Goal: Transaction & Acquisition: Purchase product/service

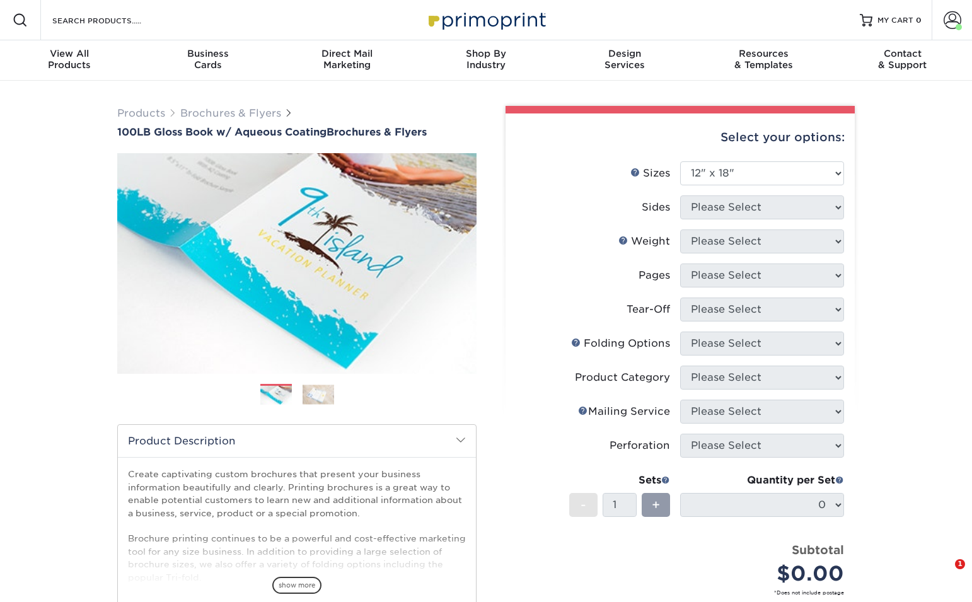
select select "12.00x18.00"
click at [60, 60] on div "View All Products" at bounding box center [69, 59] width 139 height 23
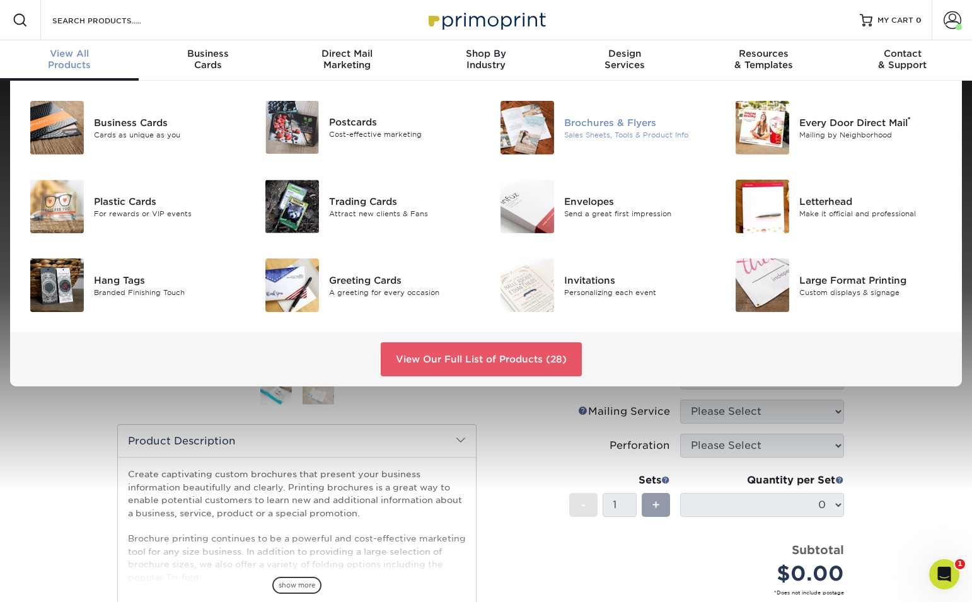
click at [529, 126] on img at bounding box center [527, 128] width 54 height 54
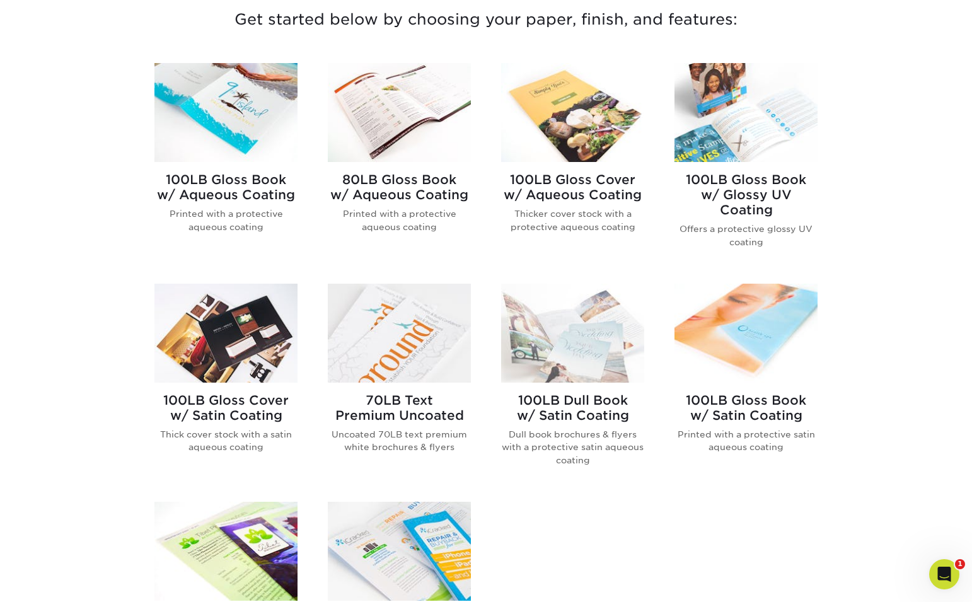
scroll to position [497, 0]
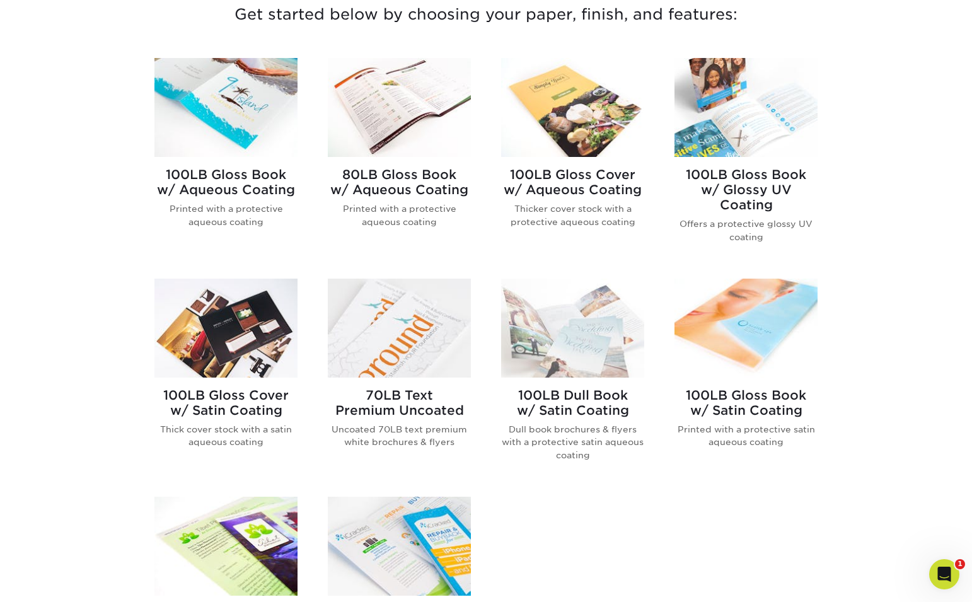
click at [216, 120] on img at bounding box center [225, 107] width 143 height 99
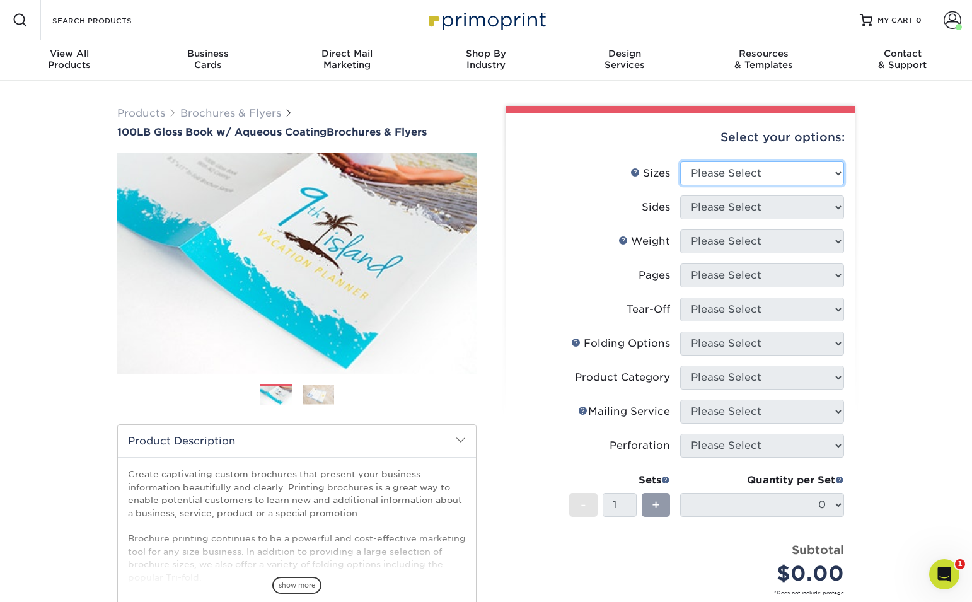
click at [802, 177] on select "Please Select 3.5" x 8.5" 3.5" x 11" 3.67" x 8.5" 4" x 6" 4" x 8.5" 4" x 9" 4" …" at bounding box center [762, 173] width 164 height 24
select select "8.50x11.00"
click at [680, 161] on select "Please Select 3.5" x 8.5" 3.5" x 11" 3.67" x 8.5" 4" x 6" 4" x 8.5" 4" x 9" 4" …" at bounding box center [762, 173] width 164 height 24
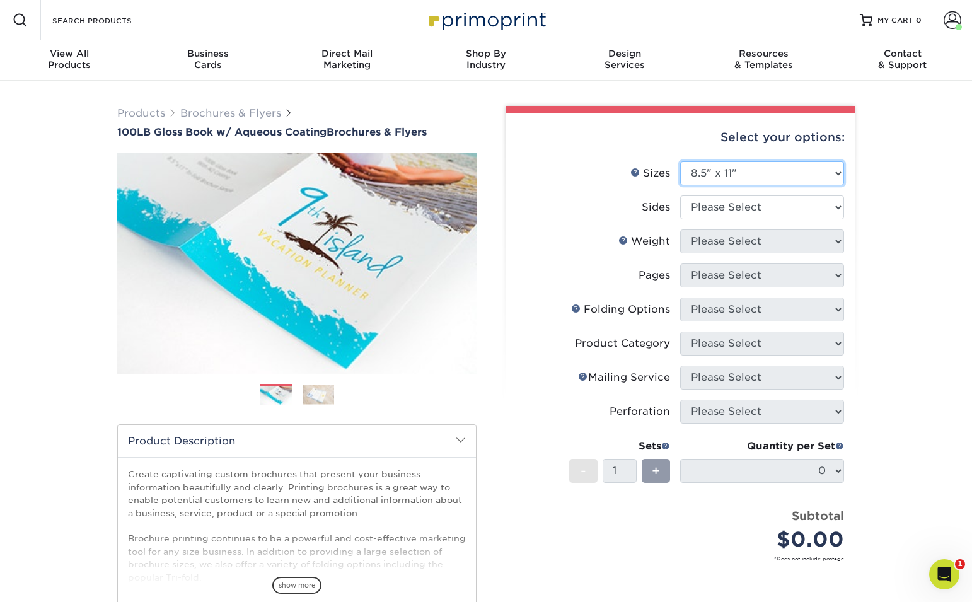
click at [829, 180] on select "Please Select 3.5" x 8.5" 3.5" x 11" 3.67" x 8.5" 4" x 6" 4" x 8.5" 4" x 9" 4" …" at bounding box center [762, 173] width 164 height 24
click at [680, 161] on select "Please Select 3.5" x 8.5" 3.5" x 11" 3.67" x 8.5" 4" x 6" 4" x 8.5" 4" x 9" 4" …" at bounding box center [762, 173] width 164 height 24
click at [753, 209] on select "Please Select Print Both Sides Print Front Only" at bounding box center [762, 207] width 164 height 24
select select "13abbda7-1d64-4f25-8bb2-c179b224825d"
click at [680, 195] on select "Please Select Print Both Sides Print Front Only" at bounding box center [762, 207] width 164 height 24
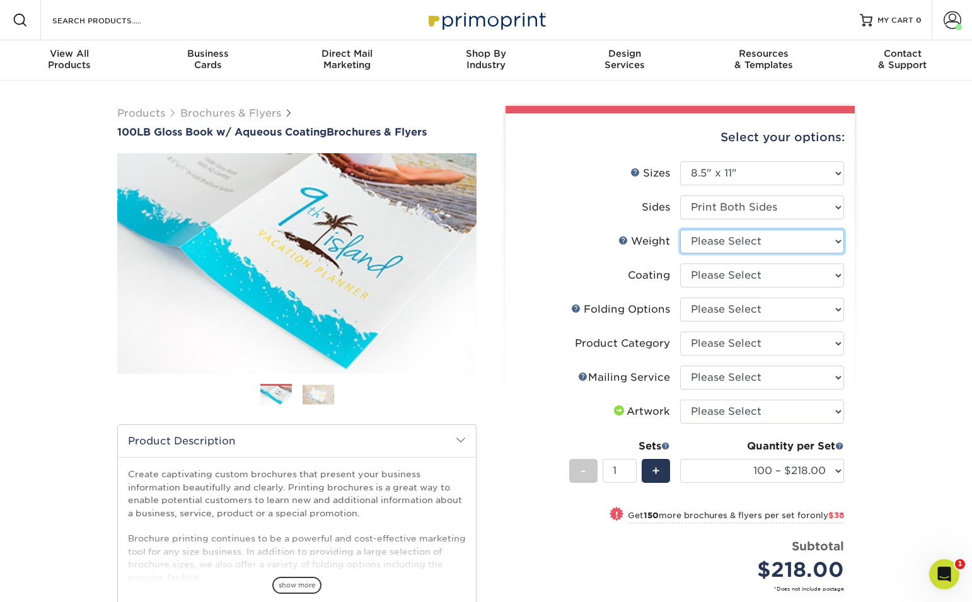
click at [805, 241] on select "Please Select 100LB" at bounding box center [762, 241] width 164 height 24
select select "100LB"
click at [680, 229] on select "Please Select 100LB" at bounding box center [762, 241] width 164 height 24
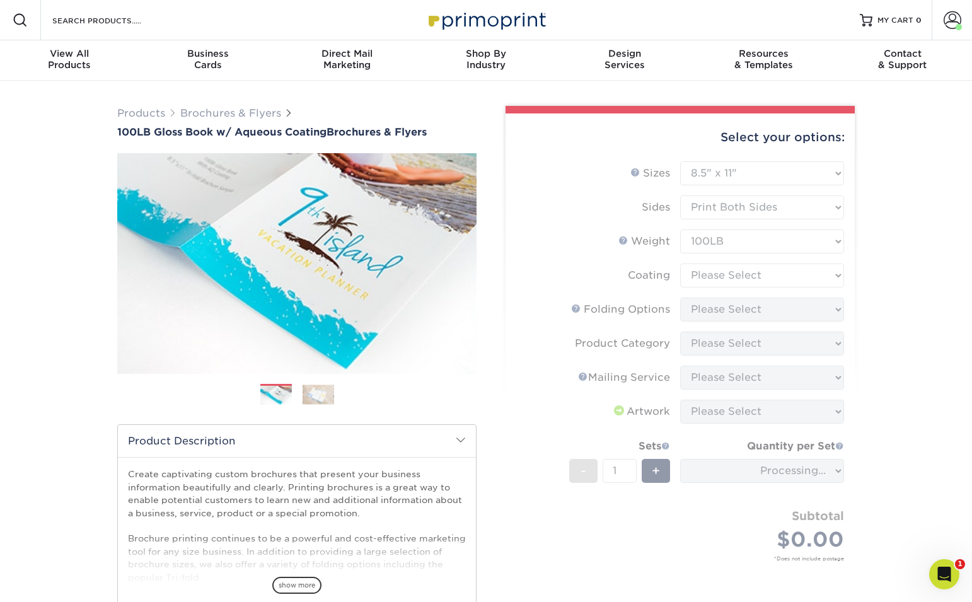
click at [781, 272] on form "Sizes Help Sizes Please Select 3.5" x 8.5" 3.5" x 11" 3.67" x 8.5" 4" x 6" 4" x…" at bounding box center [679, 375] width 329 height 429
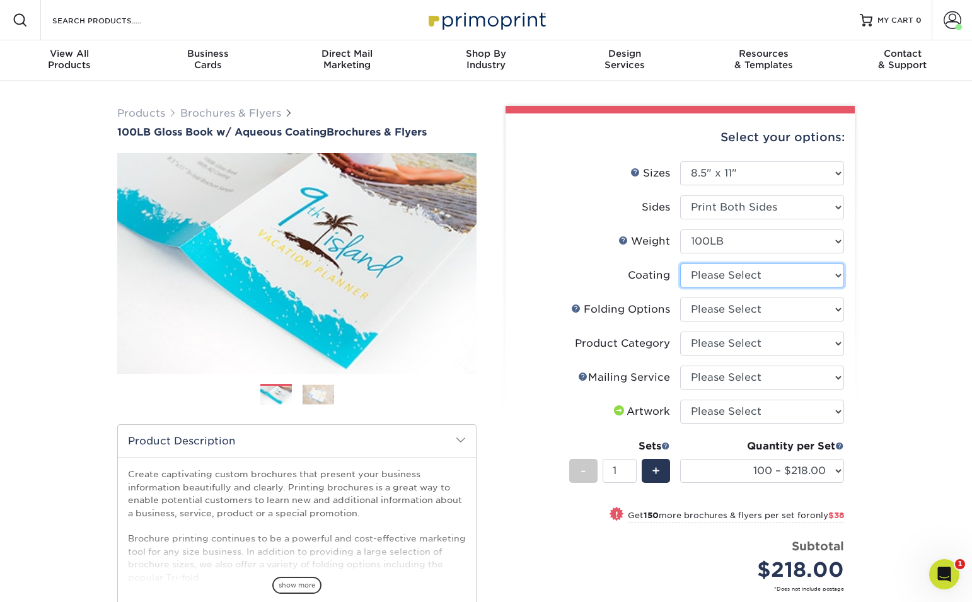
click at [778, 275] on select at bounding box center [762, 275] width 164 height 24
select select "d41dab50-ff65-4f4f-bb17-2afe4d36ae33"
click at [680, 263] on select at bounding box center [762, 275] width 164 height 24
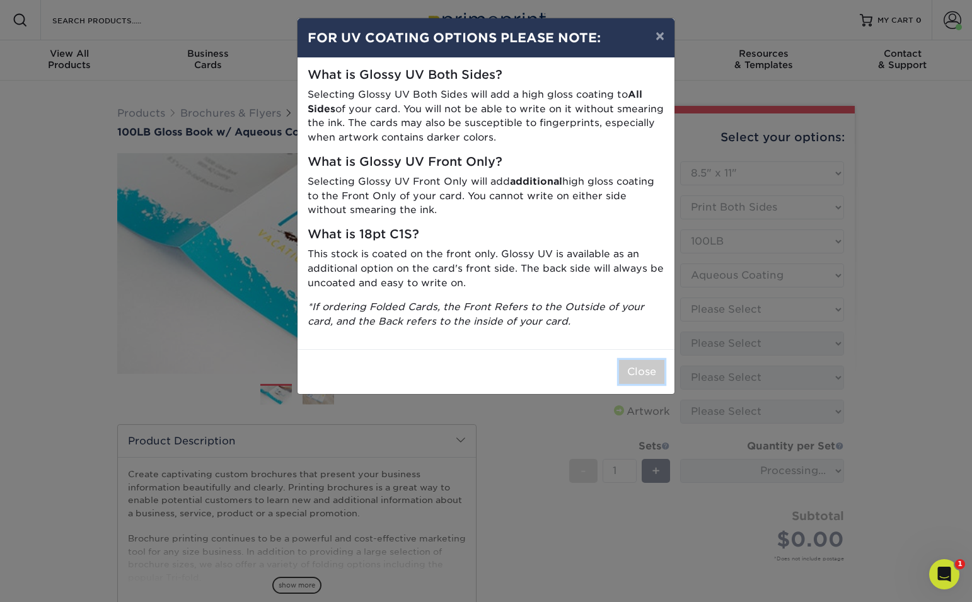
click at [651, 367] on button "Close" at bounding box center [641, 372] width 45 height 24
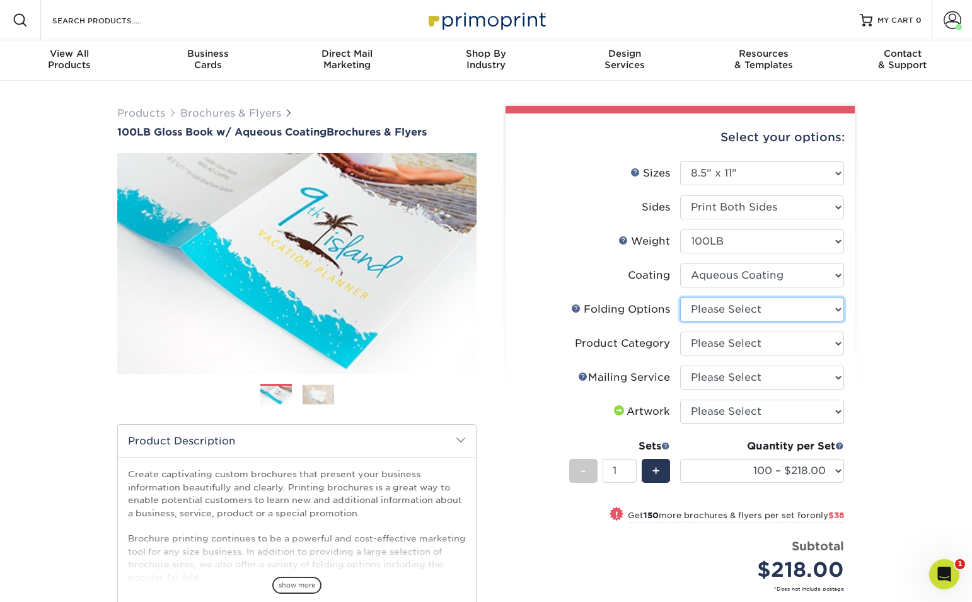
click at [755, 309] on select "Please Select FLAT - No Folding Accordion Fold Half-Fold (Vertical) Half-Fold (…" at bounding box center [762, 309] width 164 height 24
select select "6bd2fd9e-193e-4811-88f7-94c08206d735"
click at [680, 297] on select "Please Select FLAT - No Folding Accordion Fold Half-Fold (Vertical) Half-Fold (…" at bounding box center [762, 309] width 164 height 24
click at [744, 341] on select "Please Select Flyers and Brochures" at bounding box center [762, 343] width 164 height 24
select select "1a668080-6b7c-4174-b399-2c3833b27ef4"
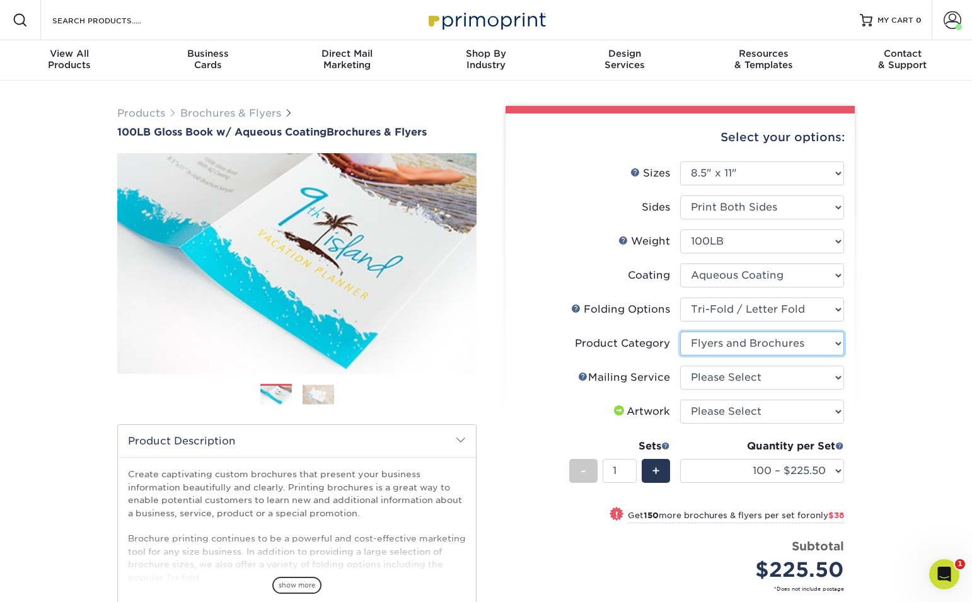
click at [680, 331] on select "Please Select Flyers and Brochures" at bounding box center [762, 343] width 164 height 24
click at [751, 383] on select "Please Select No Direct Mailing Service No, I will mail/stamp/imprint Direct Ma…" at bounding box center [762, 377] width 164 height 24
select select "3e5e9bdd-d78a-4c28-a41d-fe1407925ca6"
click at [680, 365] on select "Please Select No Direct Mailing Service No, I will mail/stamp/imprint Direct Ma…" at bounding box center [762, 377] width 164 height 24
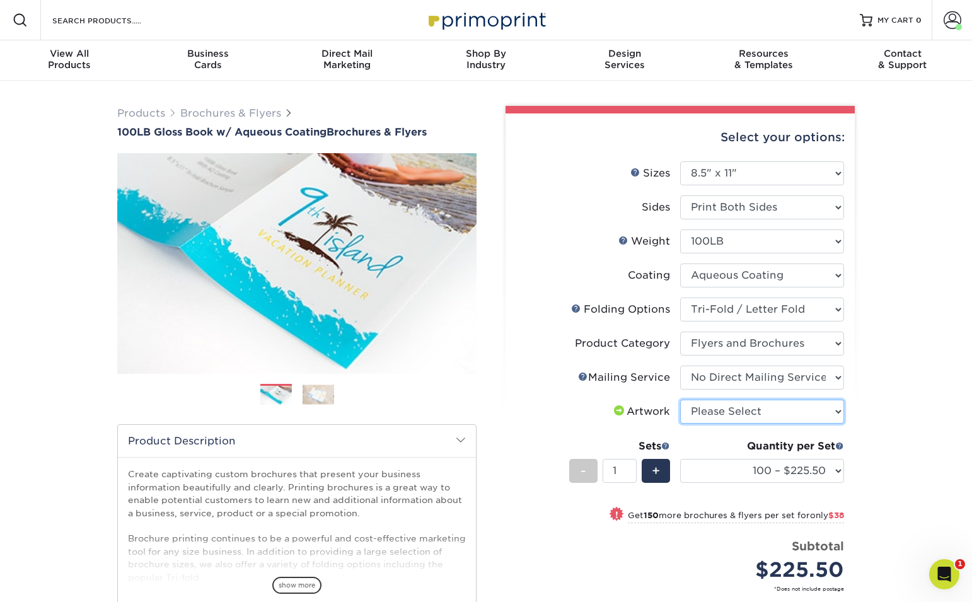
click at [775, 415] on select "Please Select I will upload files I need a design - $175" at bounding box center [762, 412] width 164 height 24
select select "upload"
click at [680, 400] on select "Please Select I will upload files I need a design - $175" at bounding box center [762, 412] width 164 height 24
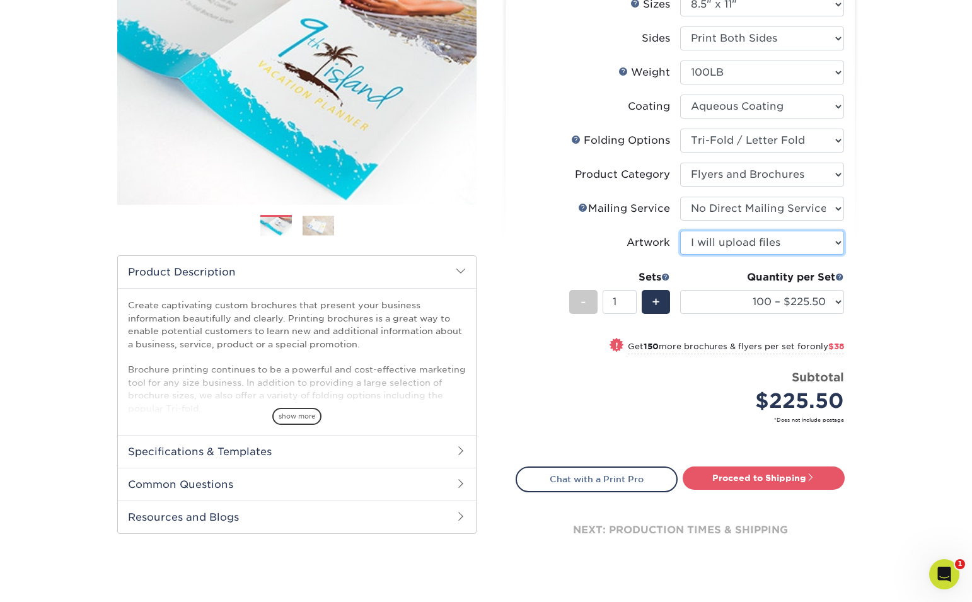
scroll to position [172, 0]
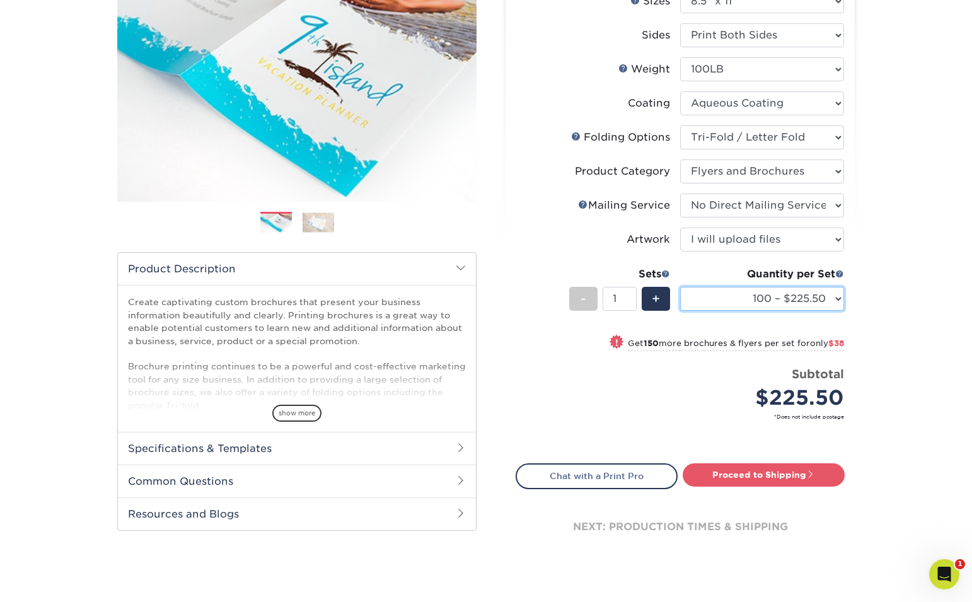
click at [825, 304] on select "100 – $225.50 250 – $263.50 500 – $279.00 1000 – $322.75 2000 – $405.75 2500 – …" at bounding box center [762, 299] width 164 height 24
select select "5000 – $632.75"
click at [680, 287] on select "100 – $225.50 250 – $263.50 500 – $279.00 1000 – $322.75 2000 – $405.75 2500 – …" at bounding box center [762, 299] width 164 height 24
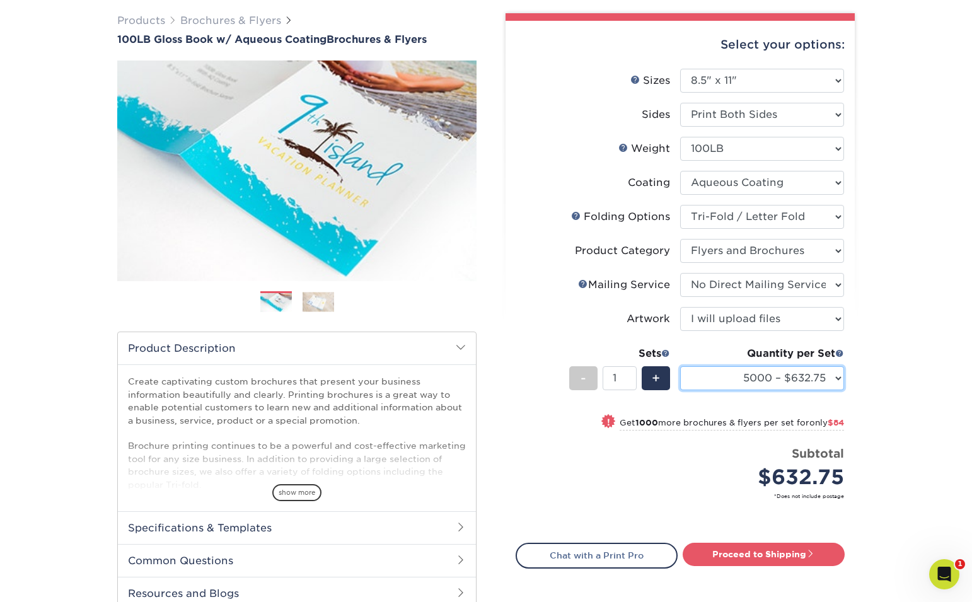
scroll to position [86, 0]
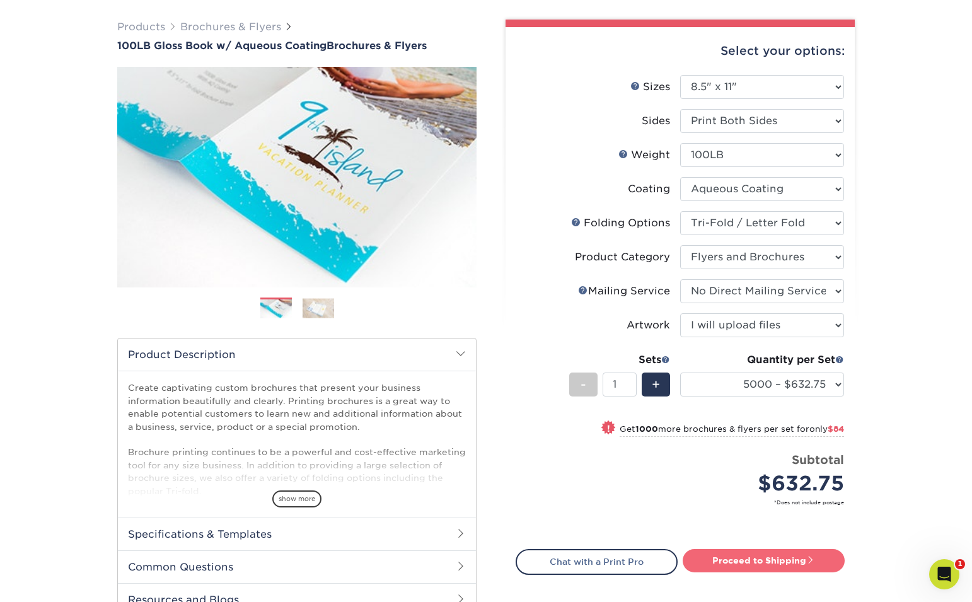
click at [751, 563] on link "Proceed to Shipping" at bounding box center [763, 560] width 162 height 23
type input "Set 1"
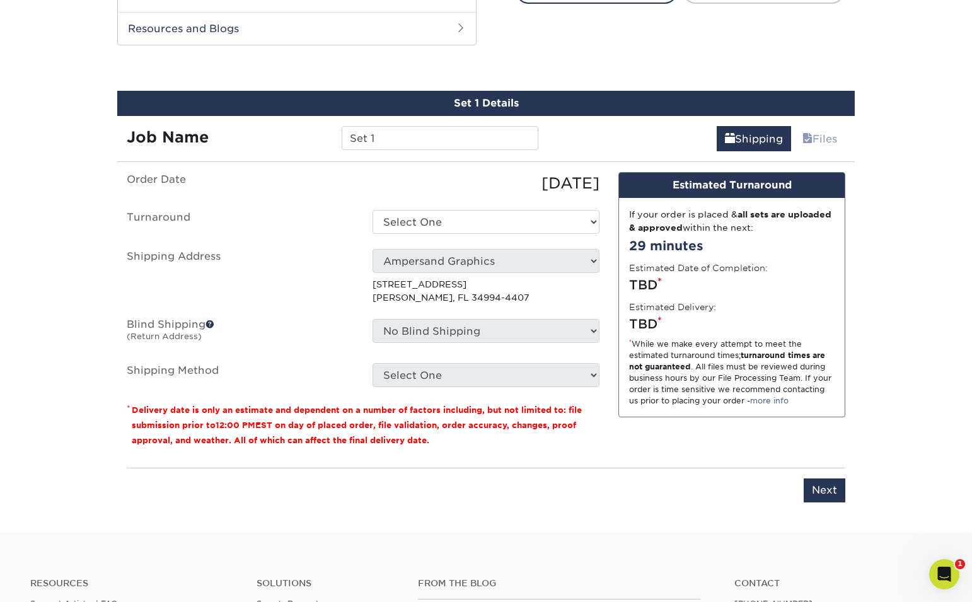
scroll to position [670, 0]
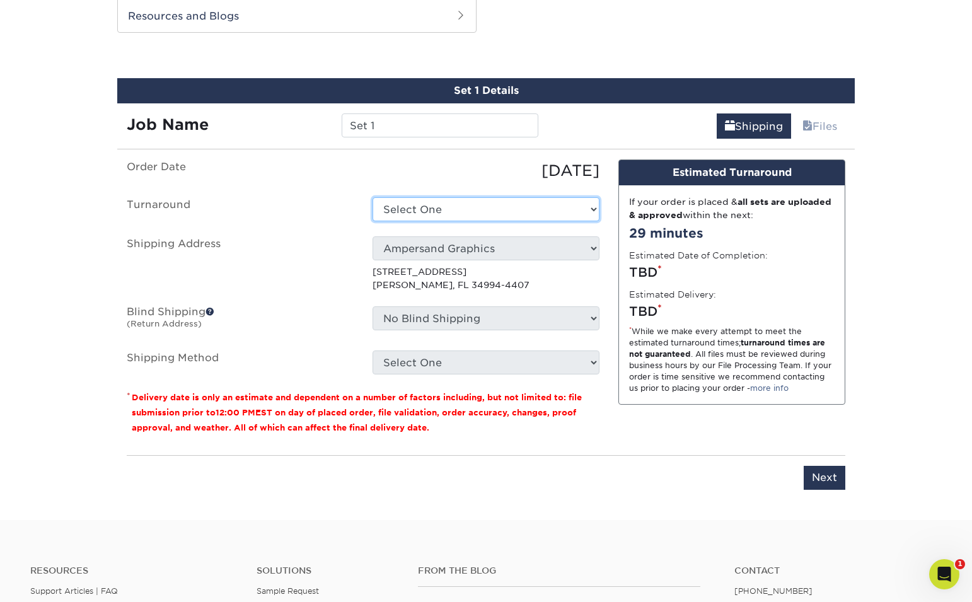
click at [438, 214] on select "Select One 2-4 Business Days 2 Day Next Business Day" at bounding box center [485, 209] width 227 height 24
select select "8f98d932-72f8-479e-b25e-5eaf0450bbae"
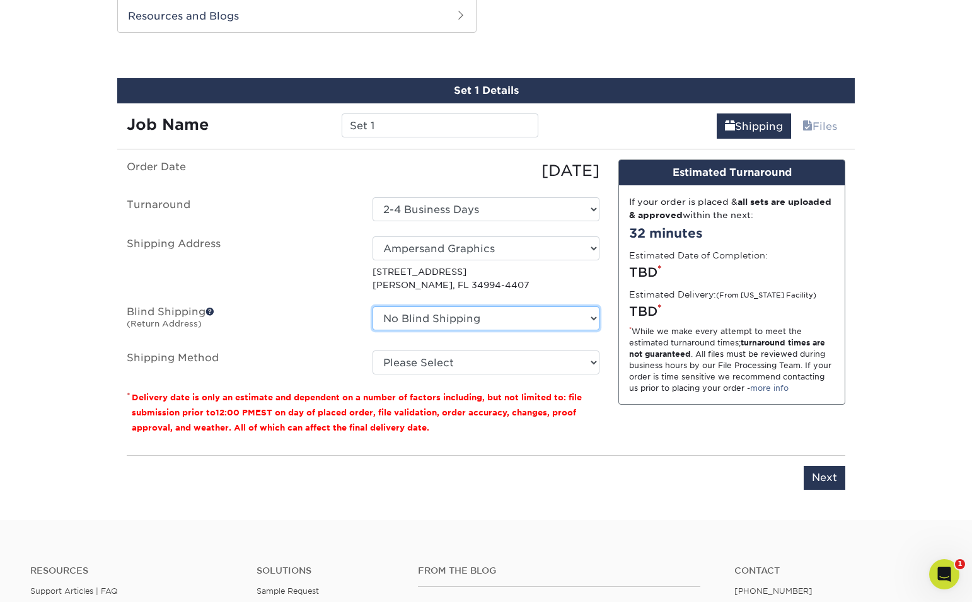
click at [511, 321] on select "No Blind Shipping Ampersand Graphics + Add New Address" at bounding box center [485, 318] width 227 height 24
select select "260382"
click at [372, 306] on select "No Blind Shipping Ampersand Graphics + Add New Address" at bounding box center [485, 318] width 227 height 24
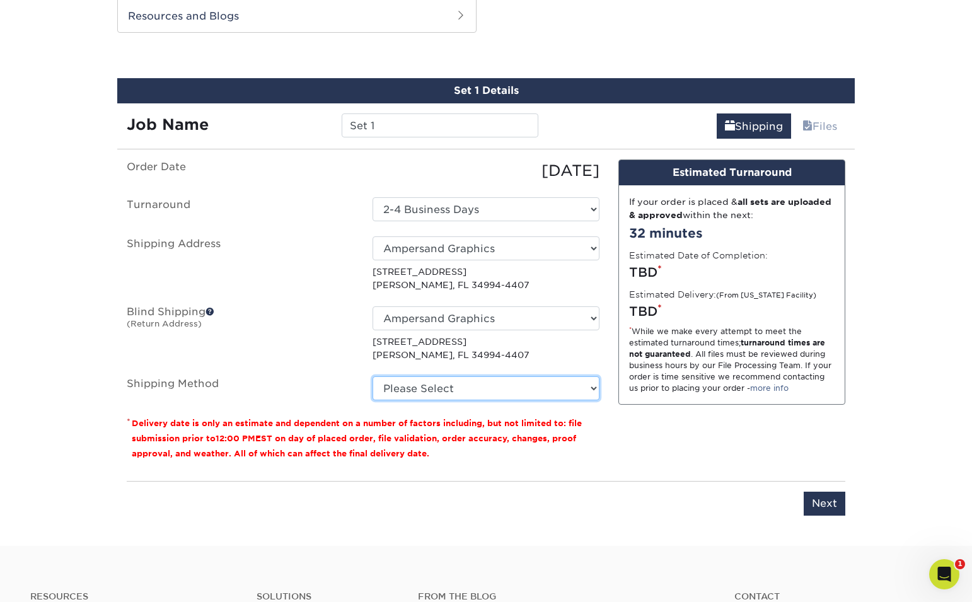
click at [475, 385] on select "Please Select Ground Shipping (+$64.64) 3 Day Shipping Service (+$103.76) 2 Day…" at bounding box center [485, 388] width 227 height 24
select select "03"
click at [372, 376] on select "Please Select Ground Shipping (+$64.64) 3 Day Shipping Service (+$103.76) 2 Day…" at bounding box center [485, 388] width 227 height 24
click at [585, 385] on select "Please Select Ground Shipping (+$64.64) 3 Day Shipping Service (+$103.76) 2 Day…" at bounding box center [485, 388] width 227 height 24
click at [372, 376] on select "Please Select Ground Shipping (+$64.64) 3 Day Shipping Service (+$103.76) 2 Day…" at bounding box center [485, 388] width 227 height 24
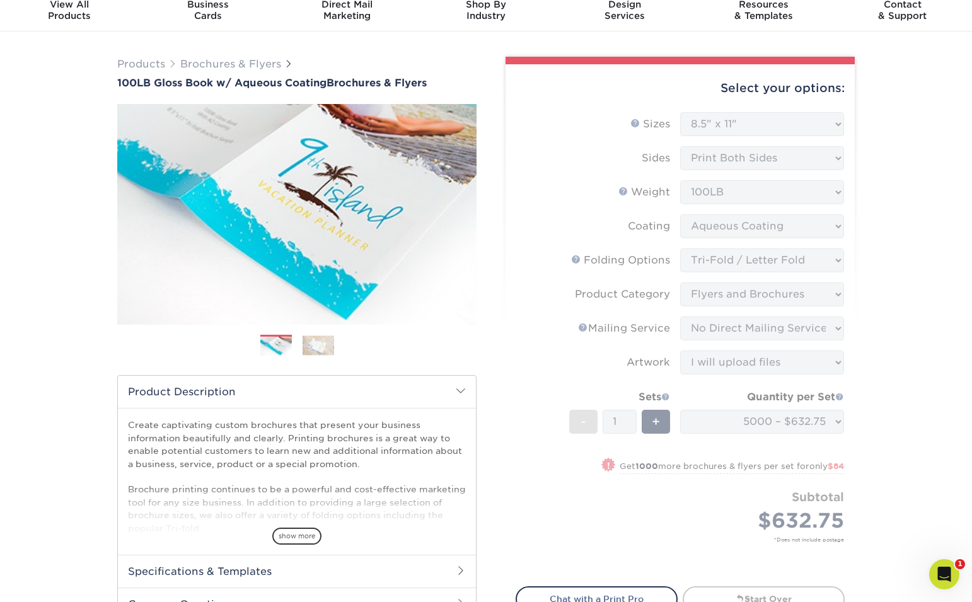
scroll to position [0, 0]
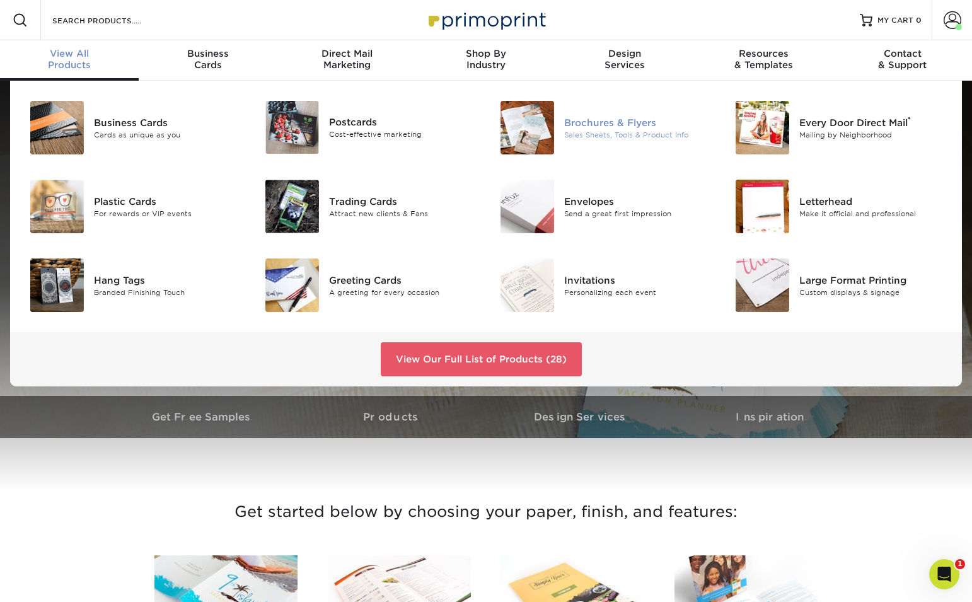
click at [558, 127] on div at bounding box center [525, 128] width 78 height 54
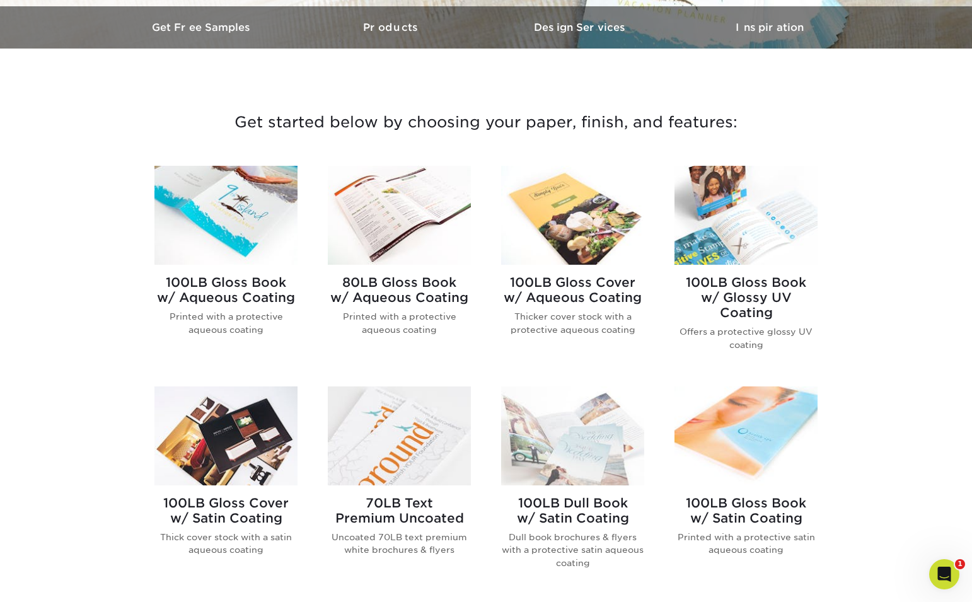
scroll to position [384, 0]
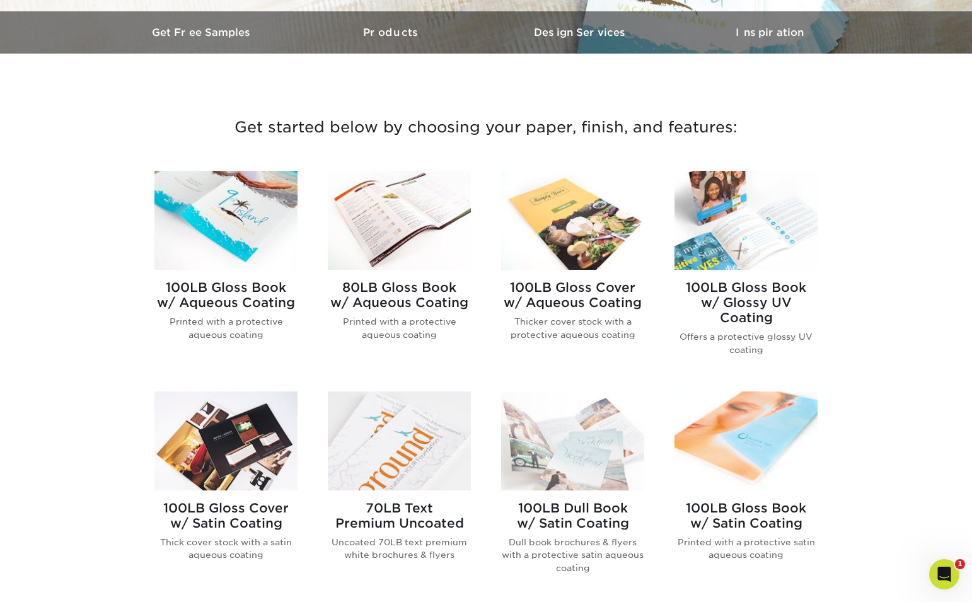
click at [747, 246] on img at bounding box center [745, 220] width 143 height 99
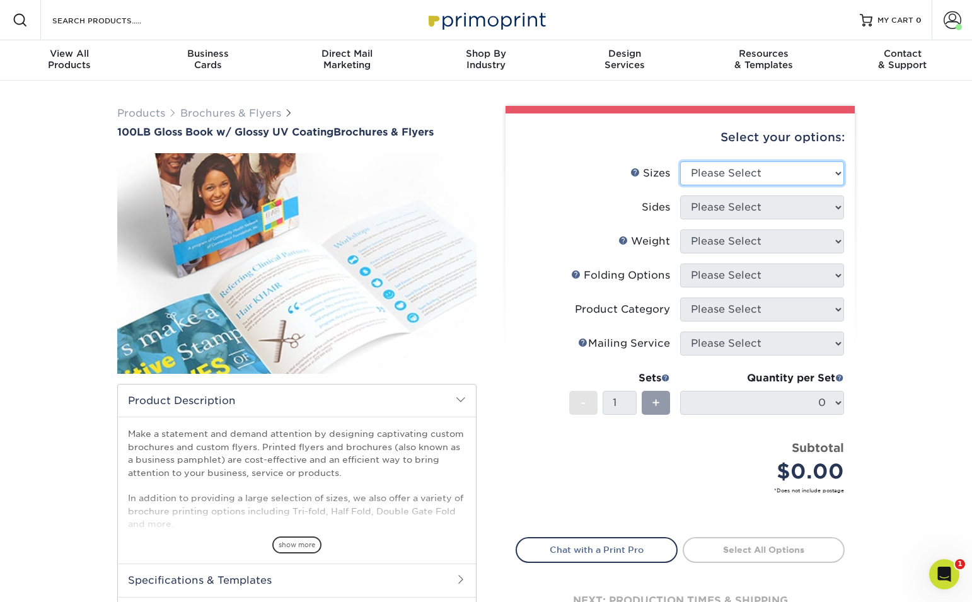
click at [766, 176] on select "Please Select 3.67" x 8.5" 4" x 6" 4" x 8.5" 4" x 9" 4" x 11" 4.25" x 5.5" 4.25…" at bounding box center [762, 173] width 164 height 24
select select "8.50x11.00"
click at [680, 161] on select "Please Select 3.67" x 8.5" 4" x 6" 4" x 8.5" 4" x 9" 4" x 11" 4.25" x 5.5" 4.25…" at bounding box center [762, 173] width 164 height 24
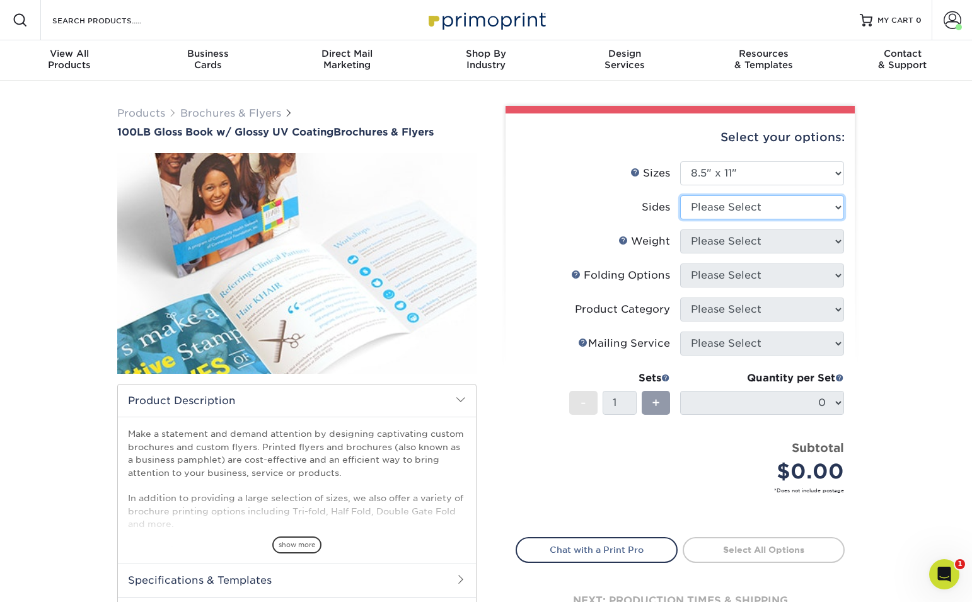
click at [741, 214] on select "Please Select Print Both Sides Print Front Only" at bounding box center [762, 207] width 164 height 24
select select "13abbda7-1d64-4f25-8bb2-c179b224825d"
click at [680, 195] on select "Please Select Print Both Sides Print Front Only" at bounding box center [762, 207] width 164 height 24
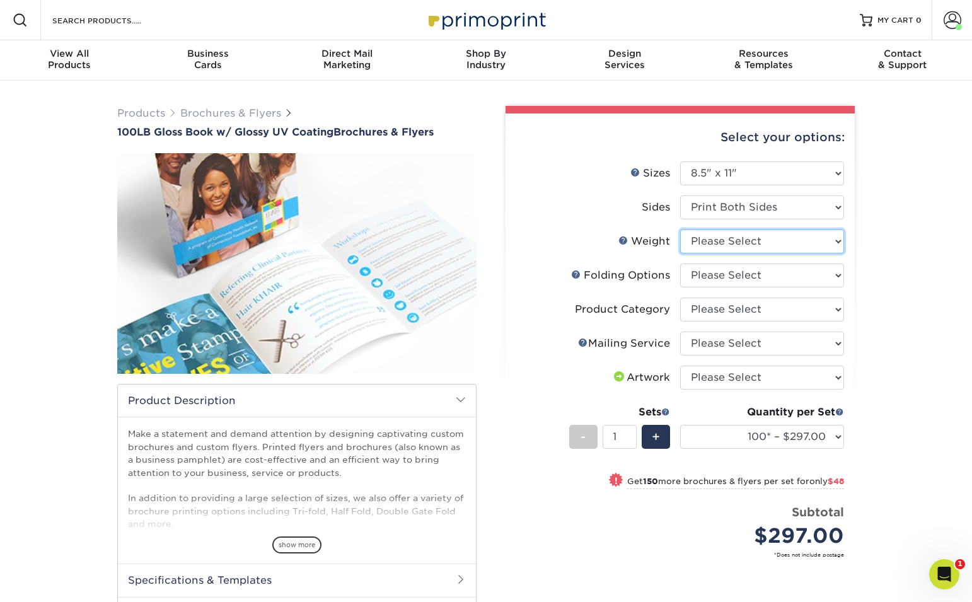
click at [776, 245] on select "Please Select 100LB" at bounding box center [762, 241] width 164 height 24
select select "100LB"
click at [680, 229] on select "Please Select 100LB" at bounding box center [762, 241] width 164 height 24
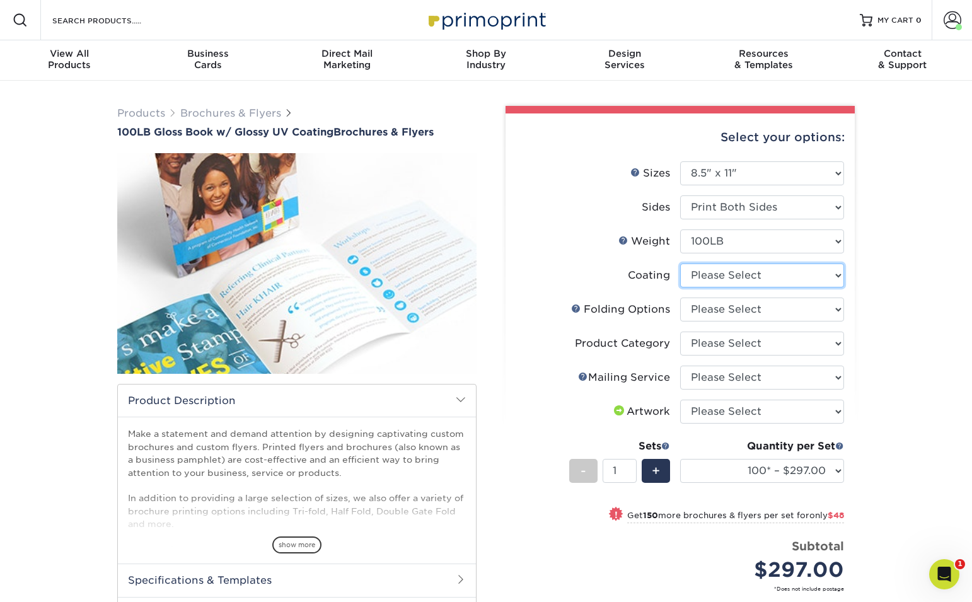
click at [805, 273] on select at bounding box center [762, 275] width 164 height 24
select select "ae367451-b2b8-45df-a344-0f05b6a12993"
click at [680, 263] on select at bounding box center [762, 275] width 164 height 24
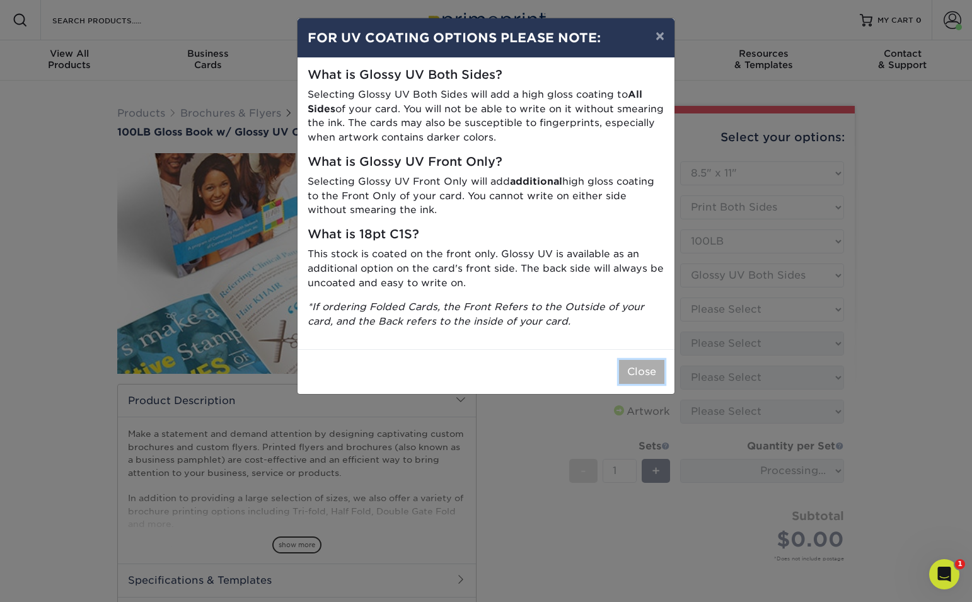
click at [657, 375] on button "Close" at bounding box center [641, 372] width 45 height 24
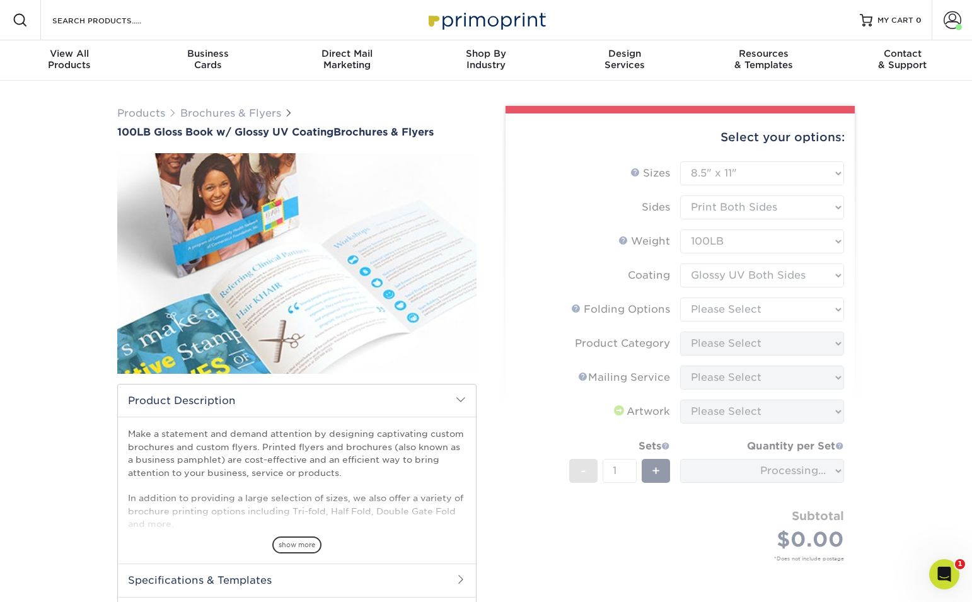
click at [771, 306] on form "Sizes Help Sizes Please Select 3.67" x 8.5" 4" x 6" 4" x 8.5" 4" x 9" 4" x 11" …" at bounding box center [679, 375] width 329 height 429
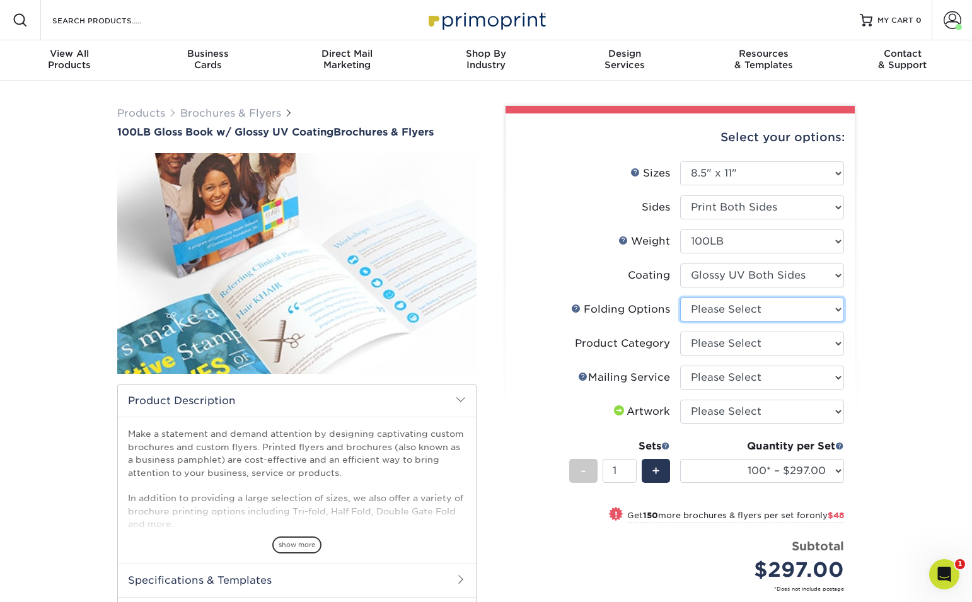
click at [825, 303] on select "Please Select FLAT - No Folding Accordion Fold Half-Fold (Vertical) Half-Fold (…" at bounding box center [762, 309] width 164 height 24
select select "6bd2fd9e-193e-4811-88f7-94c08206d735"
click at [680, 297] on select "Please Select FLAT - No Folding Accordion Fold Half-Fold (Vertical) Half-Fold (…" at bounding box center [762, 309] width 164 height 24
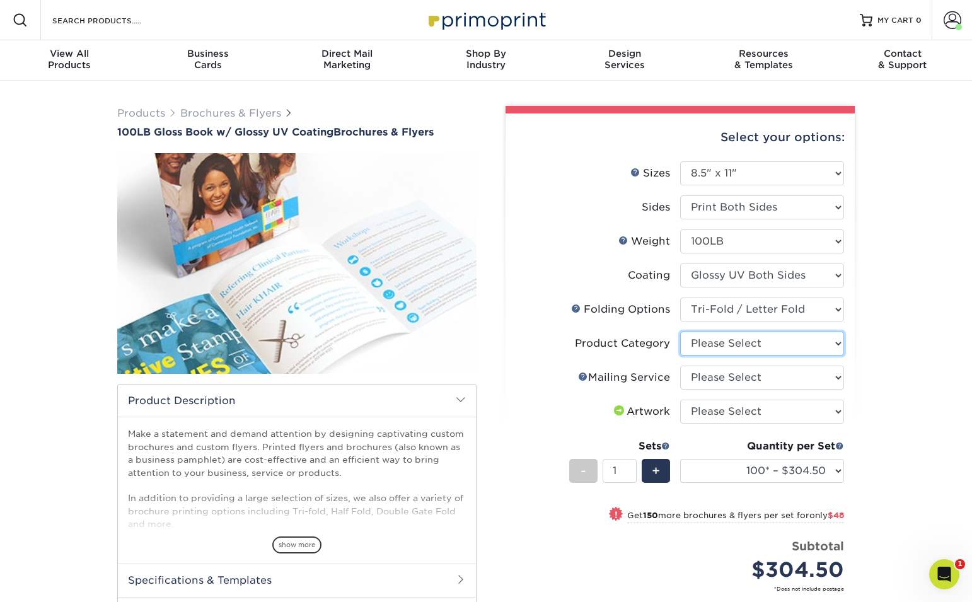
click at [756, 345] on select "Please Select Flyers and Brochures" at bounding box center [762, 343] width 164 height 24
select select "1a668080-6b7c-4174-b399-2c3833b27ef4"
click at [680, 331] on select "Please Select Flyers and Brochures" at bounding box center [762, 343] width 164 height 24
click at [776, 384] on select "Please Select No Direct Mailing Service No, I will mail/stamp/imprint Direct Ma…" at bounding box center [762, 377] width 164 height 24
select select "3e5e9bdd-d78a-4c28-a41d-fe1407925ca6"
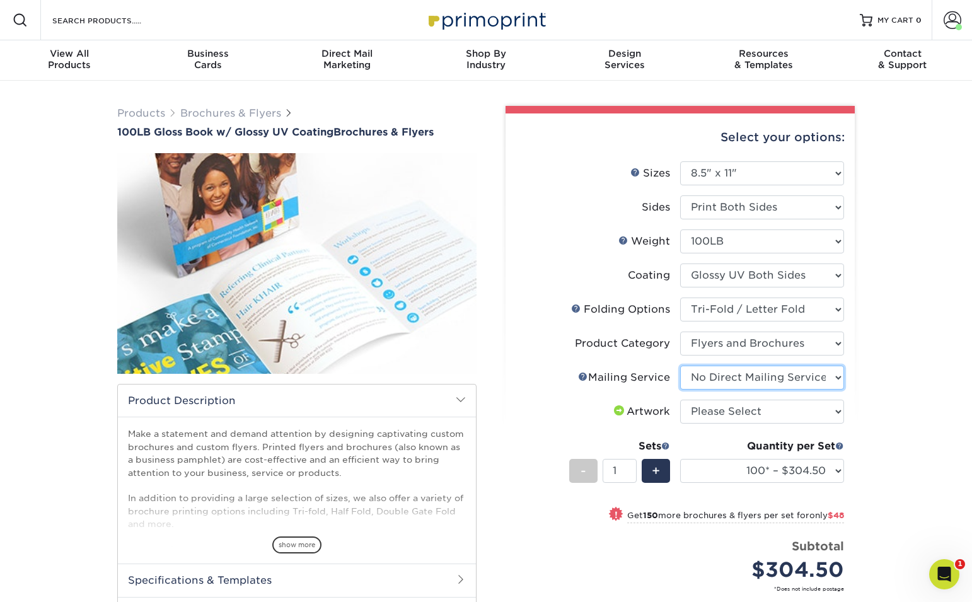
click at [680, 365] on select "Please Select No Direct Mailing Service No, I will mail/stamp/imprint Direct Ma…" at bounding box center [762, 377] width 164 height 24
click at [786, 372] on select "Please Select No Direct Mailing Service No, I will mail/stamp/imprint Direct Ma…" at bounding box center [762, 377] width 164 height 24
click at [680, 365] on select "Please Select No Direct Mailing Service No, I will mail/stamp/imprint Direct Ma…" at bounding box center [762, 377] width 164 height 24
click at [584, 375] on link "Mailing Service Help" at bounding box center [583, 376] width 10 height 10
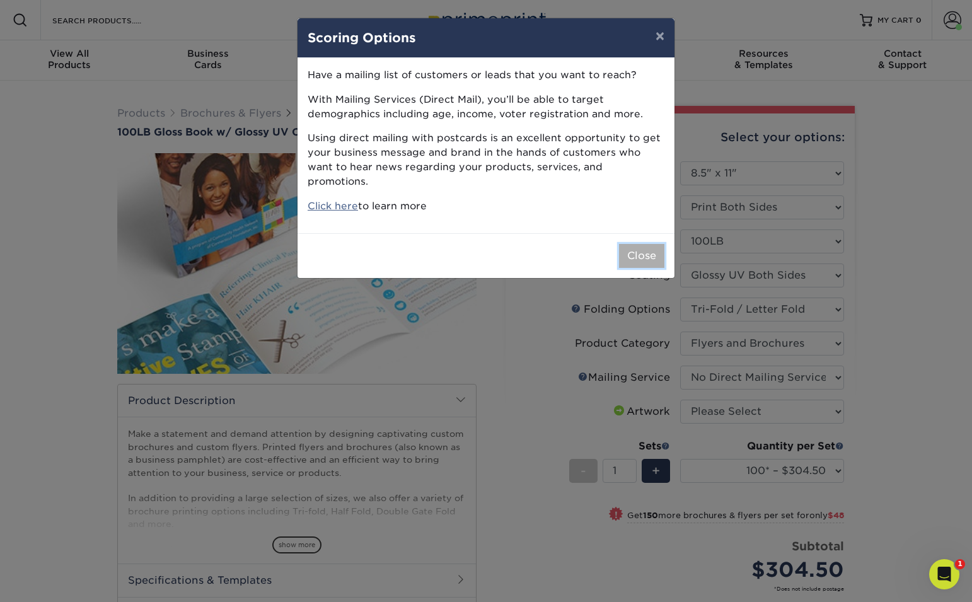
click at [652, 245] on button "Close" at bounding box center [641, 256] width 45 height 24
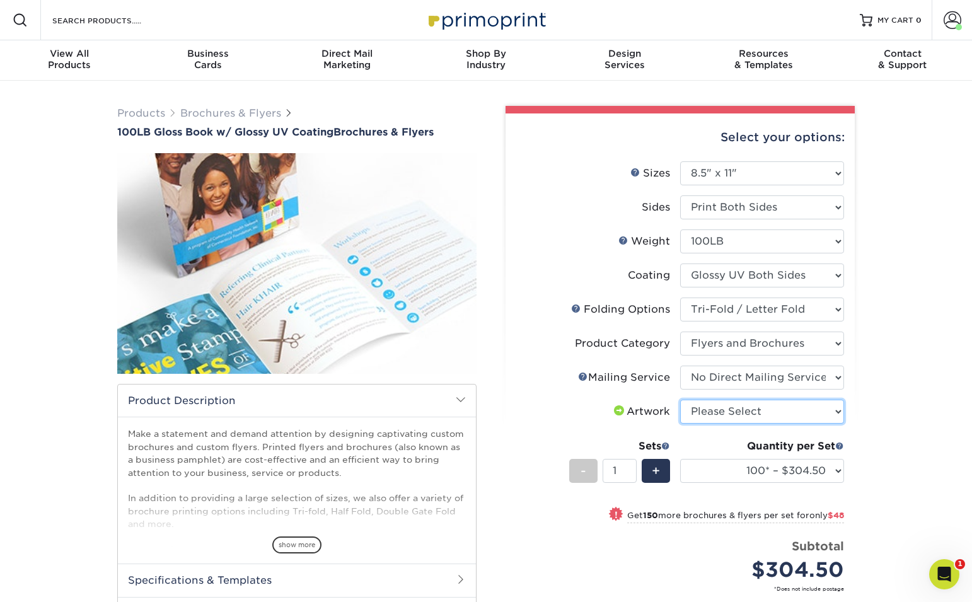
click at [800, 410] on select "Please Select I will upload files I need a design - $175" at bounding box center [762, 412] width 164 height 24
select select "upload"
click at [680, 400] on select "Please Select I will upload files I need a design - $175" at bounding box center [762, 412] width 164 height 24
click at [812, 466] on select "100* – $304.50 250* – $352.50 500 – $390.00 750 – $494.38 1000 – $622.75 1500 –…" at bounding box center [762, 471] width 164 height 24
select select "5000 – $1091.75"
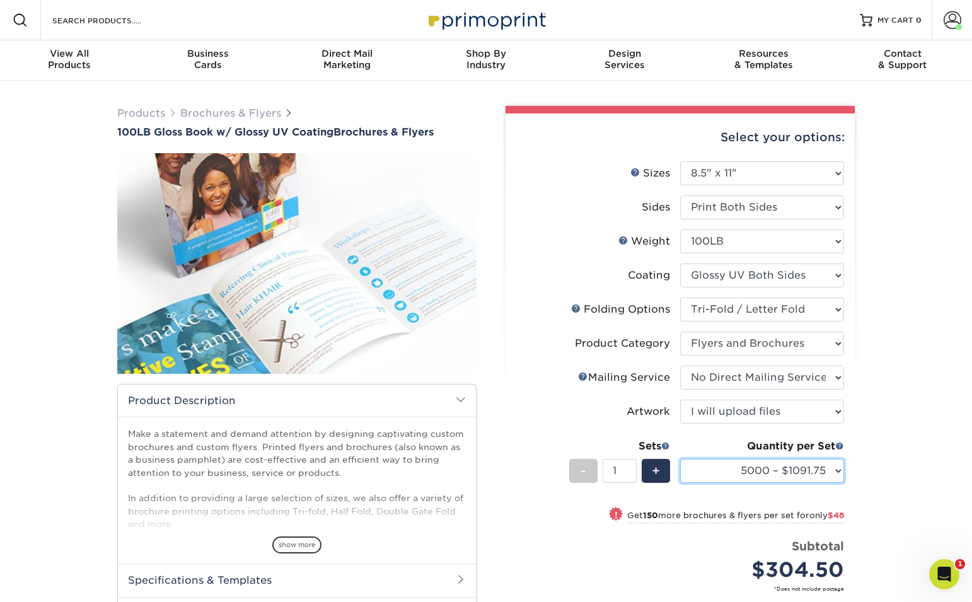
click at [680, 459] on select "100* – $304.50 250* – $352.50 500 – $390.00 750 – $494.38 1000 – $622.75 1500 –…" at bounding box center [762, 471] width 164 height 24
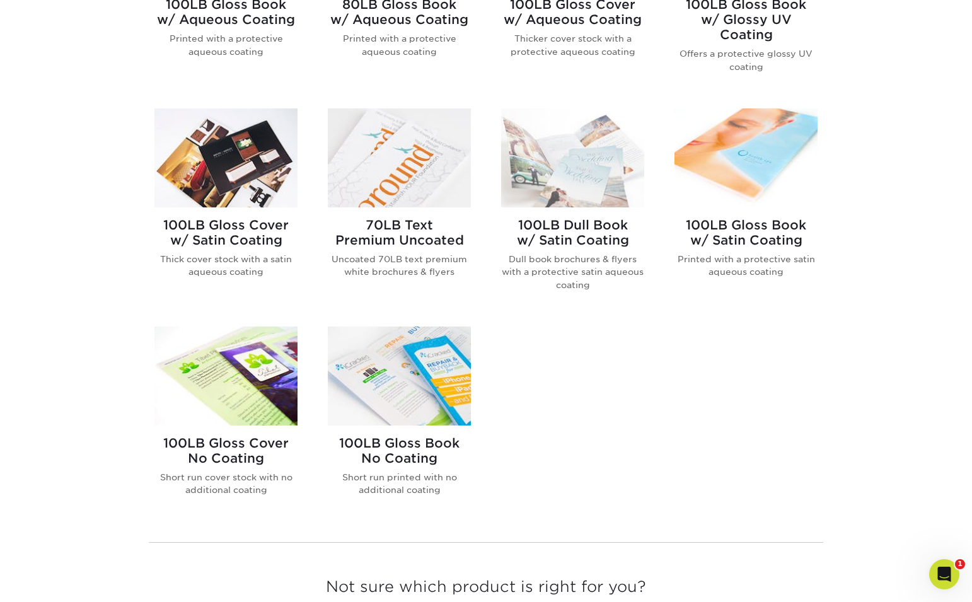
scroll to position [669, 0]
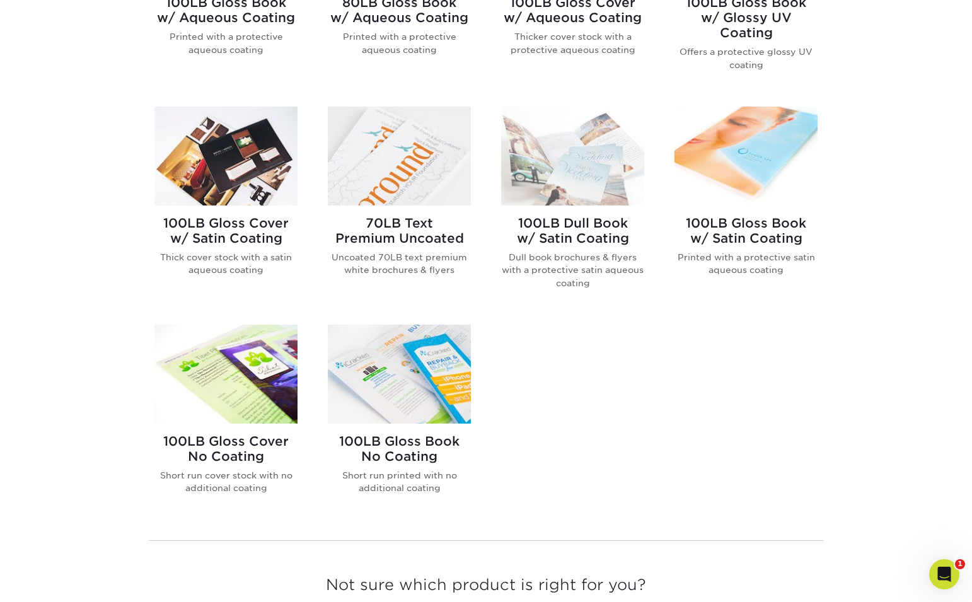
click at [235, 401] on img at bounding box center [225, 374] width 143 height 99
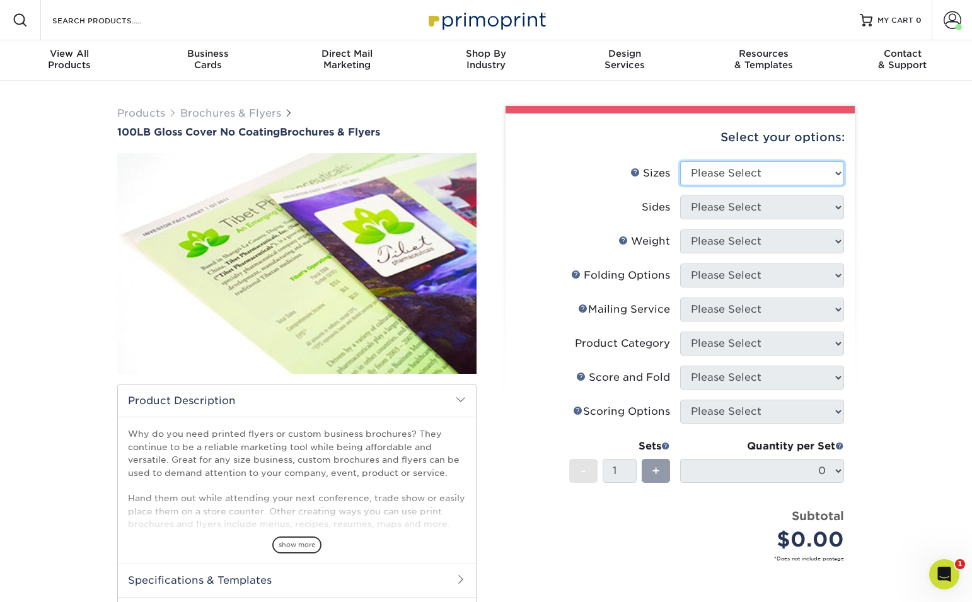
click at [726, 164] on select "Please Select 3.67" x 8.5" 4" x 8.5" 4" x 8.5" 4" x 11" 4" x 12" 4.25" x 11" 4.…" at bounding box center [762, 173] width 164 height 24
select select "8.50x11.00"
click at [680, 161] on select "Please Select 3.67" x 8.5" 4" x 8.5" 4" x 8.5" 4" x 11" 4" x 12" 4.25" x 11" 4.…" at bounding box center [762, 173] width 164 height 24
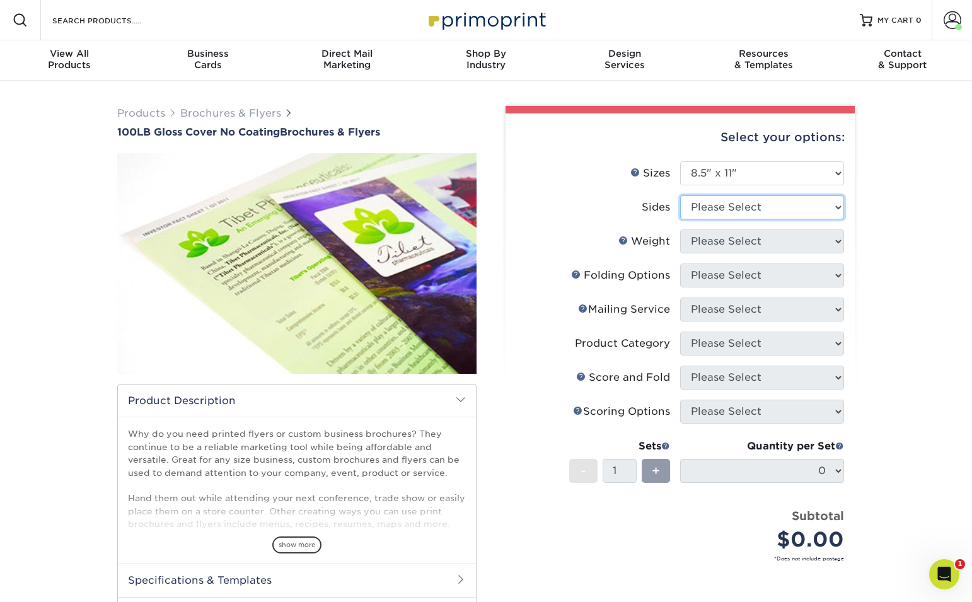
click at [716, 202] on select "Please Select Print Both Sides Print Front Only" at bounding box center [762, 207] width 164 height 24
select select "13abbda7-1d64-4f25-8bb2-c179b224825d"
click at [680, 195] on select "Please Select Print Both Sides Print Front Only" at bounding box center [762, 207] width 164 height 24
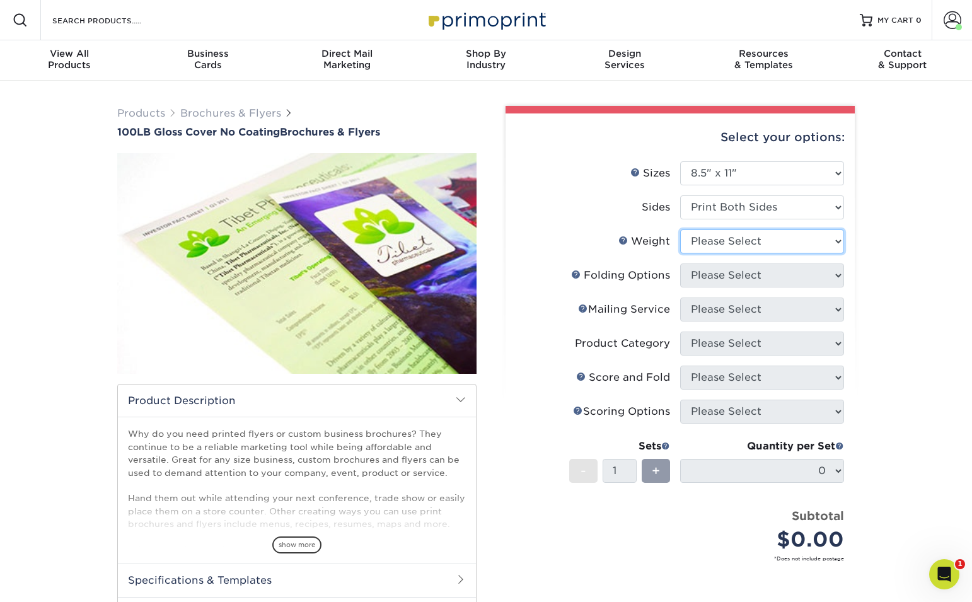
click at [731, 238] on select "Please Select 100LB" at bounding box center [762, 241] width 164 height 24
select select "100LB"
click at [680, 229] on select "Please Select 100LB" at bounding box center [762, 241] width 164 height 24
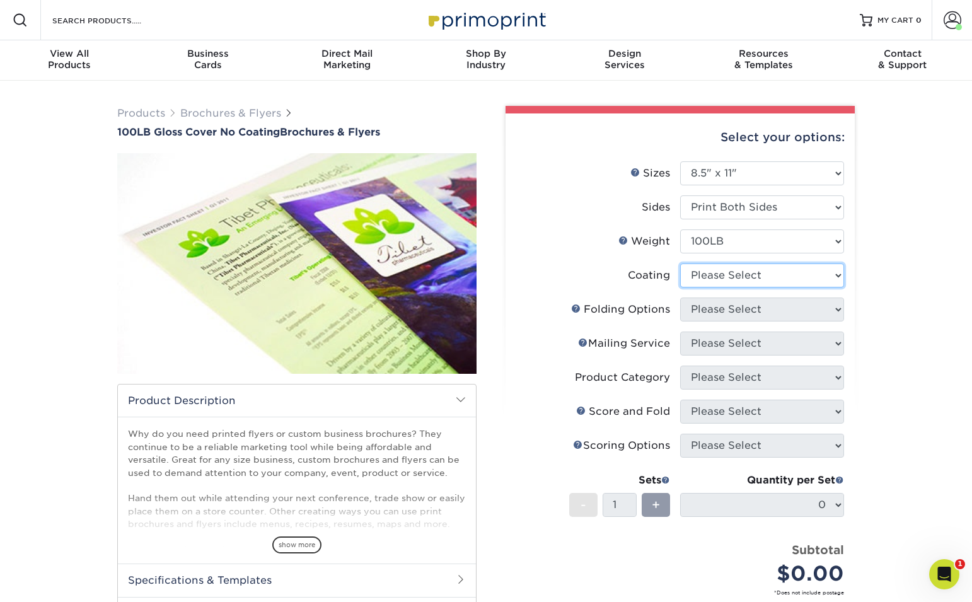
click at [753, 274] on select at bounding box center [762, 275] width 164 height 24
select select "ae367451-b2b8-45df-a344-0f05b6a12993"
click at [680, 263] on select at bounding box center [762, 275] width 164 height 24
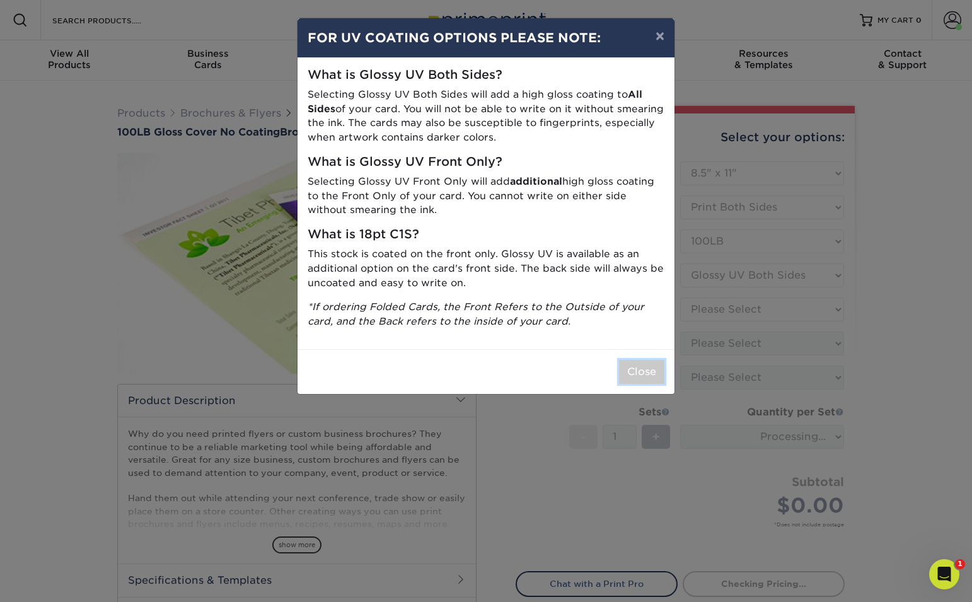
click at [650, 367] on button "Close" at bounding box center [641, 372] width 45 height 24
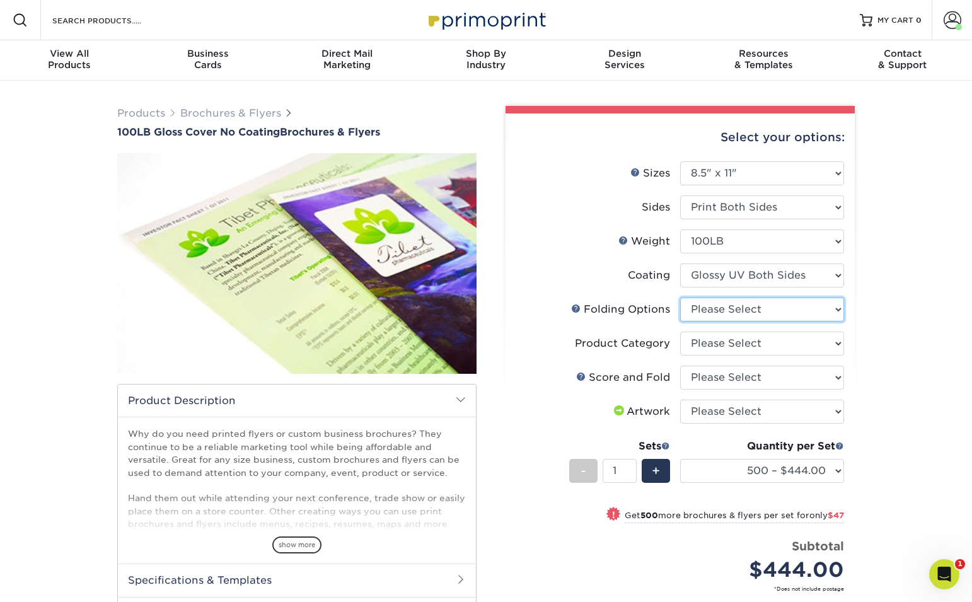
click at [783, 313] on select "Please Select FLAT - No Folding" at bounding box center [762, 309] width 164 height 24
select select "9b1d5825-34d1-4721-9874-ed79abb003d7"
click at [680, 297] on select "Please Select FLAT - No Folding" at bounding box center [762, 309] width 164 height 24
click at [812, 340] on select "Please Select Flyers and Brochures" at bounding box center [762, 343] width 164 height 24
select select "1a668080-6b7c-4174-b399-2c3833b27ef4"
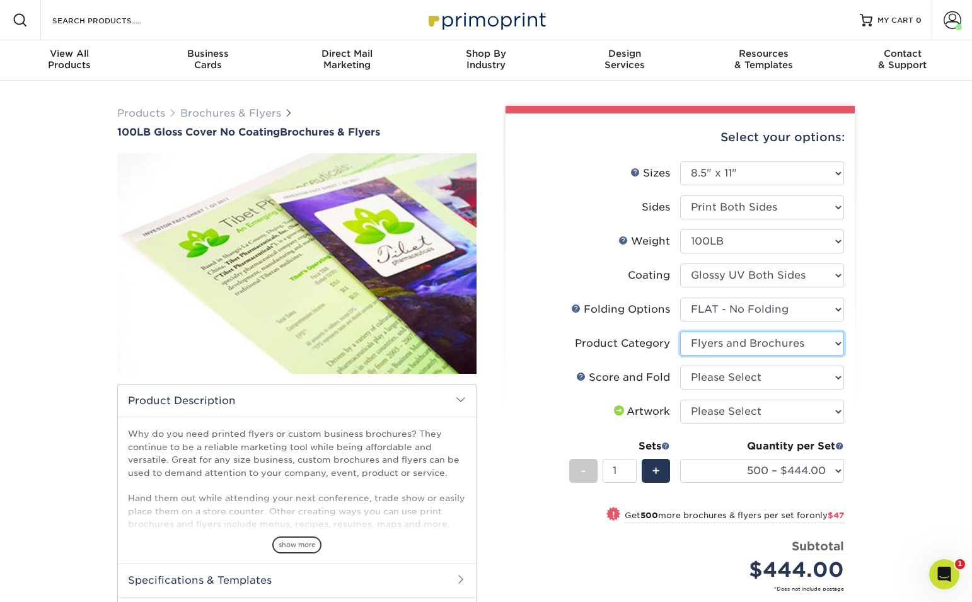
click at [680, 331] on select "Please Select Flyers and Brochures" at bounding box center [762, 343] width 164 height 24
click at [811, 308] on select "Please Select FLAT - No Folding" at bounding box center [762, 309] width 164 height 24
click at [825, 284] on select at bounding box center [762, 275] width 164 height 24
select select "3e7618de-abca-4bda-9f97-8b9129e913d8"
click at [680, 263] on select at bounding box center [762, 275] width 164 height 24
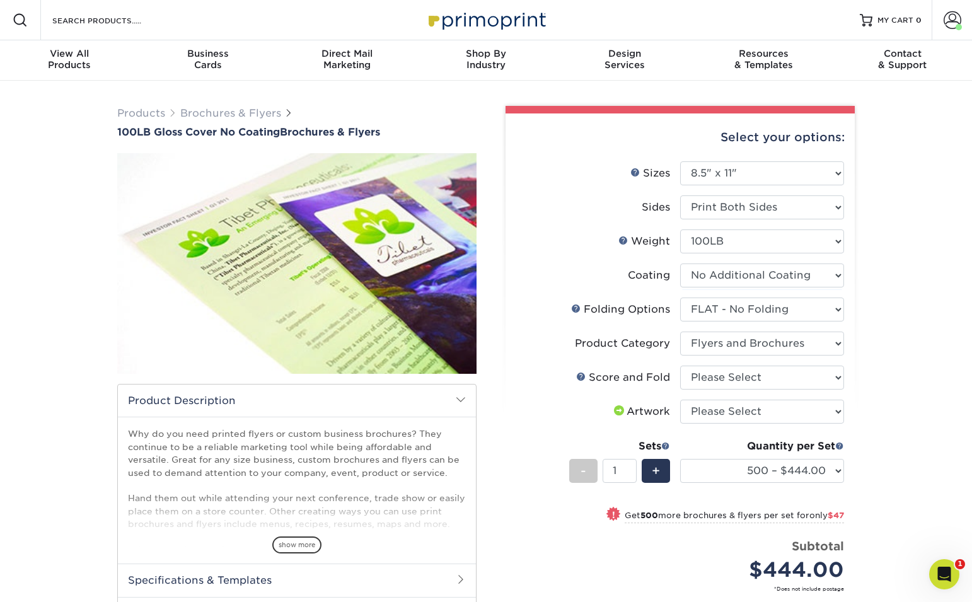
select select "-1"
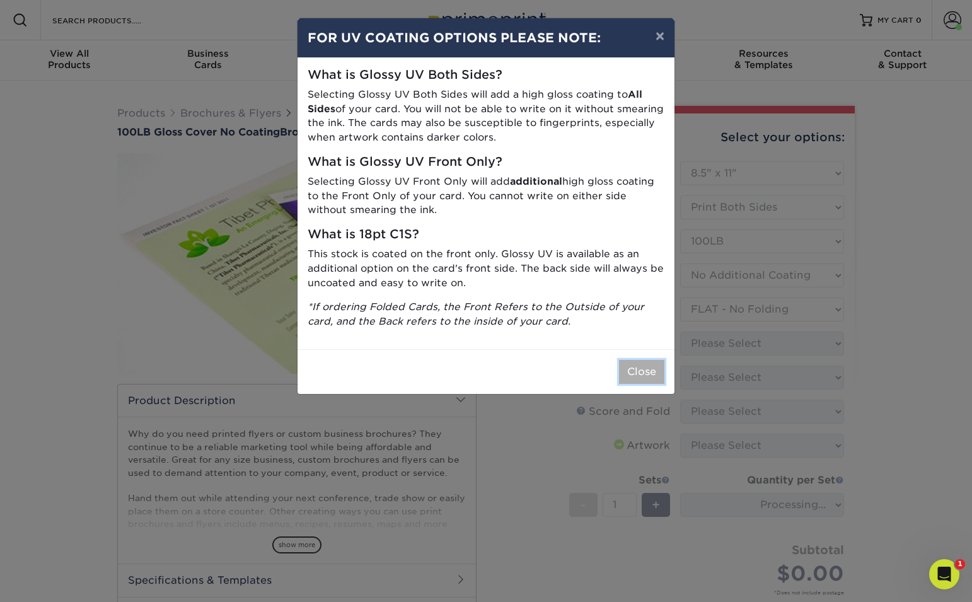
click at [640, 371] on button "Close" at bounding box center [641, 372] width 45 height 24
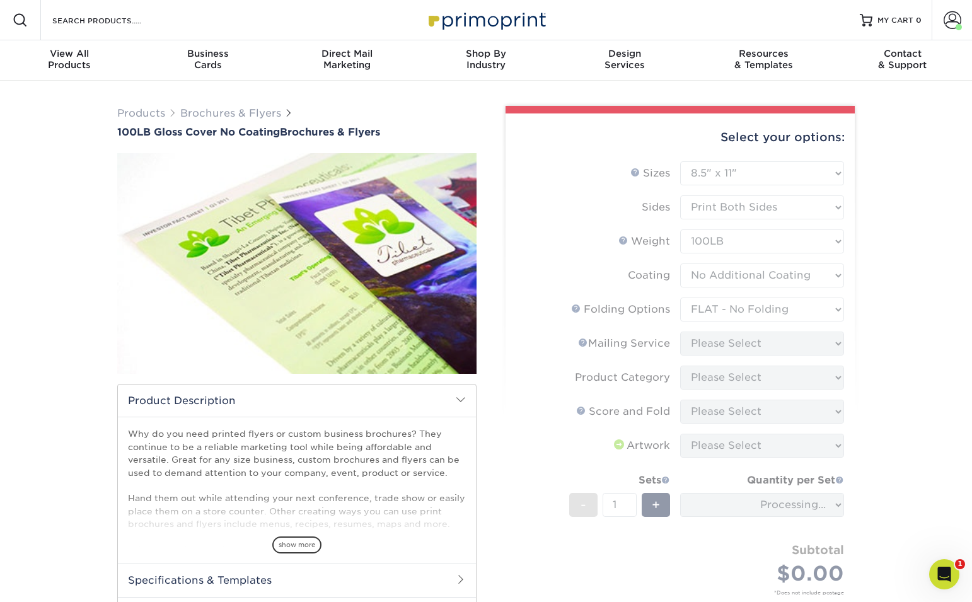
click at [795, 329] on form "Sizes Help Sizes Please Select 3.67" x 8.5" 4" x 8.5" 4" x 8.5" 4" x 11" 4" x 1…" at bounding box center [679, 392] width 329 height 463
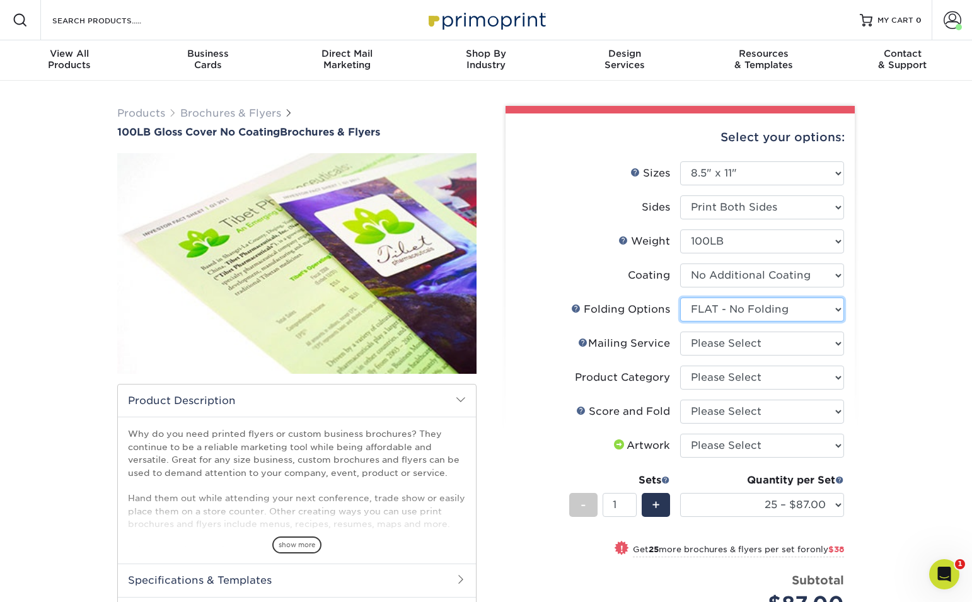
click at [828, 309] on select "Please Select FLAT - No Folding" at bounding box center [762, 309] width 164 height 24
click at [752, 342] on select "Please Select No Direct Mailing Service No, I will mail/stamp/imprint Direct Ma…" at bounding box center [762, 343] width 164 height 24
select select "3e5e9bdd-d78a-4c28-a41d-fe1407925ca6"
click at [680, 331] on select "Please Select No Direct Mailing Service No, I will mail/stamp/imprint Direct Ma…" at bounding box center [762, 343] width 164 height 24
click at [573, 310] on link "Folds Help" at bounding box center [576, 308] width 10 height 10
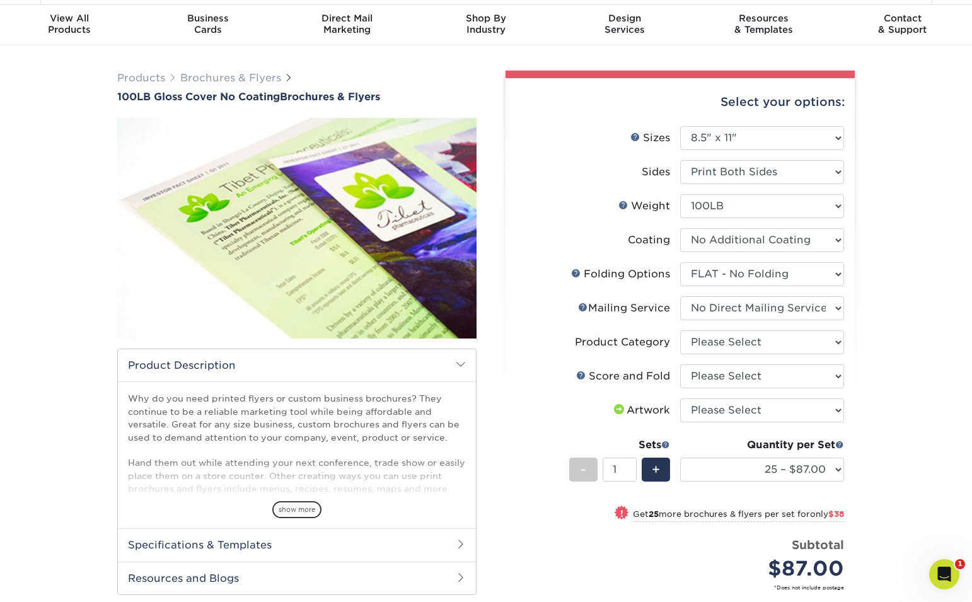
scroll to position [41, 0]
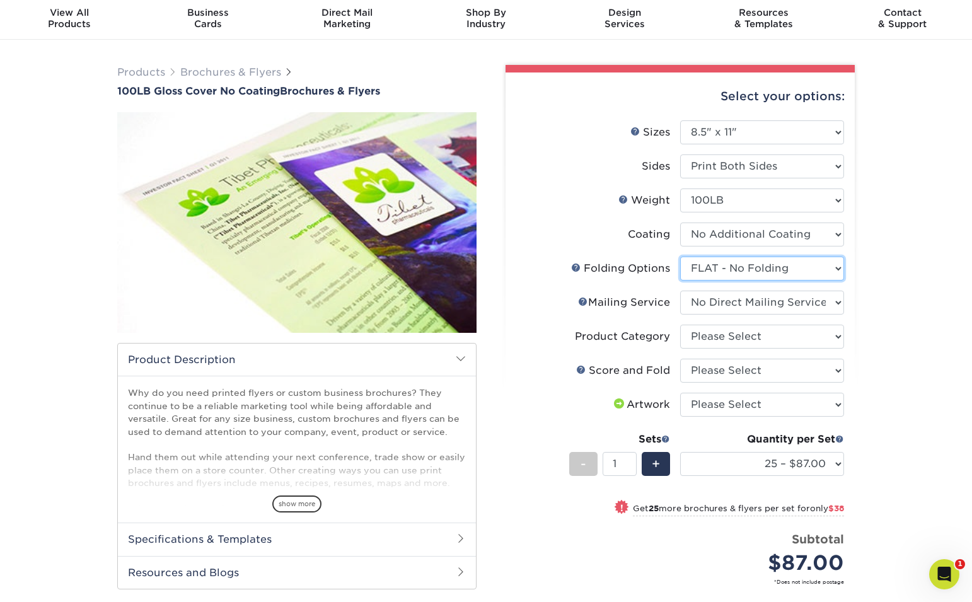
click at [763, 273] on select "Please Select FLAT - No Folding" at bounding box center [762, 268] width 164 height 24
select select "-1"
click at [680, 256] on select "Please Select FLAT - No Folding" at bounding box center [762, 268] width 164 height 24
click at [723, 268] on select "Please Select FLAT - No Folding" at bounding box center [762, 268] width 164 height 24
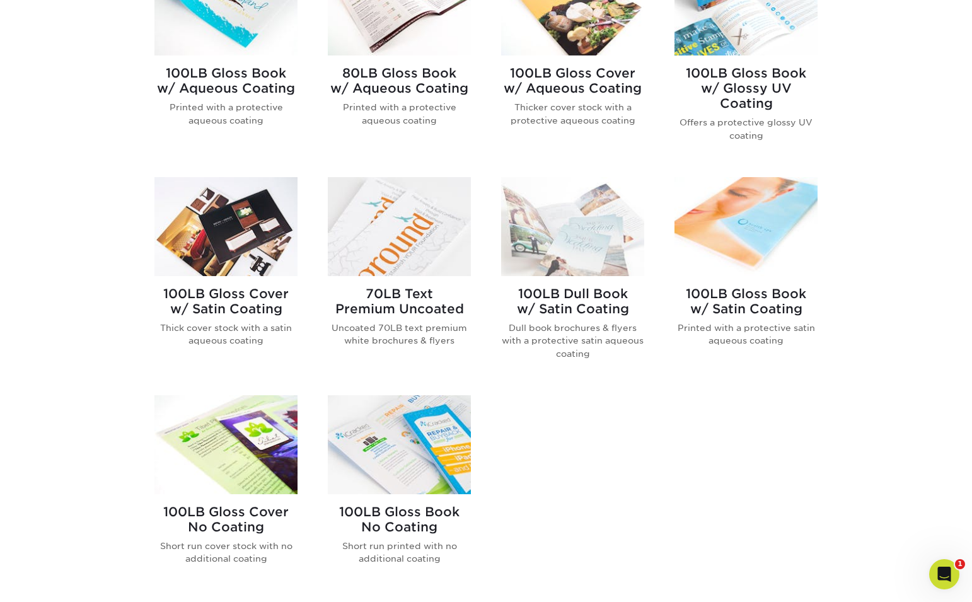
scroll to position [625, 0]
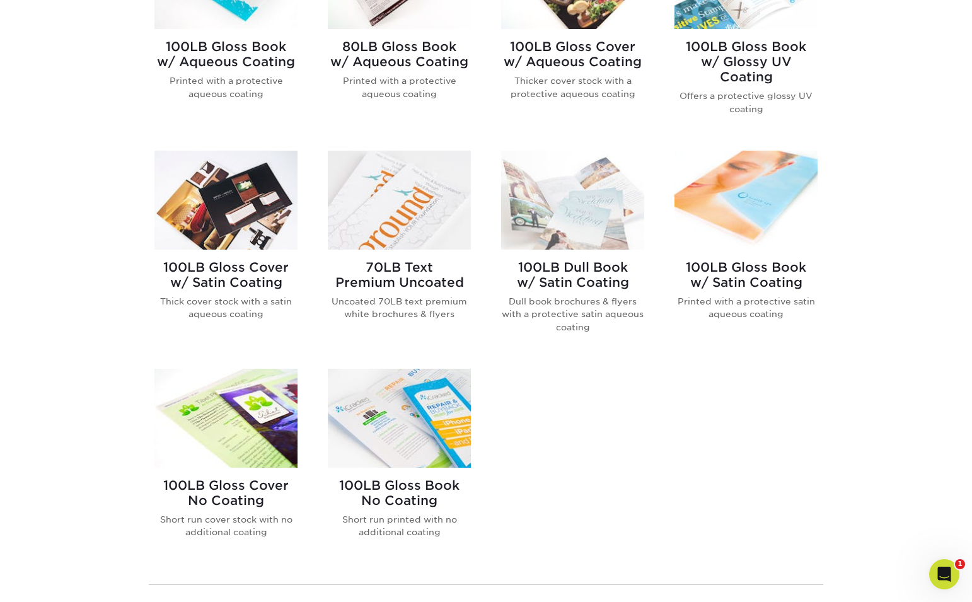
click at [411, 430] on img at bounding box center [399, 418] width 143 height 99
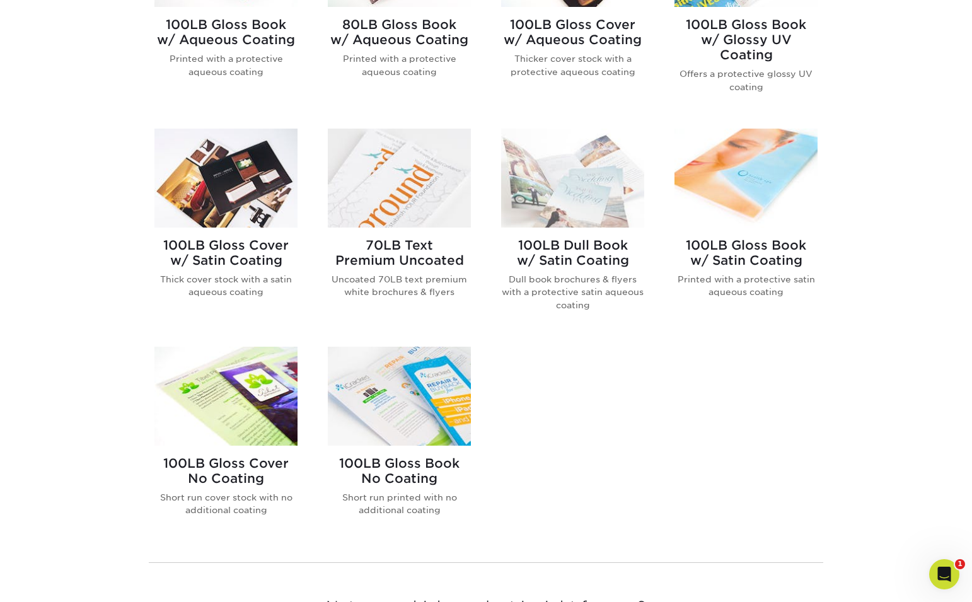
scroll to position [648, 0]
click at [398, 421] on img at bounding box center [399, 395] width 143 height 99
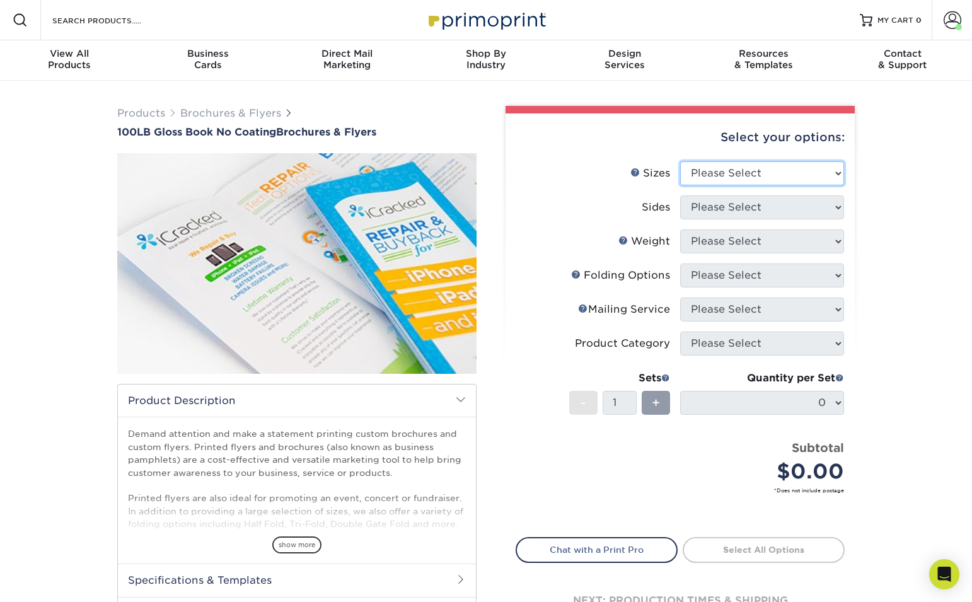
click at [732, 176] on select "Please Select 3.67" x 8.5" 4" x 6" 4" x 8.5" 4" x 9" 4" x 10" 4" x 11" 4" x 15"…" at bounding box center [762, 173] width 164 height 24
select select "8.50x11.00"
click at [680, 161] on select "Please Select 3.67" x 8.5" 4" x 6" 4" x 8.5" 4" x 9" 4" x 10" 4" x 11" 4" x 15"…" at bounding box center [762, 173] width 164 height 24
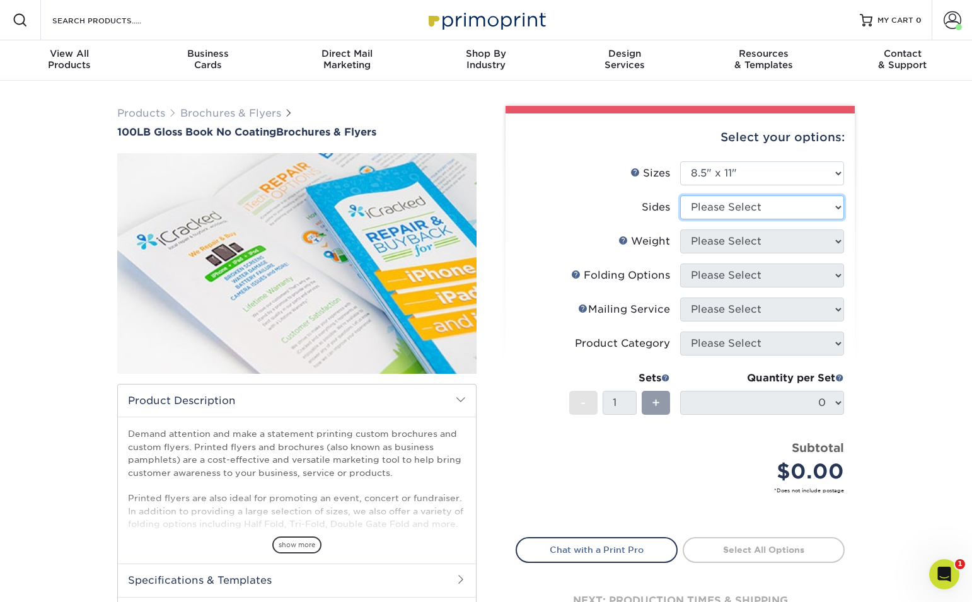
click at [814, 209] on select "Please Select Print Both Sides Print Front Only" at bounding box center [762, 207] width 164 height 24
select select "13abbda7-1d64-4f25-8bb2-c179b224825d"
click at [680, 195] on select "Please Select Print Both Sides Print Front Only" at bounding box center [762, 207] width 164 height 24
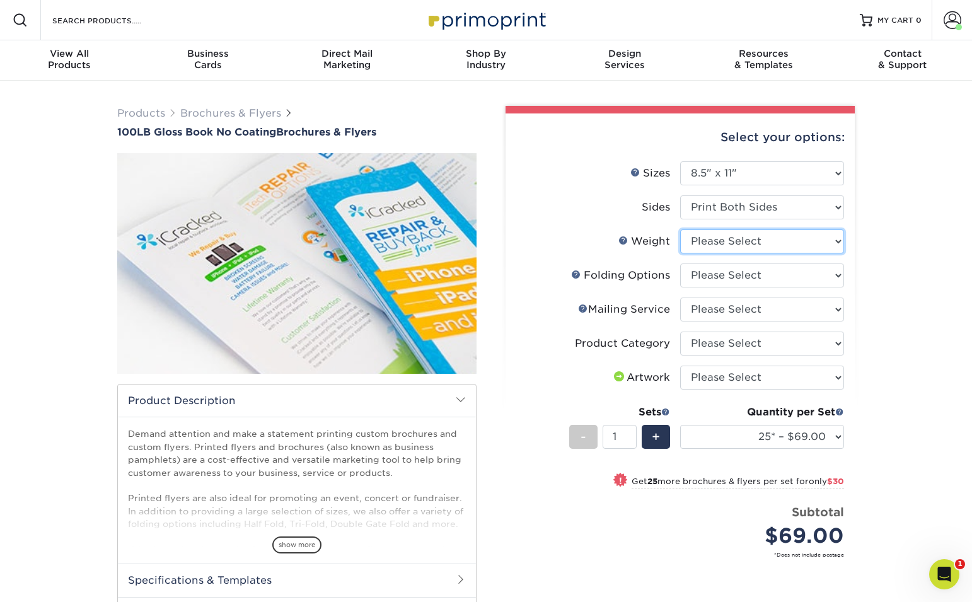
click at [809, 247] on select "Please Select 100LB" at bounding box center [762, 241] width 164 height 24
select select "100LB"
click at [680, 229] on select "Please Select 100LB" at bounding box center [762, 241] width 164 height 24
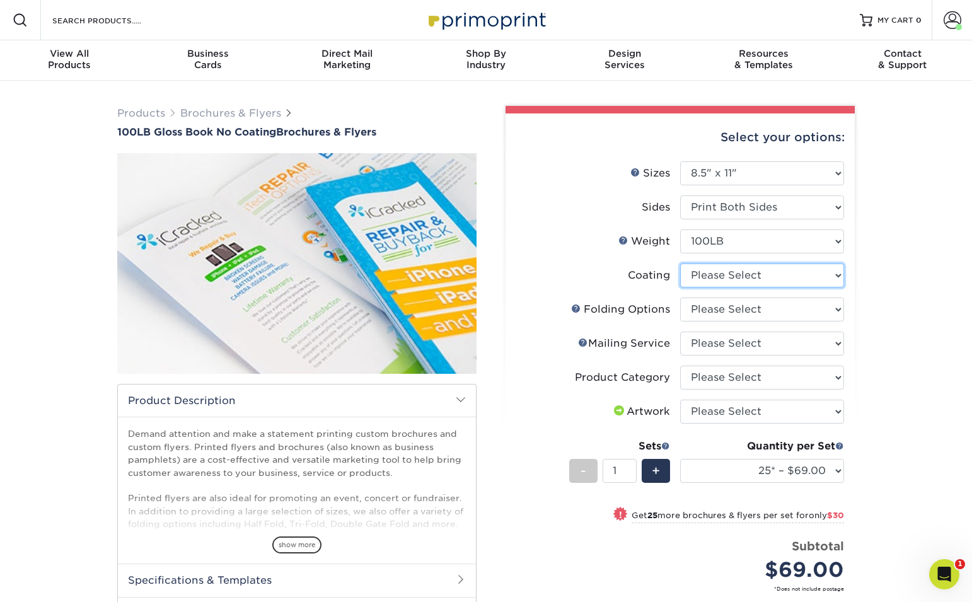
click at [815, 273] on select at bounding box center [762, 275] width 164 height 24
select select "3e7618de-abca-4bda-9f97-8b9129e913d8"
click at [680, 263] on select at bounding box center [762, 275] width 164 height 24
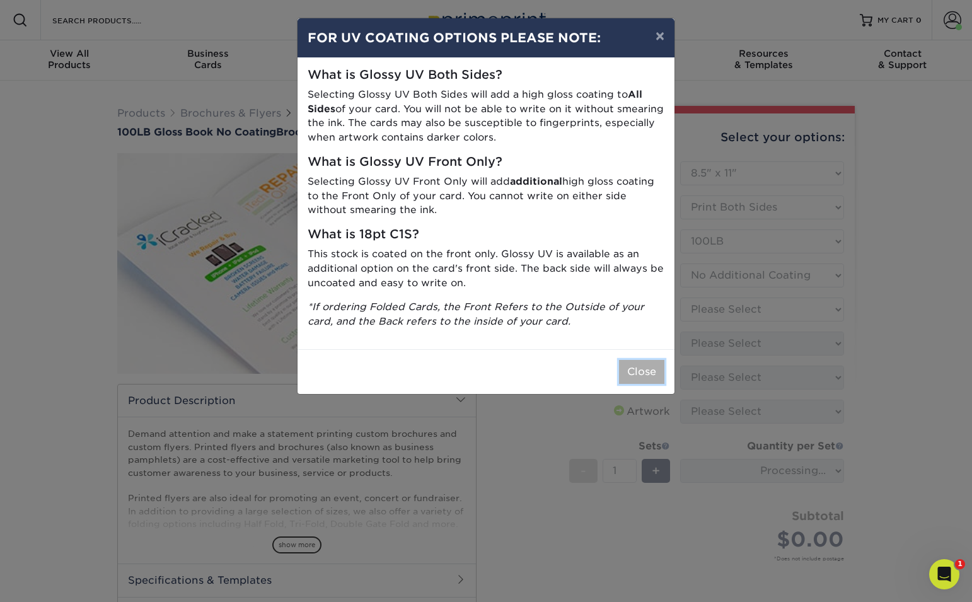
click at [653, 374] on button "Close" at bounding box center [641, 372] width 45 height 24
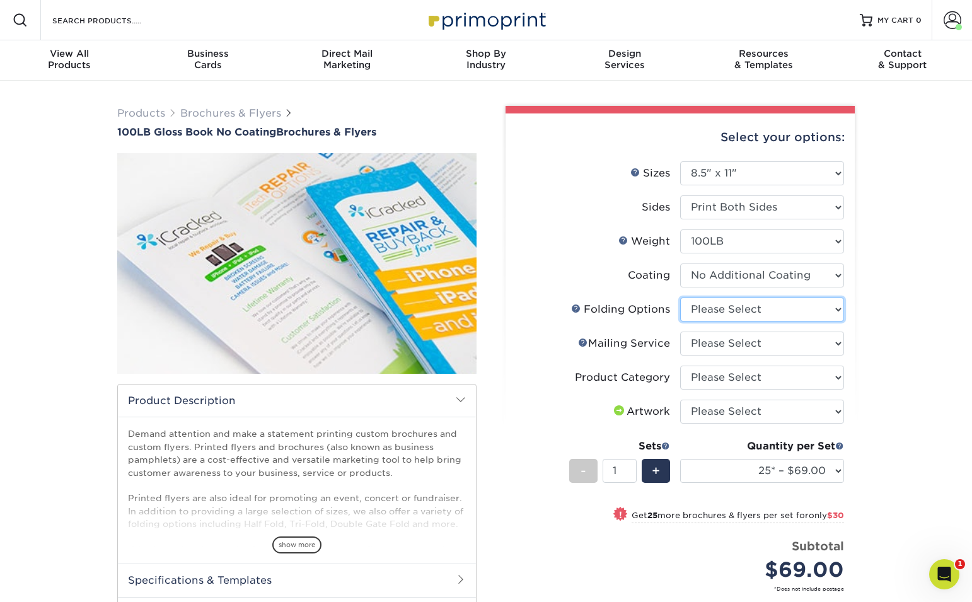
click at [817, 307] on select "Please Select FLAT - No Folding Accordion Fold Half-Fold (Vertical) Half-Fold (…" at bounding box center [762, 309] width 164 height 24
select select "6bd2fd9e-193e-4811-88f7-94c08206d735"
click at [680, 297] on select "Please Select FLAT - No Folding Accordion Fold Half-Fold (Vertical) Half-Fold (…" at bounding box center [762, 309] width 164 height 24
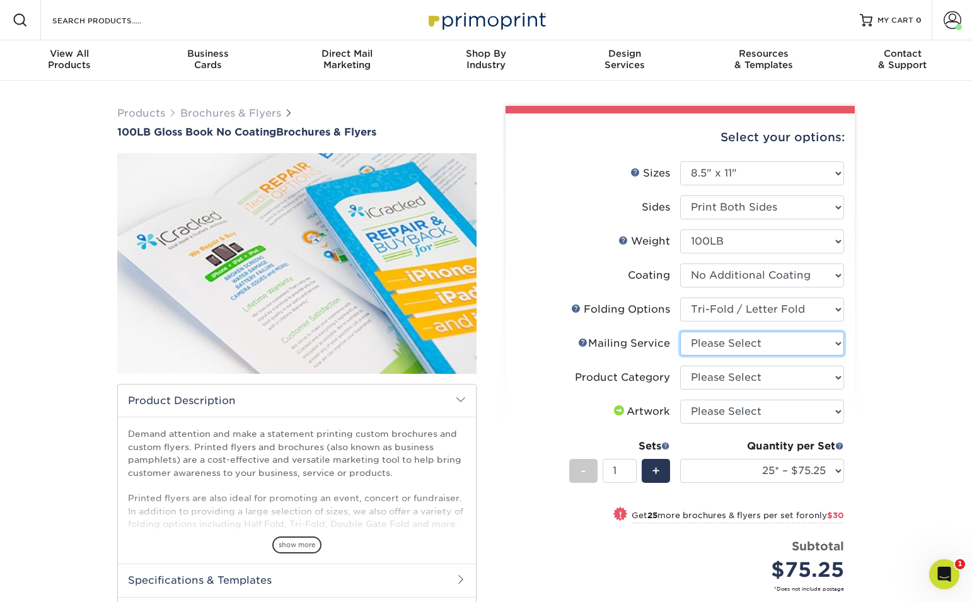
click at [785, 346] on select "Please Select No Direct Mailing Service No, I will mail/stamp/imprint Direct Ma…" at bounding box center [762, 343] width 164 height 24
select select "3e5e9bdd-d78a-4c28-a41d-fe1407925ca6"
click at [680, 331] on select "Please Select No Direct Mailing Service No, I will mail/stamp/imprint Direct Ma…" at bounding box center [762, 343] width 164 height 24
click at [758, 378] on select "Please Select Flyers and Brochures" at bounding box center [762, 377] width 164 height 24
select select "1a668080-6b7c-4174-b399-2c3833b27ef4"
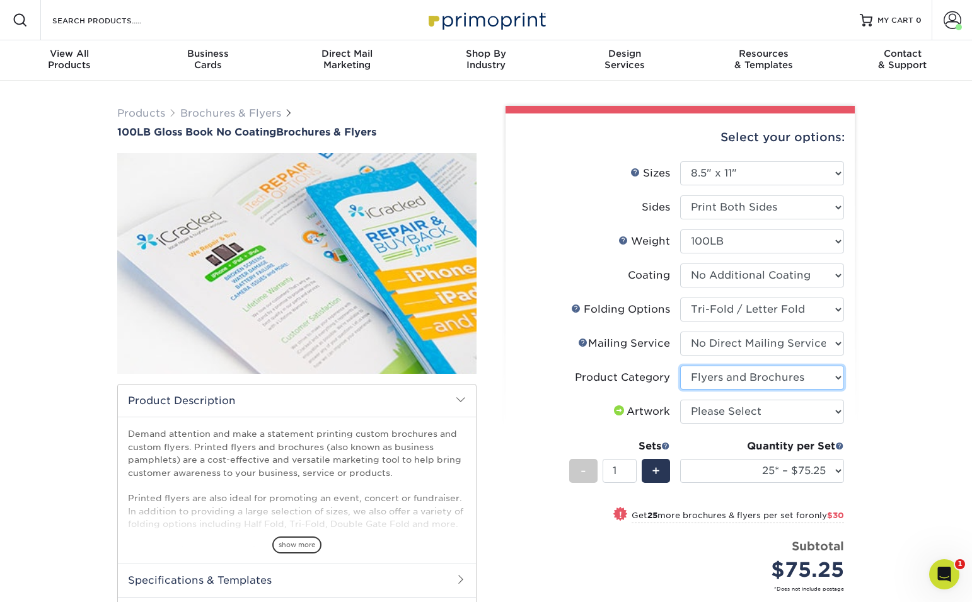
click at [680, 365] on select "Please Select Flyers and Brochures" at bounding box center [762, 377] width 164 height 24
click at [750, 408] on select "Please Select I will upload files I need a design - $175" at bounding box center [762, 412] width 164 height 24
select select "upload"
click at [680, 400] on select "Please Select I will upload files I need a design - $175" at bounding box center [762, 412] width 164 height 24
click at [832, 465] on select "25* – $75.25 50* – $105.25 75* – $127.25 100* – $152.50 250* – $294.50 500 – $5…" at bounding box center [762, 471] width 164 height 24
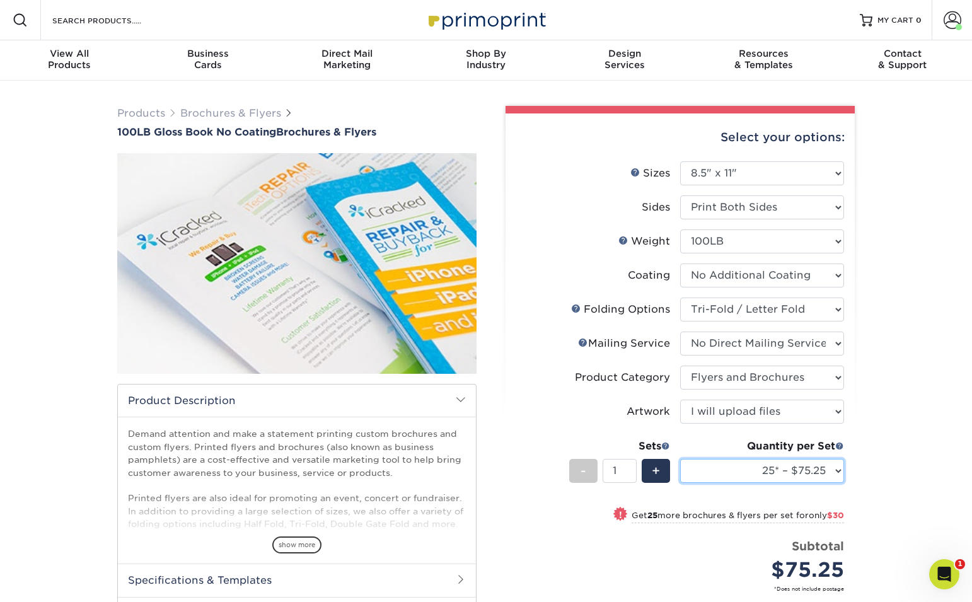
select select "500 – $500.00"
click at [680, 459] on select "25* – $75.25 50* – $105.25 75* – $127.25 100* – $152.50 250* – $294.50 500 – $5…" at bounding box center [762, 471] width 164 height 24
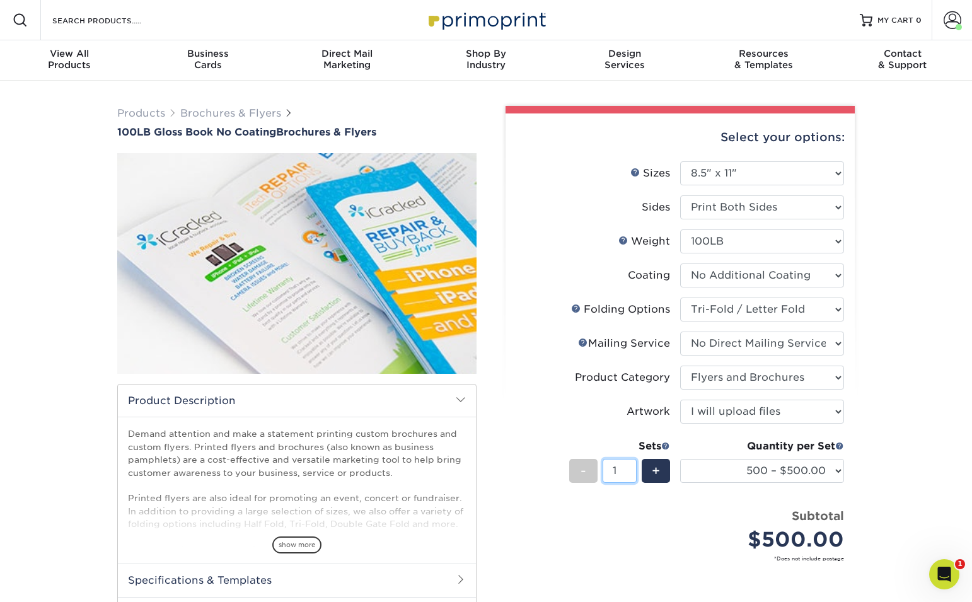
click at [611, 472] on input "1" at bounding box center [618, 471] width 33 height 24
type input "10"
click at [705, 495] on div "Quantity per Set 25* – $75.25 50* – $105.25 75* – $127.25 100* – $152.50 250* –…" at bounding box center [762, 468] width 164 height 59
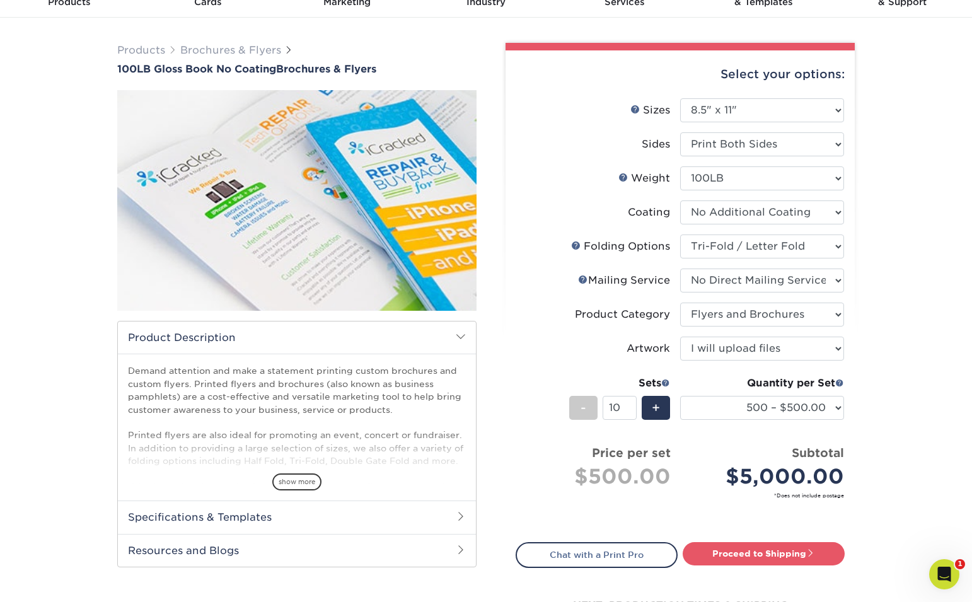
scroll to position [57, 0]
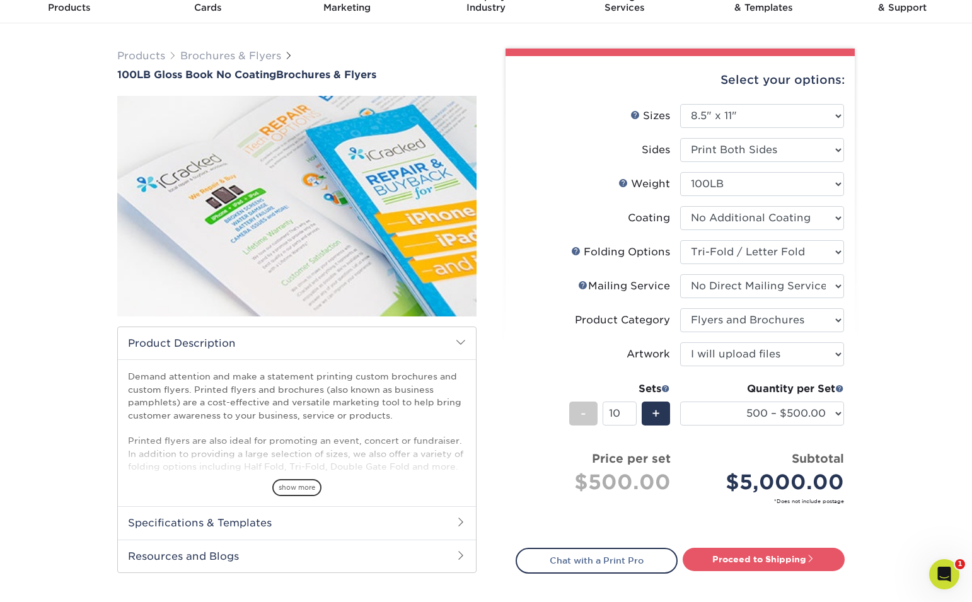
click at [892, 435] on div "Products Brochures & Flyers 100LB Gloss Book No Coating Brochures & Flyers show…" at bounding box center [486, 358] width 972 height 671
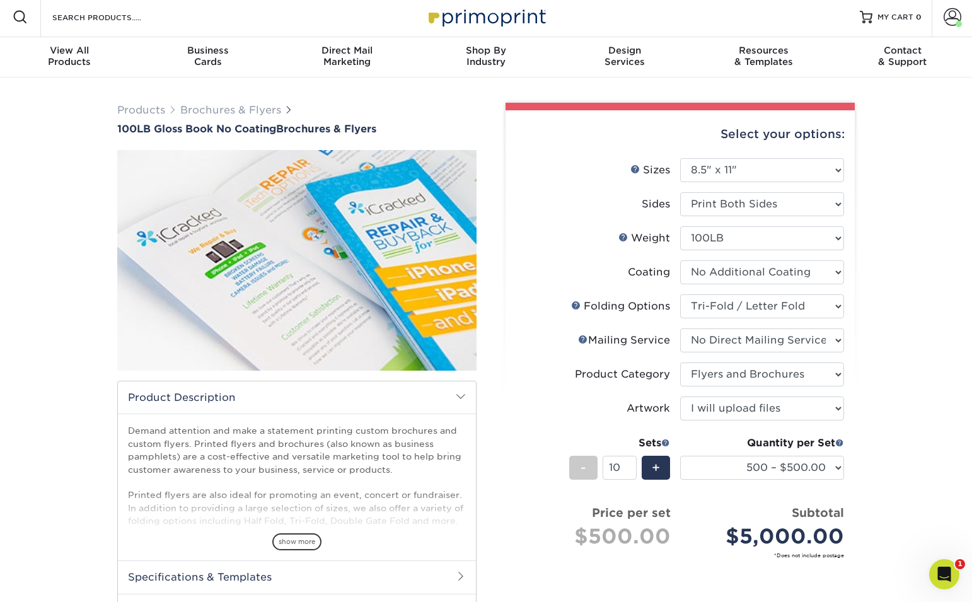
scroll to position [0, 0]
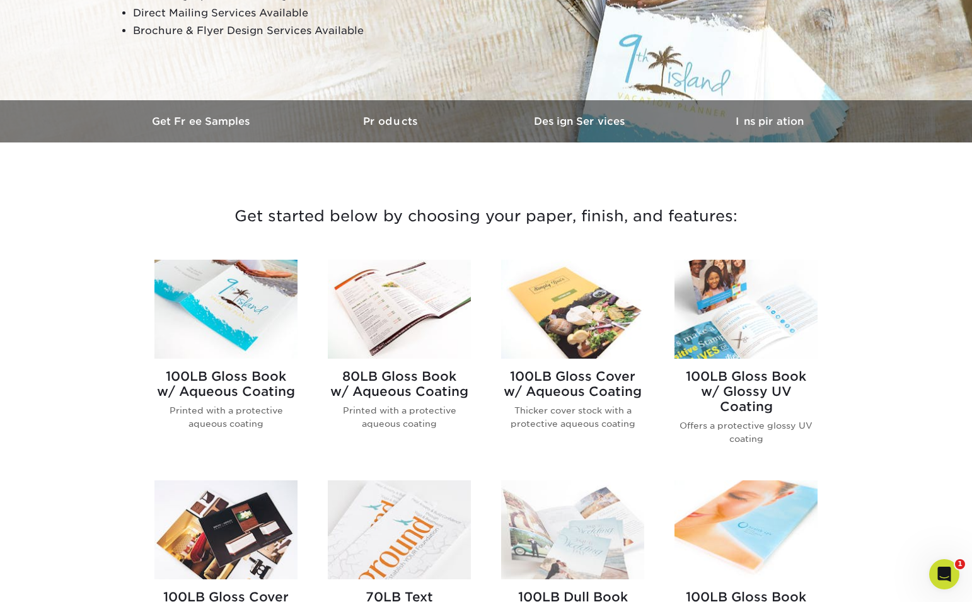
scroll to position [312, 0]
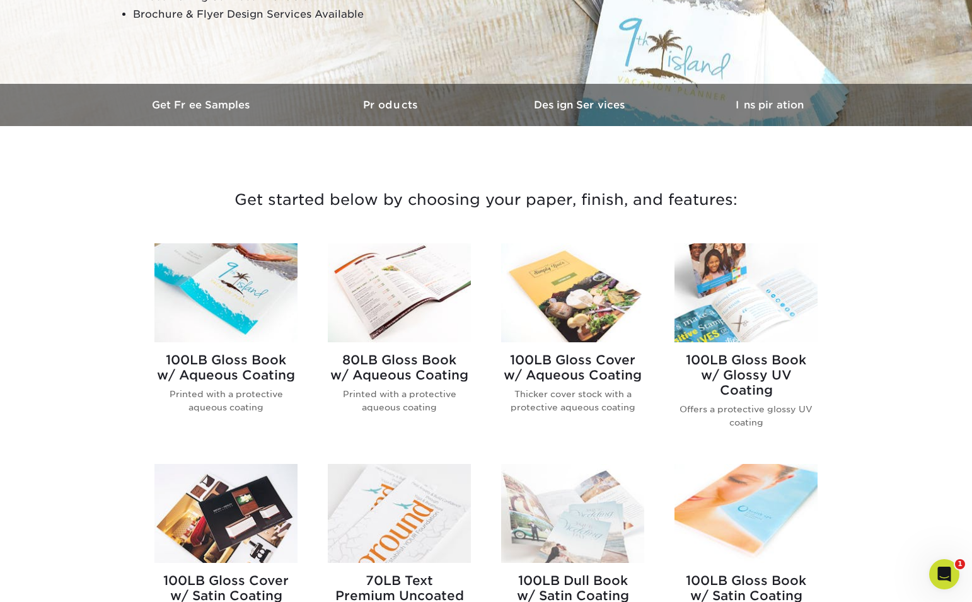
click at [229, 299] on img at bounding box center [225, 292] width 143 height 99
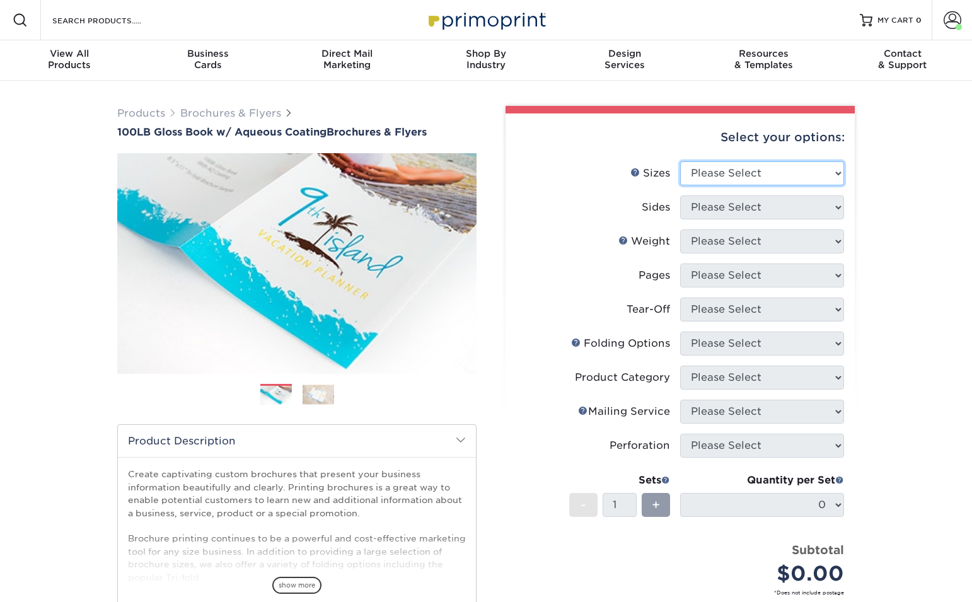
click at [715, 170] on select "Please Select 3.5" x 8.5" 3.5" x 11" 3.67" x 8.5" 4" x 6" 4" x 8.5" 4" x 9" 4" …" at bounding box center [762, 173] width 164 height 24
select select "8.50x11.00"
click at [680, 161] on select "Please Select 3.5" x 8.5" 3.5" x 11" 3.67" x 8.5" 4" x 6" 4" x 8.5" 4" x 9" 4" …" at bounding box center [762, 173] width 164 height 24
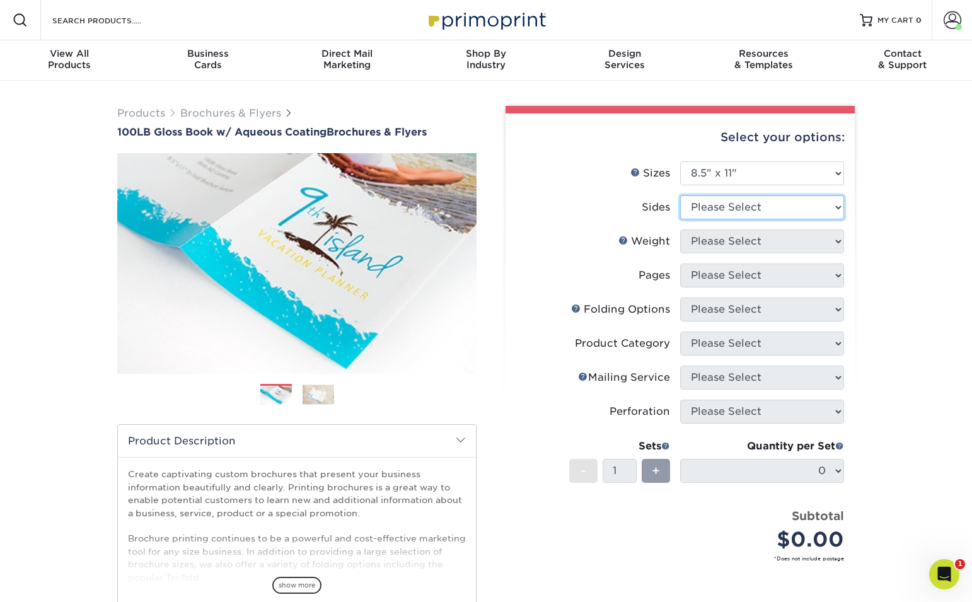
click at [789, 202] on select "Please Select Print Both Sides Print Front Only" at bounding box center [762, 207] width 164 height 24
select select "13abbda7-1d64-4f25-8bb2-c179b224825d"
click at [680, 195] on select "Please Select Print Both Sides Print Front Only" at bounding box center [762, 207] width 164 height 24
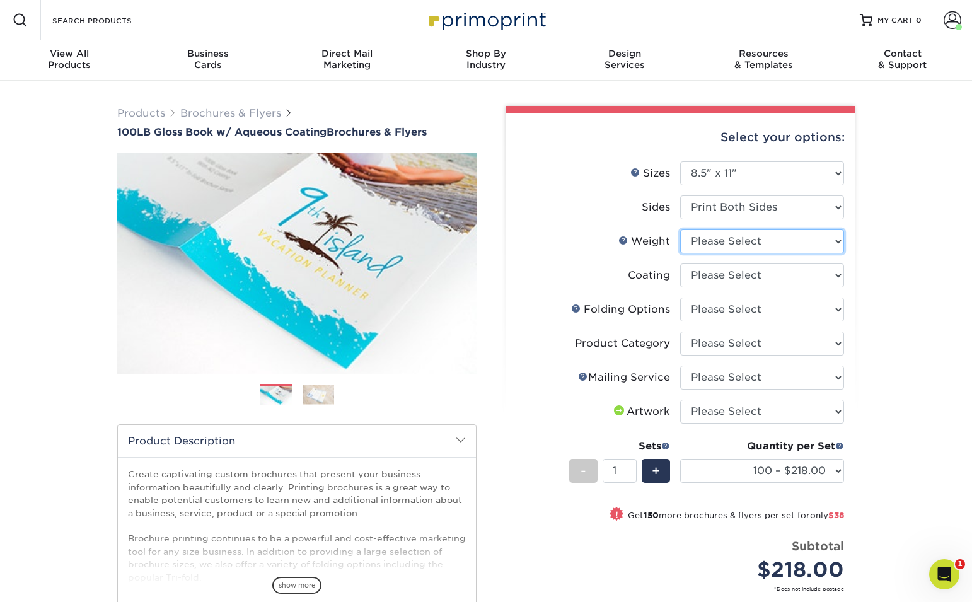
click at [766, 241] on select "Please Select 100LB" at bounding box center [762, 241] width 164 height 24
select select "100LB"
click at [680, 229] on select "Please Select 100LB" at bounding box center [762, 241] width 164 height 24
click at [821, 279] on select at bounding box center [762, 275] width 164 height 24
select select "d41dab50-ff65-4f4f-bb17-2afe4d36ae33"
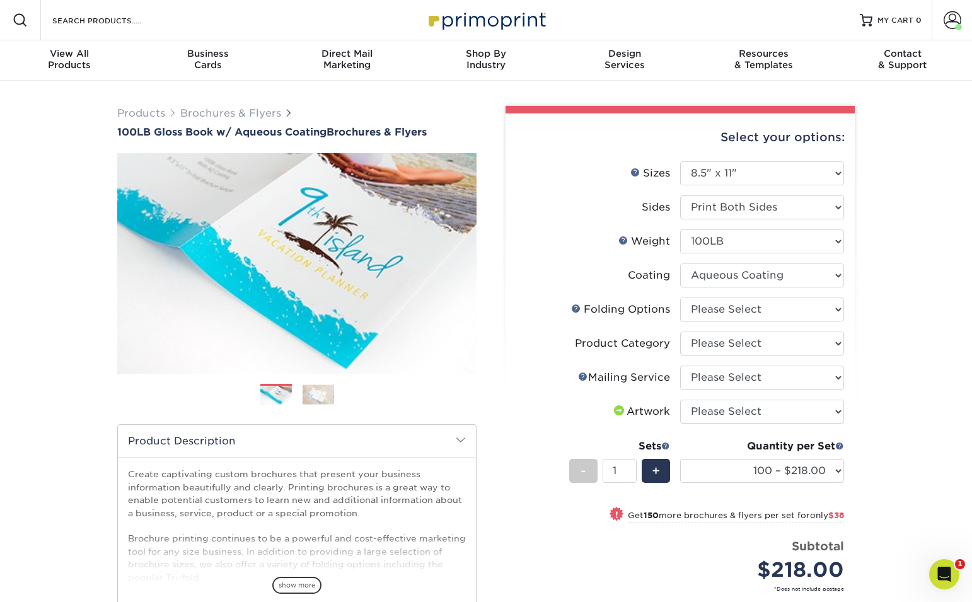
click at [680, 263] on select at bounding box center [762, 275] width 164 height 24
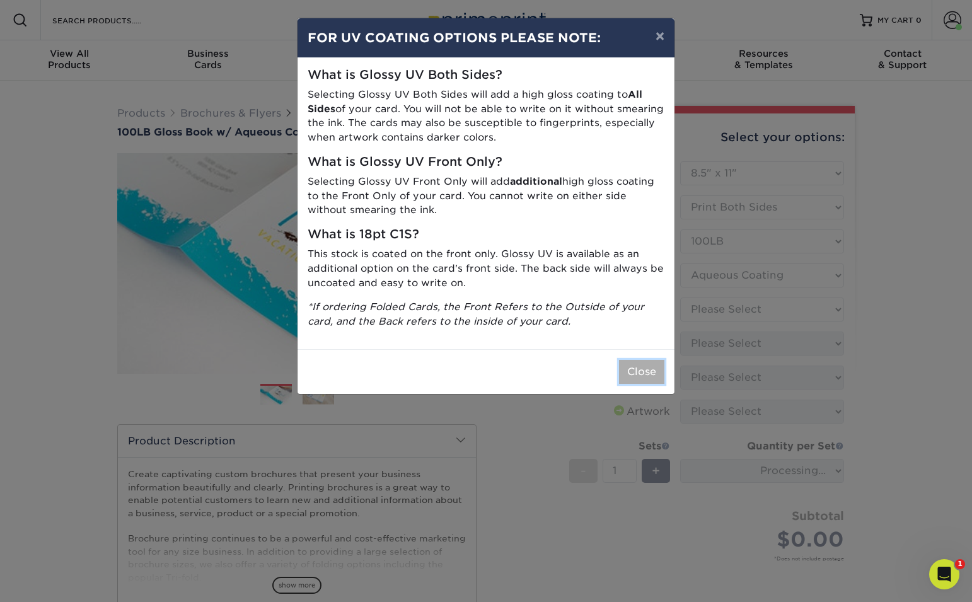
click at [646, 369] on button "Close" at bounding box center [641, 372] width 45 height 24
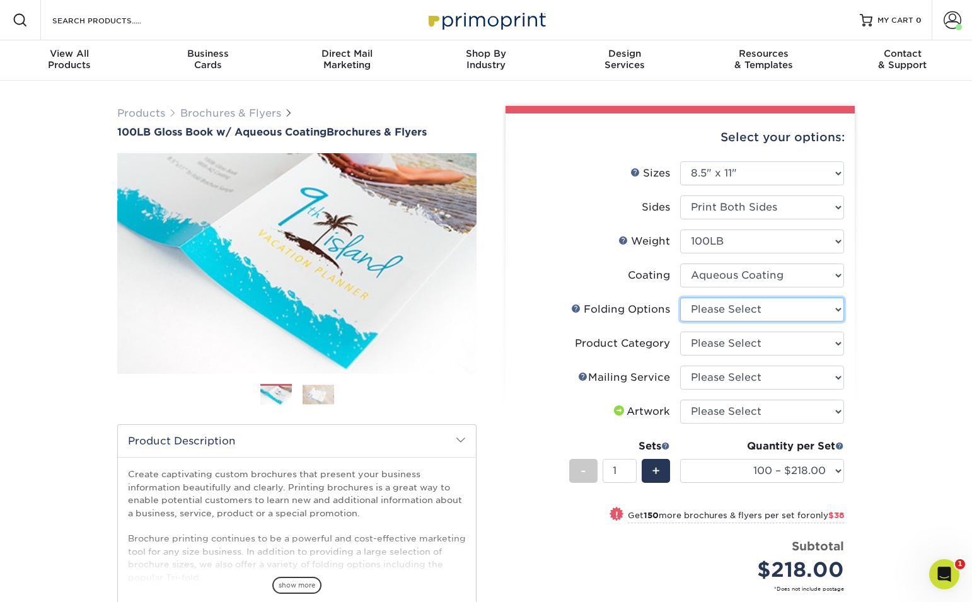
click at [793, 313] on select "Please Select FLAT - No Folding Accordion Fold Half-Fold (Vertical) Half-Fold (…" at bounding box center [762, 309] width 164 height 24
select select "6bd2fd9e-193e-4811-88f7-94c08206d735"
click at [680, 297] on select "Please Select FLAT - No Folding Accordion Fold Half-Fold (Vertical) Half-Fold (…" at bounding box center [762, 309] width 164 height 24
click at [766, 344] on select "Please Select Flyers and Brochures" at bounding box center [762, 343] width 164 height 24
select select "1a668080-6b7c-4174-b399-2c3833b27ef4"
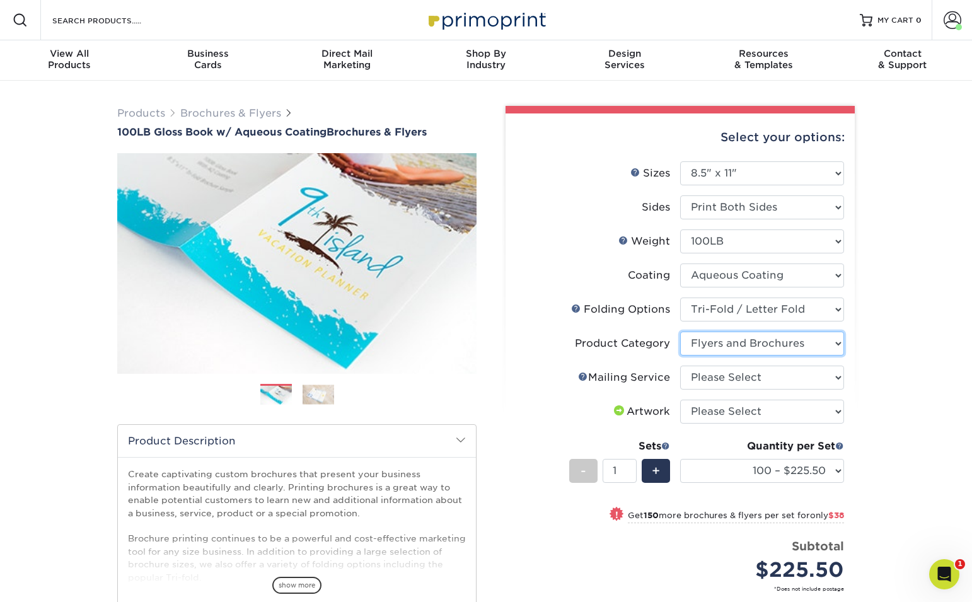
click at [680, 331] on select "Please Select Flyers and Brochures" at bounding box center [762, 343] width 164 height 24
click at [778, 386] on select "Please Select No Direct Mailing Service No, I will mail/stamp/imprint Direct Ma…" at bounding box center [762, 377] width 164 height 24
select select "3e5e9bdd-d78a-4c28-a41d-fe1407925ca6"
click at [680, 365] on select "Please Select No Direct Mailing Service No, I will mail/stamp/imprint Direct Ma…" at bounding box center [762, 377] width 164 height 24
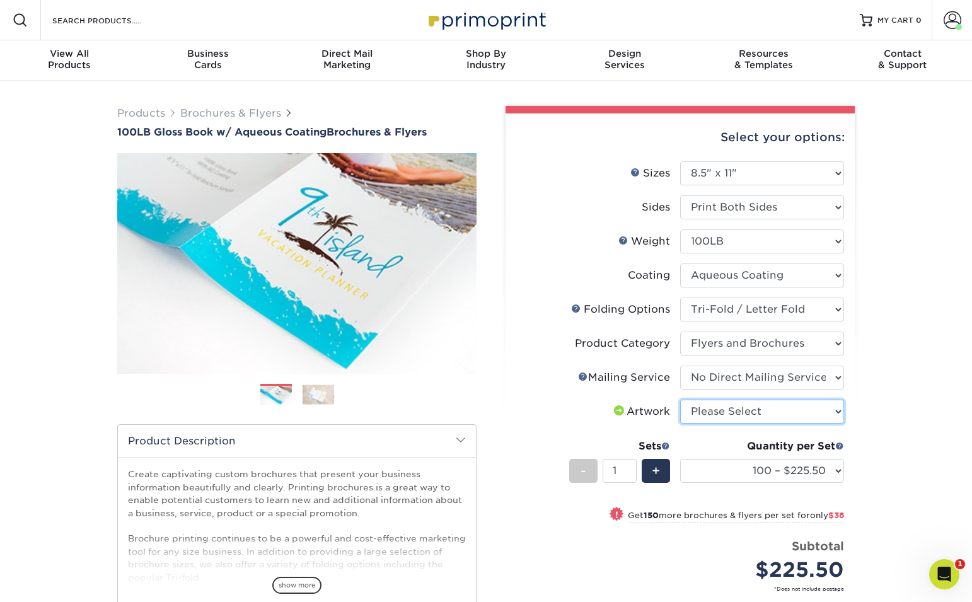
click at [761, 413] on select "Please Select I will upload files I need a design - $175" at bounding box center [762, 412] width 164 height 24
select select "upload"
click at [680, 400] on select "Please Select I will upload files I need a design - $175" at bounding box center [762, 412] width 164 height 24
click at [812, 471] on select "100 – $225.50 250 – $263.50 500 – $279.00 1000 – $322.75 2000 – $405.75 2500 – …" at bounding box center [762, 471] width 164 height 24
select select "5000 – $632.75"
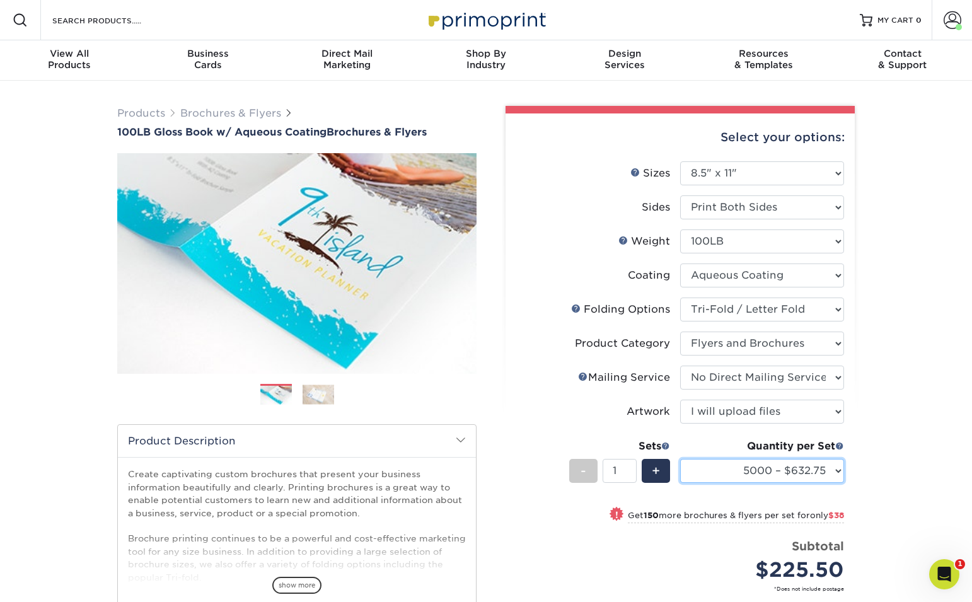
click at [680, 459] on select "100 – $225.50 250 – $263.50 500 – $279.00 1000 – $322.75 2000 – $405.75 2500 – …" at bounding box center [762, 471] width 164 height 24
click at [896, 383] on div "Products Brochures & Flyers 100LB Gloss Book w/ Aqueous Coating Brochures & Fly…" at bounding box center [486, 431] width 972 height 701
click at [897, 419] on div "Products Brochures & Flyers 100LB Gloss Book w/ Aqueous Coating Brochures & Fly…" at bounding box center [486, 431] width 972 height 701
click at [87, 62] on div "View All Products" at bounding box center [69, 59] width 139 height 23
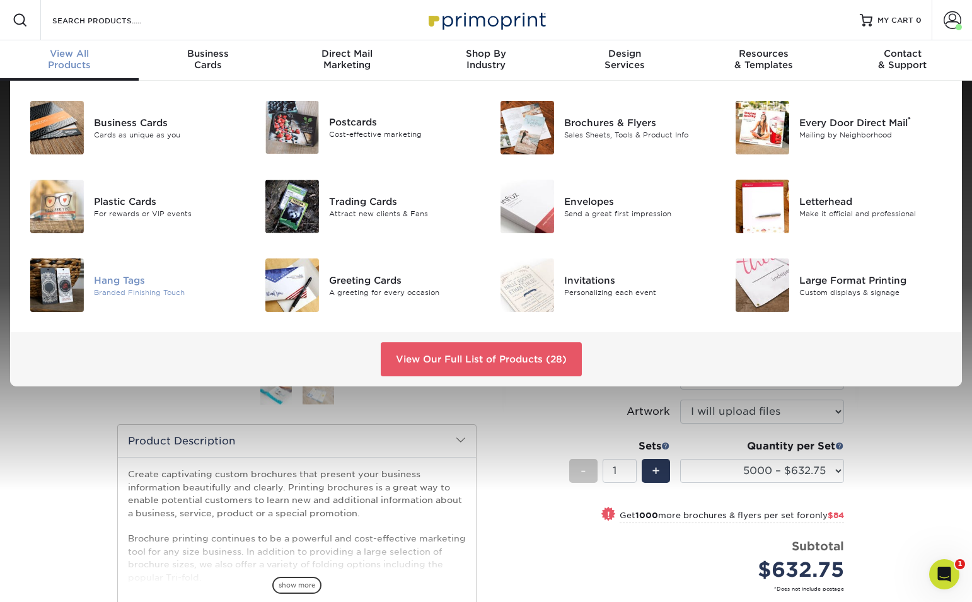
click at [64, 290] on img at bounding box center [57, 285] width 54 height 54
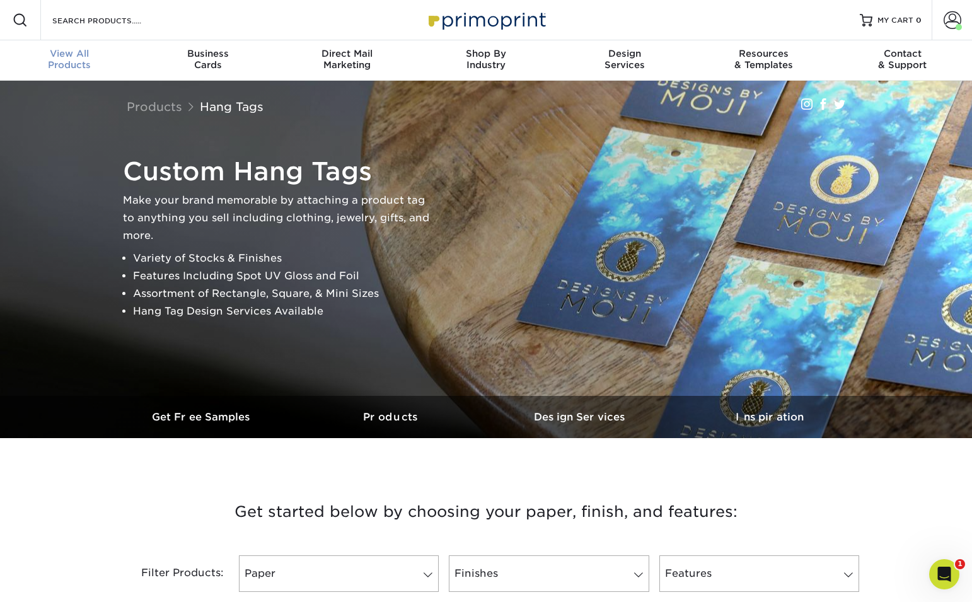
click at [80, 63] on div "View All Products" at bounding box center [69, 59] width 139 height 23
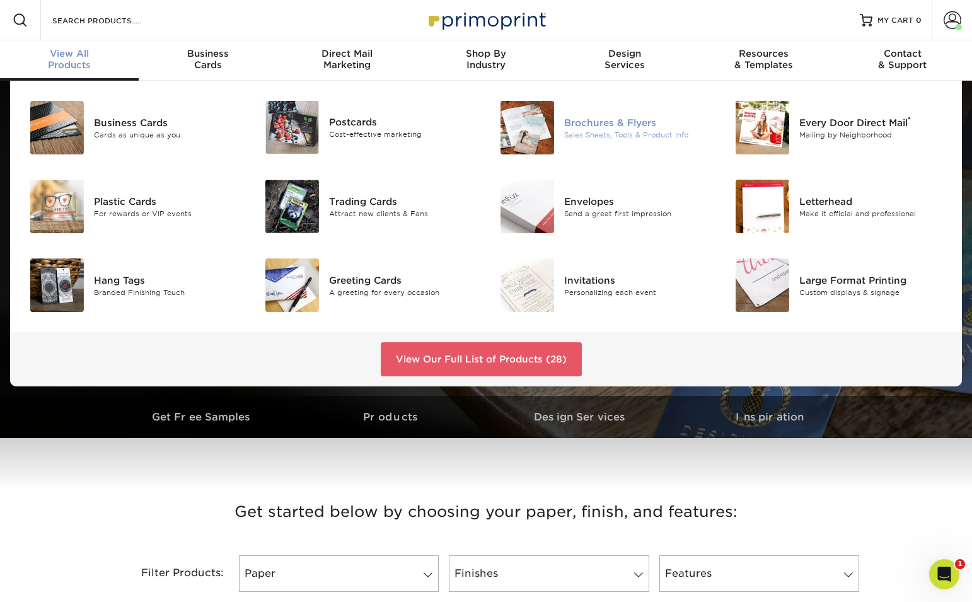
click at [529, 125] on img at bounding box center [527, 128] width 54 height 54
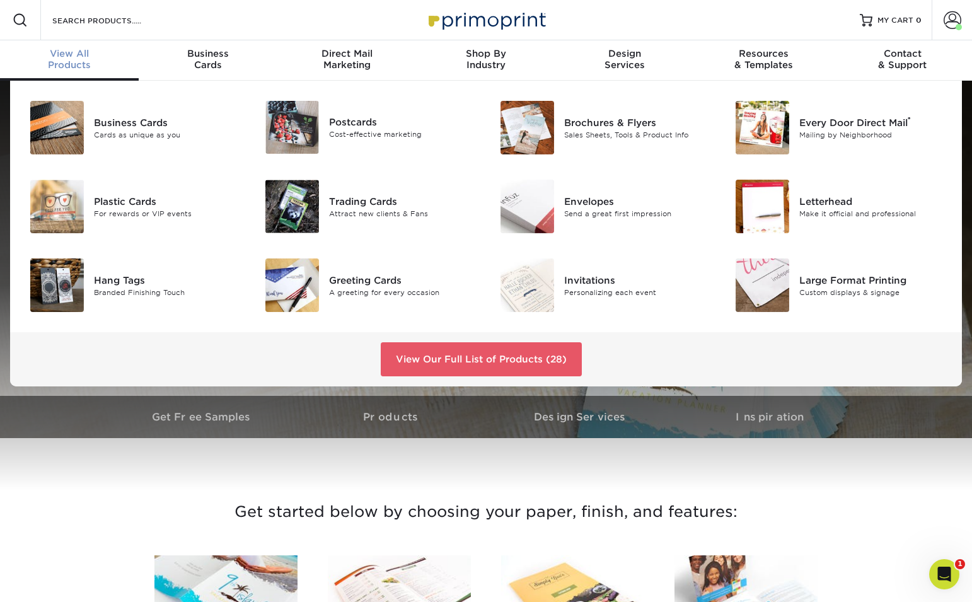
click at [84, 67] on div "View All Products" at bounding box center [69, 59] width 139 height 23
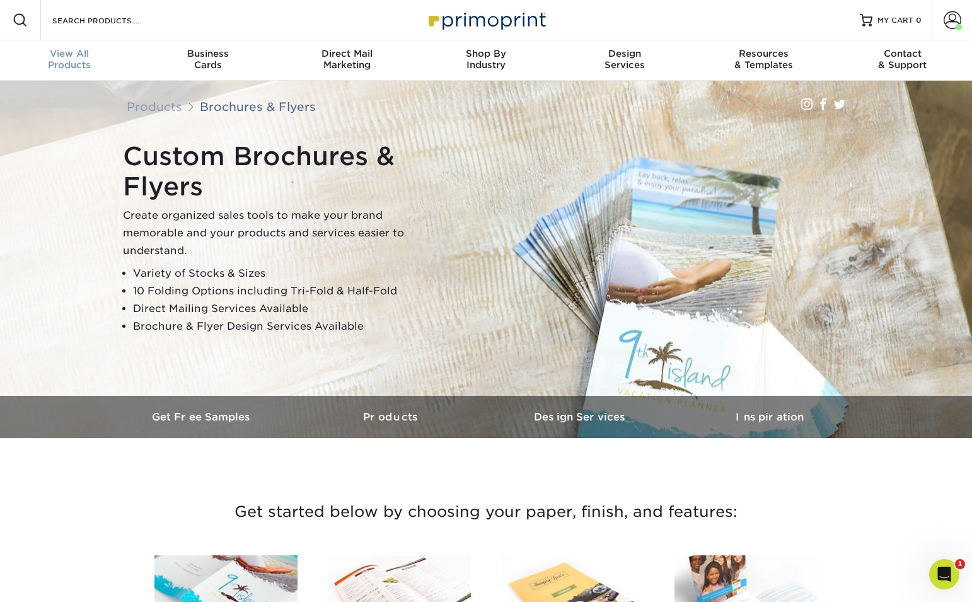
click at [75, 64] on div "View All Products" at bounding box center [69, 59] width 139 height 23
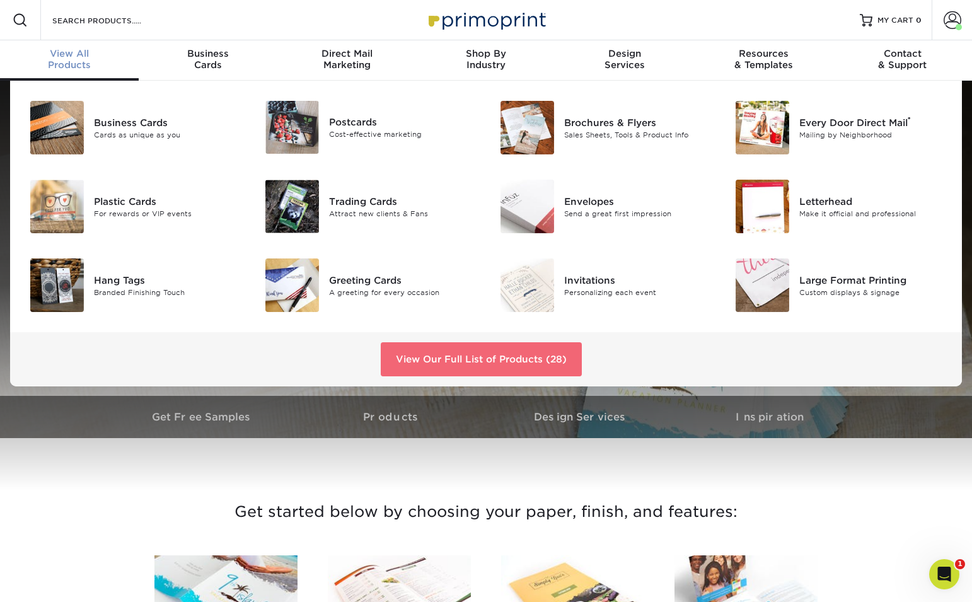
click at [425, 354] on link "View Our Full List of Products (28)" at bounding box center [481, 359] width 201 height 34
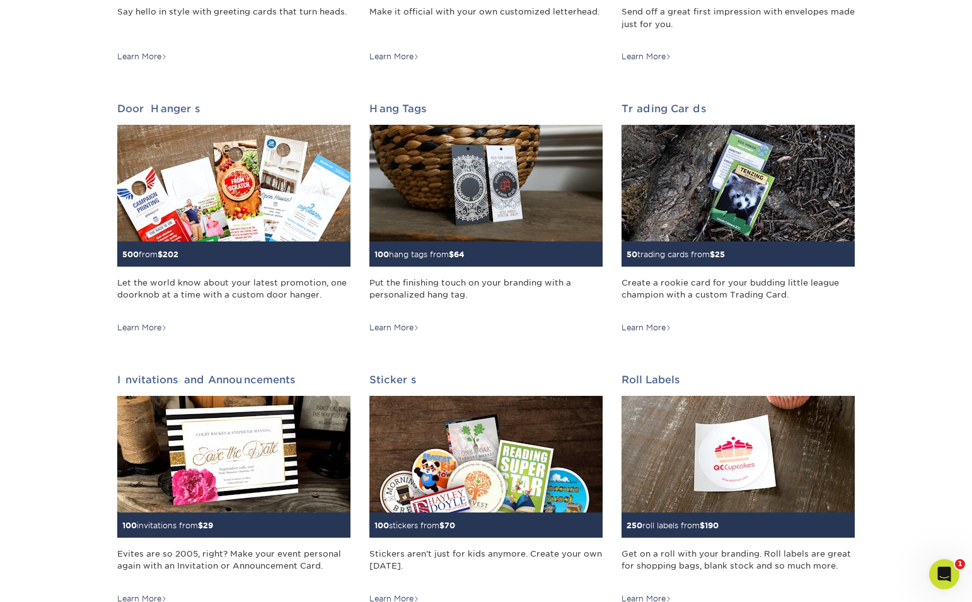
scroll to position [952, 0]
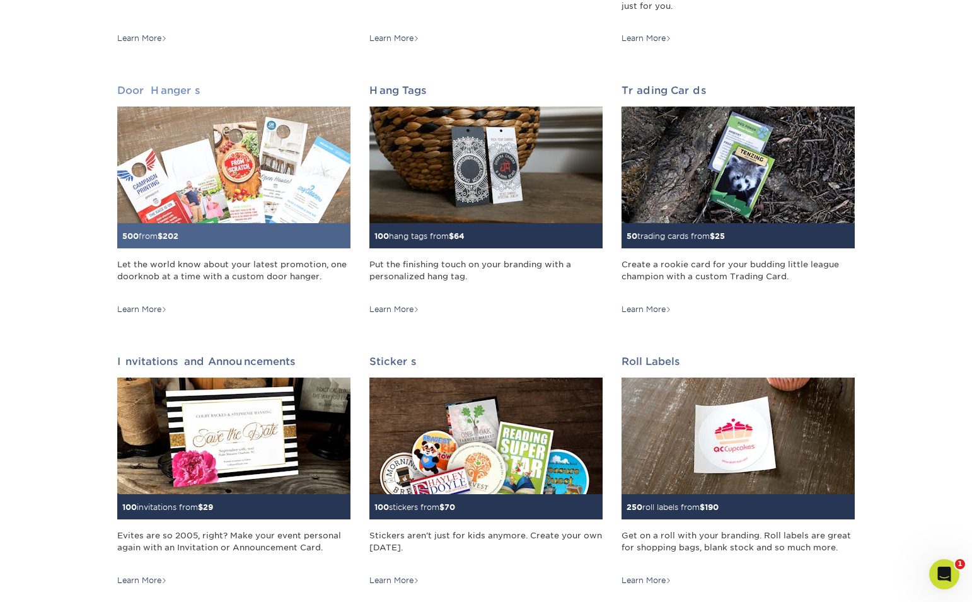
click at [214, 180] on img at bounding box center [233, 164] width 233 height 117
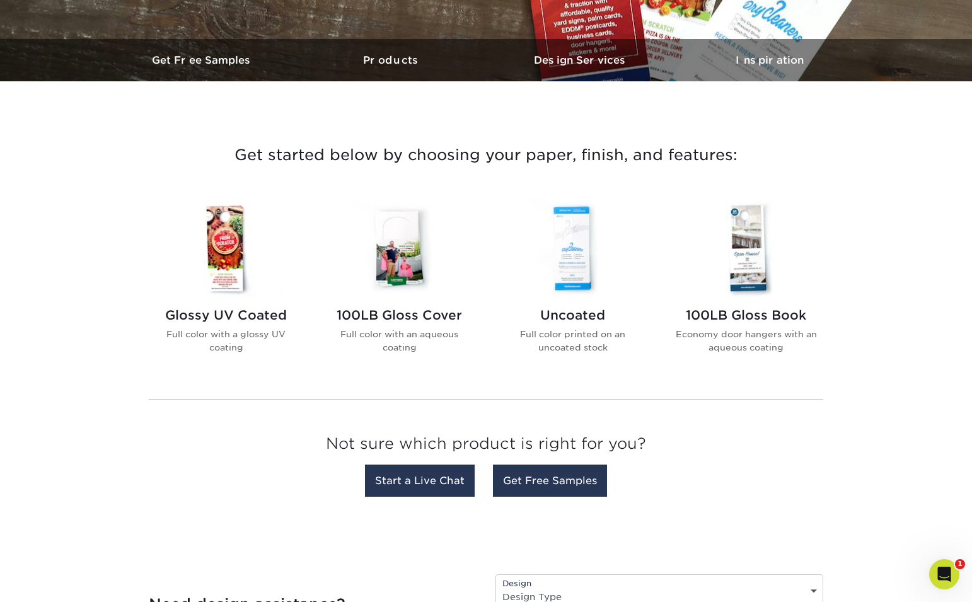
scroll to position [354, 0]
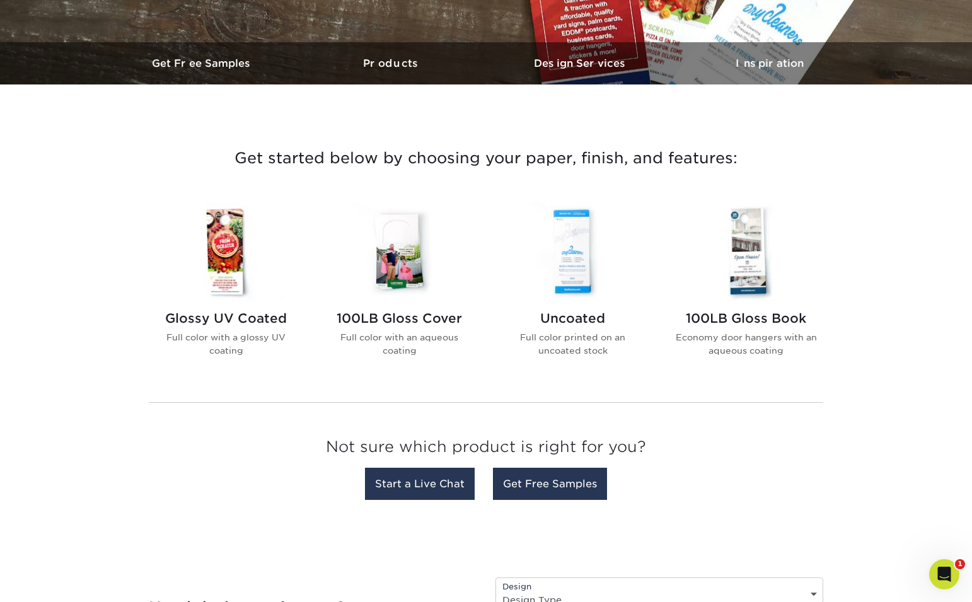
click at [235, 247] on img at bounding box center [225, 251] width 143 height 99
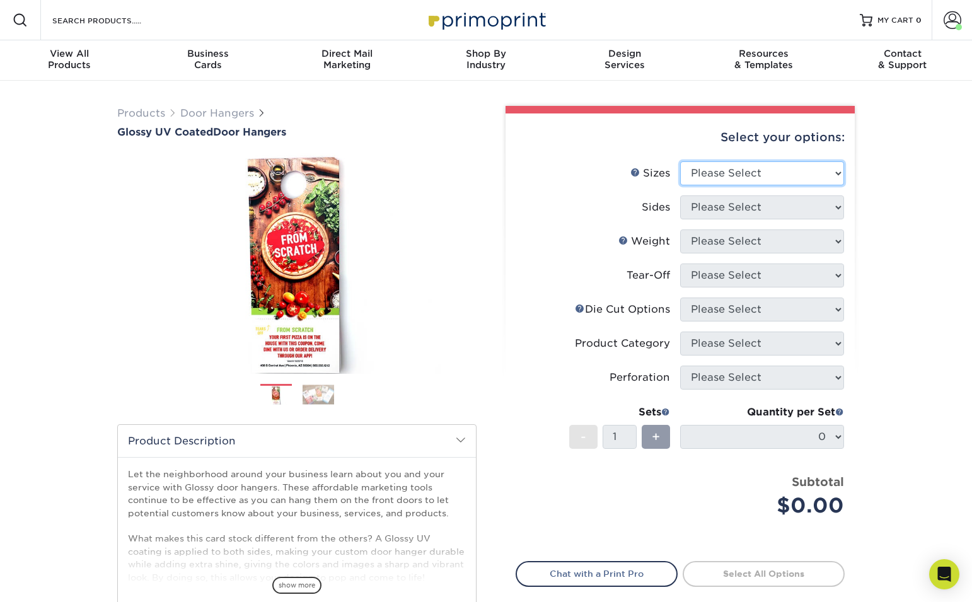
click at [752, 174] on select "Please Select 3.5" x 8.5" 3.5" x 11" 4" x 7" 4.25" x 11" 4.25" x 14"" at bounding box center [762, 173] width 164 height 24
click at [748, 170] on select "Please Select 3.5" x 8.5" 3.5" x 11" 4" x 7" 4.25" x 11" 4.25" x 14"" at bounding box center [762, 173] width 164 height 24
select select "4.25x11.00"
click at [680, 161] on select "Please Select 3.5" x 8.5" 3.5" x 11" 4" x 7" 4.25" x 11" 4.25" x 14"" at bounding box center [762, 173] width 164 height 24
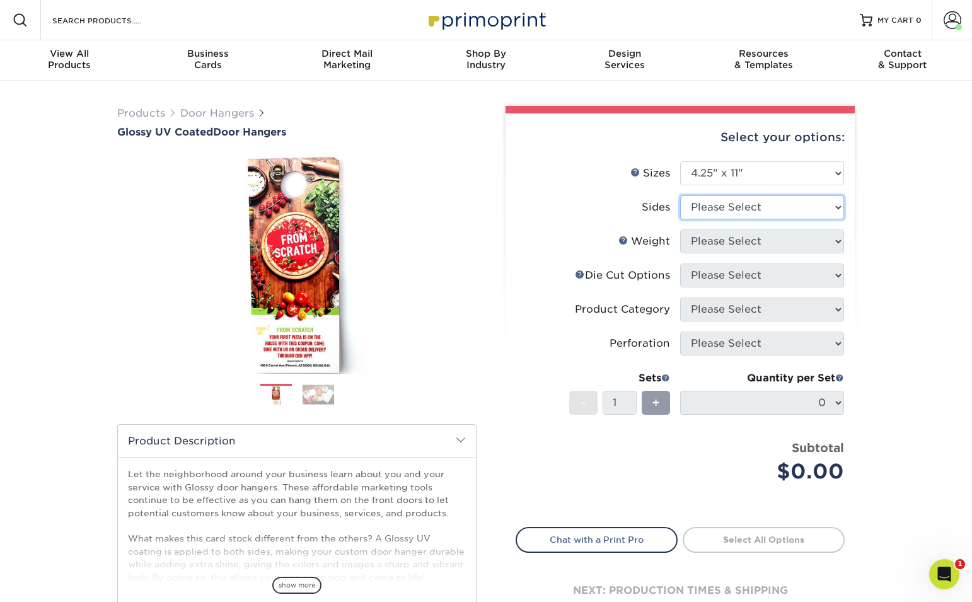
click at [813, 209] on select "Please Select Print Both Sides Print Front Only" at bounding box center [762, 207] width 164 height 24
select select "32d3c223-f82c-492b-b915-ba065a00862f"
click at [680, 195] on select "Please Select Print Both Sides Print Front Only" at bounding box center [762, 207] width 164 height 24
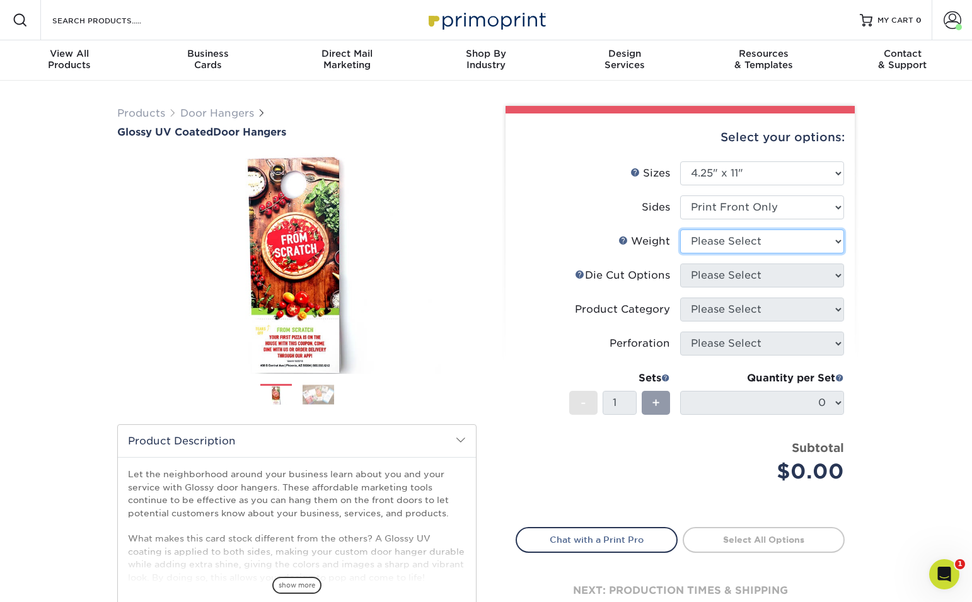
click at [802, 241] on select "Please Select 16PT 14PT" at bounding box center [762, 241] width 164 height 24
select select "16PT"
click at [680, 229] on select "Please Select 16PT 14PT" at bounding box center [762, 241] width 164 height 24
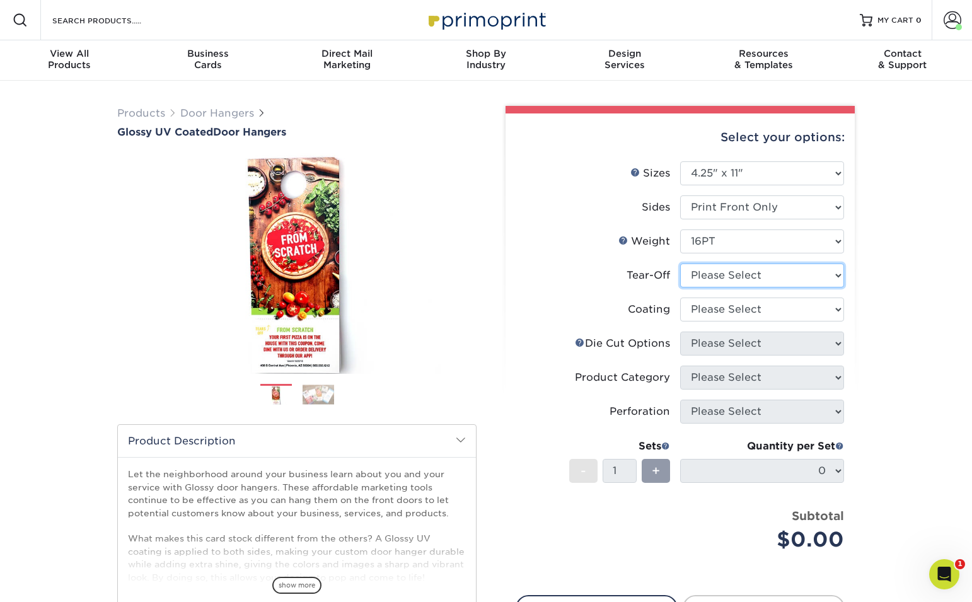
click at [783, 271] on select "Please Select Yes No" at bounding box center [762, 275] width 164 height 24
click at [723, 277] on select "Please Select Yes No" at bounding box center [762, 275] width 164 height 24
click at [307, 297] on img at bounding box center [296, 263] width 359 height 248
click at [471, 256] on img at bounding box center [296, 263] width 359 height 248
click at [466, 258] on link "Next" at bounding box center [457, 263] width 25 height 25
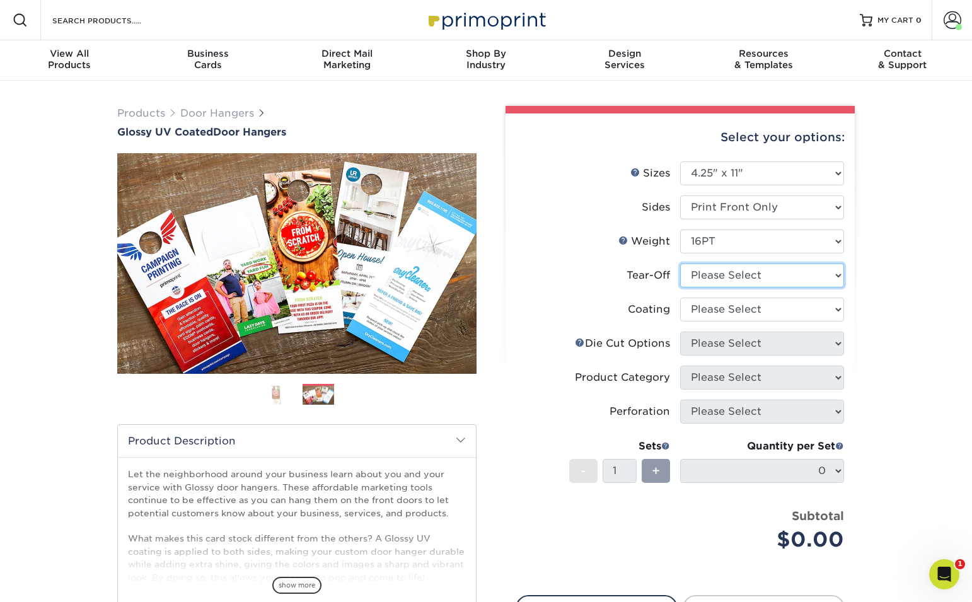
click at [754, 268] on select "Please Select Yes No" at bounding box center [762, 275] width 164 height 24
select select "0"
click at [680, 263] on select "Please Select Yes No" at bounding box center [762, 275] width 164 height 24
click at [736, 312] on select at bounding box center [762, 309] width 164 height 24
select select "1e8116af-acfc-44b1-83dc-8181aa338834"
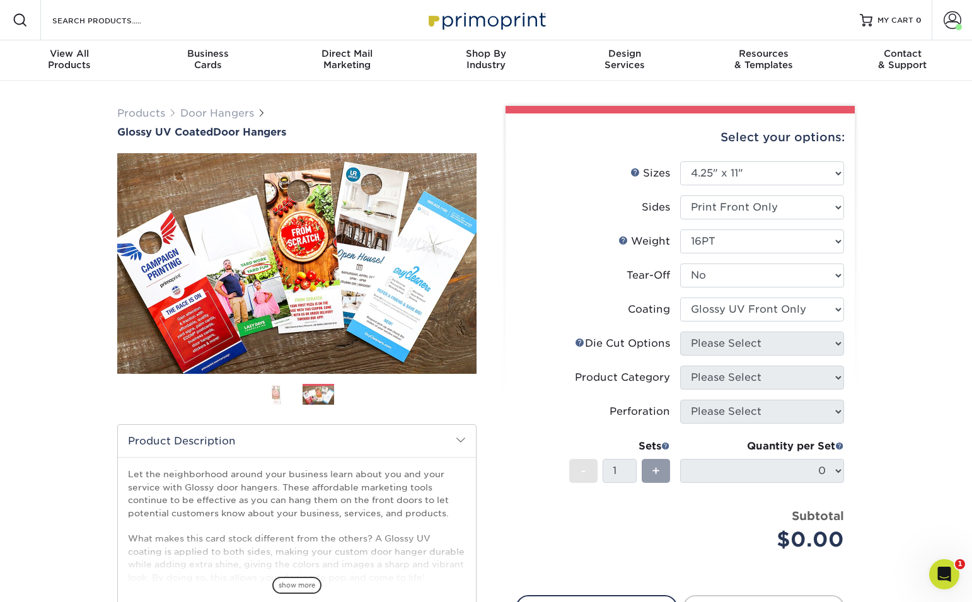
click at [680, 297] on select at bounding box center [762, 309] width 164 height 24
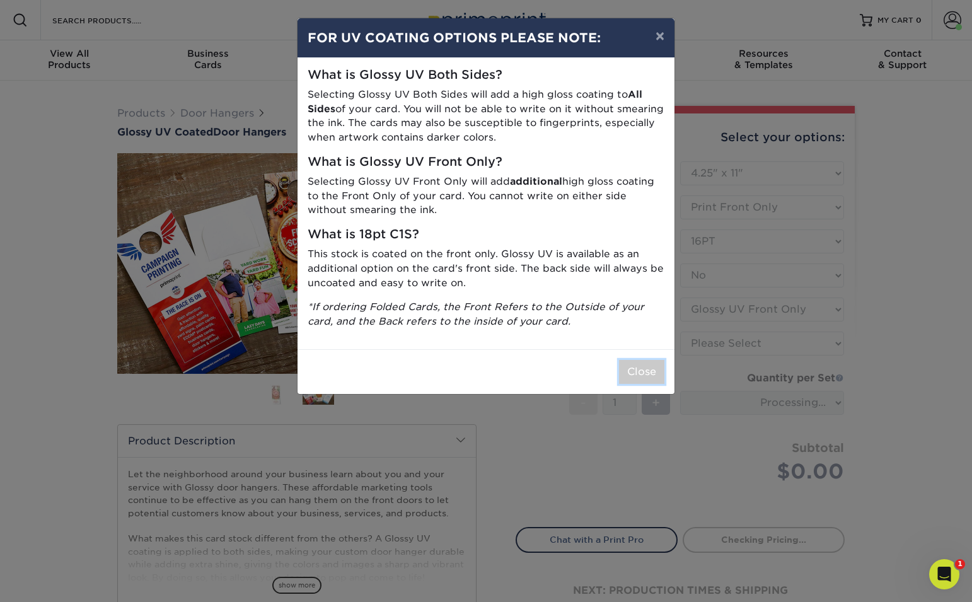
click at [638, 365] on button "Close" at bounding box center [641, 372] width 45 height 24
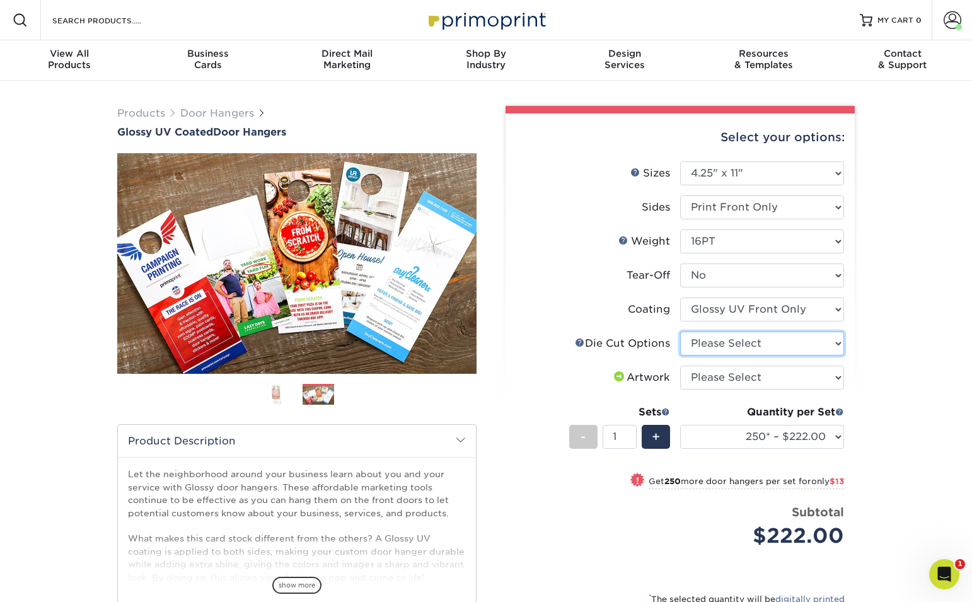
click at [749, 350] on select "Please Select Standard Die Cut Arch Die Cut Starburst Die Cut" at bounding box center [762, 343] width 164 height 24
click at [577, 342] on link "Doorhangers Help" at bounding box center [580, 342] width 10 height 10
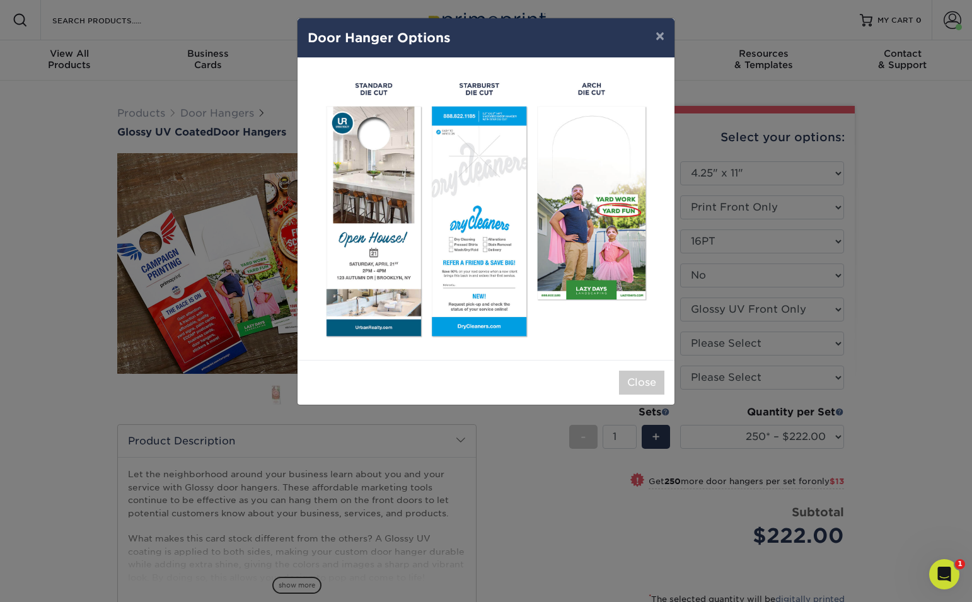
click at [387, 231] on img at bounding box center [486, 209] width 357 height 282
click at [658, 379] on button "Close" at bounding box center [641, 383] width 45 height 24
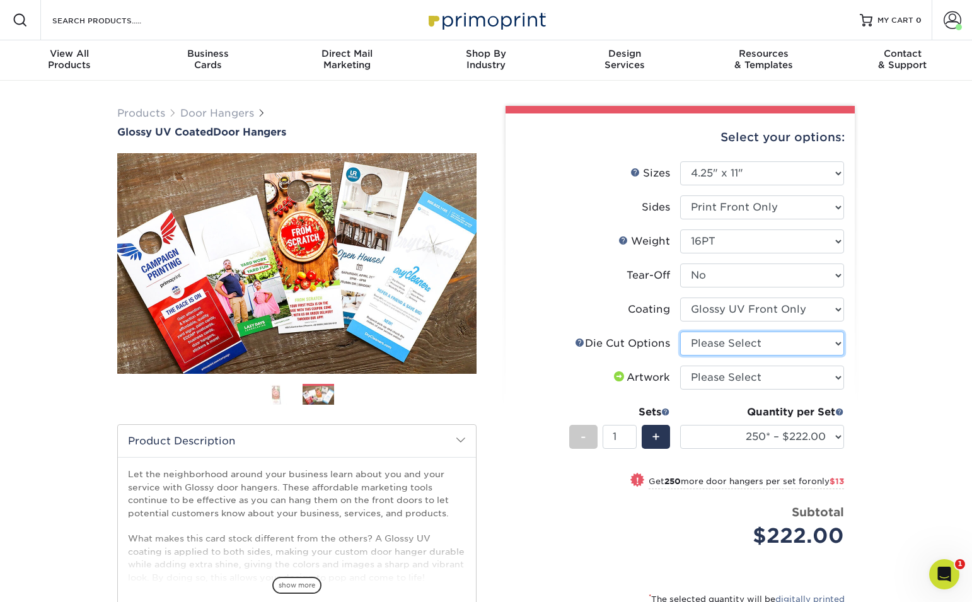
click at [760, 347] on select "Please Select Standard Die Cut Arch Die Cut Starburst Die Cut" at bounding box center [762, 343] width 164 height 24
click at [462, 440] on span at bounding box center [461, 440] width 10 height 10
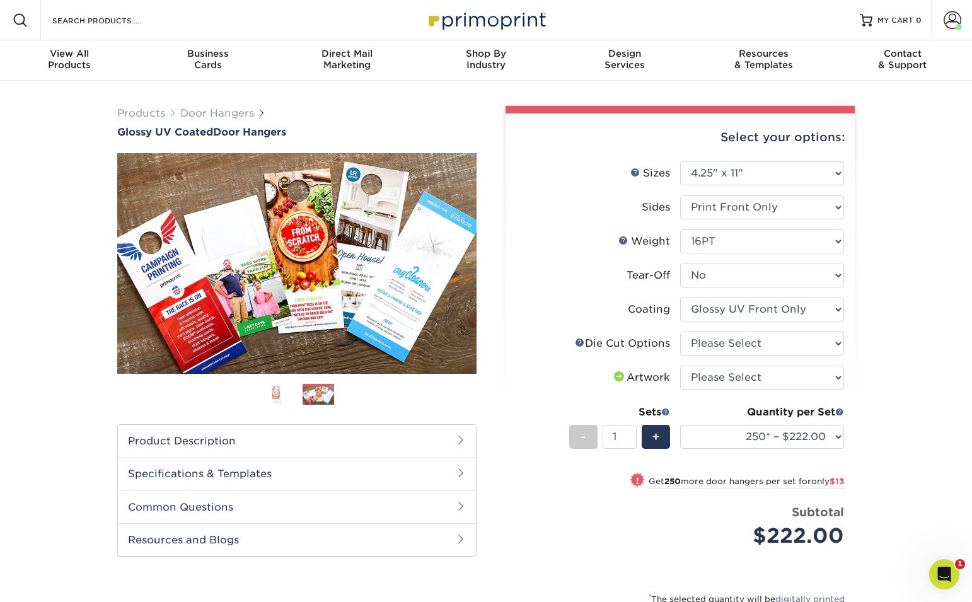
click at [463, 509] on span at bounding box center [461, 506] width 10 height 10
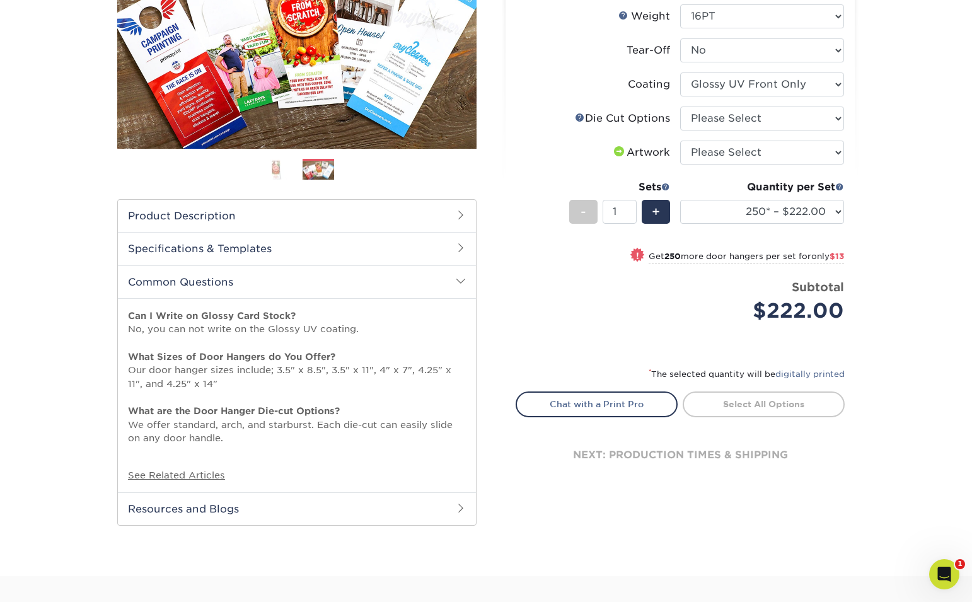
scroll to position [227, 0]
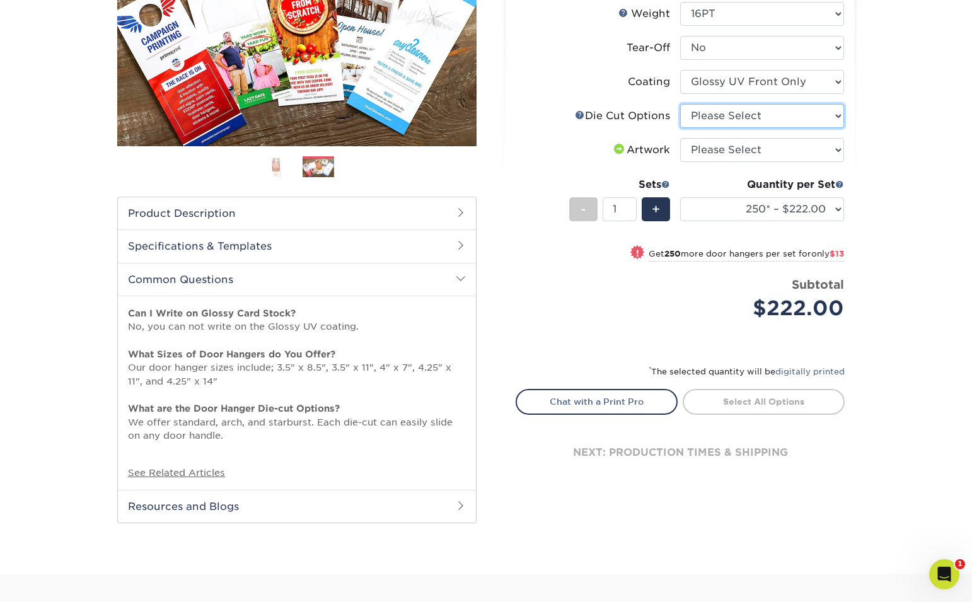
click at [803, 118] on select "Please Select Standard Die Cut Arch Die Cut Starburst Die Cut" at bounding box center [762, 116] width 164 height 24
select select "fe6a4ed8-5803-433c-b773-a25a7b955e98"
click at [680, 104] on select "Please Select Standard Die Cut Arch Die Cut Starburst Die Cut" at bounding box center [762, 116] width 164 height 24
click at [800, 149] on select "Please Select I will upload files I need a design - $100" at bounding box center [762, 150] width 164 height 24
select select "upload"
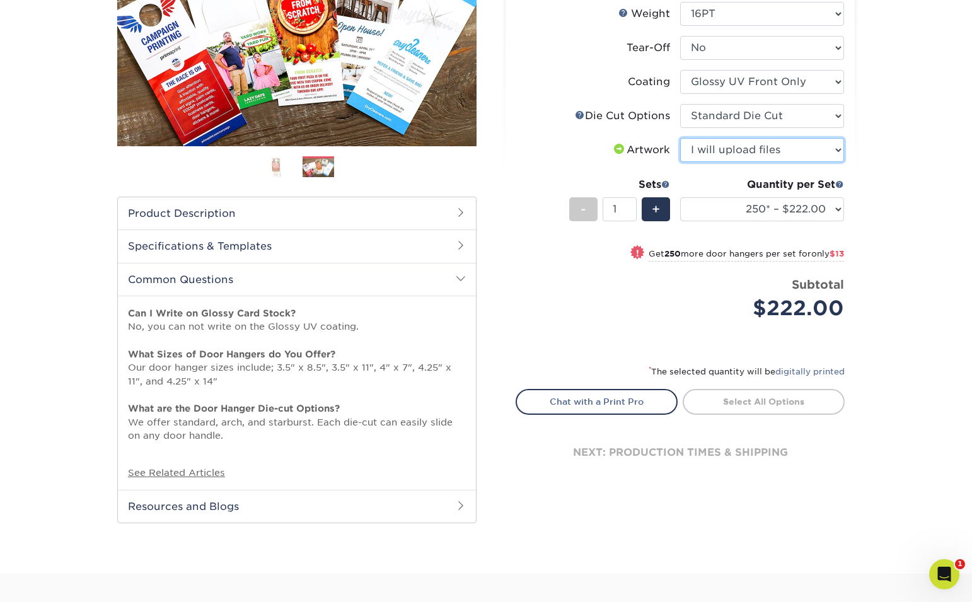
click at [680, 138] on select "Please Select I will upload files I need a design - $100" at bounding box center [762, 150] width 164 height 24
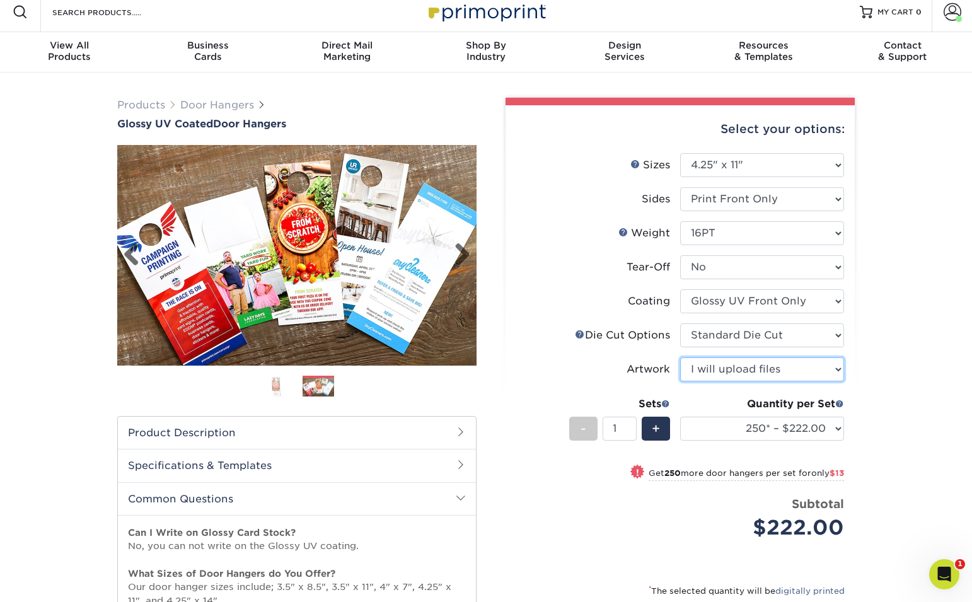
scroll to position [9, 0]
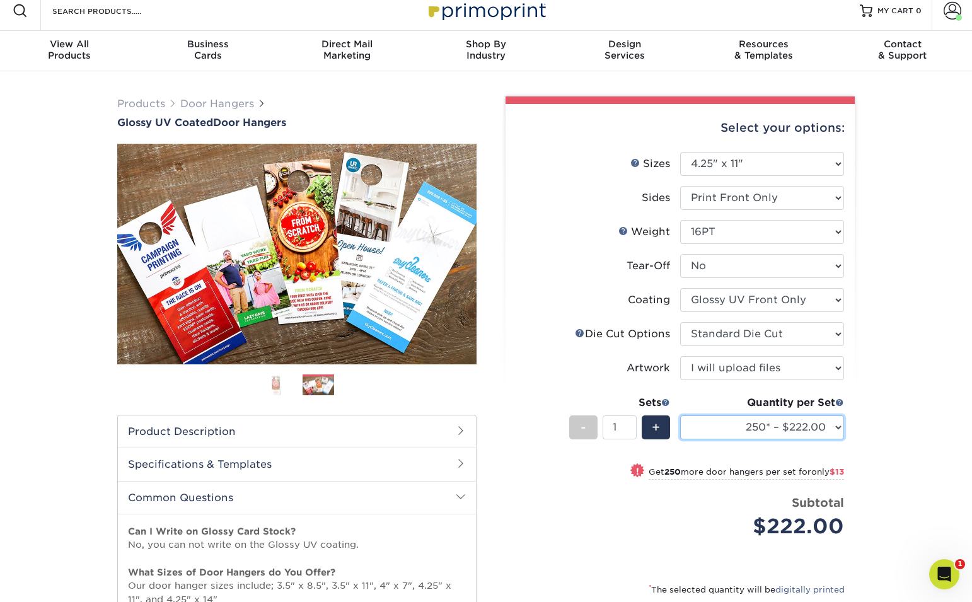
click at [824, 425] on select "250* – $222.00 500 – $235.00 1000 – $262.00 2500 – $409.00 5000 – $667.00 10000…" at bounding box center [762, 427] width 164 height 24
select select "1000 – $262.00"
click at [680, 415] on select "250* – $222.00 500 – $235.00 1000 – $262.00 2500 – $409.00 5000 – $667.00 10000…" at bounding box center [762, 427] width 164 height 24
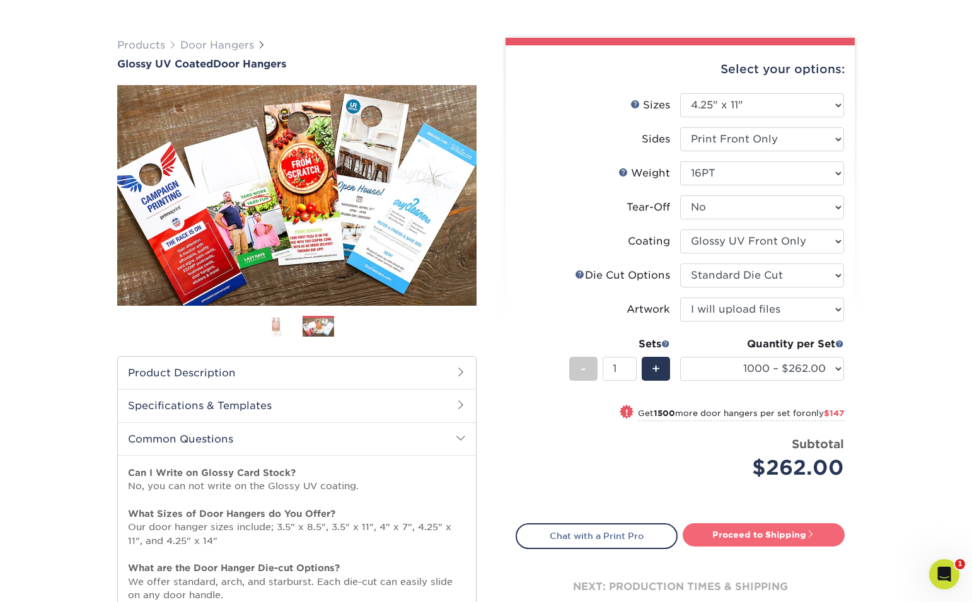
click at [774, 538] on link "Proceed to Shipping" at bounding box center [763, 534] width 162 height 23
type input "Set 1"
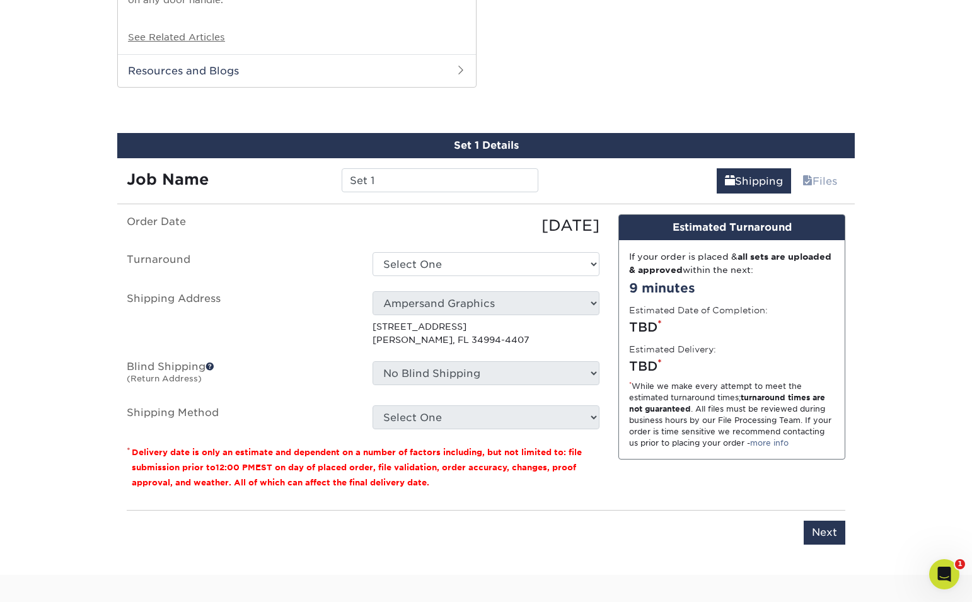
scroll to position [689, 0]
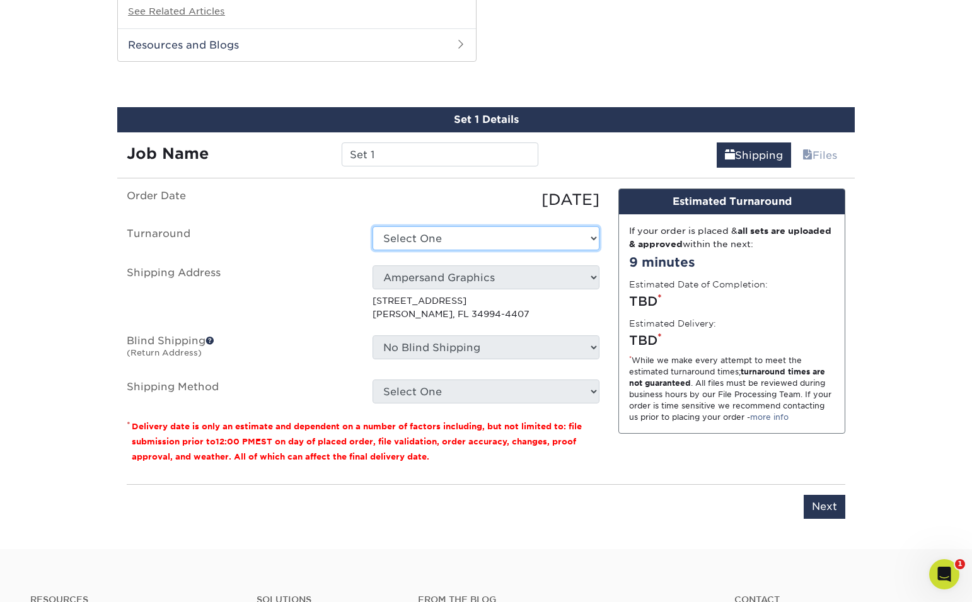
click at [533, 229] on select "Select One 2-4 Business Days 2 Day Next Business Day" at bounding box center [485, 238] width 227 height 24
select select "978764e2-e285-448a-b8a0-2566e4e233c0"
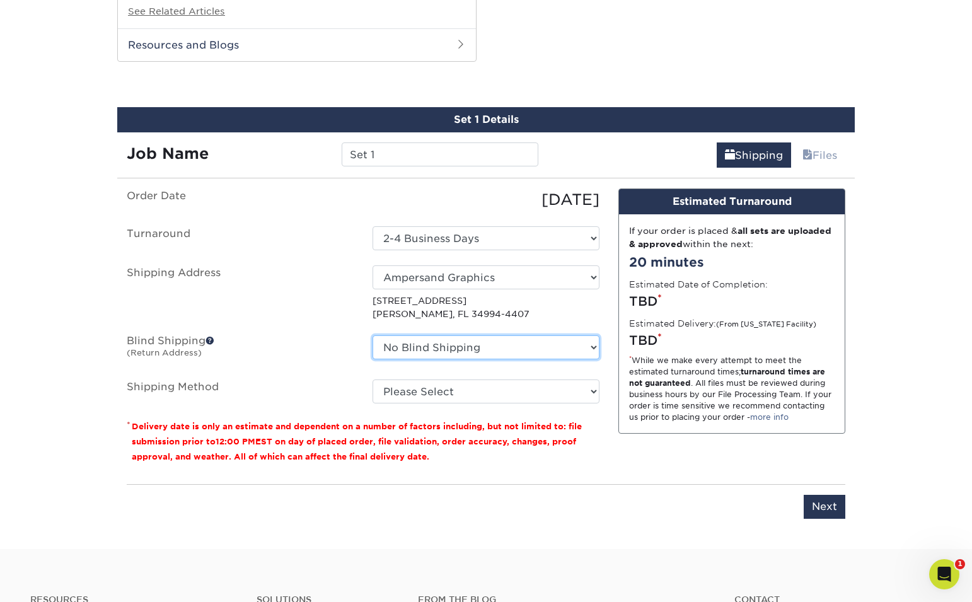
click at [571, 350] on select "No Blind Shipping Ampersand Graphics + Add New Address" at bounding box center [485, 347] width 227 height 24
select select "260382"
click at [372, 335] on select "No Blind Shipping Ampersand Graphics + Add New Address" at bounding box center [485, 347] width 227 height 24
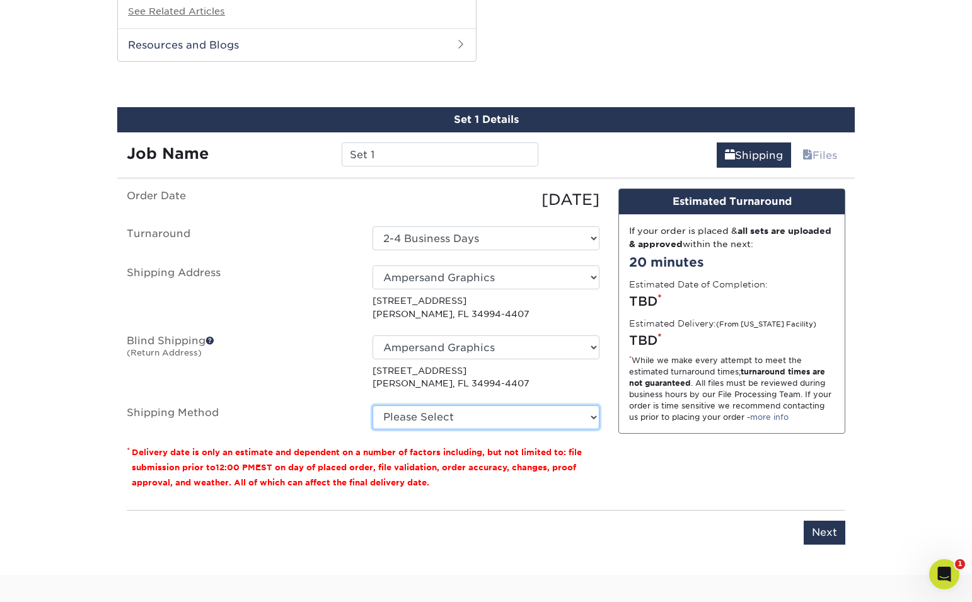
click at [493, 412] on select "Please Select Ground Shipping (+$19.00) 3 Day Shipping Service (+$26.59) 2 Day …" at bounding box center [485, 417] width 227 height 24
select select "03"
click at [372, 405] on select "Please Select Ground Shipping (+$19.00) 3 Day Shipping Service (+$26.59) 2 Day …" at bounding box center [485, 417] width 227 height 24
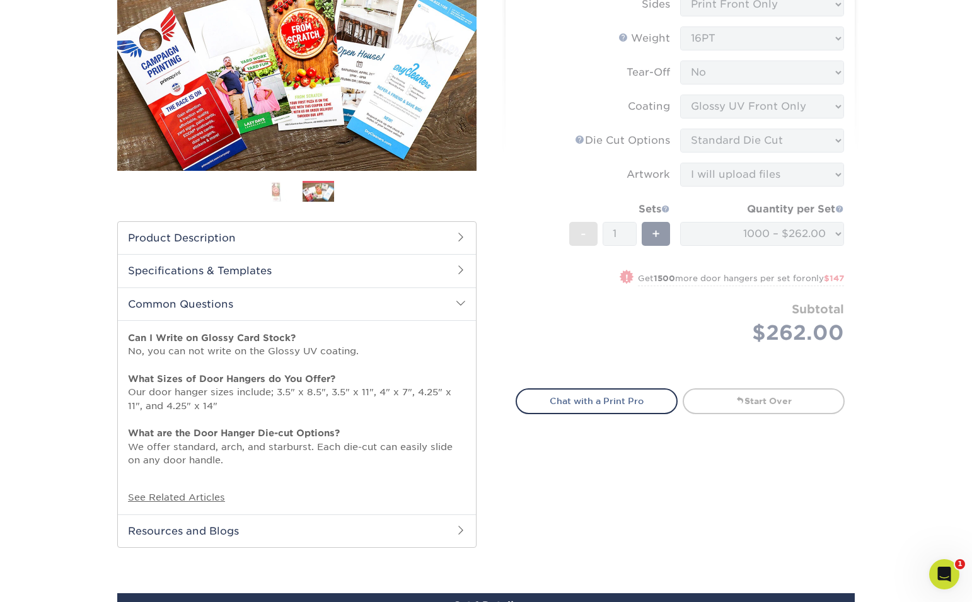
scroll to position [198, 0]
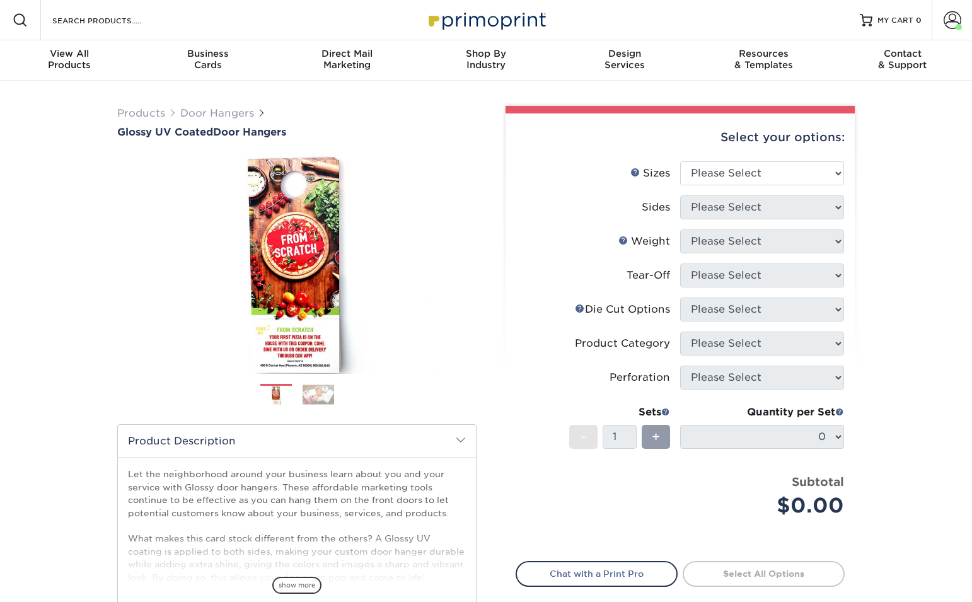
drag, startPoint x: 774, startPoint y: 153, endPoint x: 775, endPoint y: 161, distance: 7.6
click at [774, 154] on div "Select your options:" at bounding box center [679, 137] width 329 height 48
click at [776, 171] on select "Please Select 3.5" x 8.5" 3.5" x 11" 4" x 7" 4.25" x 11" 4.25" x 14"" at bounding box center [762, 173] width 164 height 24
select select "4.25x11.00"
click at [680, 161] on select "Please Select 3.5" x 8.5" 3.5" x 11" 4" x 7" 4.25" x 11" 4.25" x 14"" at bounding box center [762, 173] width 164 height 24
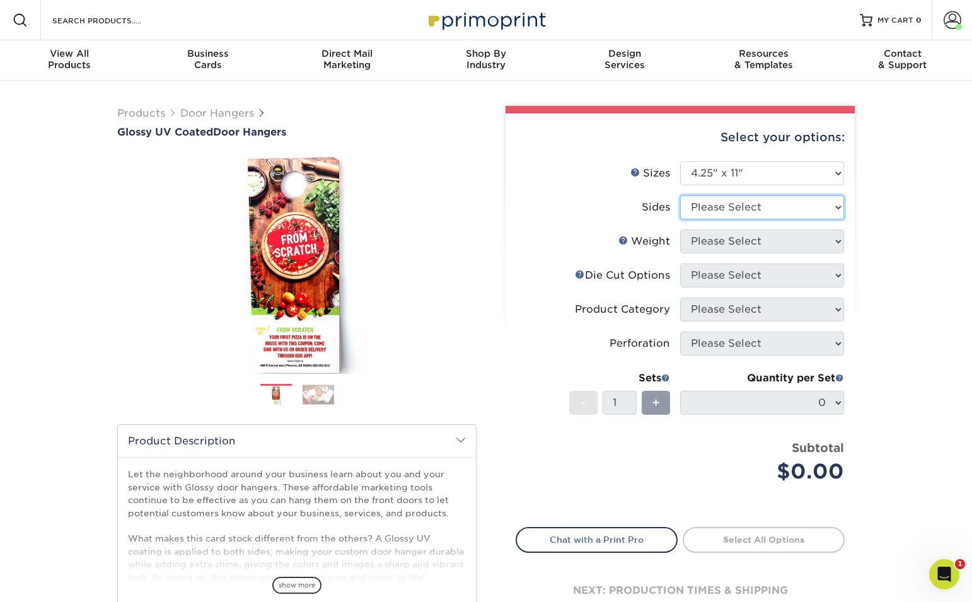
click at [775, 208] on select "Please Select Print Both Sides Print Front Only" at bounding box center [762, 207] width 164 height 24
click at [809, 209] on select "Please Select Print Both Sides Print Front Only" at bounding box center [762, 207] width 164 height 24
select select "32d3c223-f82c-492b-b915-ba065a00862f"
click at [680, 195] on select "Please Select Print Both Sides Print Front Only" at bounding box center [762, 207] width 164 height 24
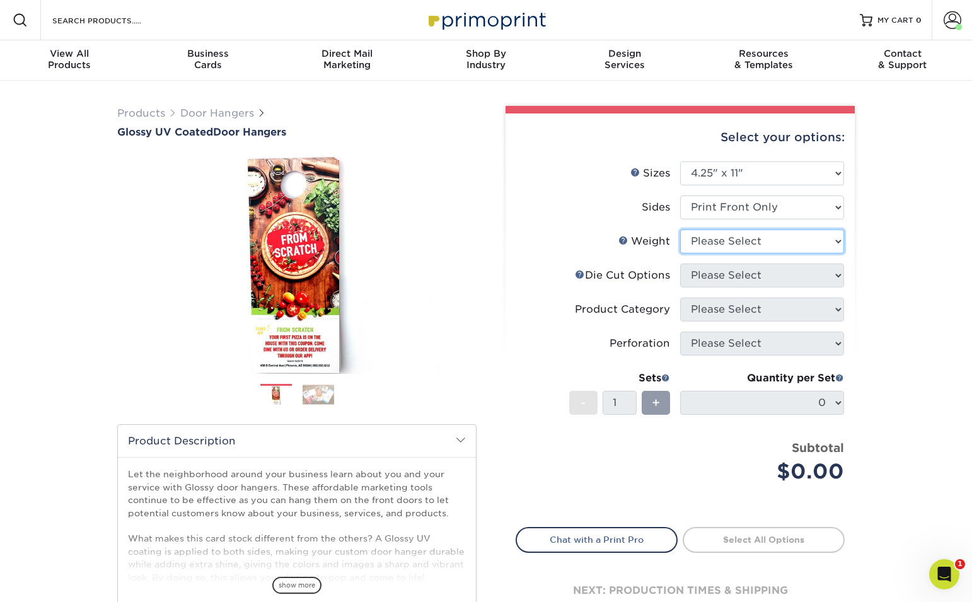
click at [755, 246] on select "Please Select 16PT 14PT" at bounding box center [762, 241] width 164 height 24
select select "16PT"
click at [680, 229] on select "Please Select 16PT 14PT" at bounding box center [762, 241] width 164 height 24
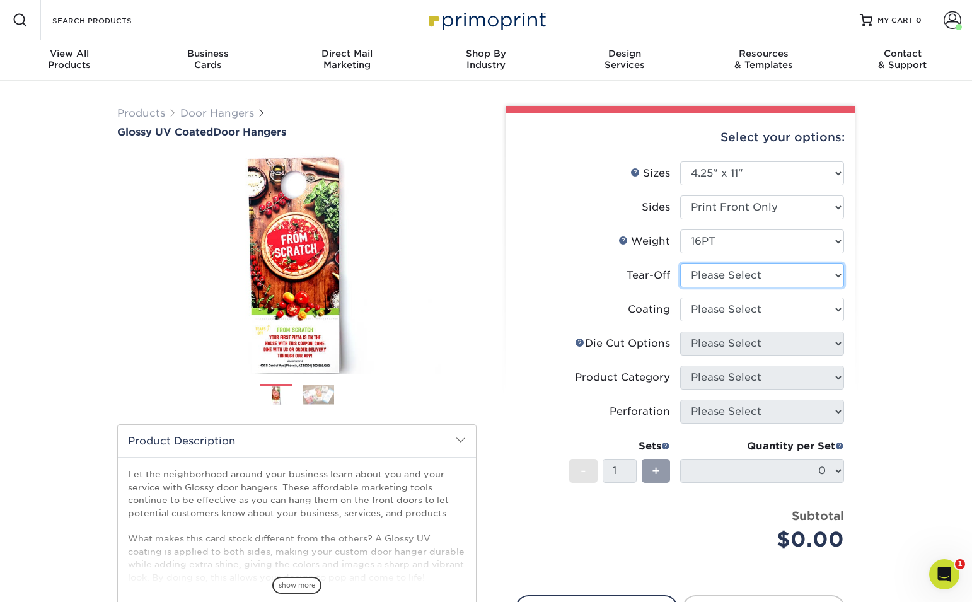
click at [765, 269] on select "Please Select Yes No" at bounding box center [762, 275] width 164 height 24
select select "0"
click at [680, 263] on select "Please Select Yes No" at bounding box center [762, 275] width 164 height 24
click at [745, 311] on select at bounding box center [762, 309] width 164 height 24
select select "1e8116af-acfc-44b1-83dc-8181aa338834"
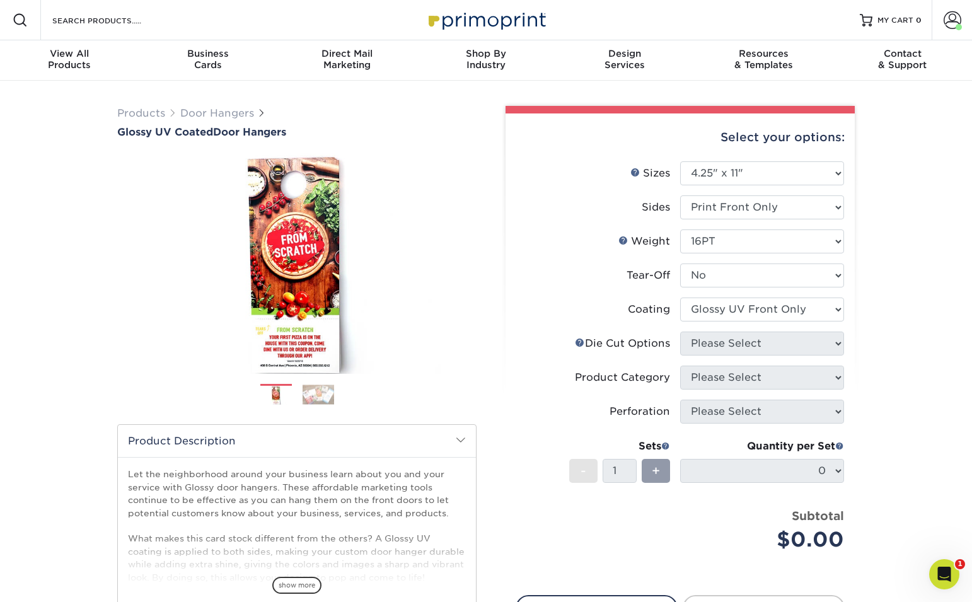
click at [680, 297] on select at bounding box center [762, 309] width 164 height 24
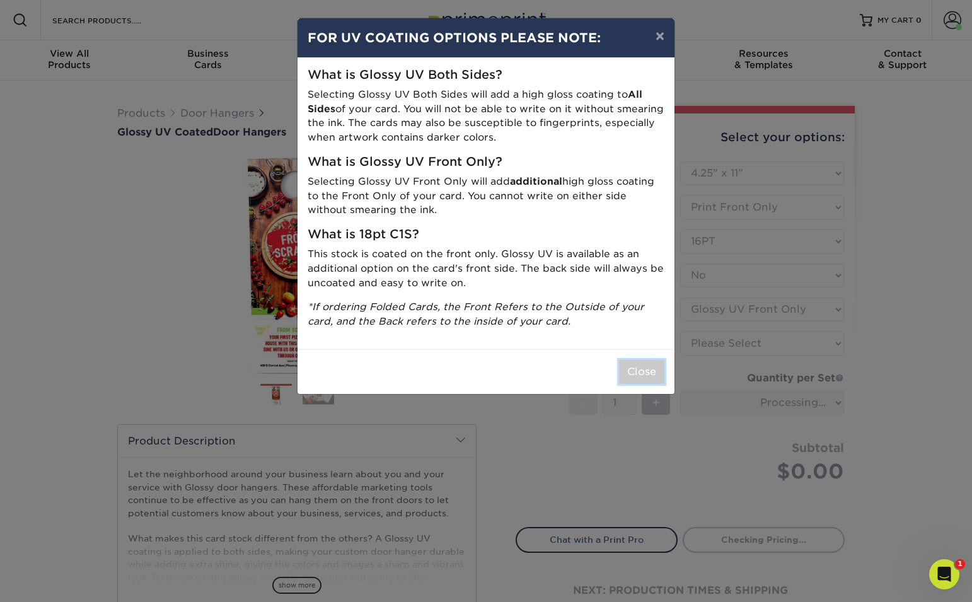
click at [659, 369] on button "Close" at bounding box center [641, 372] width 45 height 24
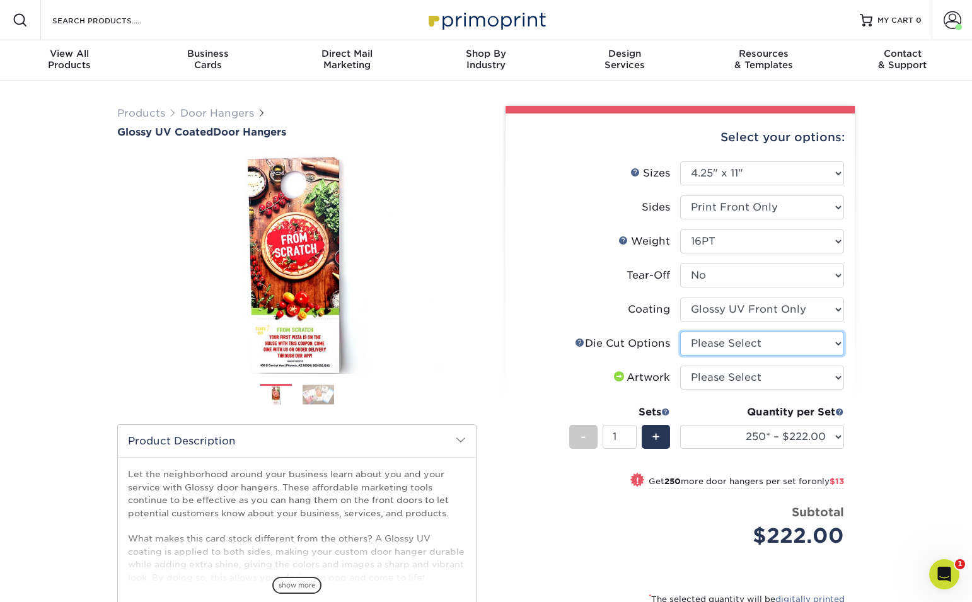
click at [773, 338] on select "Please Select Standard Die Cut Arch Die Cut Starburst Die Cut" at bounding box center [762, 343] width 164 height 24
select select "fe6a4ed8-5803-433c-b773-a25a7b955e98"
click at [680, 331] on select "Please Select Standard Die Cut Arch Die Cut Starburst Die Cut" at bounding box center [762, 343] width 164 height 24
click at [756, 379] on select "Please Select I will upload files I need a design - $100" at bounding box center [762, 377] width 164 height 24
select select "upload"
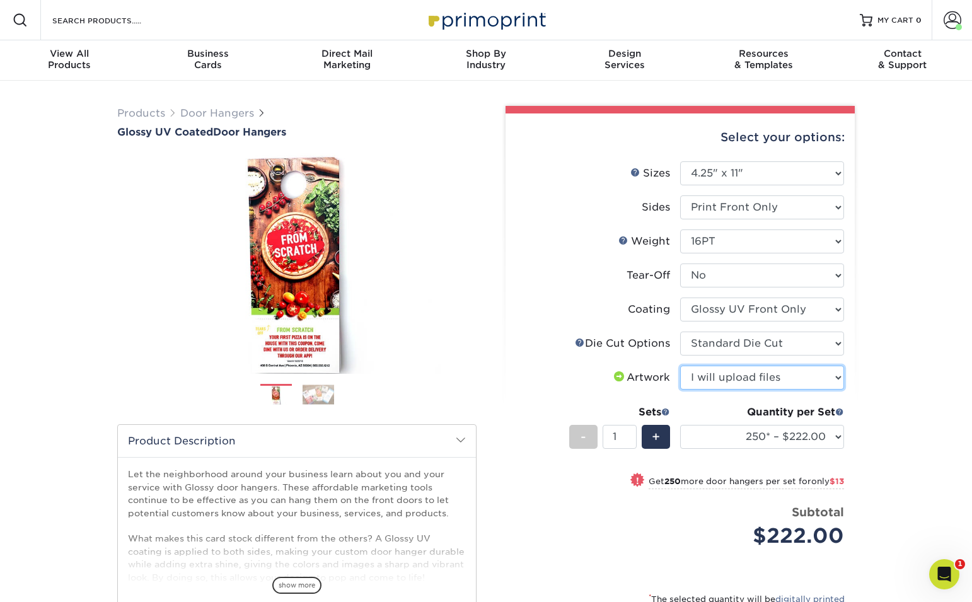
click at [680, 365] on select "Please Select I will upload files I need a design - $100" at bounding box center [762, 377] width 164 height 24
click at [802, 441] on select "250* – $222.00 500 – $235.00 1000 – $262.00 2500 – $409.00 5000 – $667.00 10000…" at bounding box center [762, 437] width 164 height 24
click at [680, 425] on select "250* – $222.00 500 – $235.00 1000 – $262.00 2500 – $409.00 5000 – $667.00 10000…" at bounding box center [762, 437] width 164 height 24
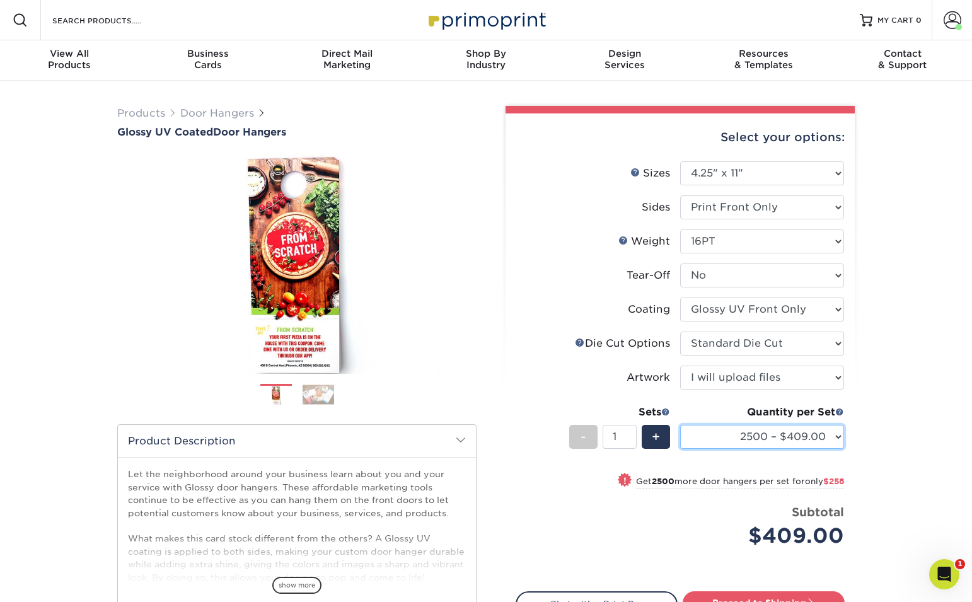
click at [791, 437] on select "250* – $222.00 500 – $235.00 1000 – $262.00 2500 – $409.00 5000 – $667.00 10000…" at bounding box center [762, 437] width 164 height 24
select select "1000 – $262.00"
click at [680, 425] on select "250* – $222.00 500 – $235.00 1000 – $262.00 2500 – $409.00 5000 – $667.00 10000…" at bounding box center [762, 437] width 164 height 24
click at [660, 432] on div "+" at bounding box center [656, 437] width 28 height 24
type input "2"
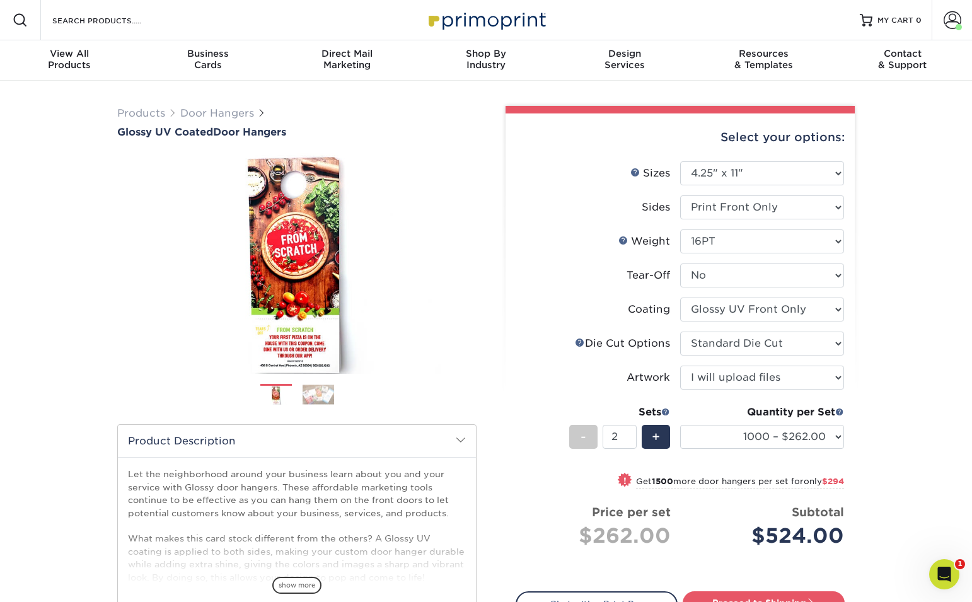
click at [875, 435] on div "Products Door Hangers Glossy UV Coated Door Hangers Previous Next" at bounding box center [486, 417] width 972 height 673
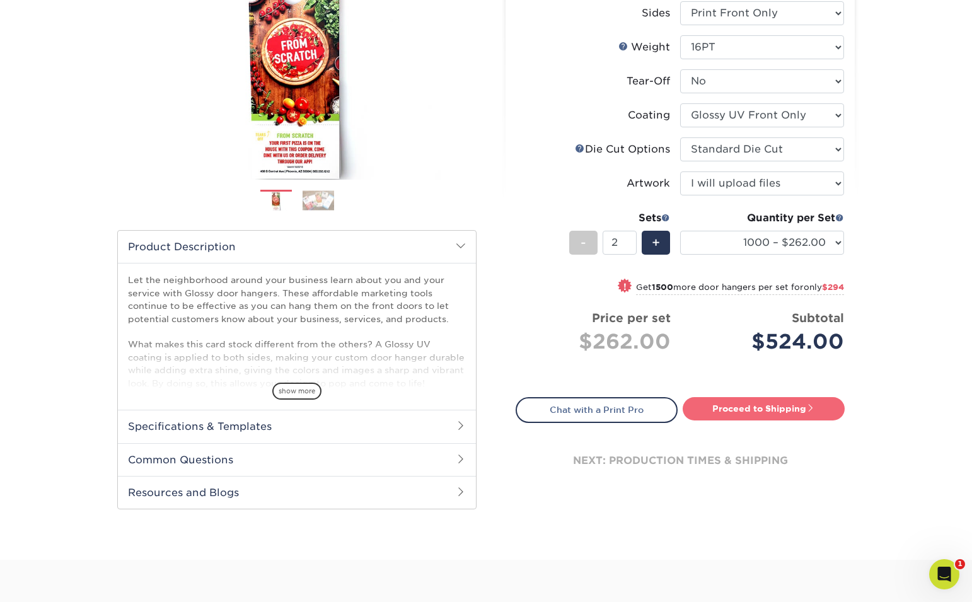
click at [773, 403] on link "Proceed to Shipping" at bounding box center [763, 408] width 162 height 23
type input "Set 1"
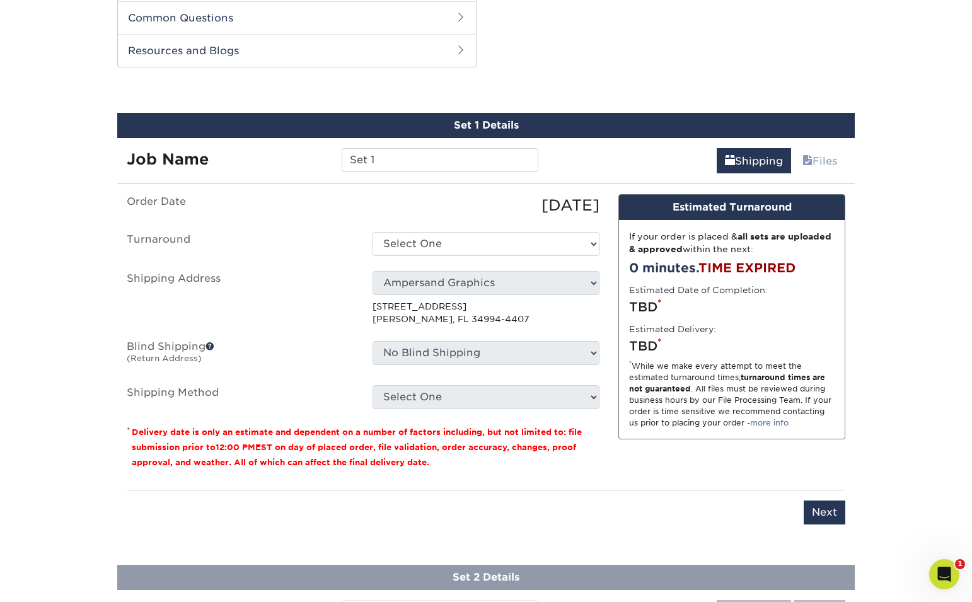
scroll to position [642, 0]
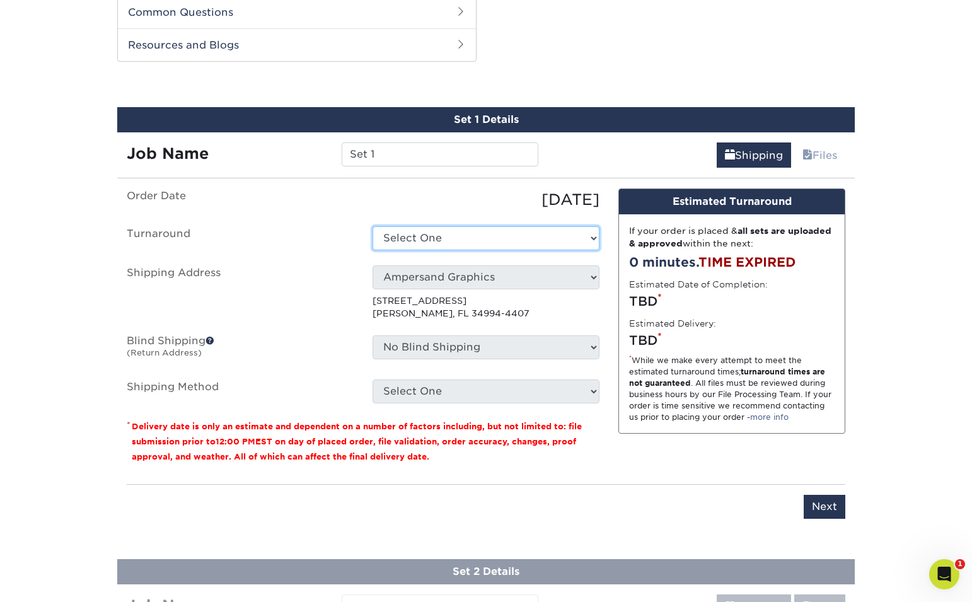
click at [544, 242] on select "Select One 2-4 Business Days 2 Day Next Business Day" at bounding box center [485, 238] width 227 height 24
select select "978764e2-e285-448a-b8a0-2566e4e233c0"
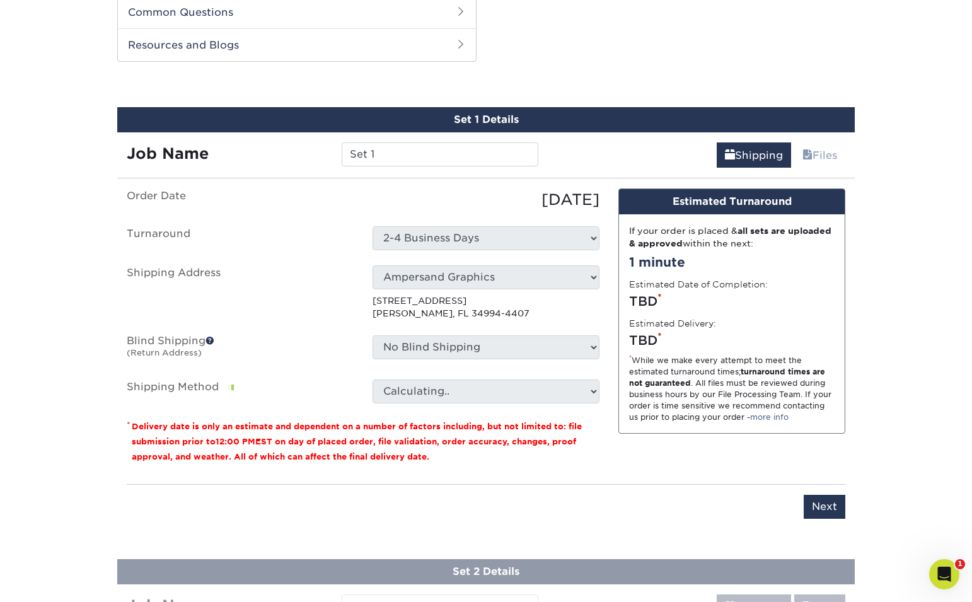
click at [510, 311] on p "[STREET_ADDRESS][PERSON_NAME]" at bounding box center [485, 307] width 227 height 26
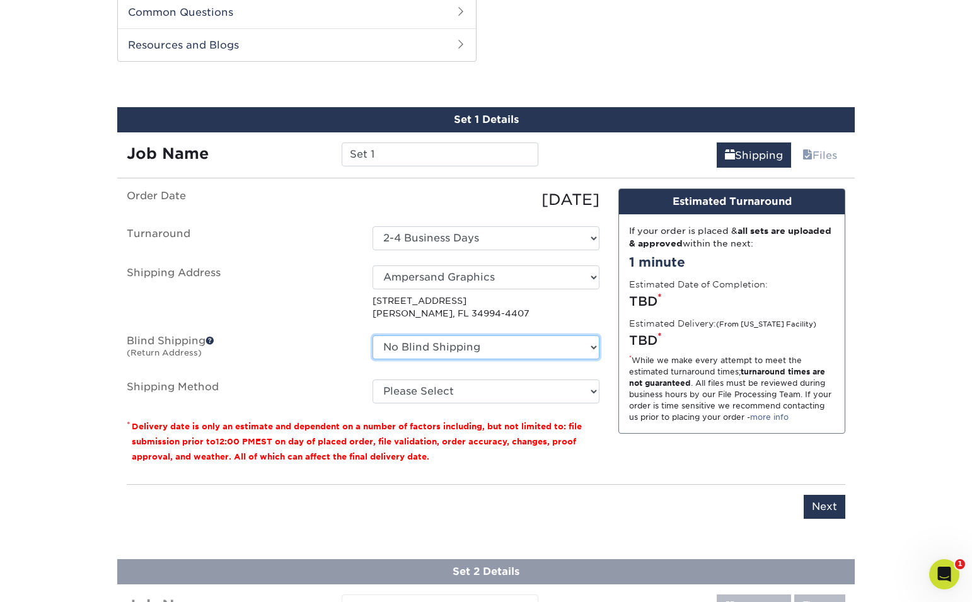
click at [507, 347] on select "No Blind Shipping Ampersand Graphics + Add New Address" at bounding box center [485, 347] width 227 height 24
select select "260382"
click at [372, 335] on select "No Blind Shipping Ampersand Graphics + Add New Address" at bounding box center [485, 347] width 227 height 24
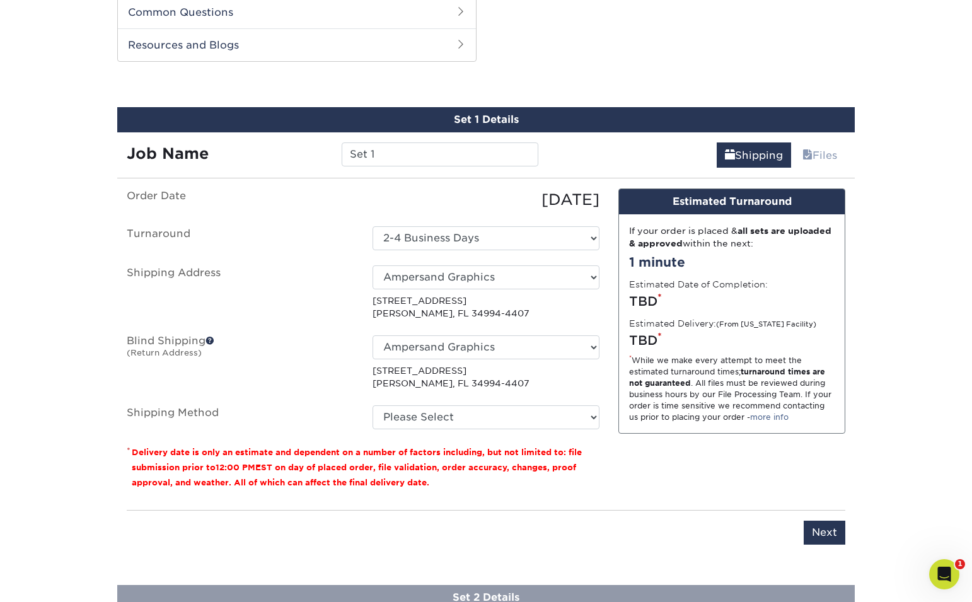
drag, startPoint x: 480, startPoint y: 386, endPoint x: 479, endPoint y: 397, distance: 11.4
click at [480, 386] on p "553 Se Monterey Rd Stuart, FL 34994-4407" at bounding box center [485, 377] width 227 height 26
click at [475, 418] on select "Please Select Ground Shipping (+$19.00) 3 Day Shipping Service (+$26.59) 2 Day …" at bounding box center [485, 417] width 227 height 24
select select "03"
click at [372, 405] on select "Please Select Ground Shipping (+$19.00) 3 Day Shipping Service (+$26.59) 2 Day …" at bounding box center [485, 417] width 227 height 24
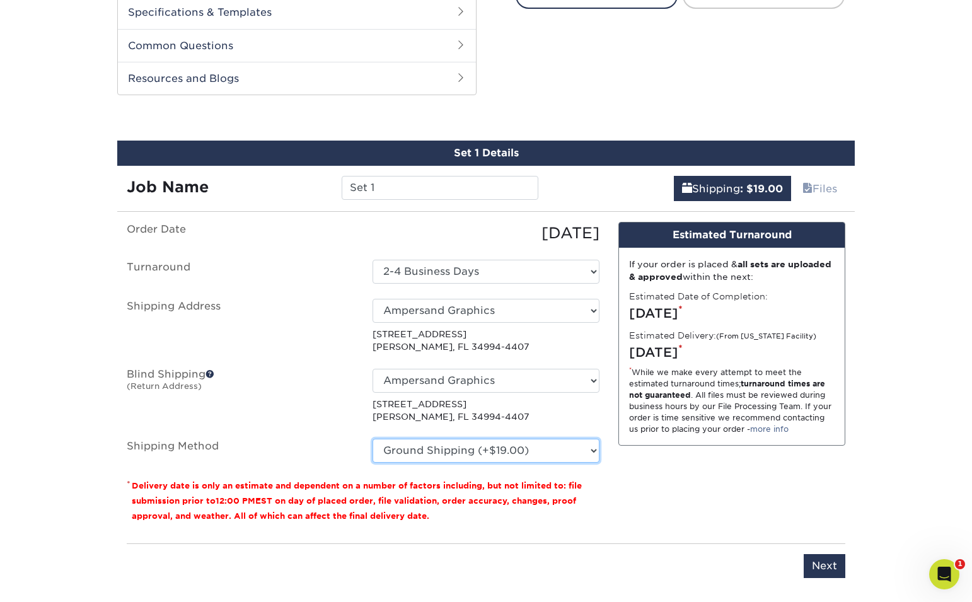
scroll to position [607, 0]
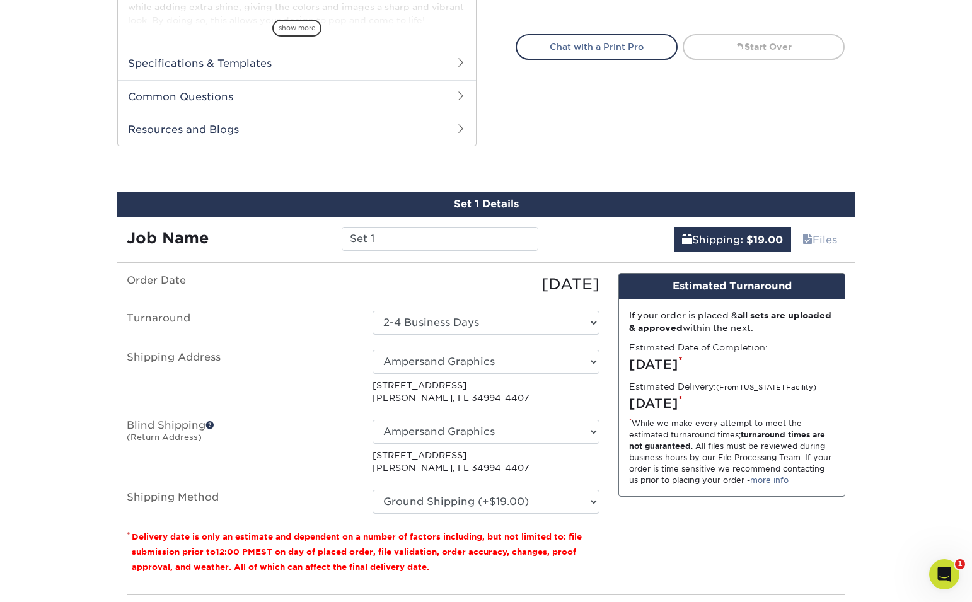
scroll to position [493, 0]
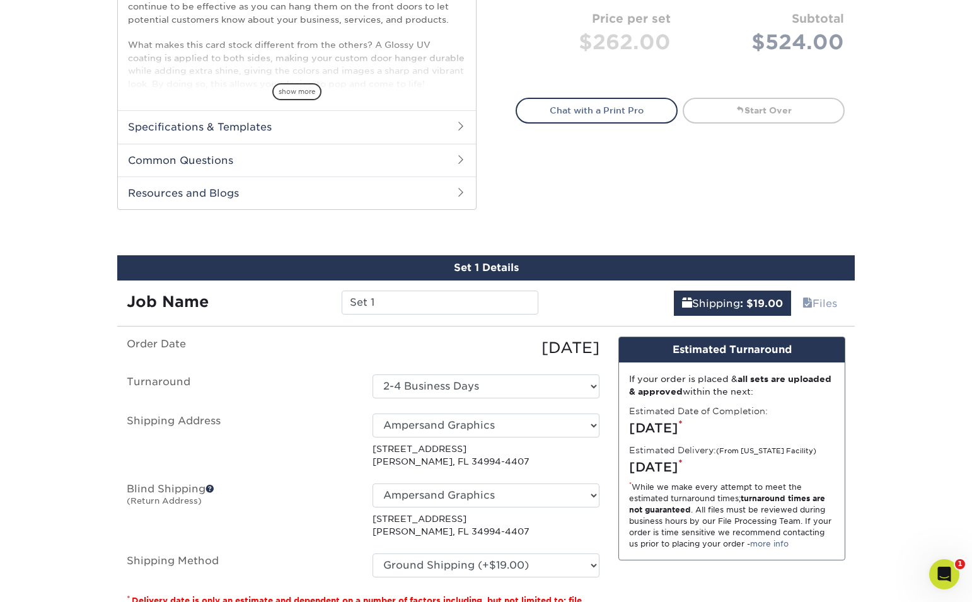
drag, startPoint x: 606, startPoint y: 198, endPoint x: 598, endPoint y: 188, distance: 12.1
click at [747, 115] on link "Start Over" at bounding box center [763, 110] width 162 height 25
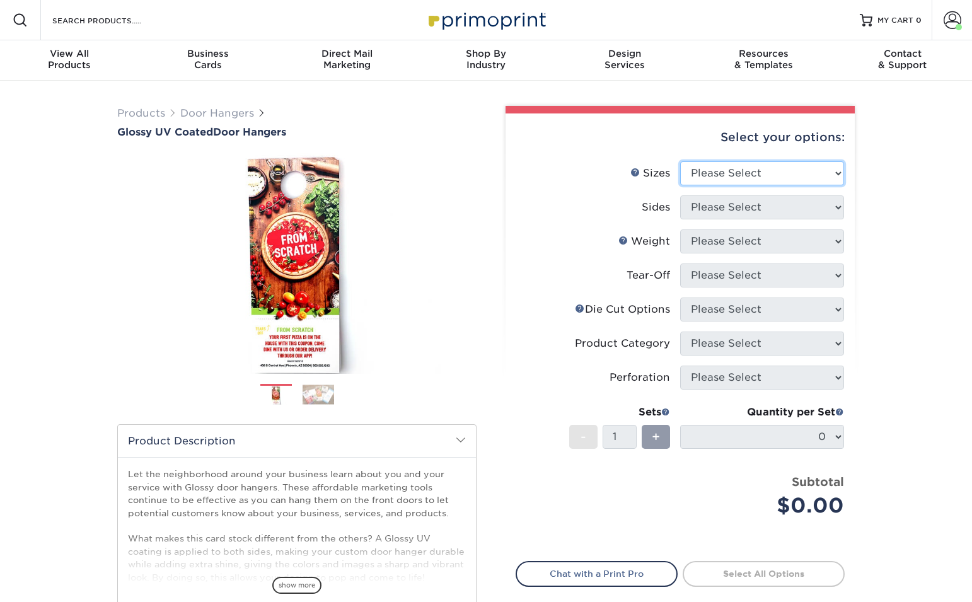
click at [741, 175] on select "Please Select 3.5" x 8.5" 3.5" x 11" 4" x 7" 4.25" x 11" 4.25" x 14"" at bounding box center [762, 173] width 164 height 24
select select "4.25x11.00"
click at [680, 161] on select "Please Select 3.5" x 8.5" 3.5" x 11" 4" x 7" 4.25" x 11" 4.25" x 14"" at bounding box center [762, 173] width 164 height 24
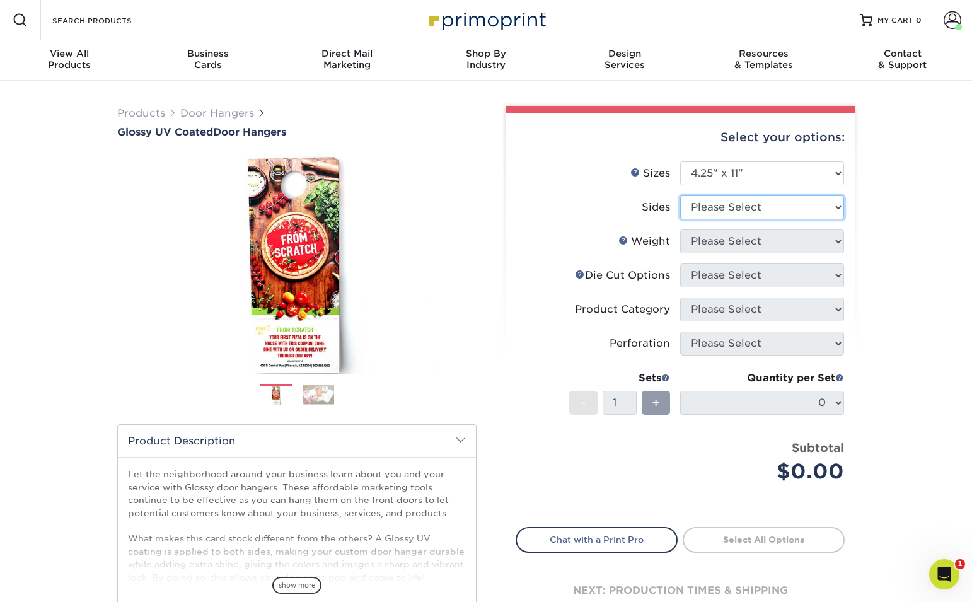
click at [761, 207] on select "Please Select Print Both Sides Print Front Only" at bounding box center [762, 207] width 164 height 24
select select "32d3c223-f82c-492b-b915-ba065a00862f"
click at [680, 195] on select "Please Select Print Both Sides Print Front Only" at bounding box center [762, 207] width 164 height 24
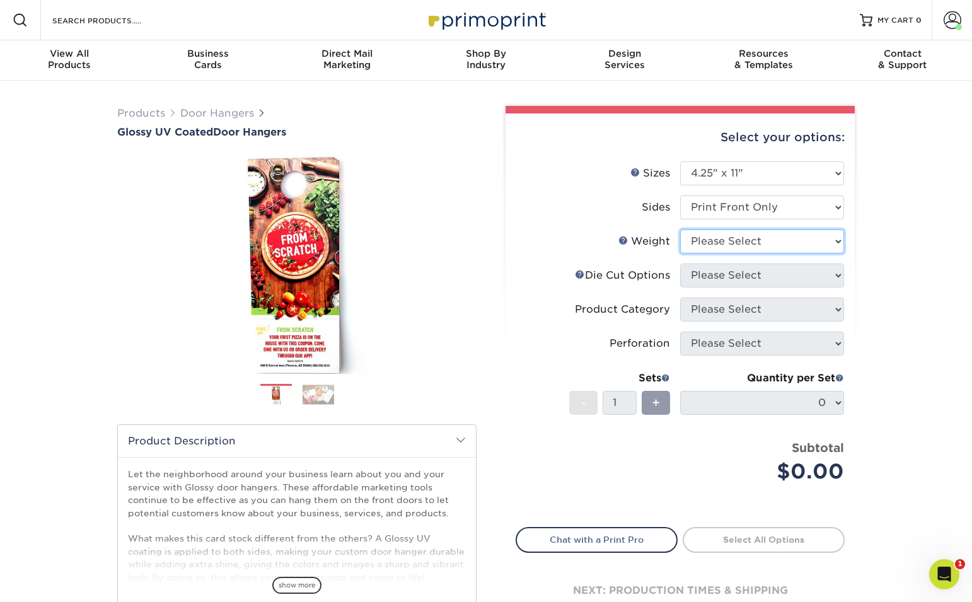
click at [760, 244] on select "Please Select 16PT 14PT" at bounding box center [762, 241] width 164 height 24
select select "16PT"
click at [680, 229] on select "Please Select 16PT 14PT" at bounding box center [762, 241] width 164 height 24
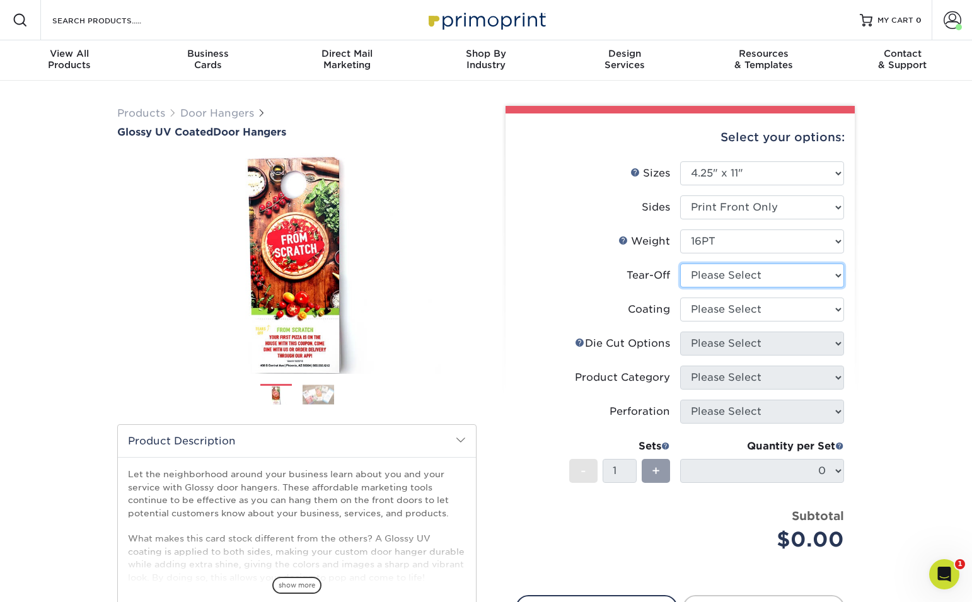
click at [754, 277] on select "Please Select Yes No" at bounding box center [762, 275] width 164 height 24
select select "0"
click at [680, 263] on select "Please Select Yes No" at bounding box center [762, 275] width 164 height 24
click at [752, 315] on select at bounding box center [762, 309] width 164 height 24
select select "1e8116af-acfc-44b1-83dc-8181aa338834"
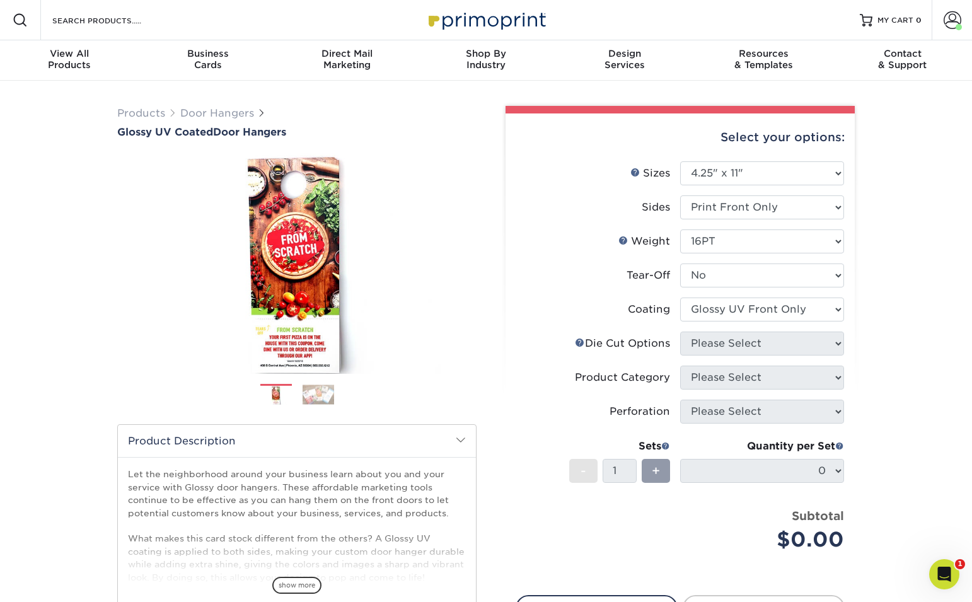
click at [680, 297] on select at bounding box center [762, 309] width 164 height 24
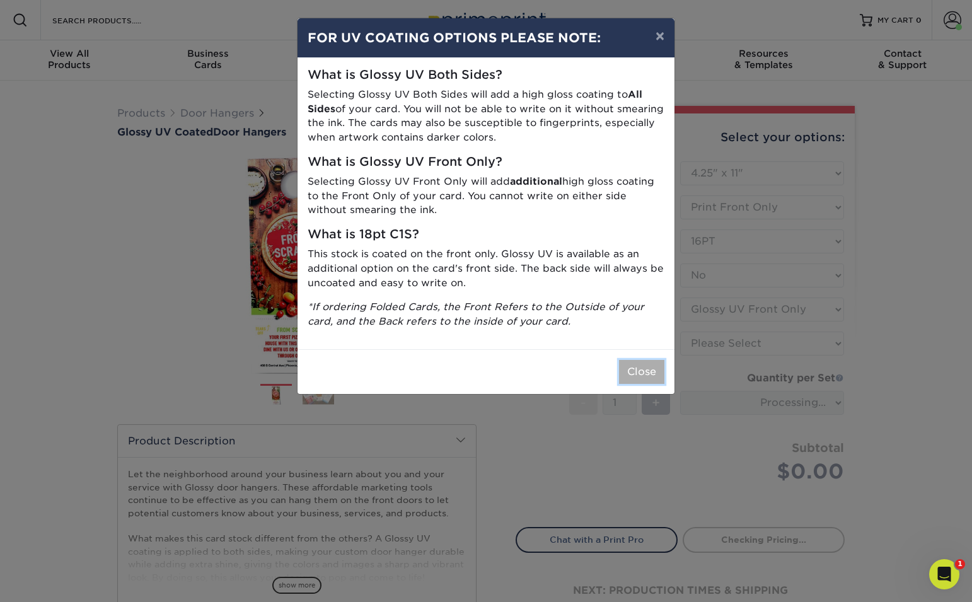
click at [652, 369] on button "Close" at bounding box center [641, 372] width 45 height 24
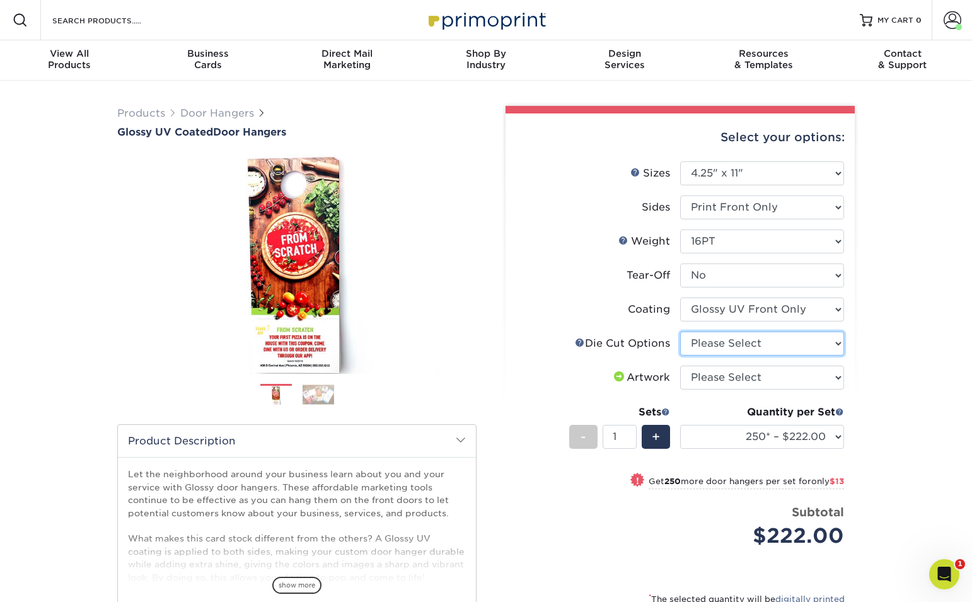
click at [788, 334] on select "Please Select Standard Die Cut Arch Die Cut Starburst Die Cut" at bounding box center [762, 343] width 164 height 24
select select "fe6a4ed8-5803-433c-b773-a25a7b955e98"
click at [680, 331] on select "Please Select Standard Die Cut Arch Die Cut Starburst Die Cut" at bounding box center [762, 343] width 164 height 24
click at [771, 378] on select "Please Select I will upload files I need a design - $100" at bounding box center [762, 377] width 164 height 24
select select "upload"
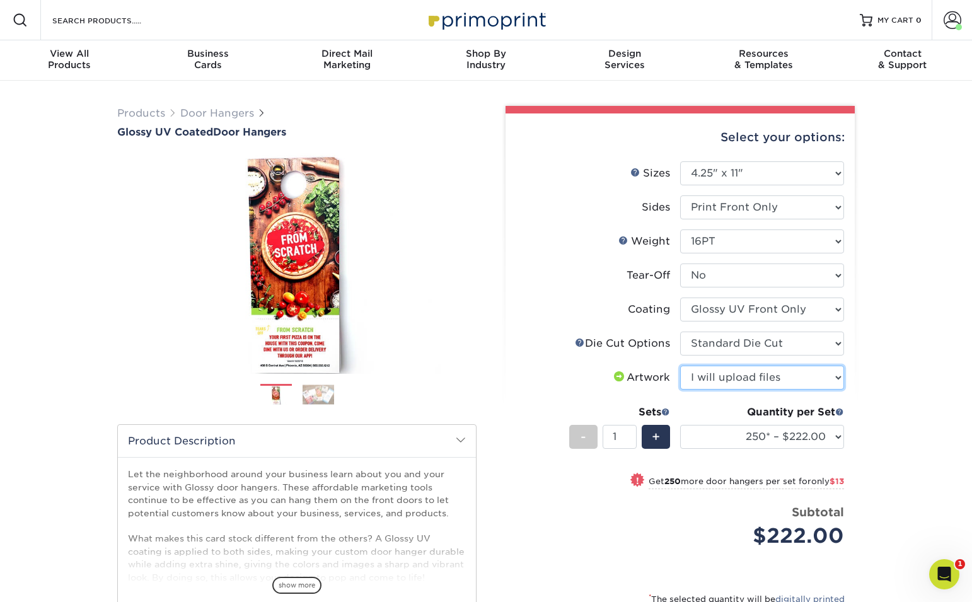
click at [680, 365] on select "Please Select I will upload files I need a design - $100" at bounding box center [762, 377] width 164 height 24
click at [776, 442] on select "250* – $222.00 500 – $235.00 1000 – $262.00 2500 – $409.00 5000 – $667.00 10000…" at bounding box center [762, 437] width 164 height 24
click at [680, 425] on select "250* – $222.00 500 – $235.00 1000 – $262.00 2500 – $409.00 5000 – $667.00 10000…" at bounding box center [762, 437] width 164 height 24
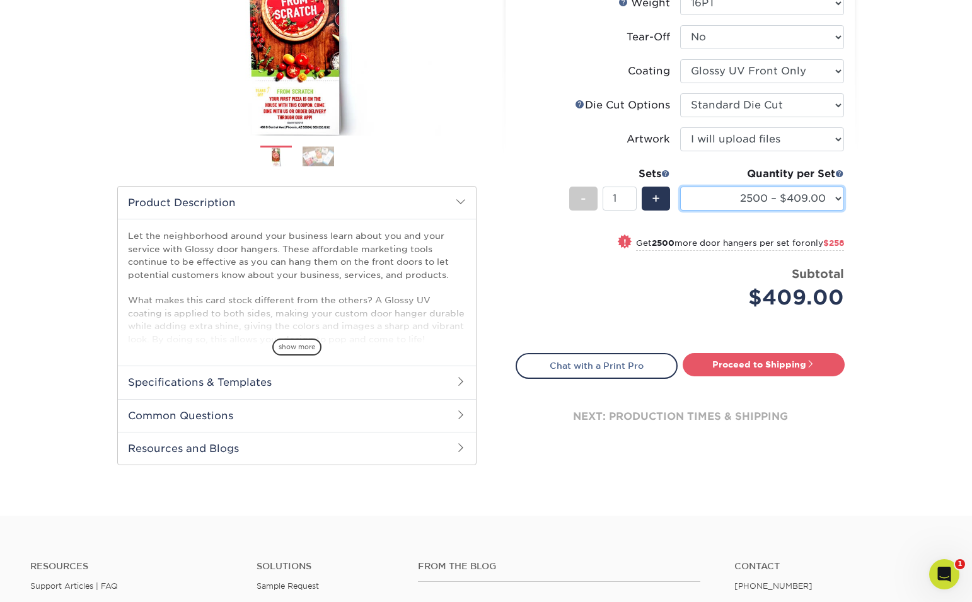
scroll to position [234, 0]
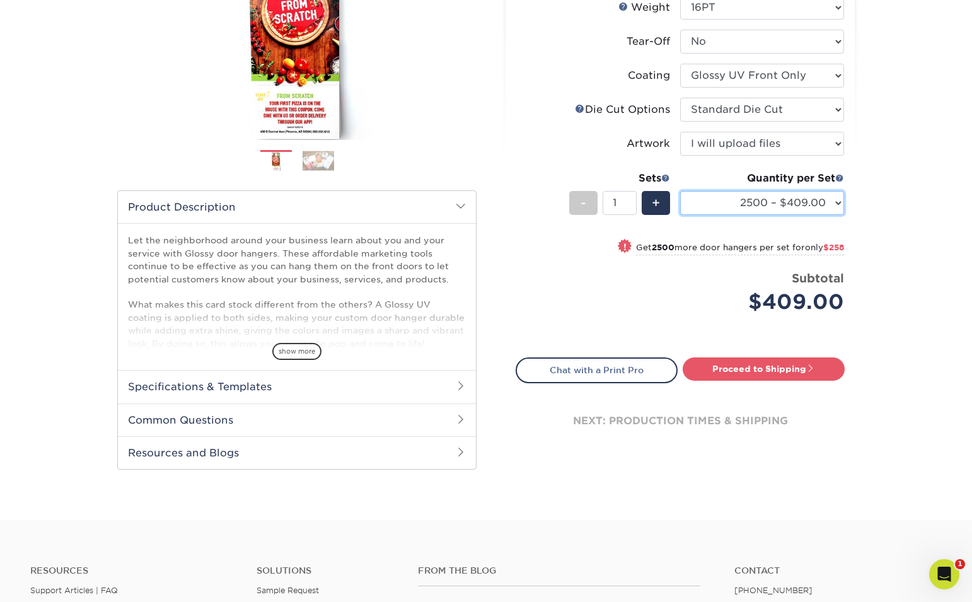
click at [824, 207] on select "250* – $222.00 500 – $235.00 1000 – $262.00 2500 – $409.00 5000 – $667.00 10000…" at bounding box center [762, 203] width 164 height 24
select select "5000 – $667.00"
click at [680, 191] on select "250* – $222.00 500 – $235.00 1000 – $262.00 2500 – $409.00 5000 – $667.00 10000…" at bounding box center [762, 203] width 164 height 24
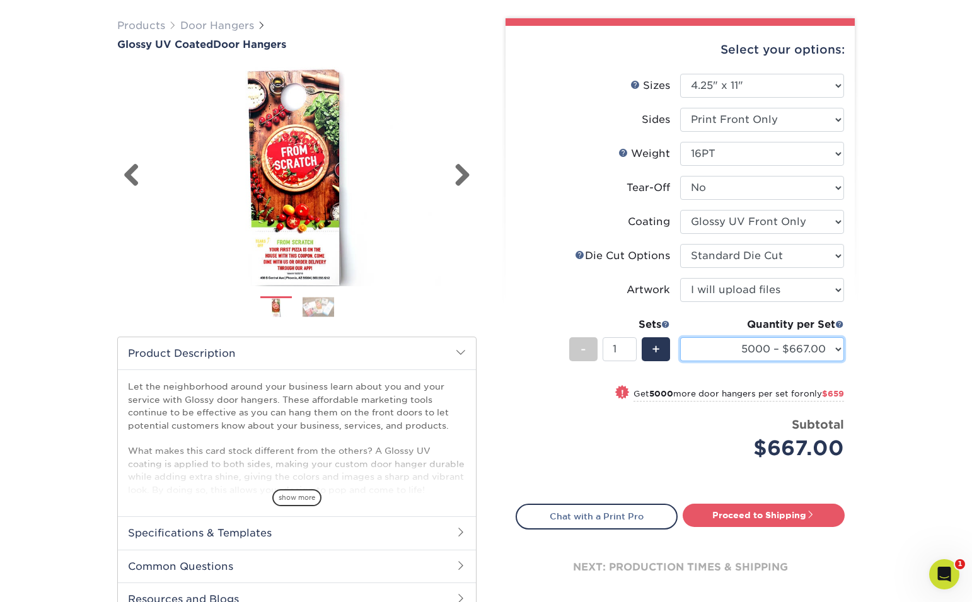
scroll to position [0, 0]
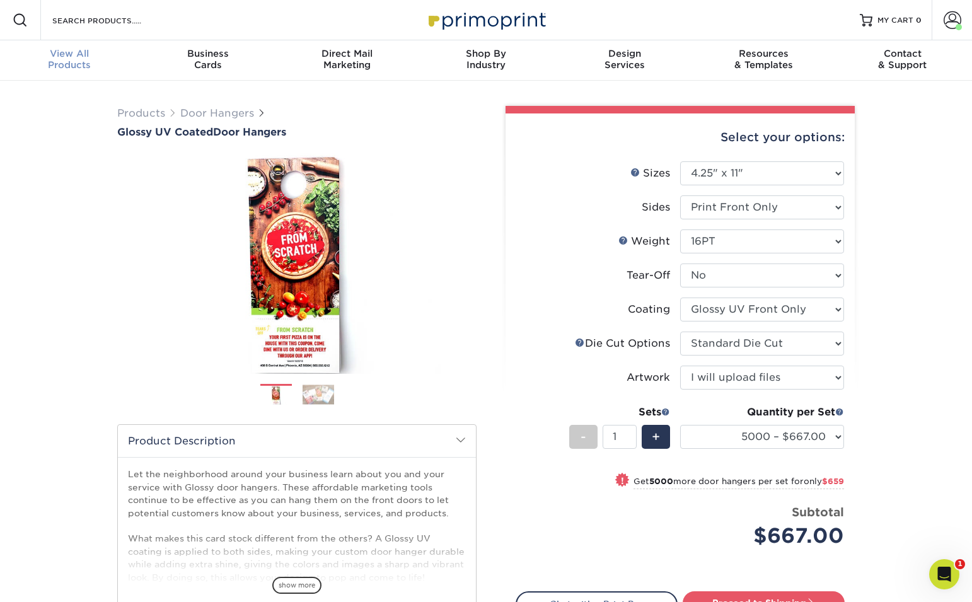
click at [60, 57] on span "View All" at bounding box center [69, 53] width 139 height 11
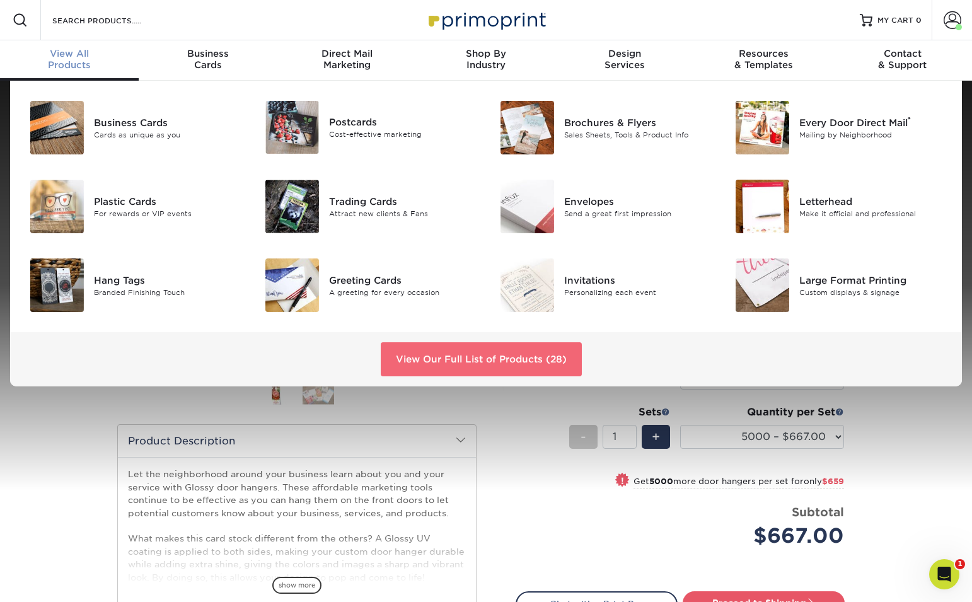
click at [509, 355] on link "View Our Full List of Products (28)" at bounding box center [481, 359] width 201 height 34
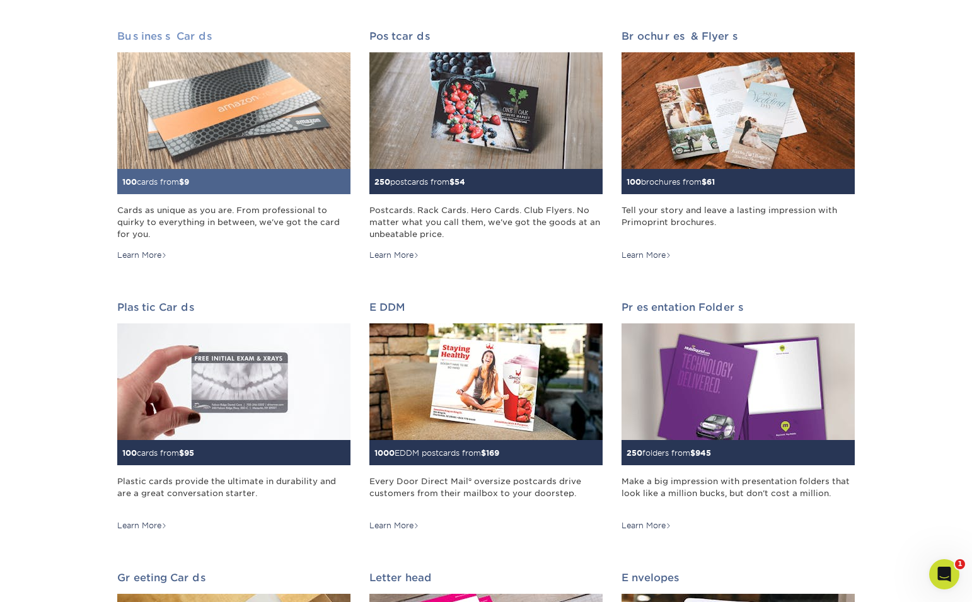
scroll to position [197, 0]
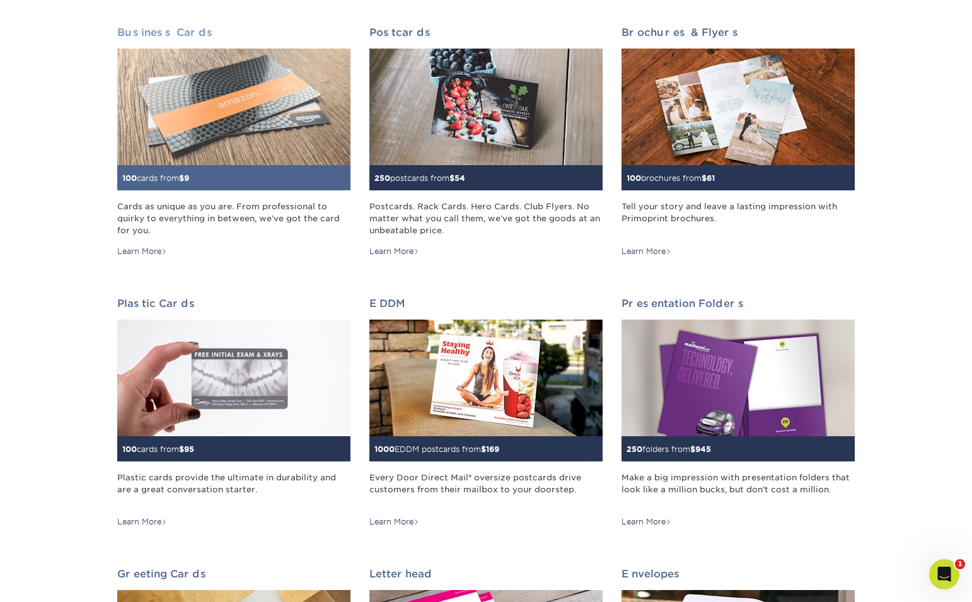
click at [237, 134] on img at bounding box center [233, 107] width 233 height 117
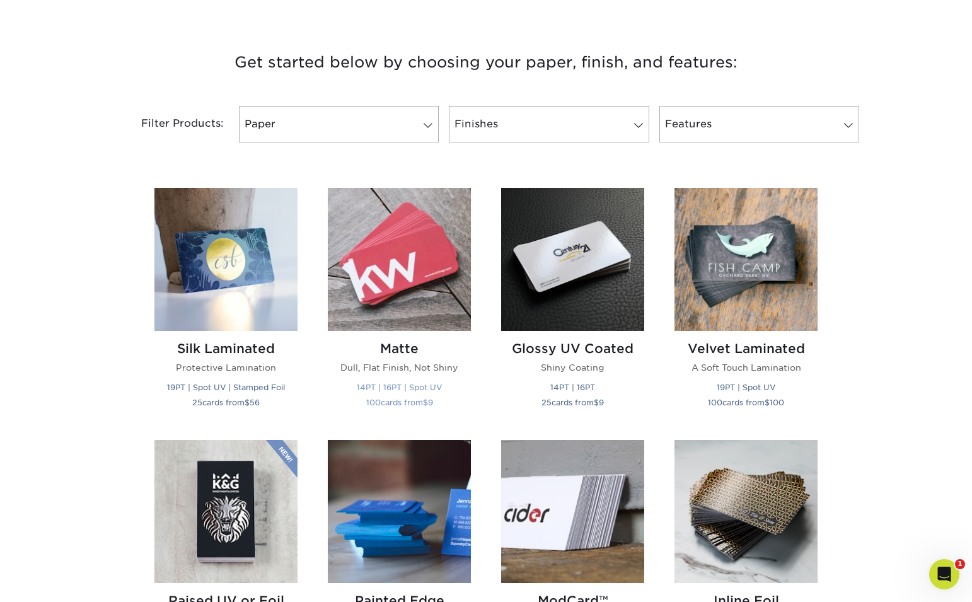
scroll to position [452, 0]
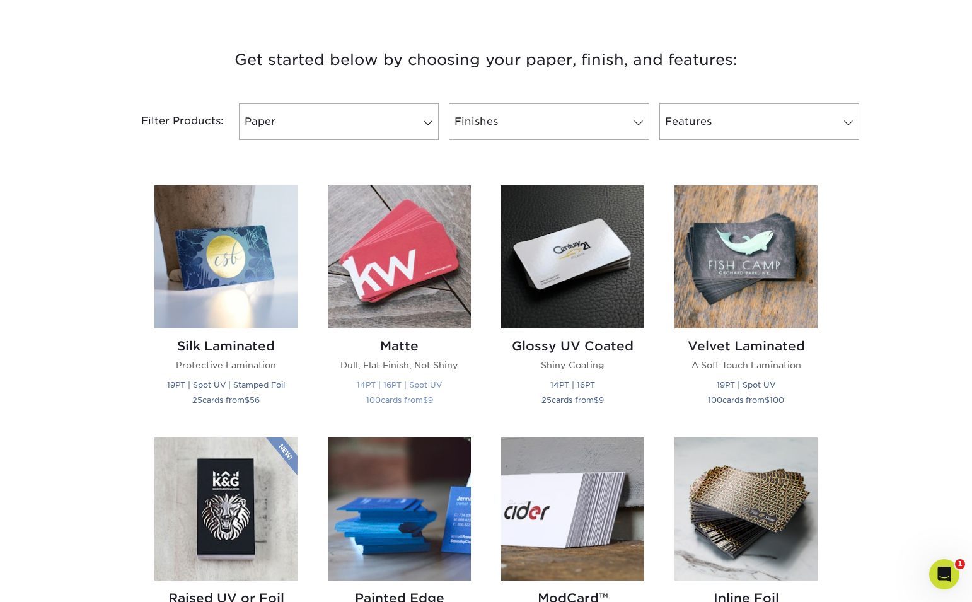
click at [405, 271] on img at bounding box center [399, 256] width 143 height 143
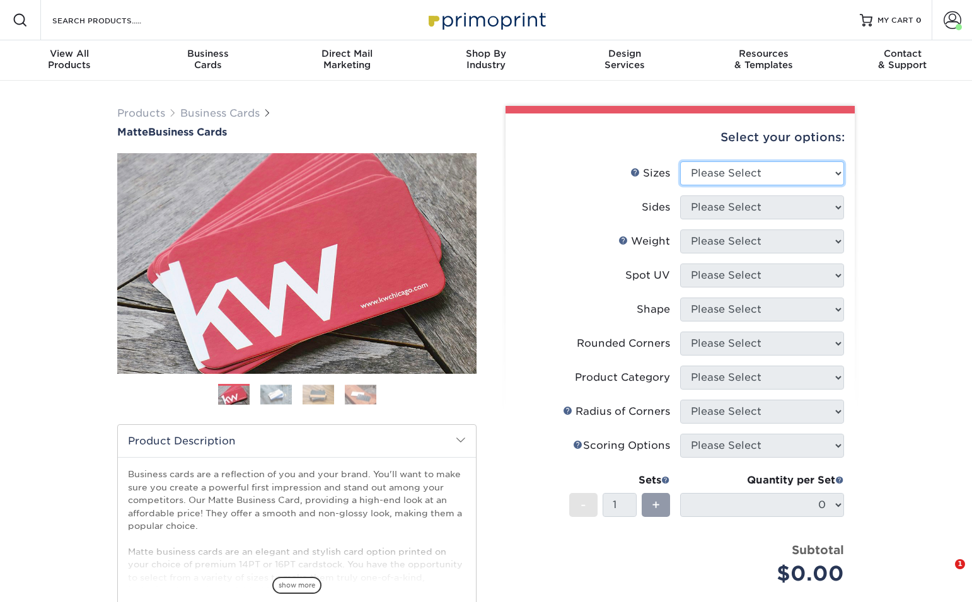
click at [741, 173] on select "Please Select 1.5" x 3.5" - Mini 1.75" x 3.5" - Mini 2" x 2" - Square 2" x 3" -…" at bounding box center [762, 173] width 164 height 24
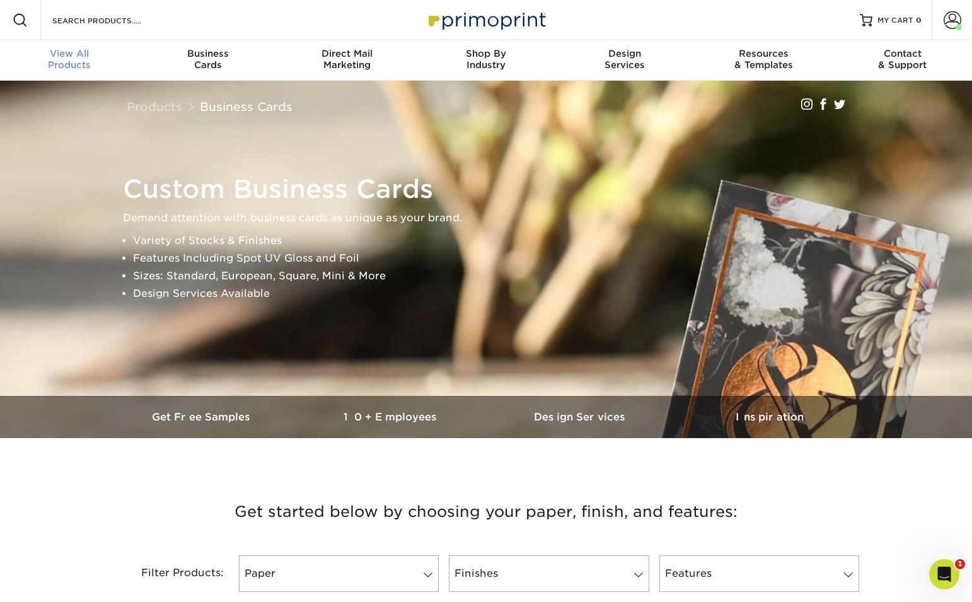
click at [76, 61] on div "View All Products" at bounding box center [69, 59] width 139 height 23
click at [106, 23] on input "Search Products" at bounding box center [112, 20] width 123 height 15
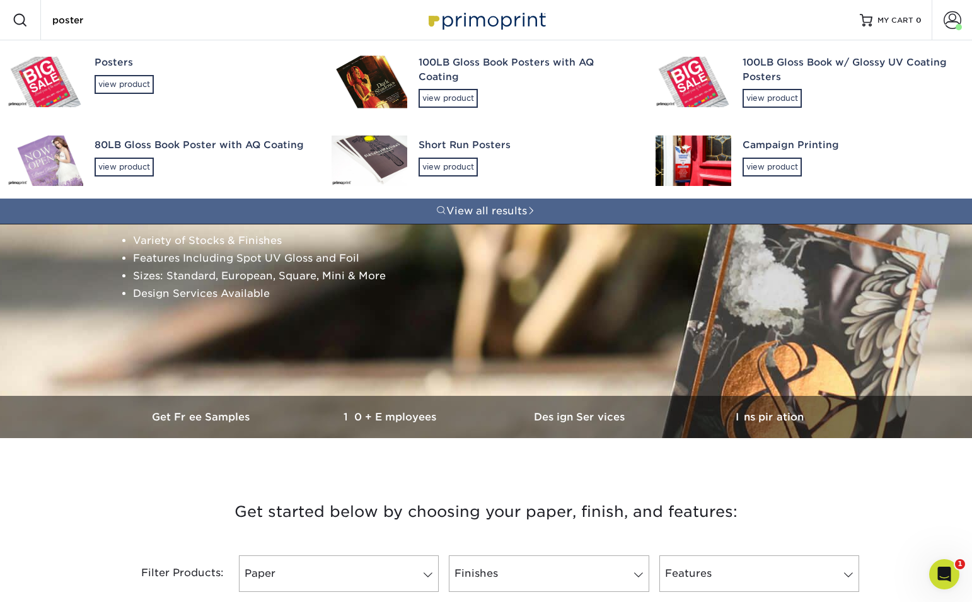
type input "posters"
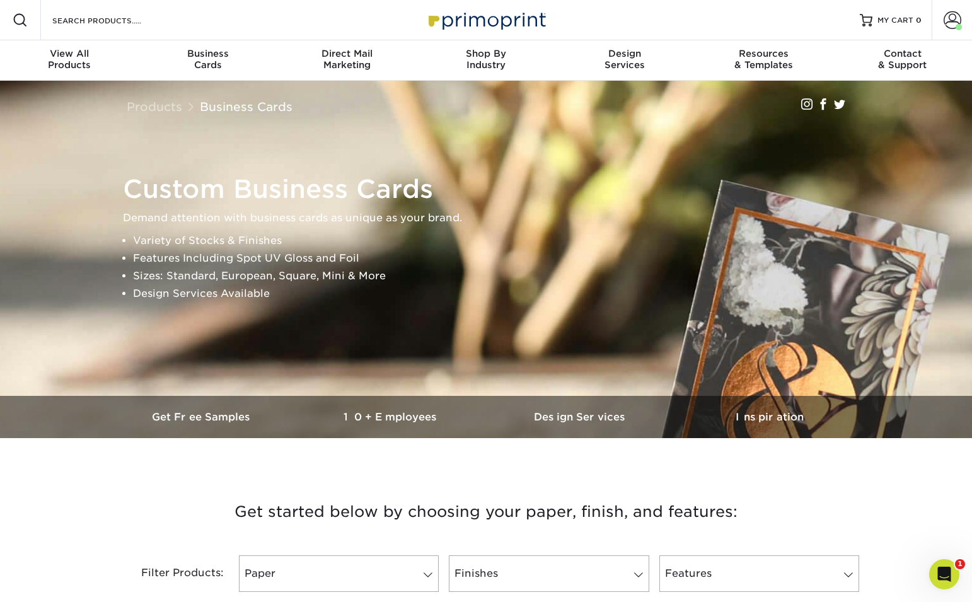
click at [241, 26] on div "Resources Menu Search Products Account [PERSON_NAME] Account Dashboard Active O…" at bounding box center [486, 20] width 972 height 40
click at [142, 20] on input "Search Products" at bounding box center [112, 20] width 123 height 15
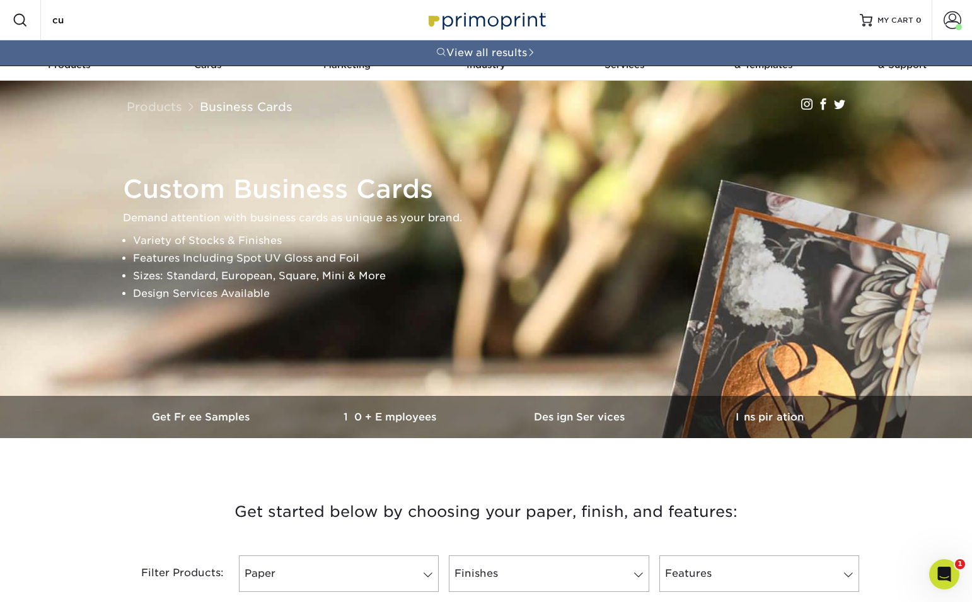
type input "c"
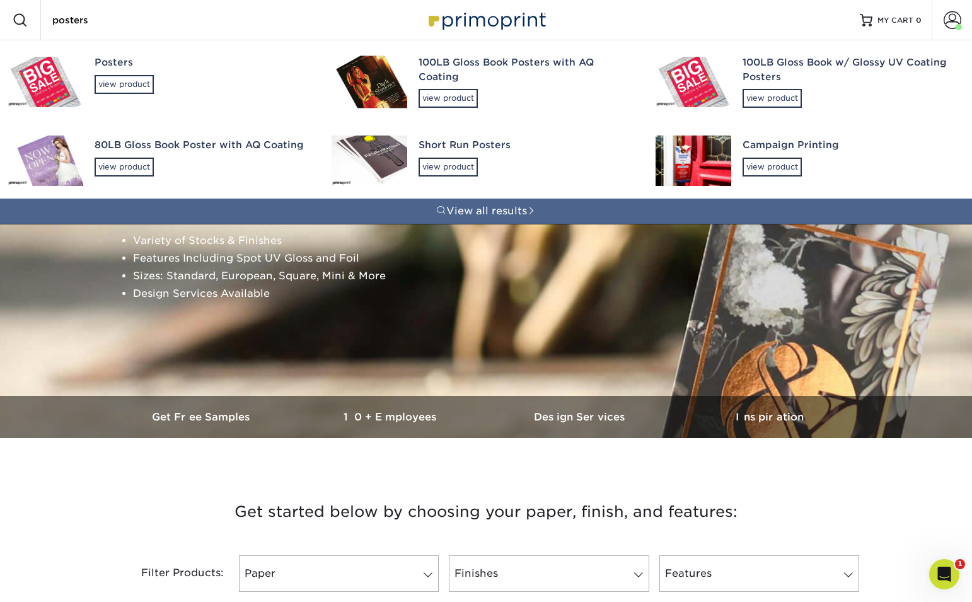
type input "posters"
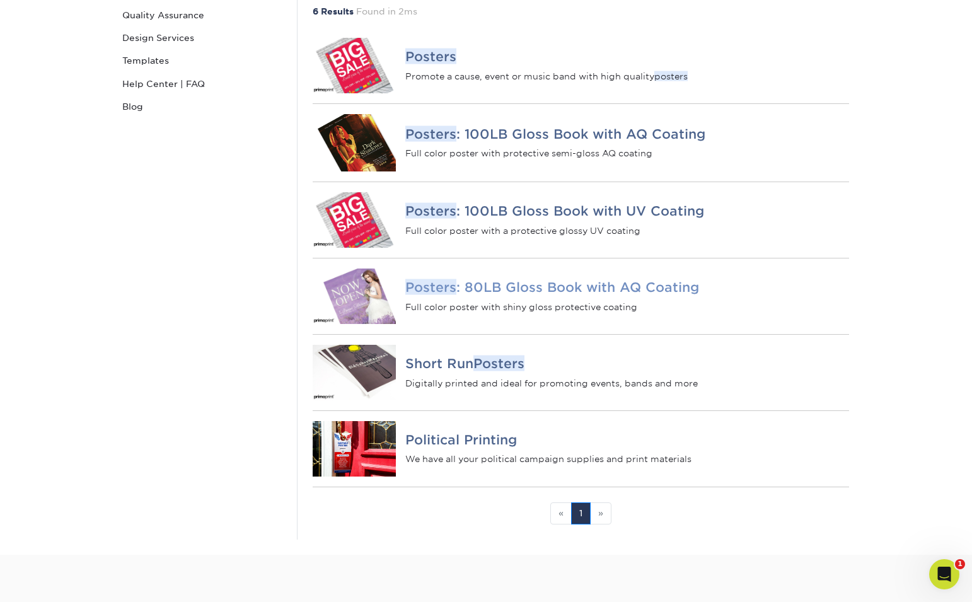
scroll to position [224, 0]
click at [448, 371] on h4 "Short Run Posters" at bounding box center [627, 362] width 444 height 15
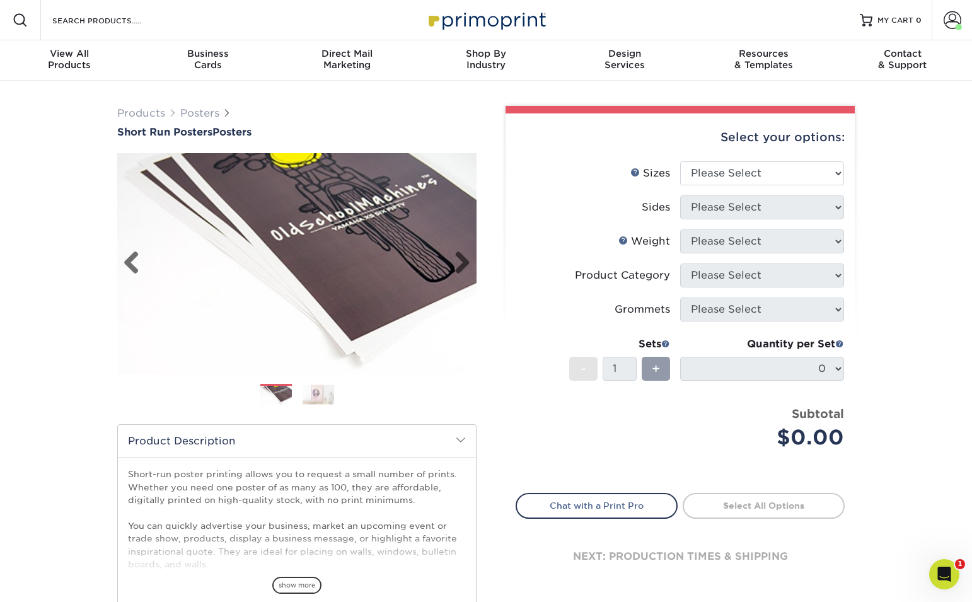
scroll to position [4, 0]
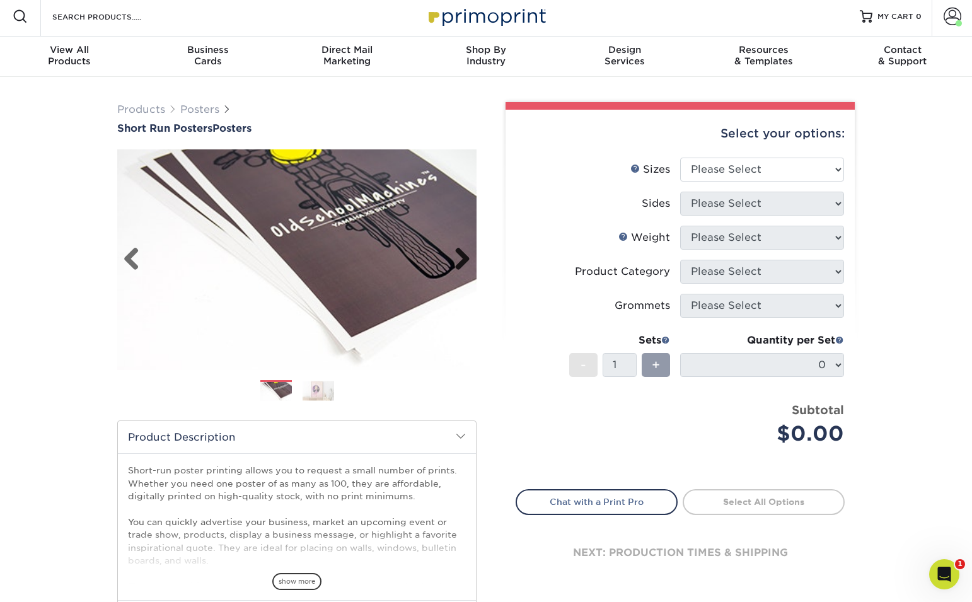
click at [468, 259] on link "Next" at bounding box center [457, 259] width 25 height 25
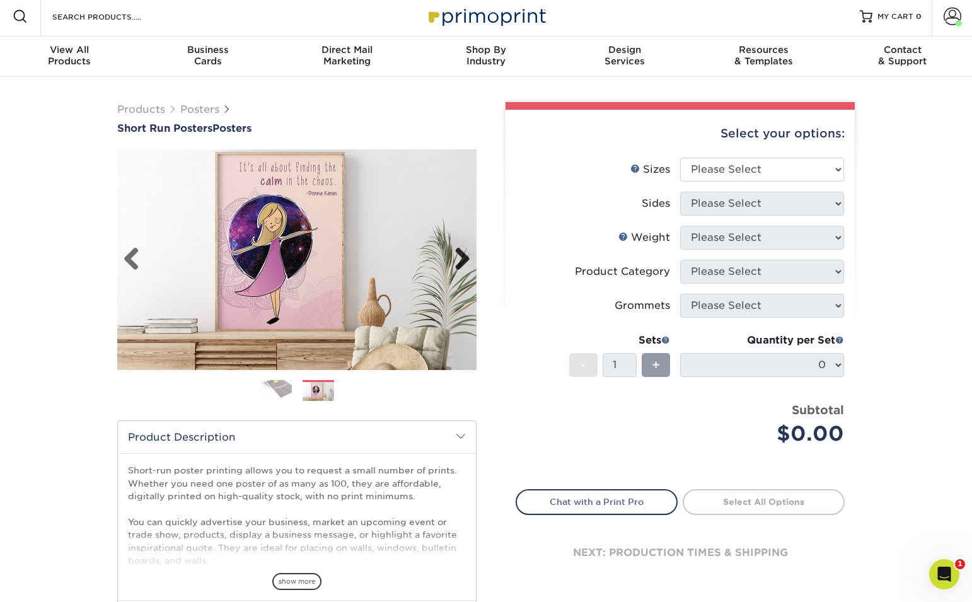
click at [468, 259] on link "Next" at bounding box center [457, 259] width 25 height 25
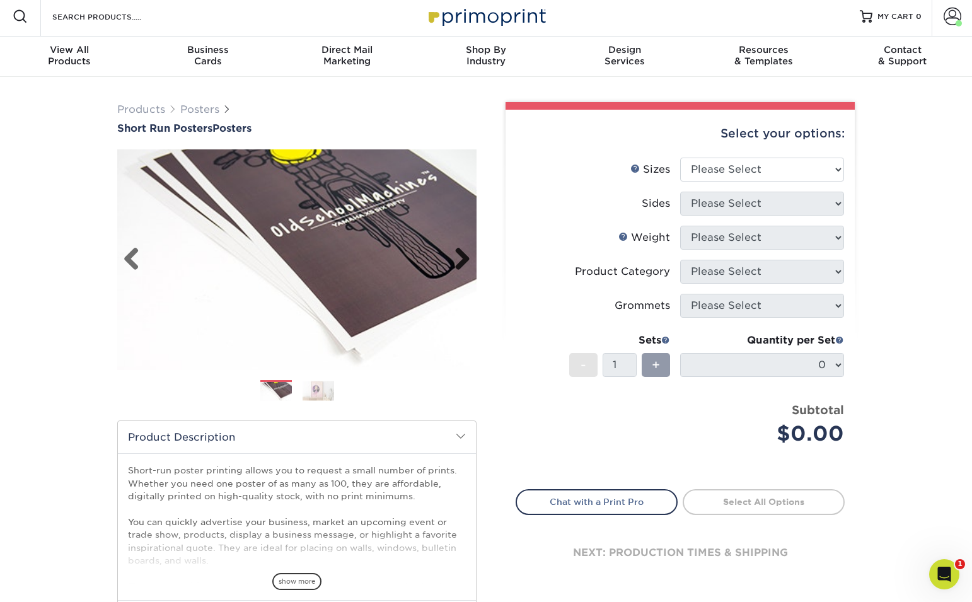
click at [468, 259] on link "Next" at bounding box center [457, 259] width 25 height 25
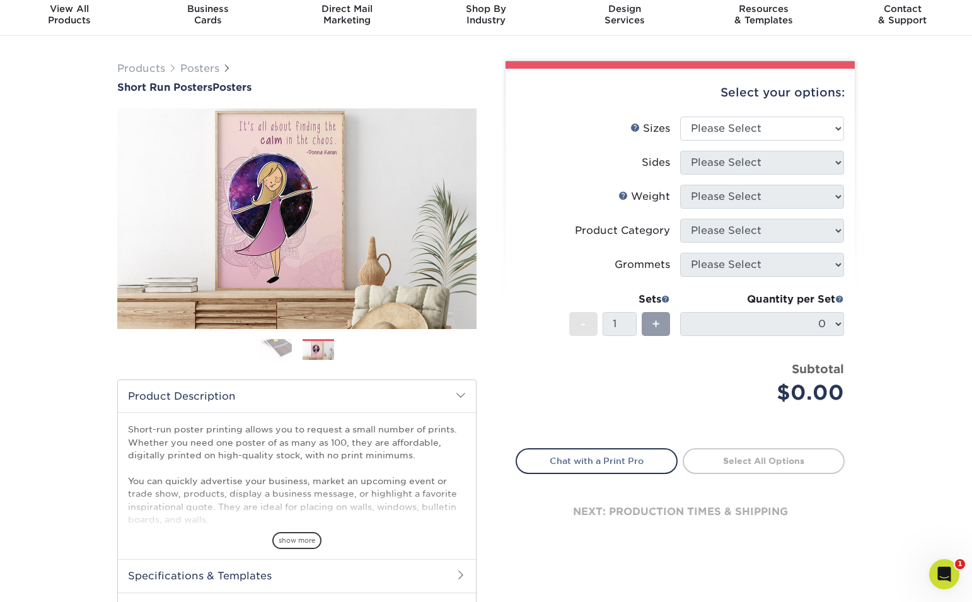
scroll to position [0, 0]
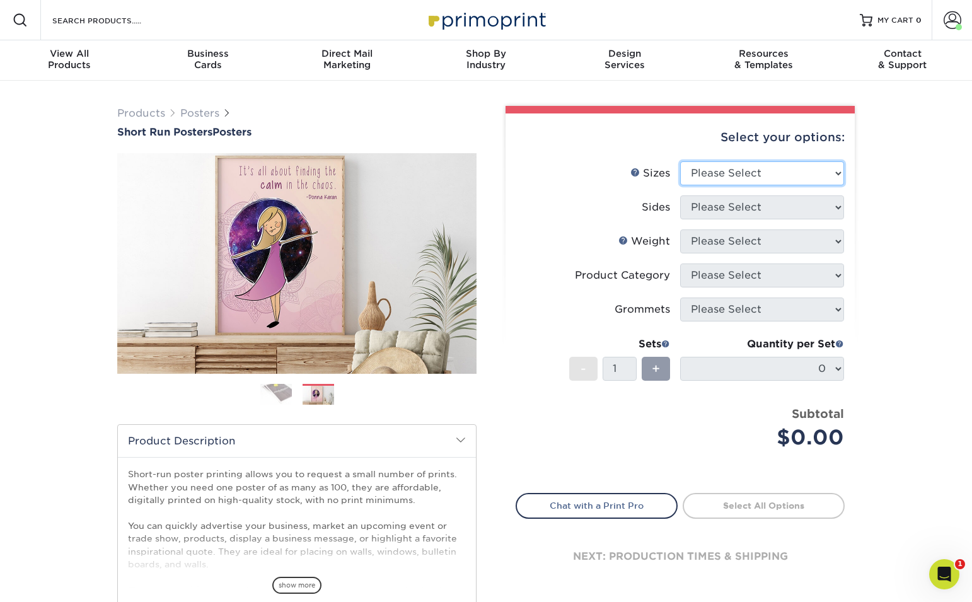
click at [718, 168] on select "Please Select 12" x 12" 12" x 15" 12" x 17" 12" x 18" 12" x 20" 12" x 24" 12" x…" at bounding box center [762, 173] width 164 height 24
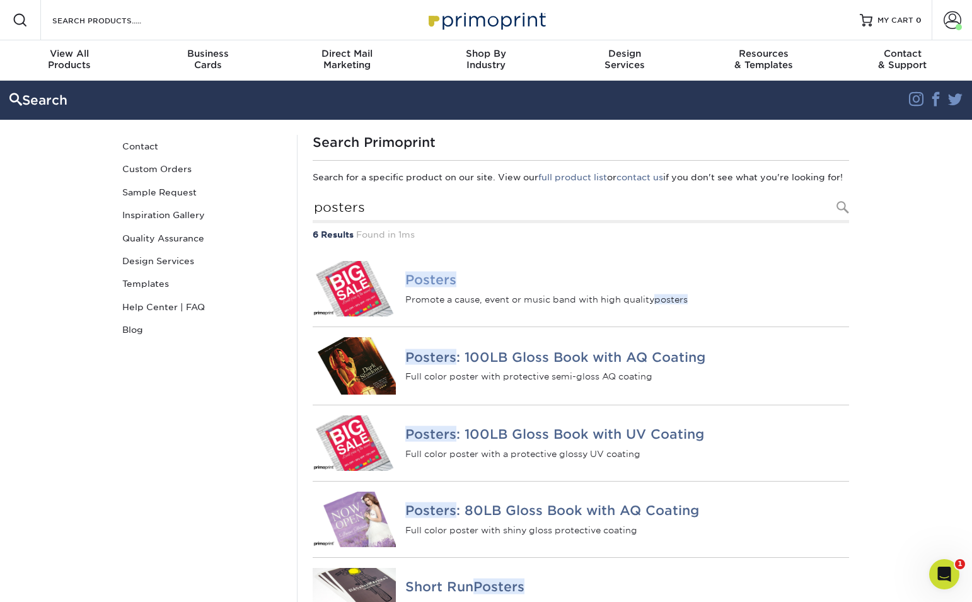
click at [360, 310] on img at bounding box center [354, 288] width 83 height 55
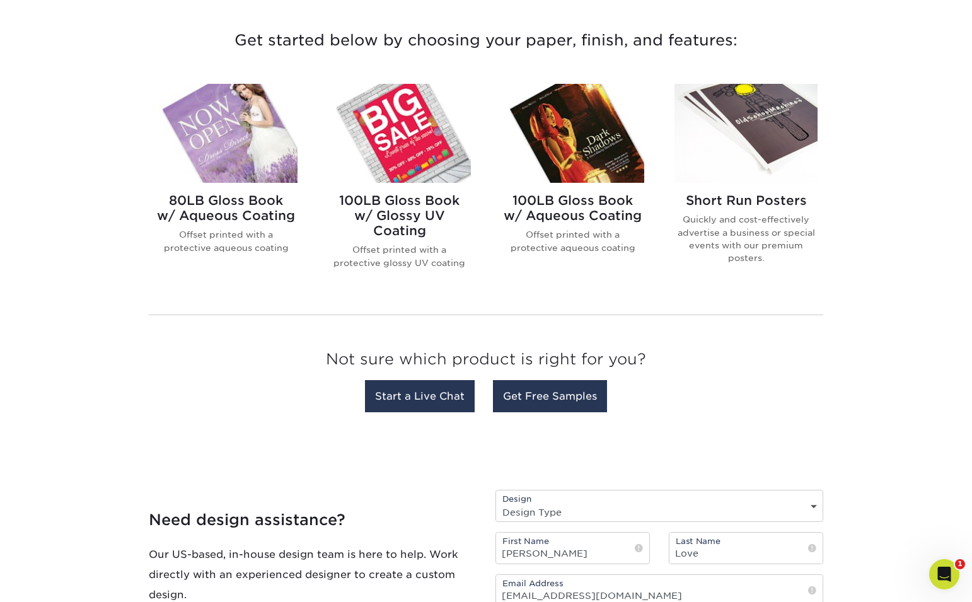
scroll to position [473, 0]
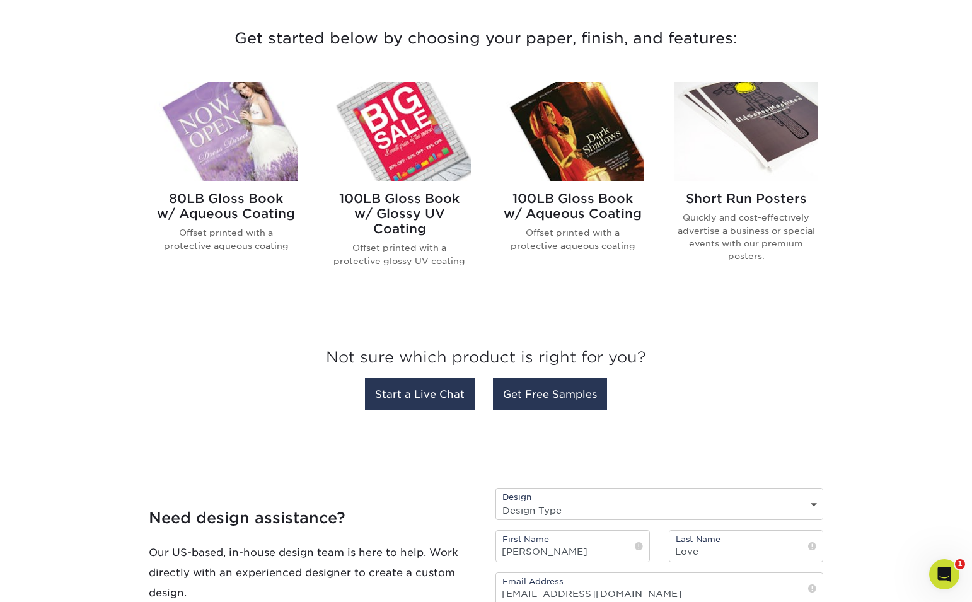
click at [414, 150] on img at bounding box center [399, 131] width 143 height 99
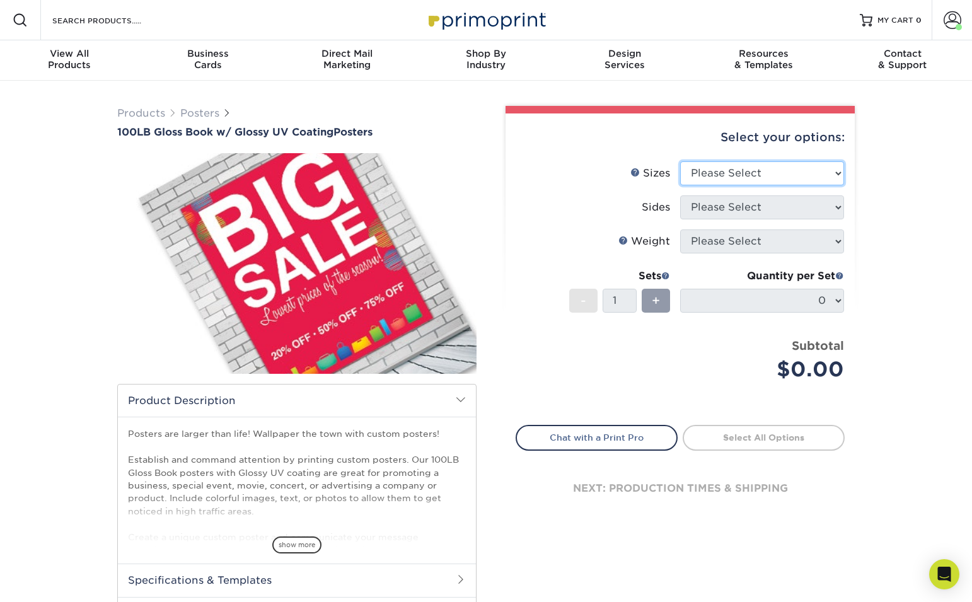
click at [732, 170] on select "Please Select 11.5" x 17.5" 12" x 18" 13" x 19" 18" x 24" 19" x 27" 24" x 36" 2…" at bounding box center [762, 173] width 164 height 24
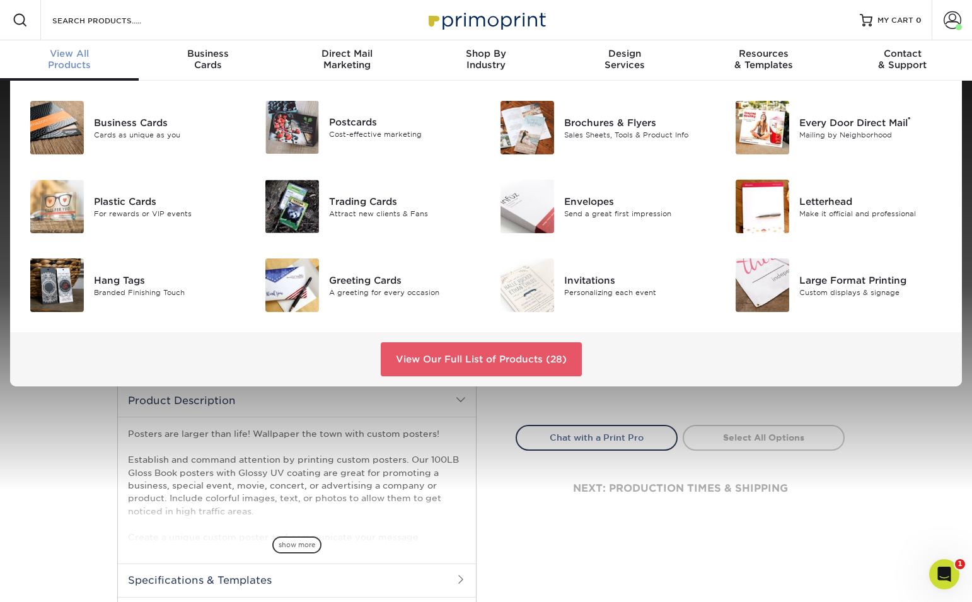
click at [78, 59] on div "View All Products" at bounding box center [69, 59] width 139 height 23
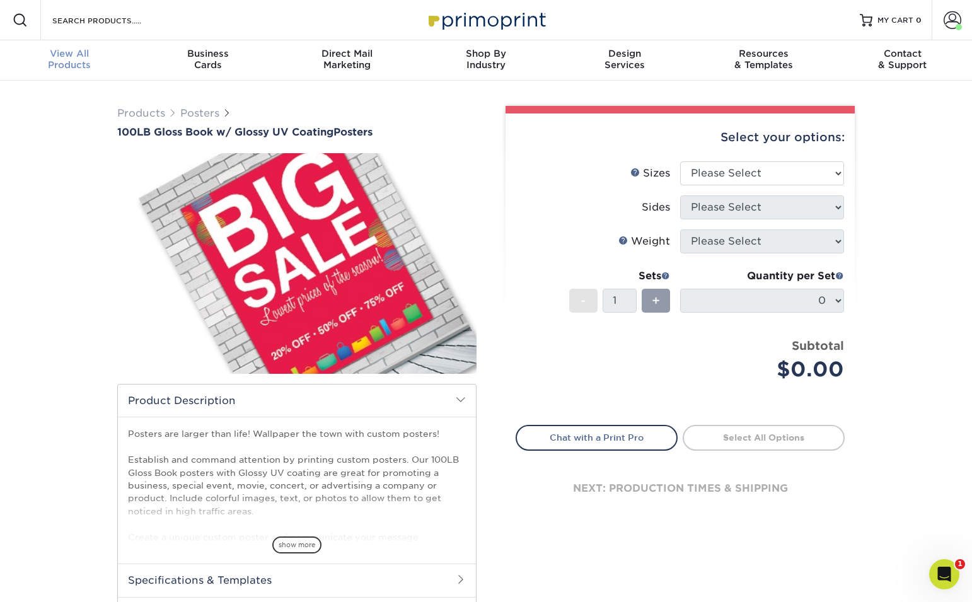
click at [76, 57] on span "View All" at bounding box center [69, 53] width 139 height 11
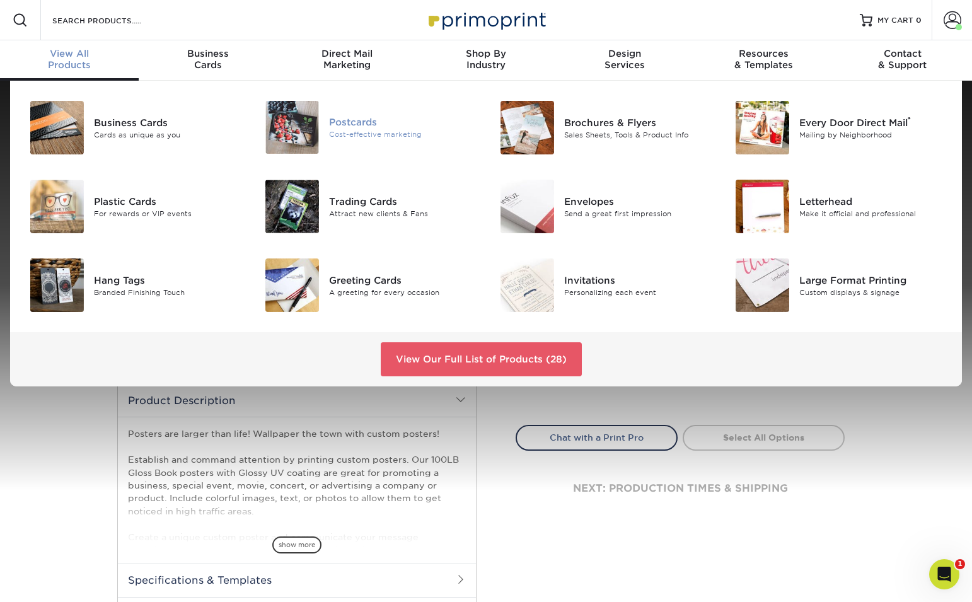
click at [296, 135] on img at bounding box center [292, 127] width 54 height 53
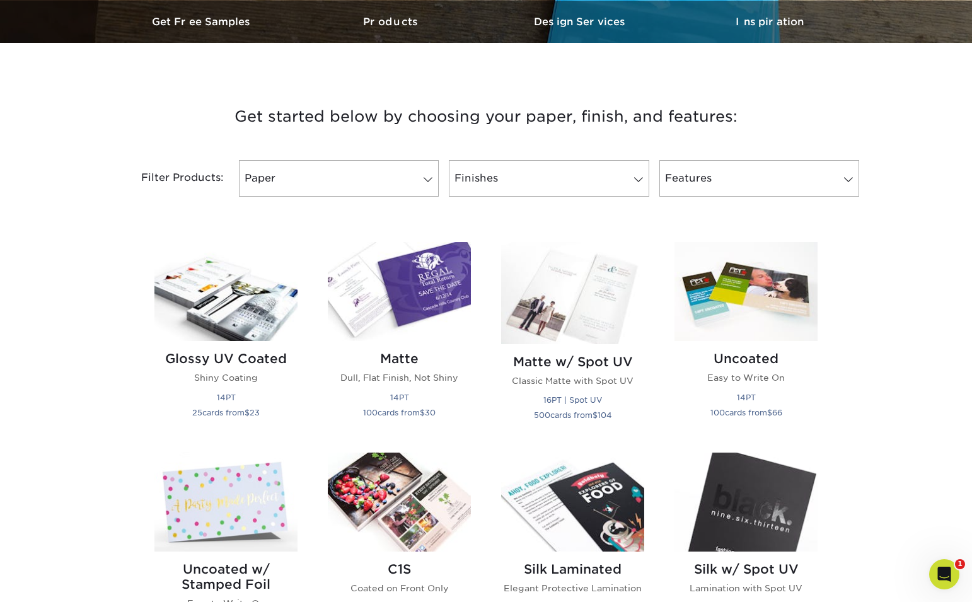
scroll to position [393, 0]
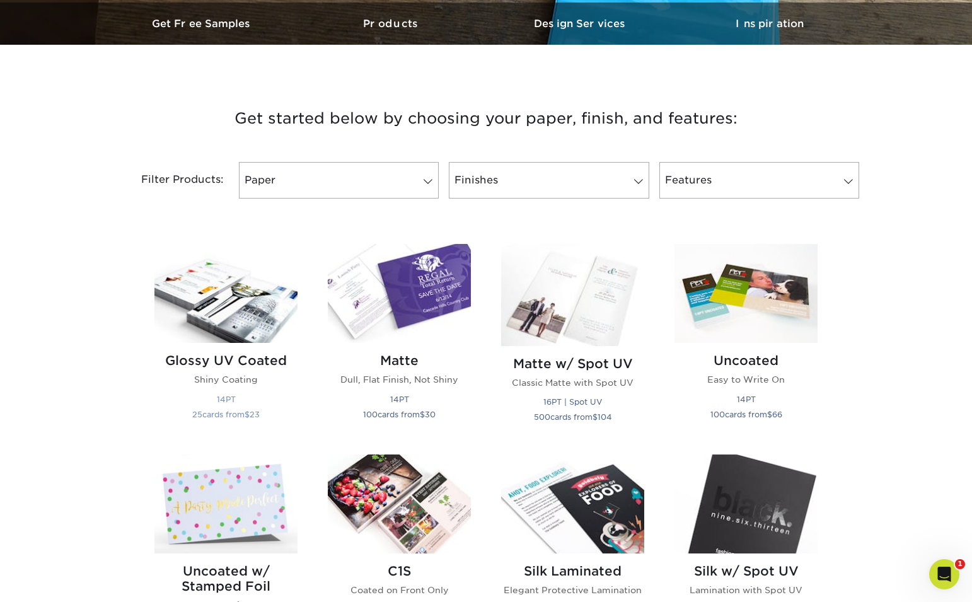
click at [227, 310] on img at bounding box center [225, 293] width 143 height 99
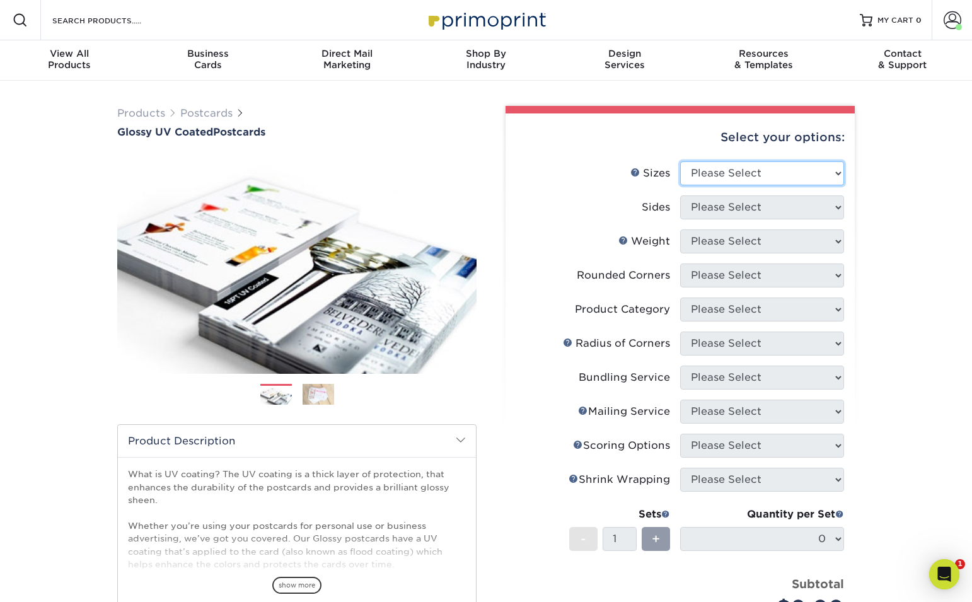
click at [780, 177] on select "Please Select 1.5" x 7" 2" x 4" 2" x 6" 2" x 7" 2" x 8" 2.12" x 5.5" 2.12" x 5.…" at bounding box center [762, 173] width 164 height 24
select select "4.00x6.00"
click at [680, 161] on select "Please Select 1.5" x 7" 2" x 4" 2" x 6" 2" x 7" 2" x 8" 2.12" x 5.5" 2.12" x 5.…" at bounding box center [762, 173] width 164 height 24
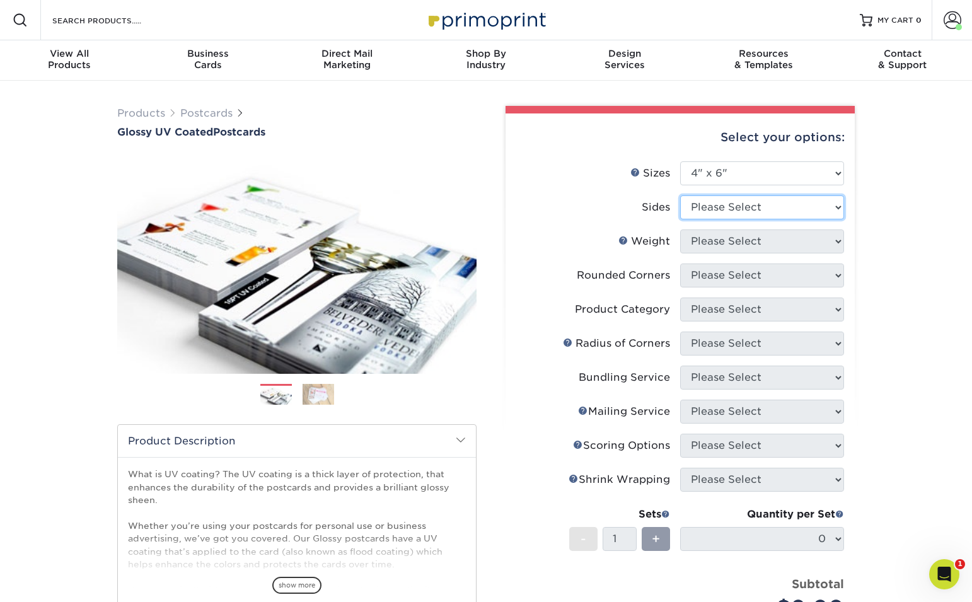
click at [752, 204] on select "Please Select Print Both Sides Print Front Only" at bounding box center [762, 207] width 164 height 24
click at [758, 216] on select "Please Select Print Both Sides Print Front Only" at bounding box center [762, 207] width 164 height 24
select select "32d3c223-f82c-492b-b915-ba065a00862f"
click at [680, 195] on select "Please Select Print Both Sides Print Front Only" at bounding box center [762, 207] width 164 height 24
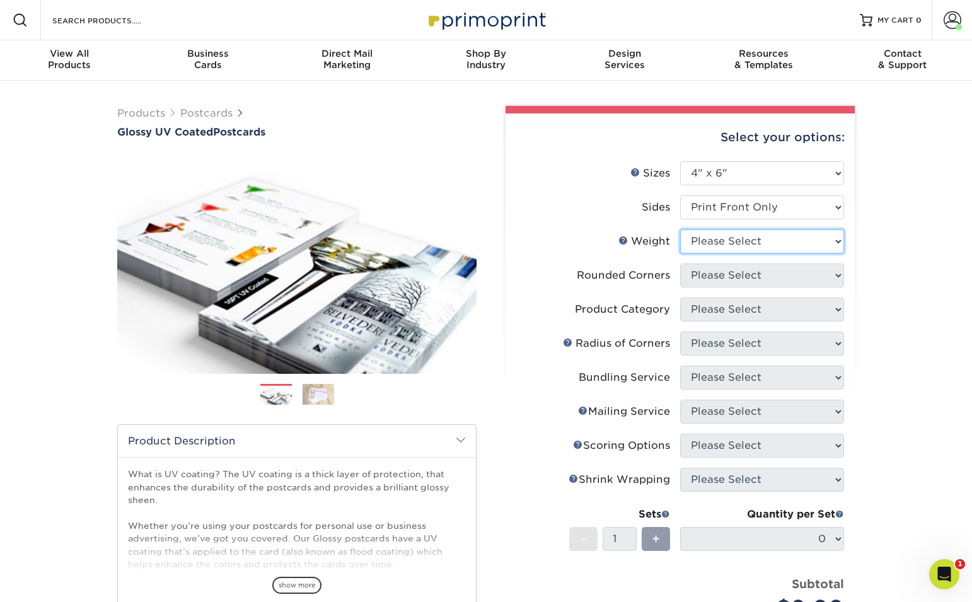
click at [769, 247] on select "Please Select 14PT 16PT 18PT C1S" at bounding box center [762, 241] width 164 height 24
select select "16PT"
click at [680, 229] on select "Please Select 14PT 16PT 18PT C1S" at bounding box center [762, 241] width 164 height 24
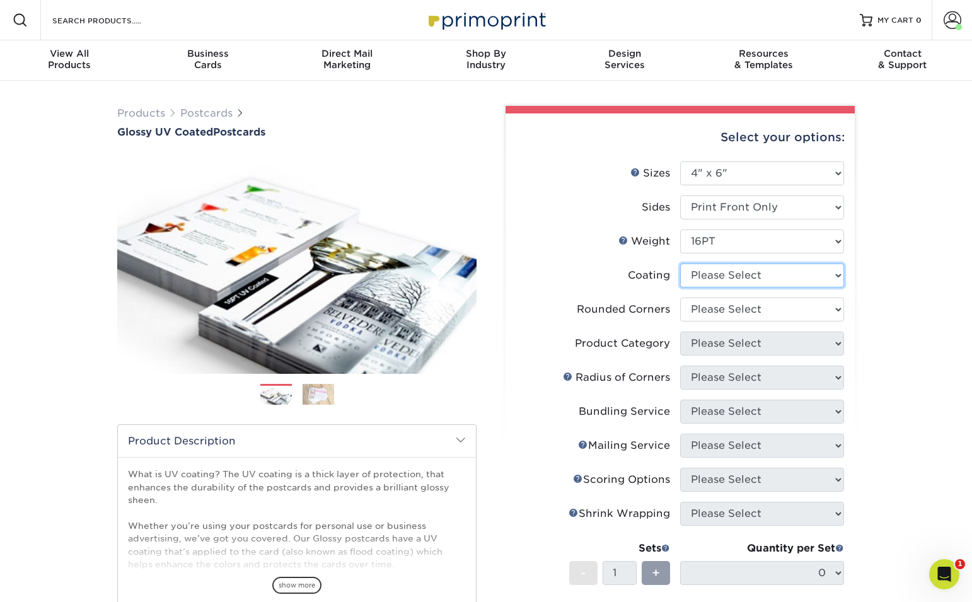
click at [768, 273] on select at bounding box center [762, 275] width 164 height 24
select select "1e8116af-acfc-44b1-83dc-8181aa338834"
click at [680, 263] on select at bounding box center [762, 275] width 164 height 24
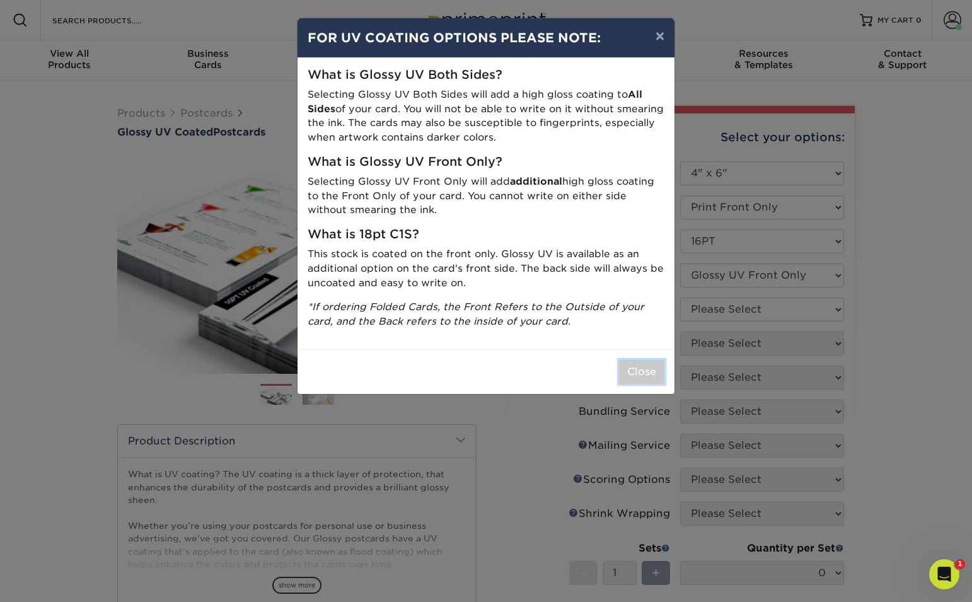
click at [646, 372] on button "Close" at bounding box center [641, 372] width 45 height 24
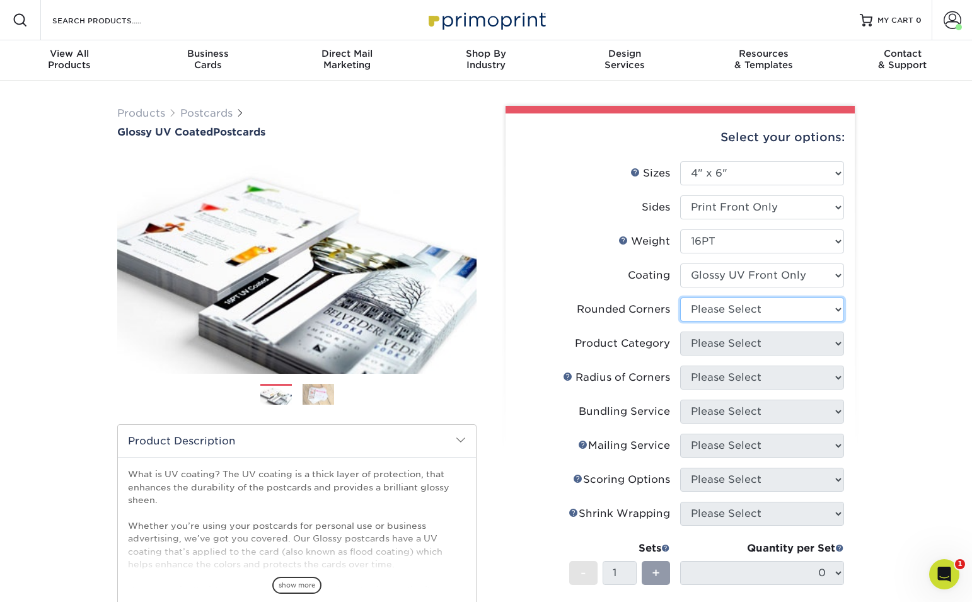
click at [754, 320] on select "Please Select Yes - Round 4 Corners No" at bounding box center [762, 309] width 164 height 24
select select "0"
click at [680, 297] on select "Please Select Yes - Round 4 Corners No" at bounding box center [762, 309] width 164 height 24
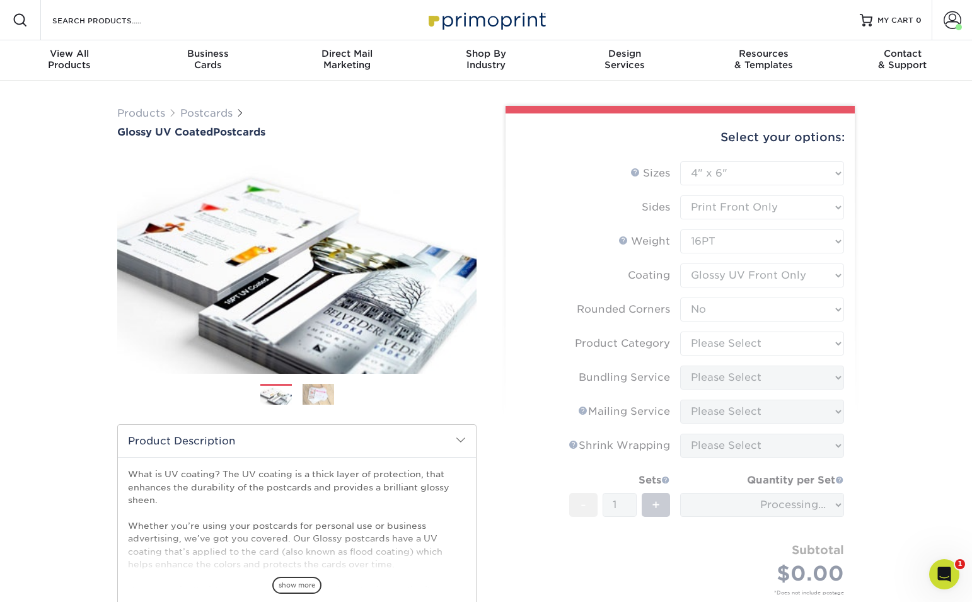
click at [751, 343] on form "Sizes Help Sizes Please Select 1.5" x 7" 2" x 4" 2" x 6" 2" x 7" 2" x 8" 2.12" …" at bounding box center [679, 392] width 329 height 463
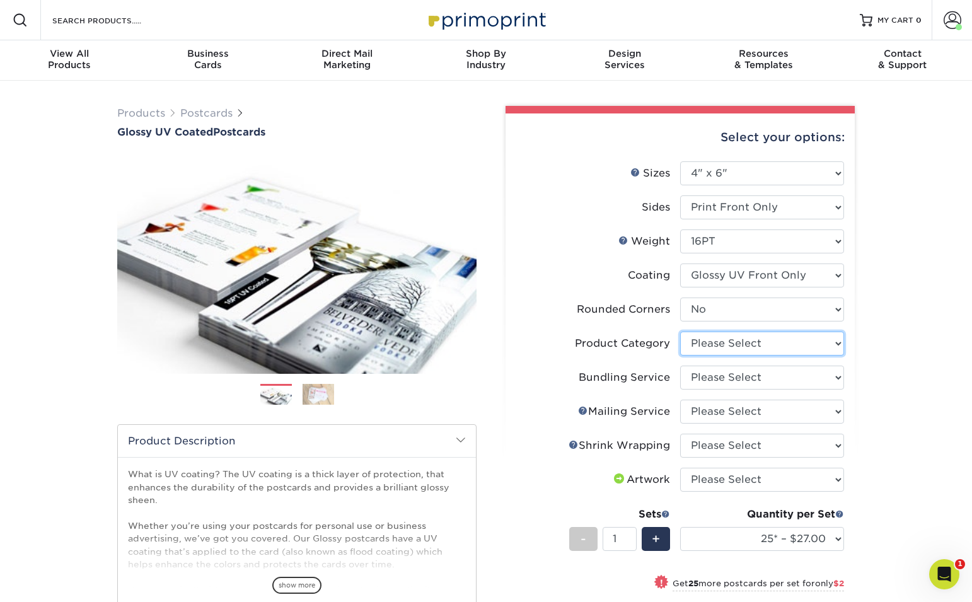
click at [819, 346] on select "Please Select Postcards" at bounding box center [762, 343] width 164 height 24
select select "9b7272e0-d6c8-4c3c-8e97-d3a1bcdab858"
click at [680, 331] on select "Please Select Postcards" at bounding box center [762, 343] width 164 height 24
click at [773, 376] on select "Please Select No Bundling Services Yes, Bundles of 50 (+2 Days) Yes, Bundles of…" at bounding box center [762, 377] width 164 height 24
select select "58689abb-25c0-461c-a4c3-a80b627d6649"
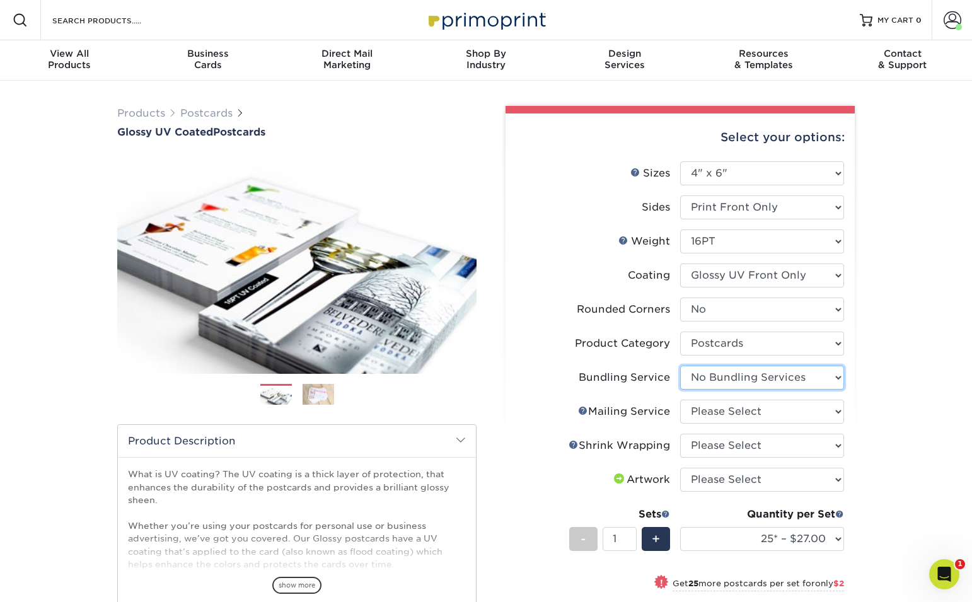
click at [680, 365] on select "Please Select No Bundling Services Yes, Bundles of 50 (+2 Days) Yes, Bundles of…" at bounding box center [762, 377] width 164 height 24
click at [786, 416] on select "Please Select No Direct Mailing Service No, I will mail/stamp/imprint Direct Ma…" at bounding box center [762, 412] width 164 height 24
select select "3e5e9bdd-d78a-4c28-a41d-fe1407925ca6"
click at [680, 400] on select "Please Select No Direct Mailing Service No, I will mail/stamp/imprint Direct Ma…" at bounding box center [762, 412] width 164 height 24
click at [776, 445] on select "Please Select No Shrink Wrapping Shrink Wrap 100 Per Package Shrink Wrap 50 Per…" at bounding box center [762, 446] width 164 height 24
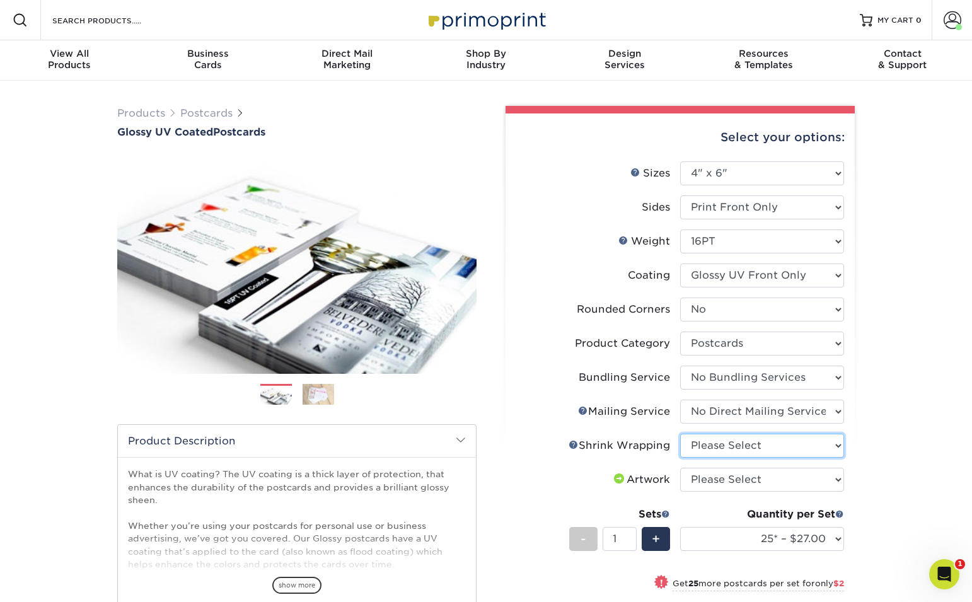
select select "c8749376-e7da-41d0-b3dc-647faf84d907"
click at [680, 434] on select "Please Select No Shrink Wrapping Shrink Wrap 100 Per Package Shrink Wrap 50 Per…" at bounding box center [762, 446] width 164 height 24
click at [797, 477] on select "Please Select I will upload files I need a design - $150" at bounding box center [762, 480] width 164 height 24
select select "upload"
click at [680, 468] on select "Please Select I will upload files I need a design - $150" at bounding box center [762, 480] width 164 height 24
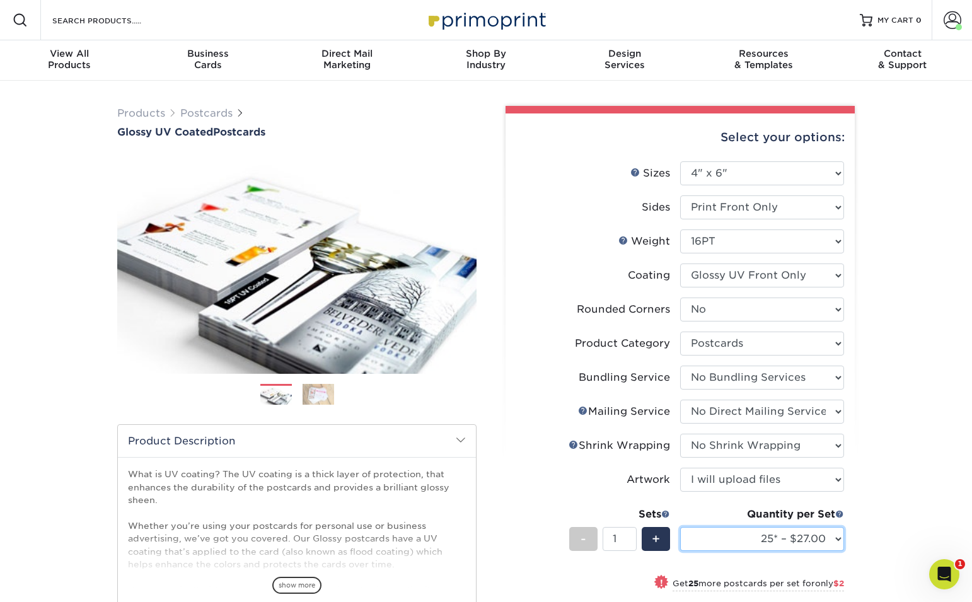
click at [819, 539] on select "25* – $27.00 50* – $29.00 75* – $29.00 100* – $46.00 250* – $84.00 500 – $100.0…" at bounding box center [762, 539] width 164 height 24
select select "1000 – $113.00"
click at [680, 527] on select "25* – $27.00 50* – $29.00 75* – $29.00 100* – $46.00 250* – $84.00 500 – $100.0…" at bounding box center [762, 539] width 164 height 24
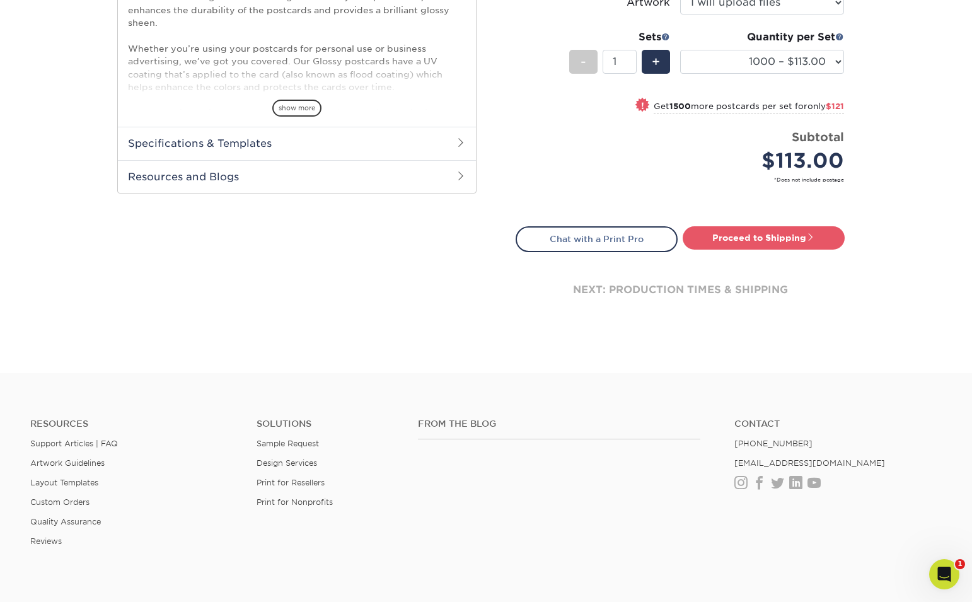
scroll to position [478, 0]
click at [741, 239] on link "Proceed to Shipping" at bounding box center [763, 237] width 162 height 23
type input "Set 1"
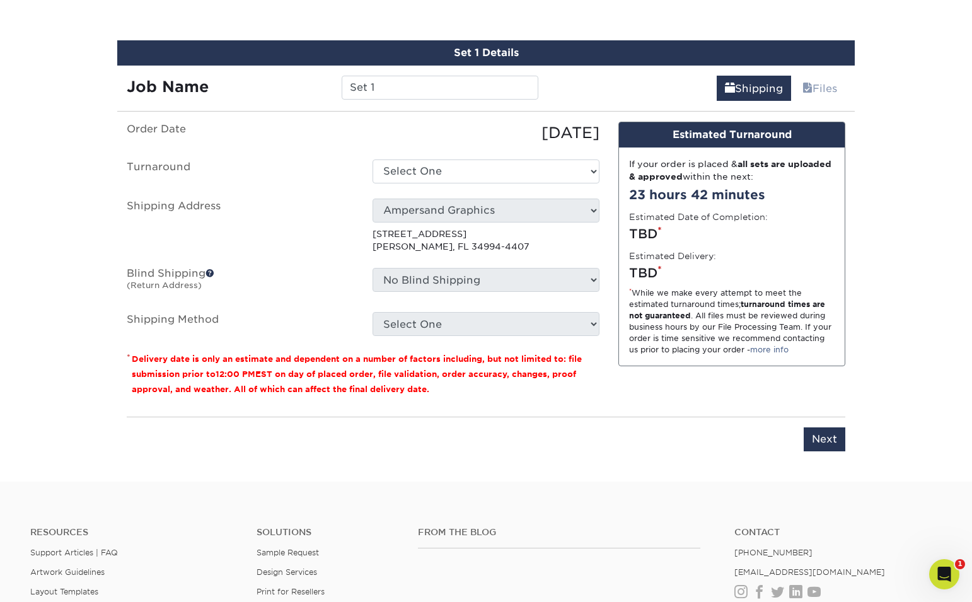
scroll to position [738, 0]
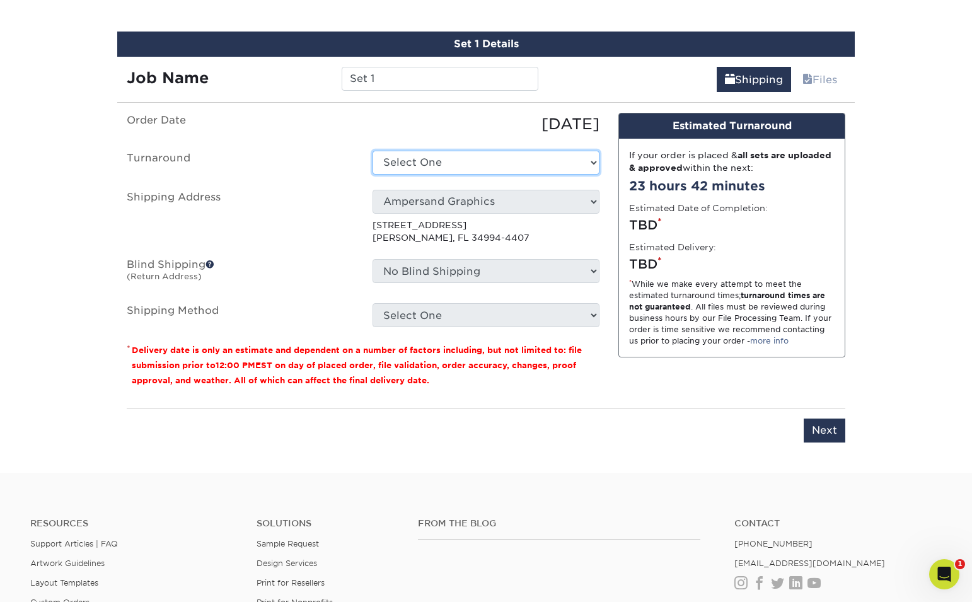
click at [508, 170] on select "Select One 2-4 Business Days 2 Day Next Business Day" at bounding box center [485, 163] width 227 height 24
select select "6baf2e8d-71c4-4d56-a48c-c91ecf91c535"
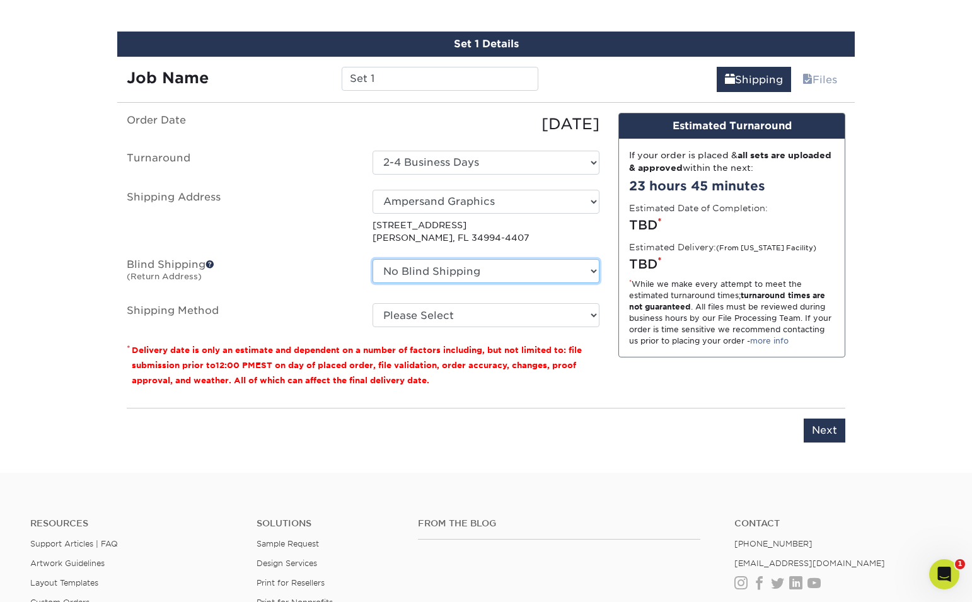
click at [517, 270] on select "No Blind Shipping Ampersand Graphics + Add New Address" at bounding box center [485, 271] width 227 height 24
select select "260382"
click at [372, 259] on select "No Blind Shipping Ampersand Graphics + Add New Address" at bounding box center [485, 271] width 227 height 24
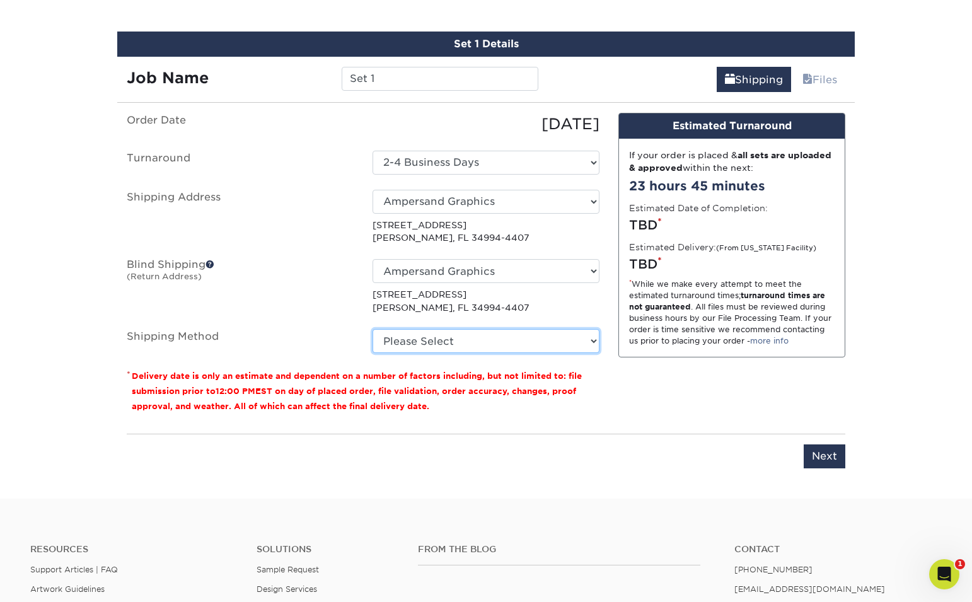
click at [499, 338] on select "Please Select Ground Shipping (+$18.45) 3 Day Shipping Service (+$22.19) 2 Day …" at bounding box center [485, 341] width 227 height 24
select select "03"
click at [372, 329] on select "Please Select Ground Shipping (+$18.45) 3 Day Shipping Service (+$22.19) 2 Day …" at bounding box center [485, 341] width 227 height 24
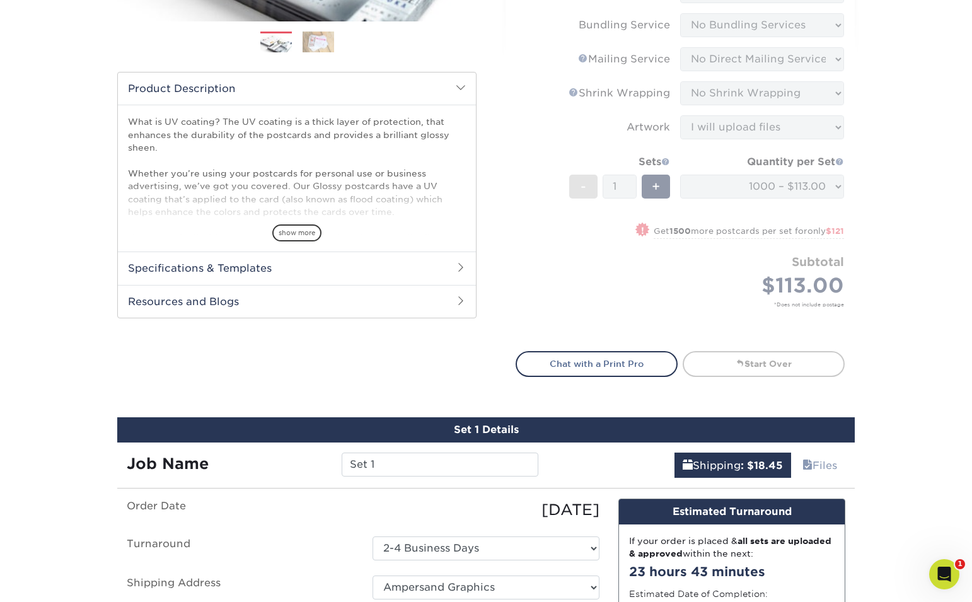
scroll to position [349, 0]
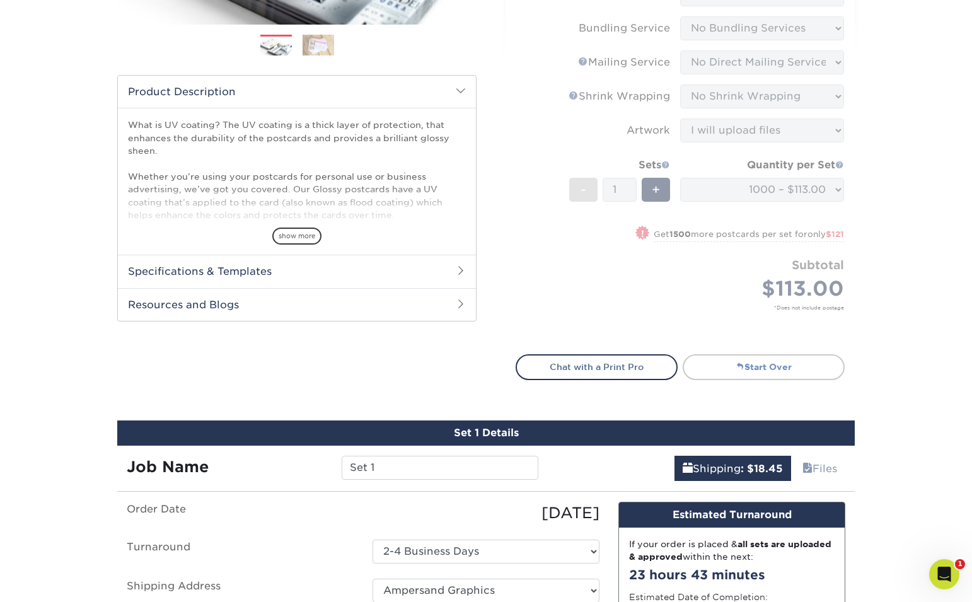
click at [761, 367] on link "Start Over" at bounding box center [763, 366] width 162 height 25
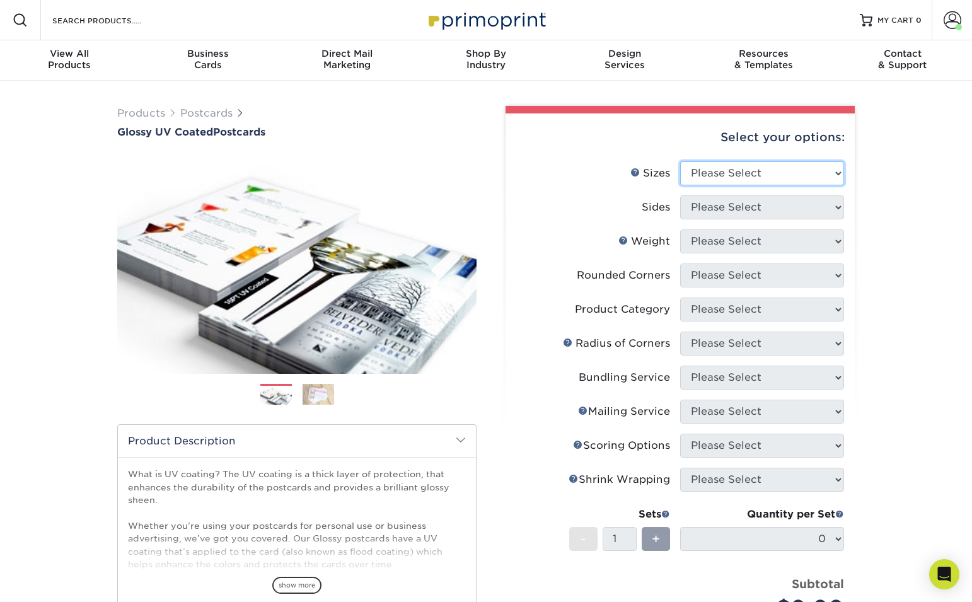
click at [802, 175] on select "Please Select 1.5" x 7" 2" x 4" 2" x 6" 2" x 7" 2" x 8" 2.12" x 5.5" 2.12" x 5.…" at bounding box center [762, 173] width 164 height 24
select select "4.00x6.00"
click at [680, 161] on select "Please Select 1.5" x 7" 2" x 4" 2" x 6" 2" x 7" 2" x 8" 2.12" x 5.5" 2.12" x 5.…" at bounding box center [762, 173] width 164 height 24
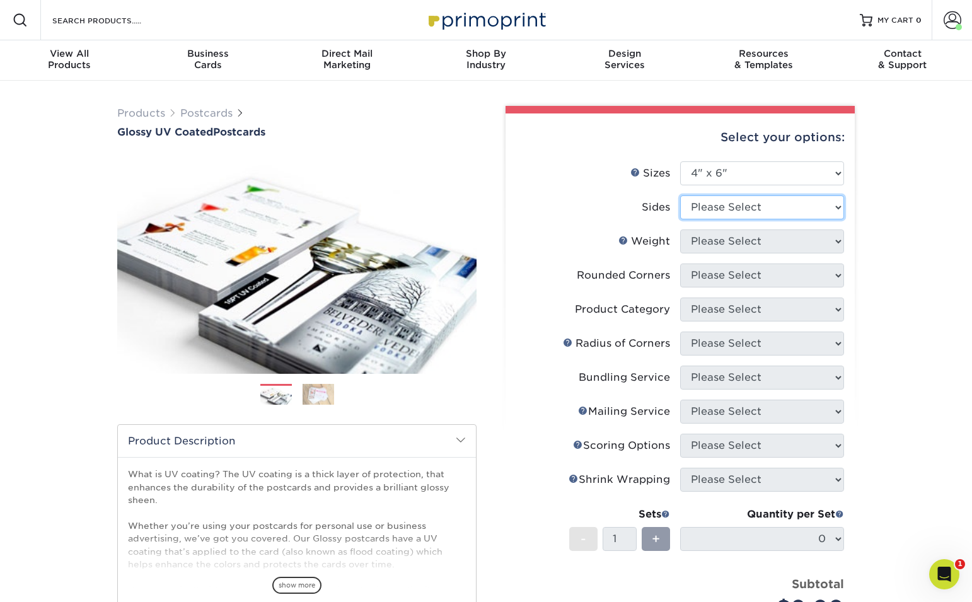
click at [798, 217] on select "Please Select Print Both Sides Print Front Only" at bounding box center [762, 207] width 164 height 24
select select "32d3c223-f82c-492b-b915-ba065a00862f"
click at [680, 195] on select "Please Select Print Both Sides Print Front Only" at bounding box center [762, 207] width 164 height 24
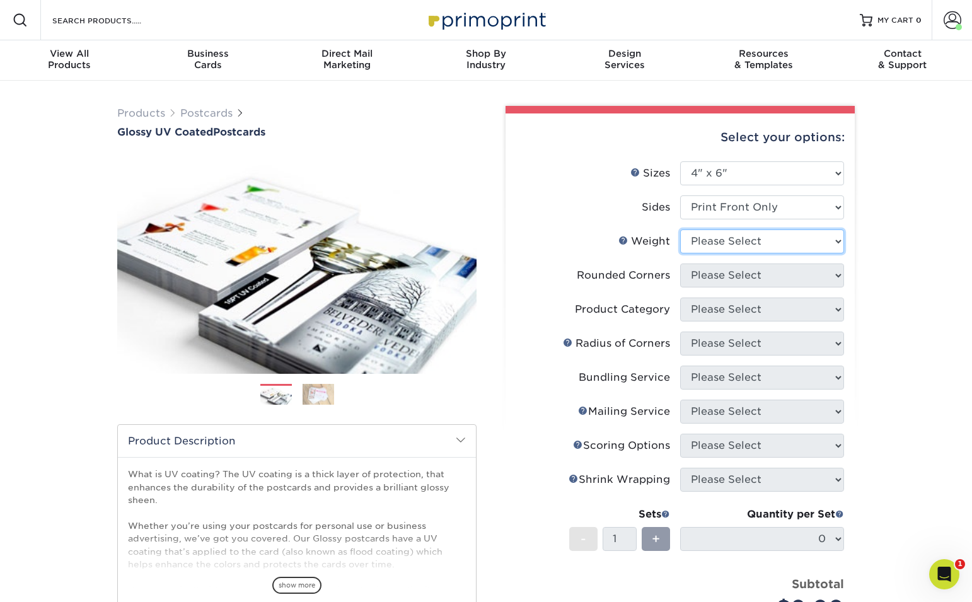
click at [796, 241] on select "Please Select 14PT 16PT 18PT C1S" at bounding box center [762, 241] width 164 height 24
select select "16PT"
click at [680, 229] on select "Please Select 14PT 16PT 18PT C1S" at bounding box center [762, 241] width 164 height 24
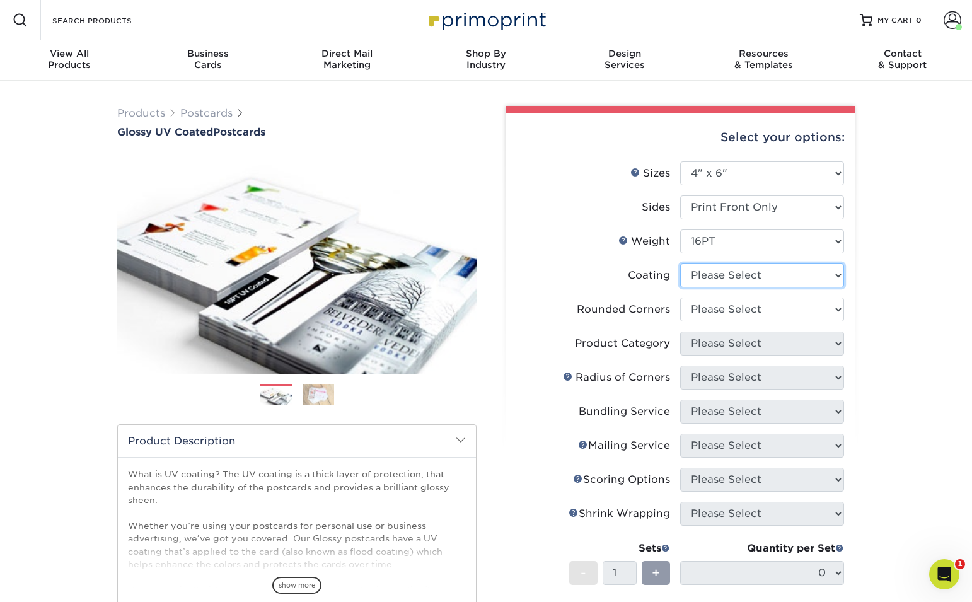
click at [835, 277] on select at bounding box center [762, 275] width 164 height 24
select select "1e8116af-acfc-44b1-83dc-8181aa338834"
click at [680, 263] on select at bounding box center [762, 275] width 164 height 24
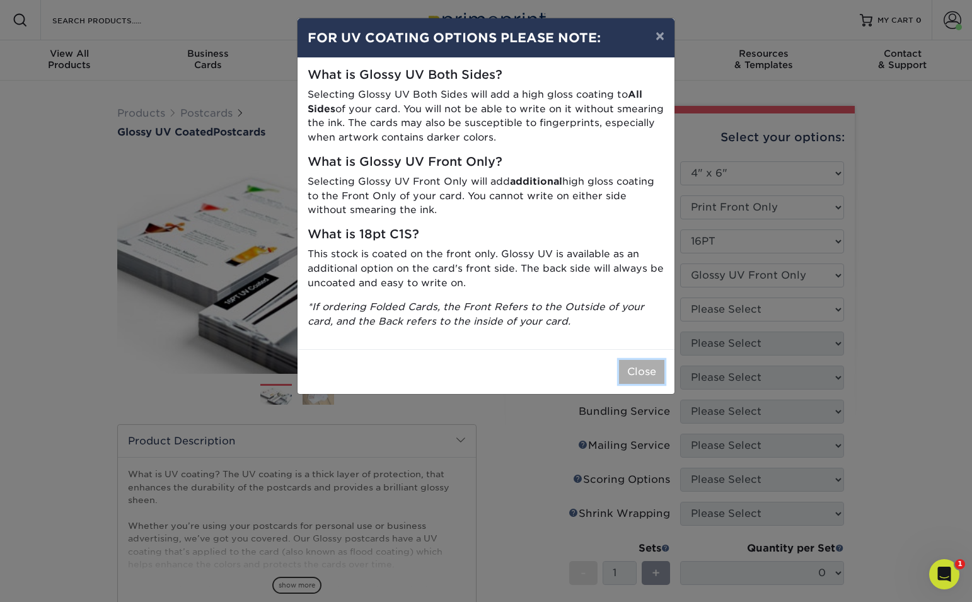
click at [628, 367] on button "Close" at bounding box center [641, 372] width 45 height 24
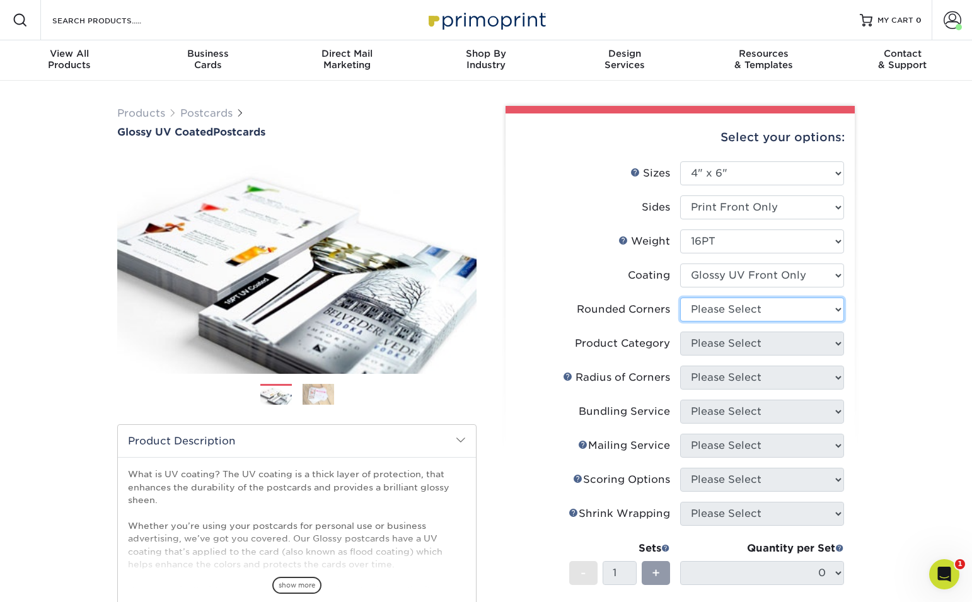
click at [826, 309] on select "Please Select Yes - Round 4 Corners No" at bounding box center [762, 309] width 164 height 24
select select "0"
click at [680, 297] on select "Please Select Yes - Round 4 Corners No" at bounding box center [762, 309] width 164 height 24
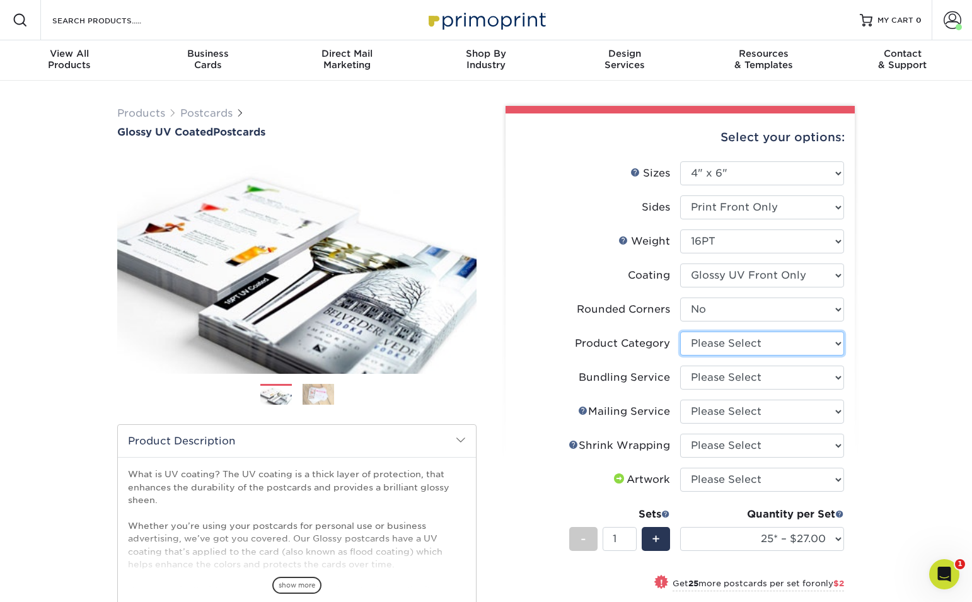
click at [826, 345] on select "Please Select Postcards" at bounding box center [762, 343] width 164 height 24
select select "9b7272e0-d6c8-4c3c-8e97-d3a1bcdab858"
click at [680, 331] on select "Please Select Postcards" at bounding box center [762, 343] width 164 height 24
click at [798, 377] on select "Please Select No Bundling Services Yes, Bundles of 50 (+2 Days) Yes, Bundles of…" at bounding box center [762, 377] width 164 height 24
select select "58689abb-25c0-461c-a4c3-a80b627d6649"
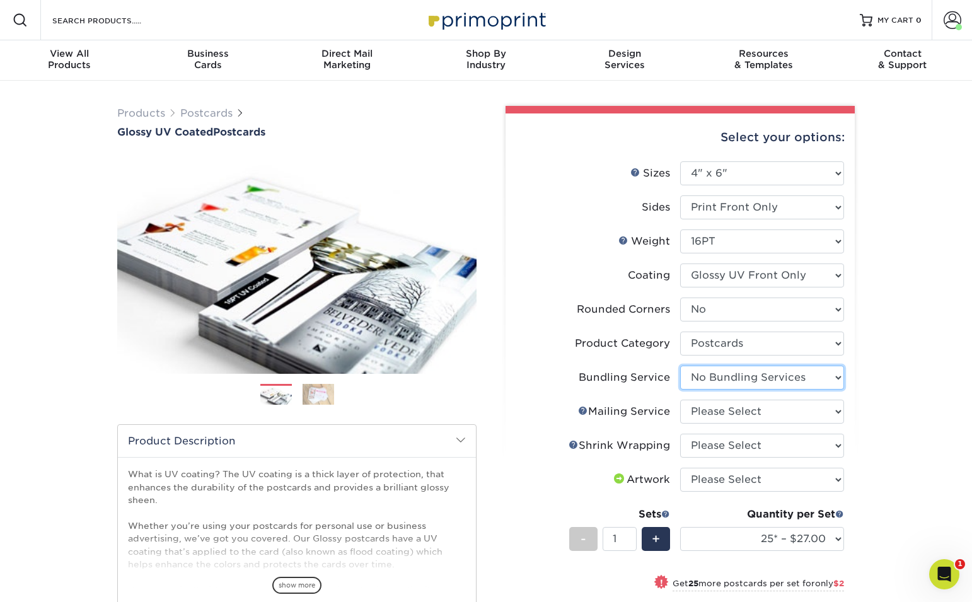
click at [680, 365] on select "Please Select No Bundling Services Yes, Bundles of 50 (+2 Days) Yes, Bundles of…" at bounding box center [762, 377] width 164 height 24
click at [817, 411] on select "Please Select No Direct Mailing Service No, I will mail/stamp/imprint Direct Ma…" at bounding box center [762, 412] width 164 height 24
select select "3e5e9bdd-d78a-4c28-a41d-fe1407925ca6"
click at [680, 400] on select "Please Select No Direct Mailing Service No, I will mail/stamp/imprint Direct Ma…" at bounding box center [762, 412] width 164 height 24
click at [788, 436] on select "Please Select No Shrink Wrapping Shrink Wrap 100 Per Package Shrink Wrap 50 Per…" at bounding box center [762, 446] width 164 height 24
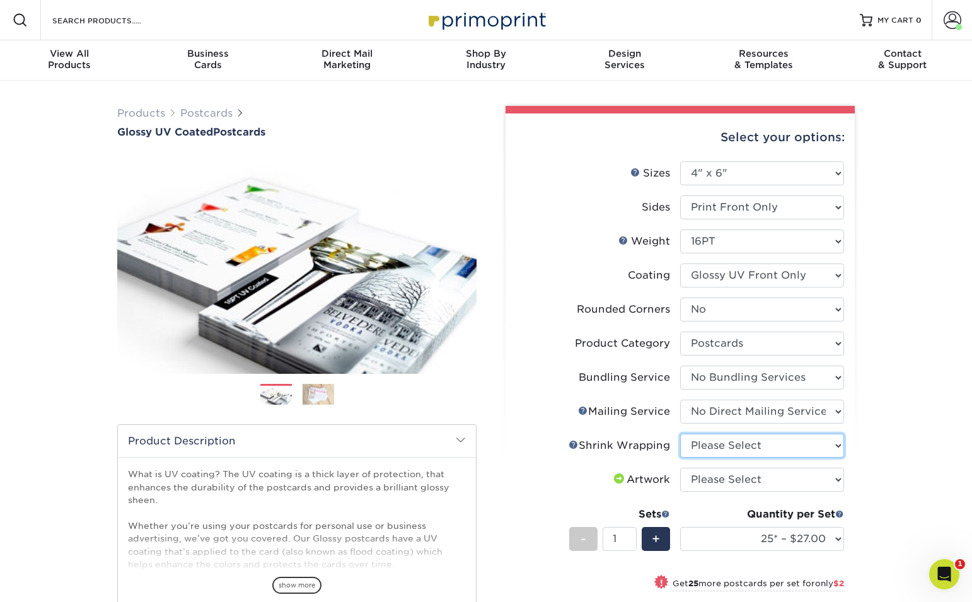
select select "c8749376-e7da-41d0-b3dc-647faf84d907"
click at [680, 434] on select "Please Select No Shrink Wrapping Shrink Wrap 100 Per Package Shrink Wrap 50 Per…" at bounding box center [762, 446] width 164 height 24
click at [807, 483] on select "Please Select I will upload files I need a design - $150" at bounding box center [762, 480] width 164 height 24
select select "upload"
click at [680, 468] on select "Please Select I will upload files I need a design - $150" at bounding box center [762, 480] width 164 height 24
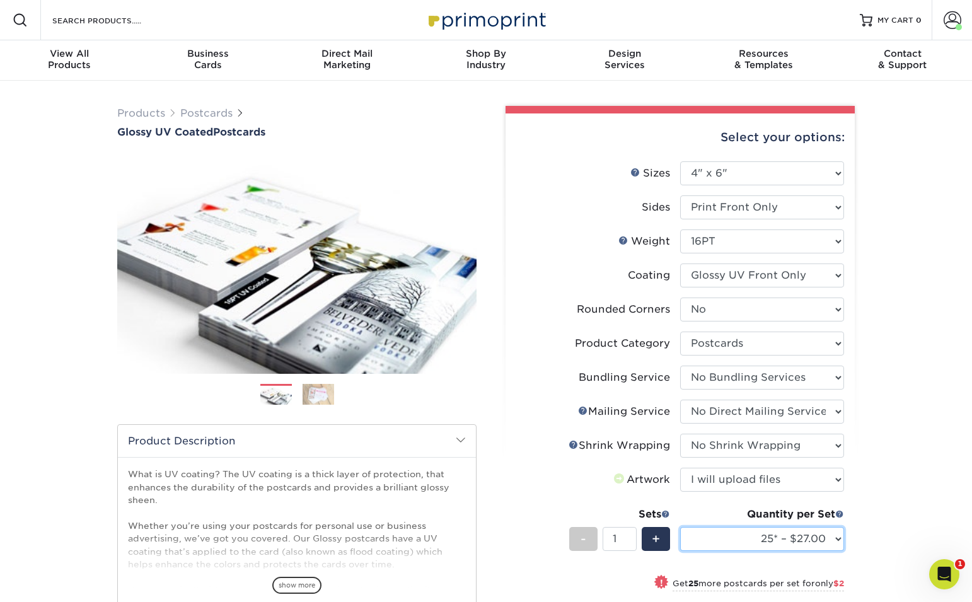
click at [815, 543] on select "25* – $27.00 50* – $29.00 75* – $29.00 100* – $46.00 250* – $84.00 500 – $100.0…" at bounding box center [762, 539] width 164 height 24
click at [680, 527] on select "25* – $27.00 50* – $29.00 75* – $29.00 100* – $46.00 250* – $84.00 500 – $100.0…" at bounding box center [762, 539] width 164 height 24
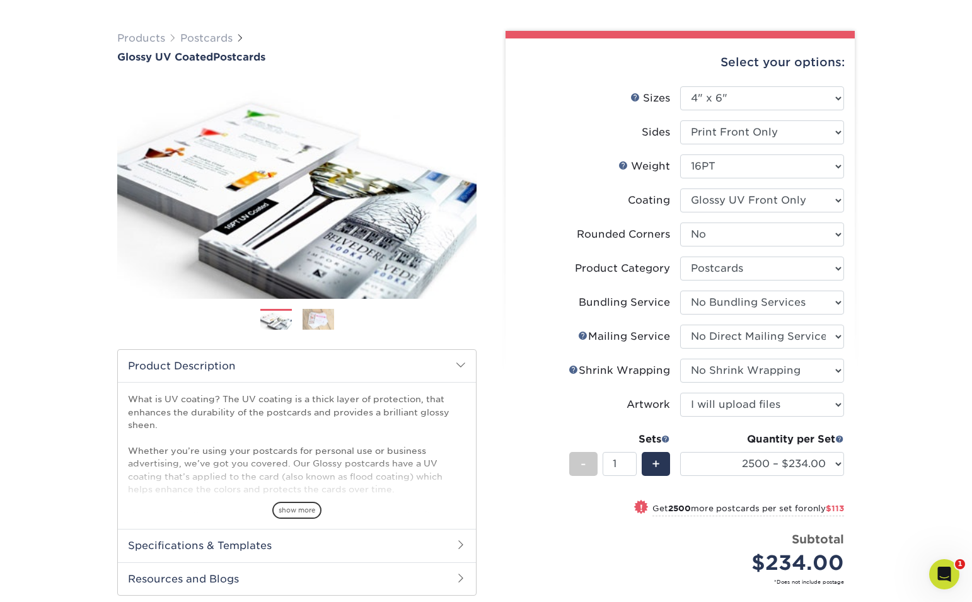
scroll to position [84, 0]
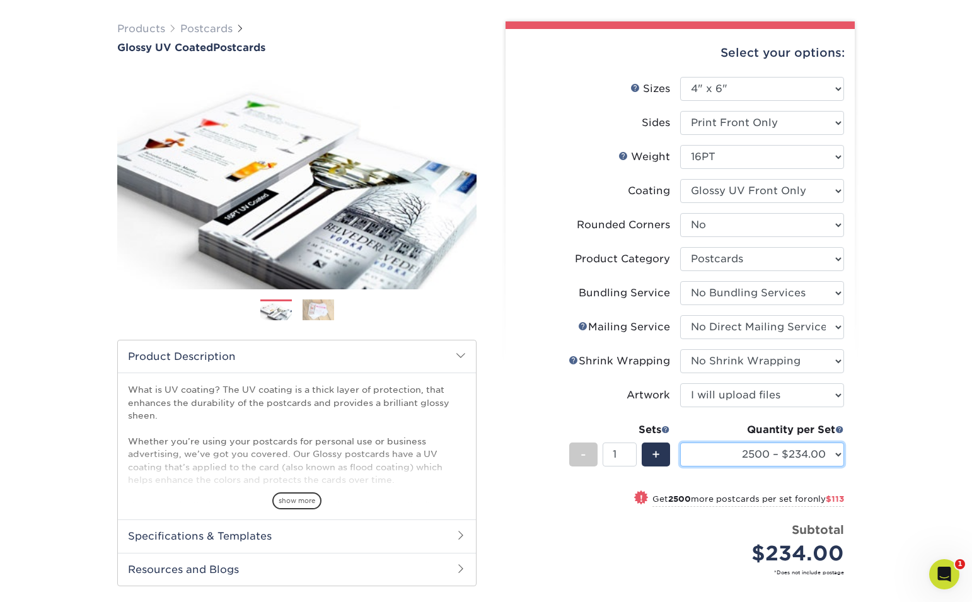
click at [823, 457] on select "25* – $27.00 50* – $29.00 75* – $29.00 100* – $46.00 250* – $84.00 500 – $100.0…" at bounding box center [762, 454] width 164 height 24
select select "5000 – $347.00"
click at [680, 442] on select "25* – $27.00 50* – $29.00 75* – $29.00 100* – $46.00 250* – $84.00 500 – $100.0…" at bounding box center [762, 454] width 164 height 24
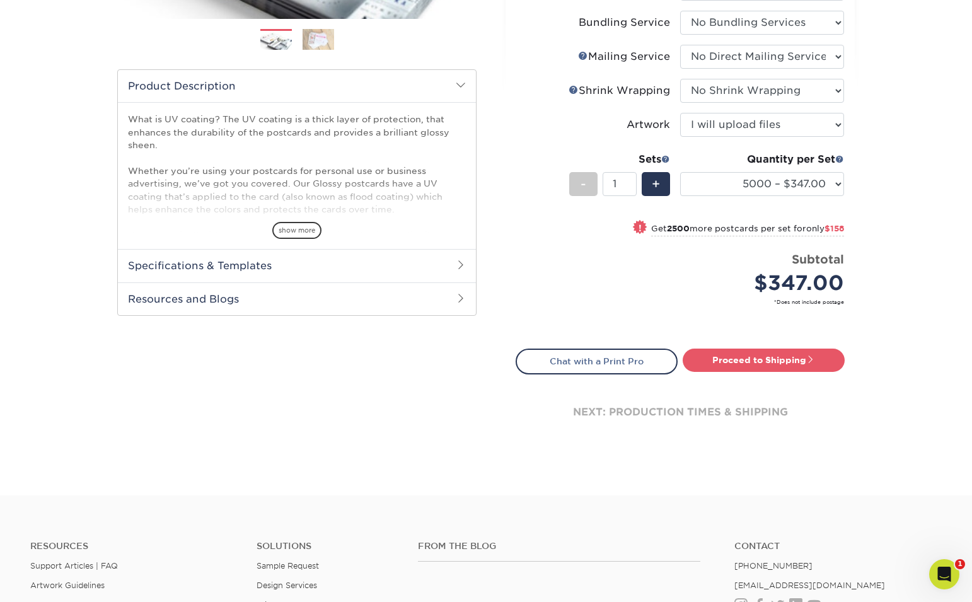
scroll to position [432, 0]
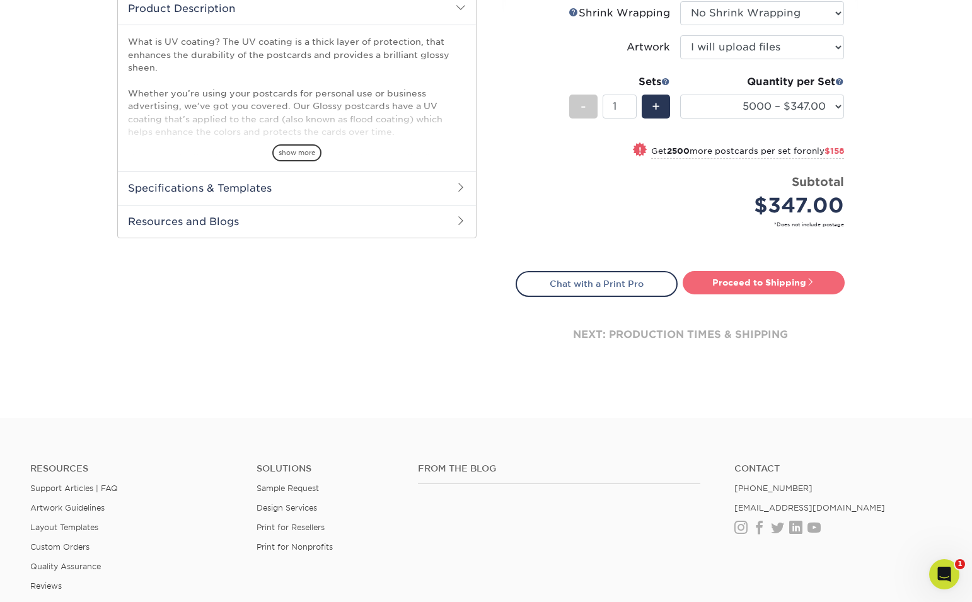
click at [752, 287] on link "Proceed to Shipping" at bounding box center [763, 282] width 162 height 23
type input "Set 1"
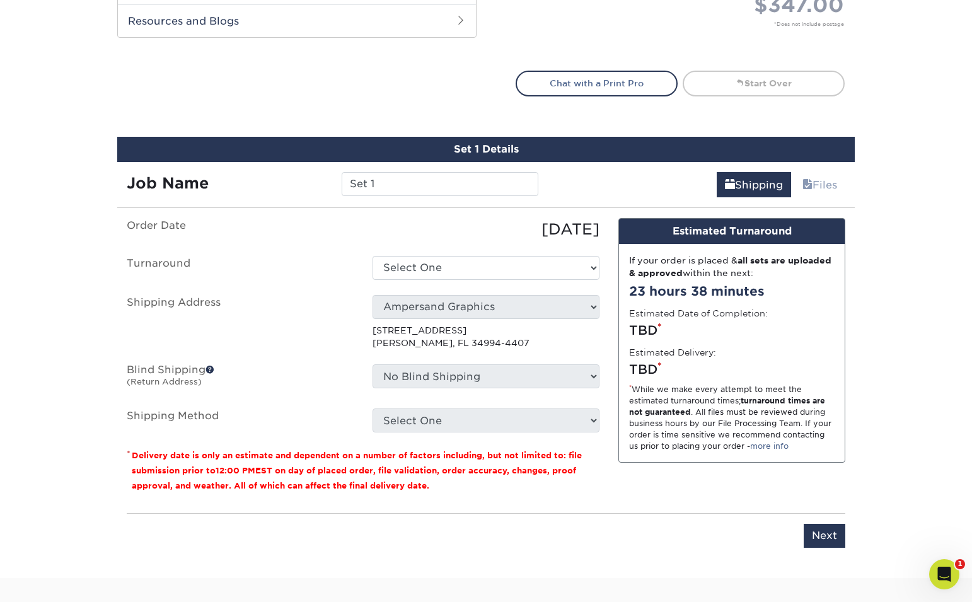
scroll to position [738, 0]
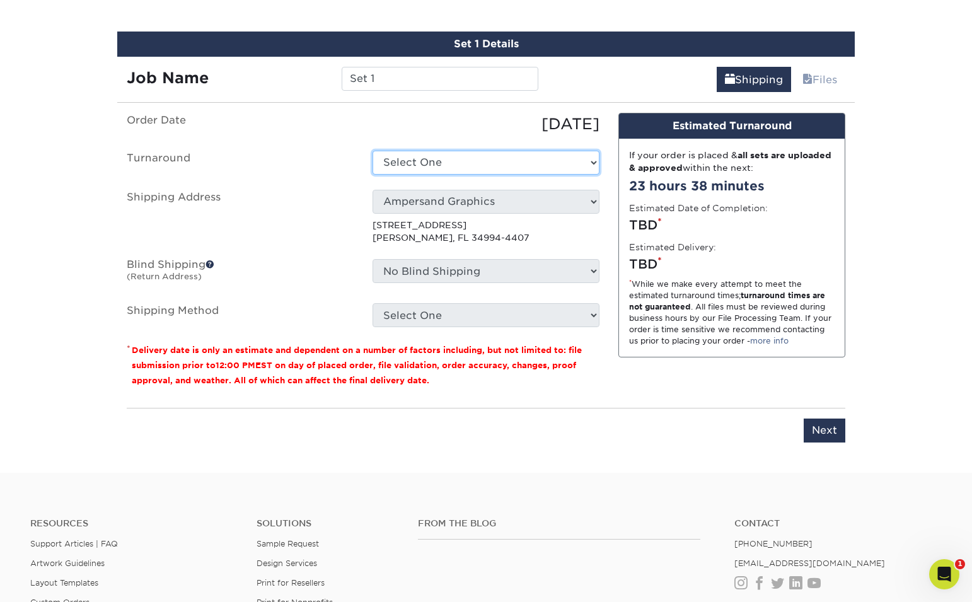
click at [505, 168] on select "Select One 2-4 Business Days 2 Day Next Business Day" at bounding box center [485, 163] width 227 height 24
select select "7e263f8f-671e-45c3-b7f5-a43919bbd4cf"
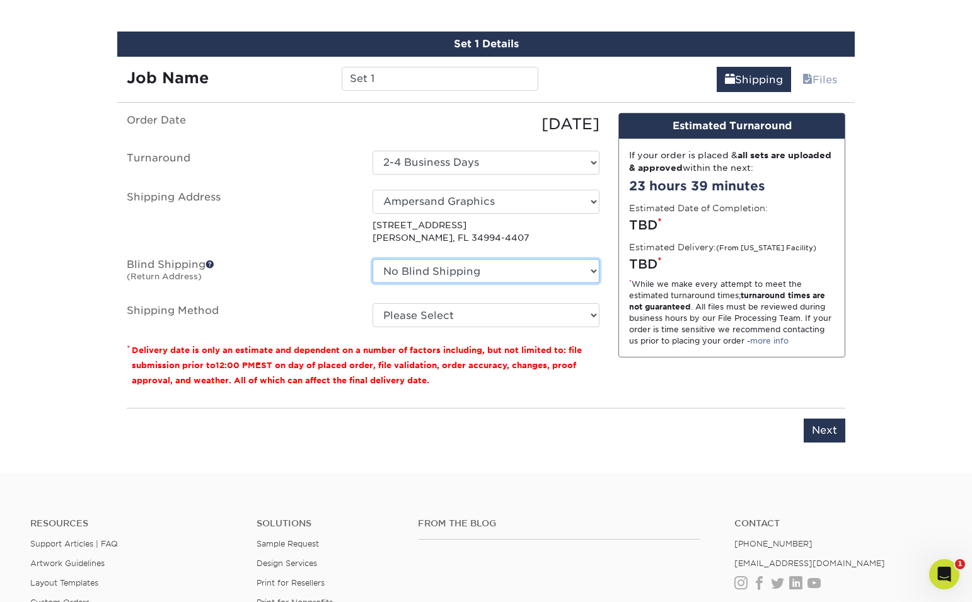
click at [463, 272] on select "No Blind Shipping Ampersand Graphics + Add New Address" at bounding box center [485, 271] width 227 height 24
select select "260382"
click at [372, 259] on select "No Blind Shipping Ampersand Graphics + Add New Address" at bounding box center [485, 271] width 227 height 24
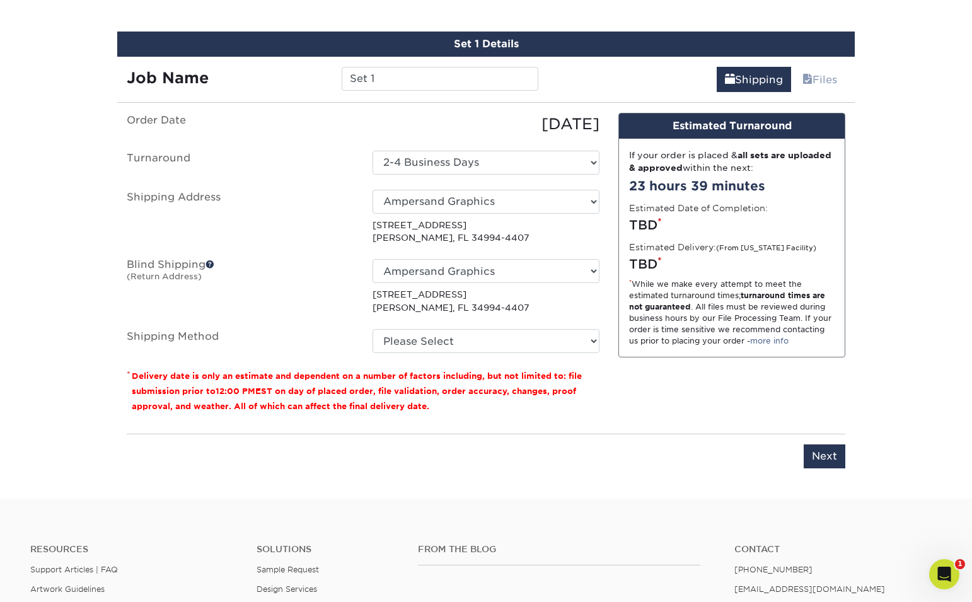
click at [460, 316] on ul "Order Date 09/15/2025 Turnaround Select One 2-4 Business Days 2 Day Next Busine…" at bounding box center [363, 233] width 473 height 241
click at [460, 342] on select "Please Select Ground Shipping (+$37.98) 3 Day Shipping Service (+$57.77) 2 Day …" at bounding box center [485, 341] width 227 height 24
select select "03"
click at [372, 329] on select "Please Select Ground Shipping (+$37.98) 3 Day Shipping Service (+$57.77) 2 Day …" at bounding box center [485, 341] width 227 height 24
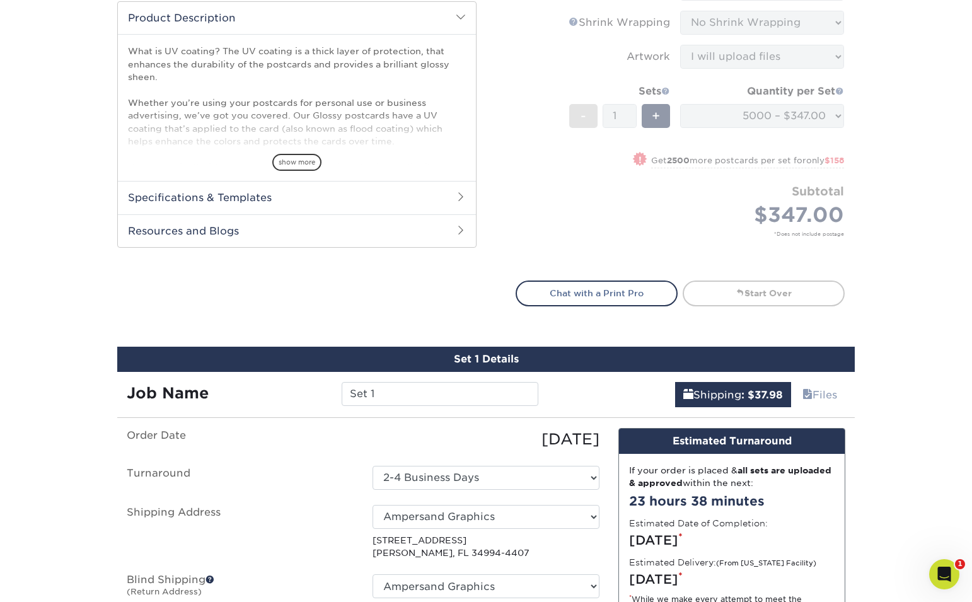
scroll to position [435, 0]
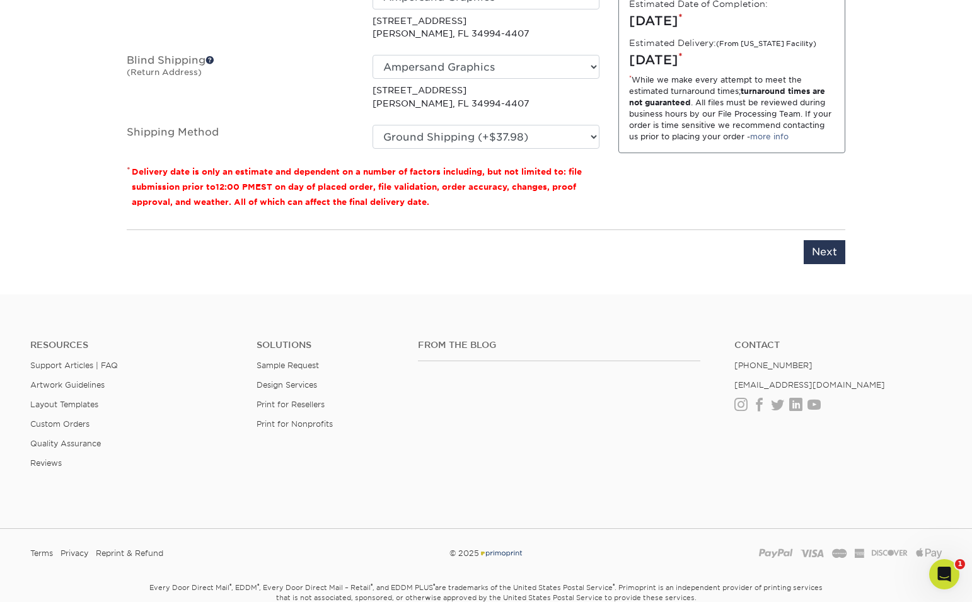
scroll to position [944, 0]
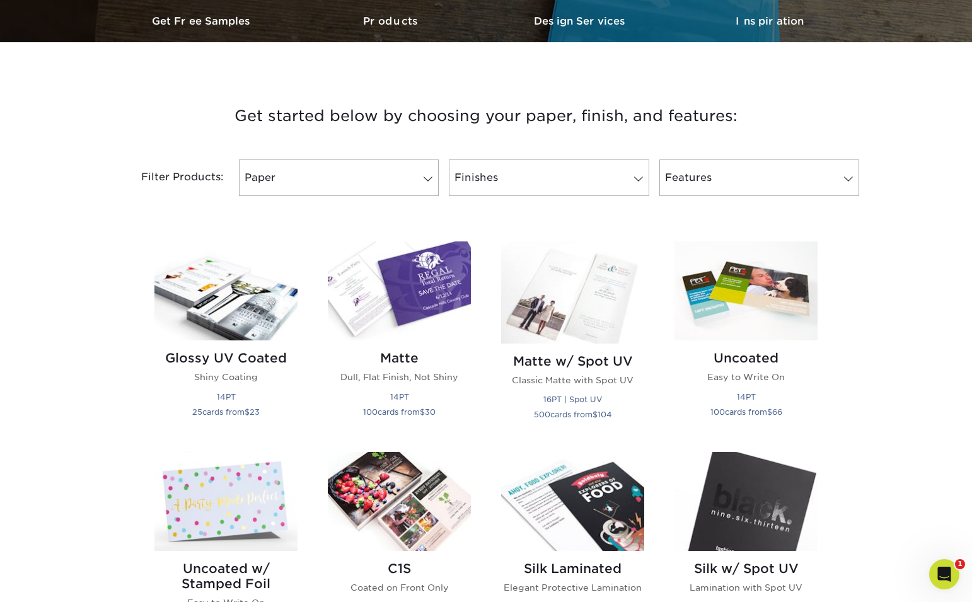
scroll to position [445, 0]
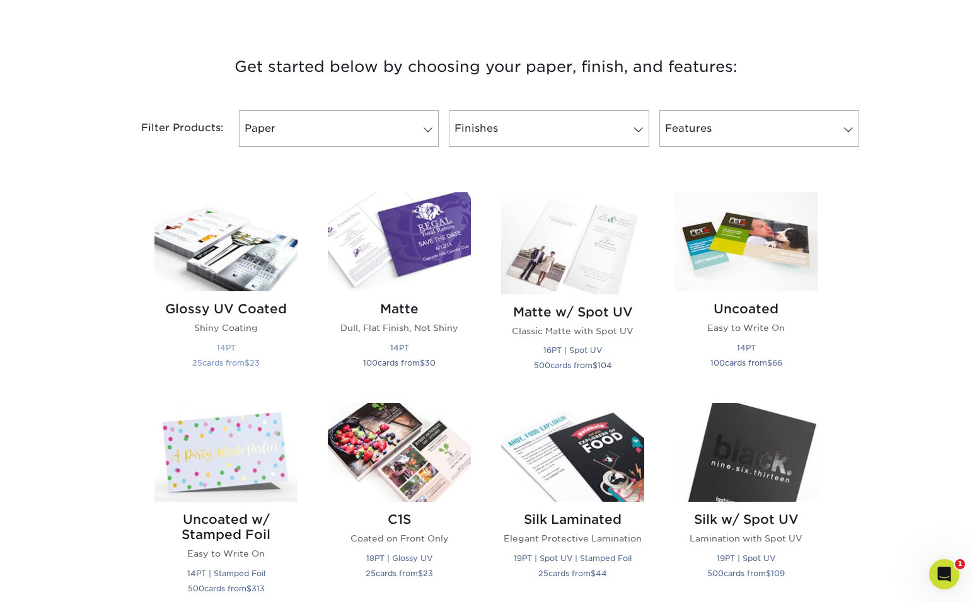
click at [267, 266] on img at bounding box center [225, 241] width 143 height 99
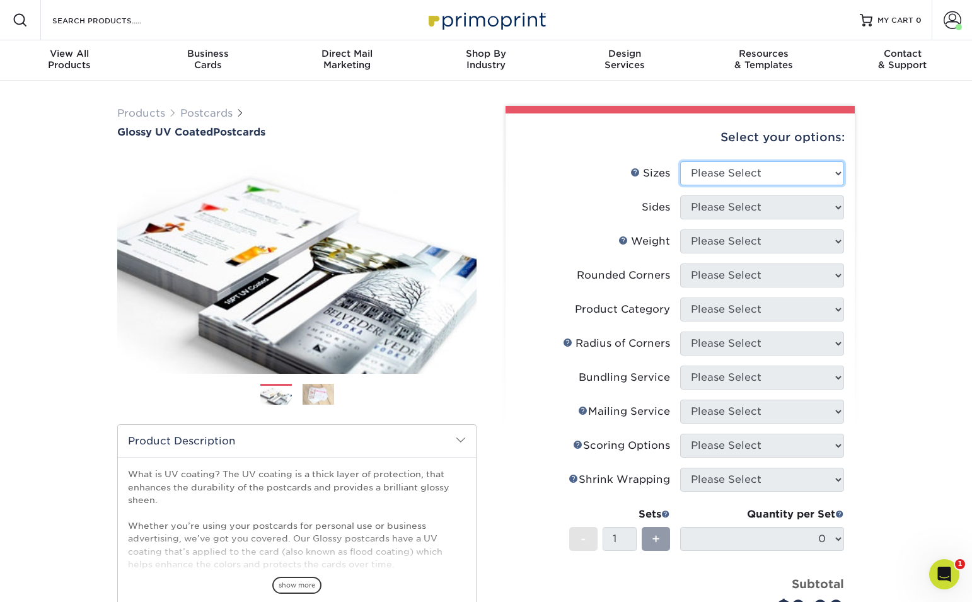
click at [785, 180] on select "Please Select 1.5" x 7" 2" x 4" 2" x 6" 2" x 7" 2" x 8" 2.12" x 5.5" 2.12" x 5.…" at bounding box center [762, 173] width 164 height 24
select select "4.00x6.00"
click at [680, 161] on select "Please Select 1.5" x 7" 2" x 4" 2" x 6" 2" x 7" 2" x 8" 2.12" x 5.5" 2.12" x 5.…" at bounding box center [762, 173] width 164 height 24
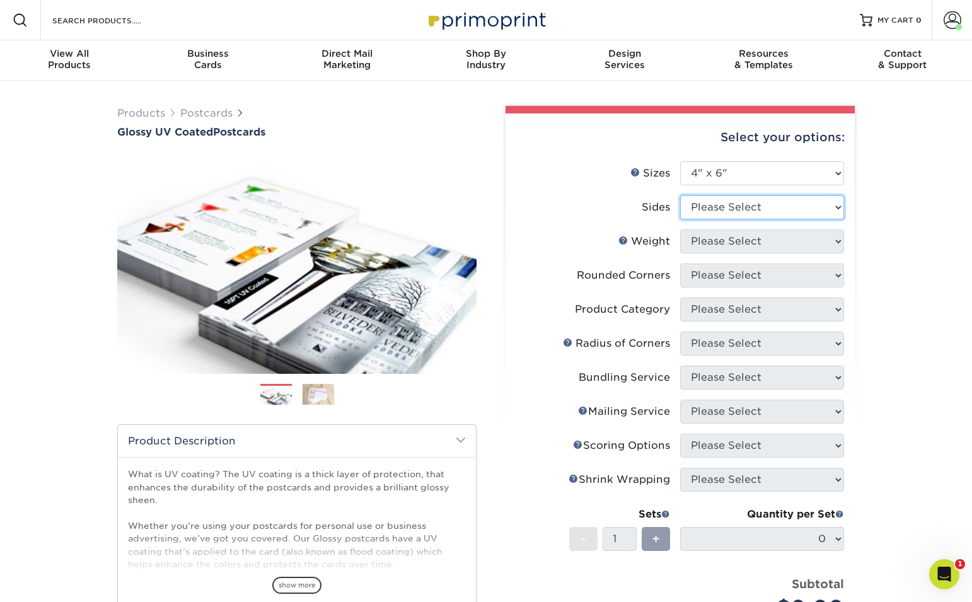
click at [766, 213] on select "Please Select Print Both Sides Print Front Only" at bounding box center [762, 207] width 164 height 24
select select "32d3c223-f82c-492b-b915-ba065a00862f"
click at [680, 195] on select "Please Select Print Both Sides Print Front Only" at bounding box center [762, 207] width 164 height 24
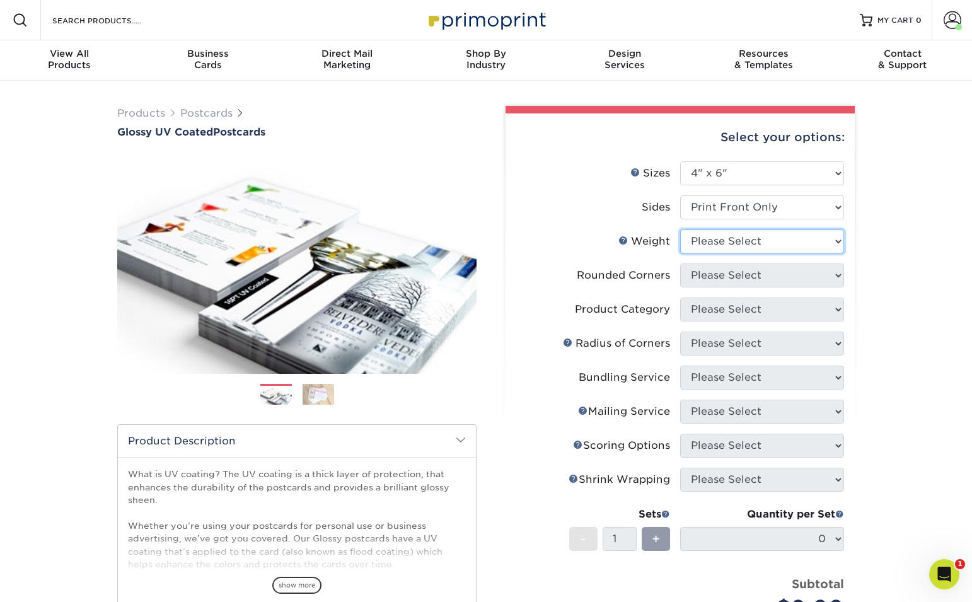
click at [764, 243] on select "Please Select 14PT 16PT 18PT C1S" at bounding box center [762, 241] width 164 height 24
select select "16PT"
click at [680, 229] on select "Please Select 14PT 16PT 18PT C1S" at bounding box center [762, 241] width 164 height 24
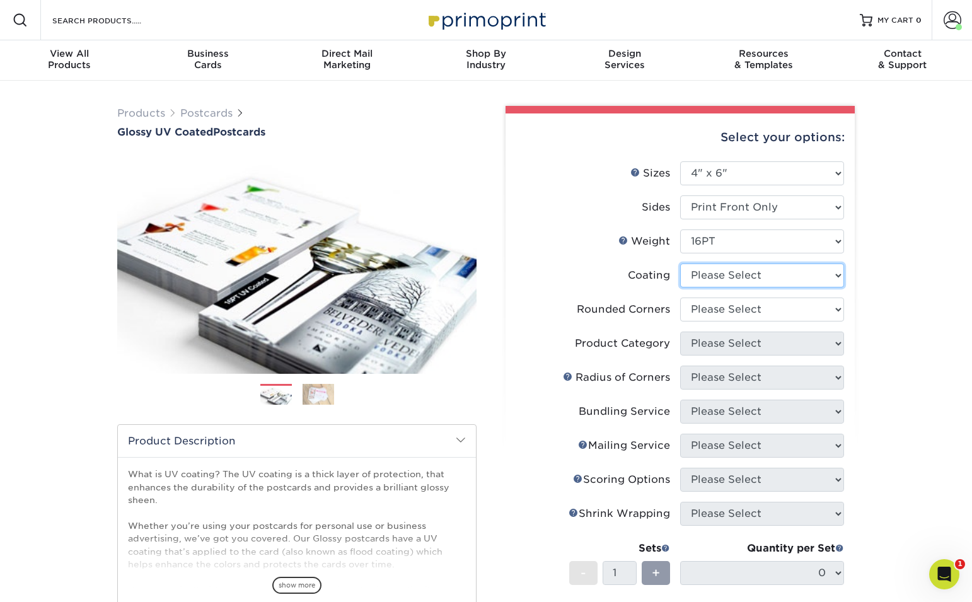
click at [754, 273] on select at bounding box center [762, 275] width 164 height 24
select select "1e8116af-acfc-44b1-83dc-8181aa338834"
click at [680, 263] on select at bounding box center [762, 275] width 164 height 24
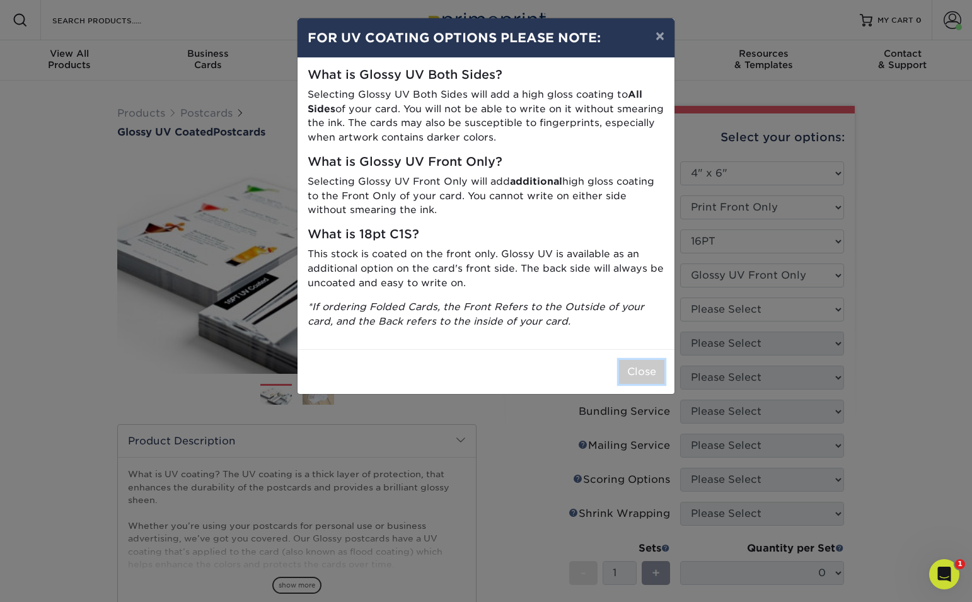
click at [635, 365] on button "Close" at bounding box center [641, 372] width 45 height 24
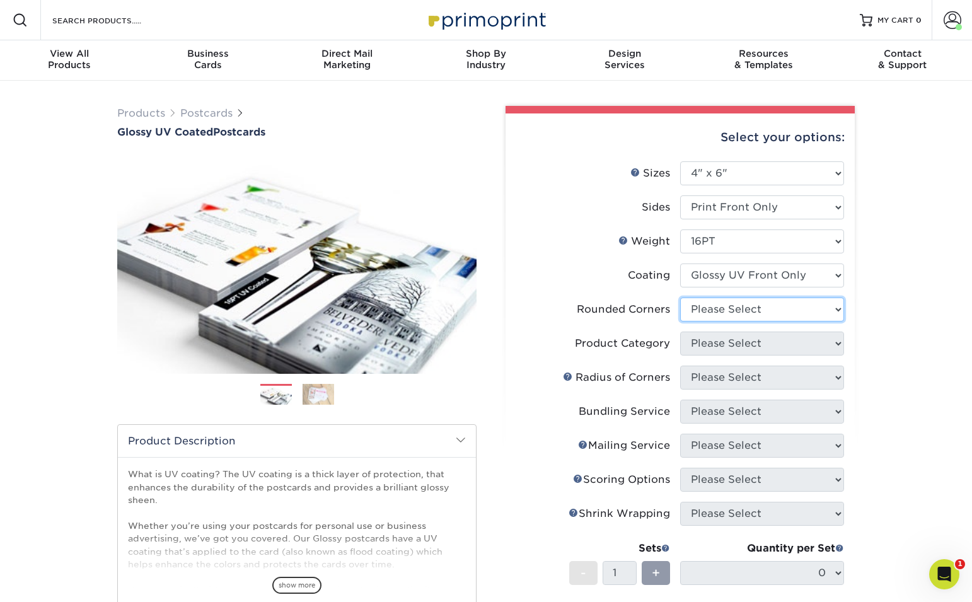
click at [763, 314] on select "Please Select Yes - Round 4 Corners No" at bounding box center [762, 309] width 164 height 24
select select "0"
click at [680, 297] on select "Please Select Yes - Round 4 Corners No" at bounding box center [762, 309] width 164 height 24
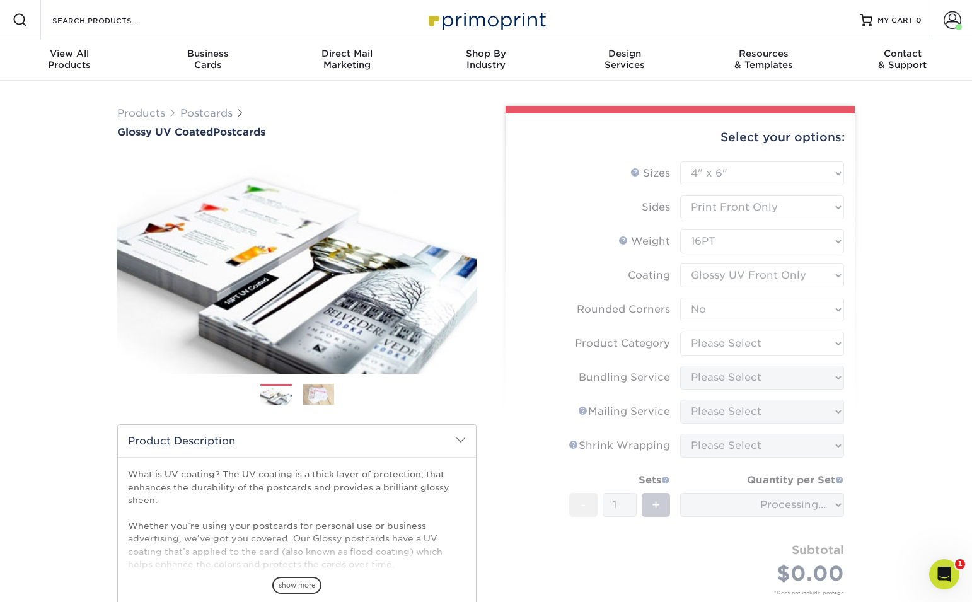
click at [775, 344] on form "Sizes Help Sizes Please Select 1.5" x 7" 2" x 4" 2" x 6" 2" x 7" 2" x 8" 2.12" …" at bounding box center [679, 392] width 329 height 463
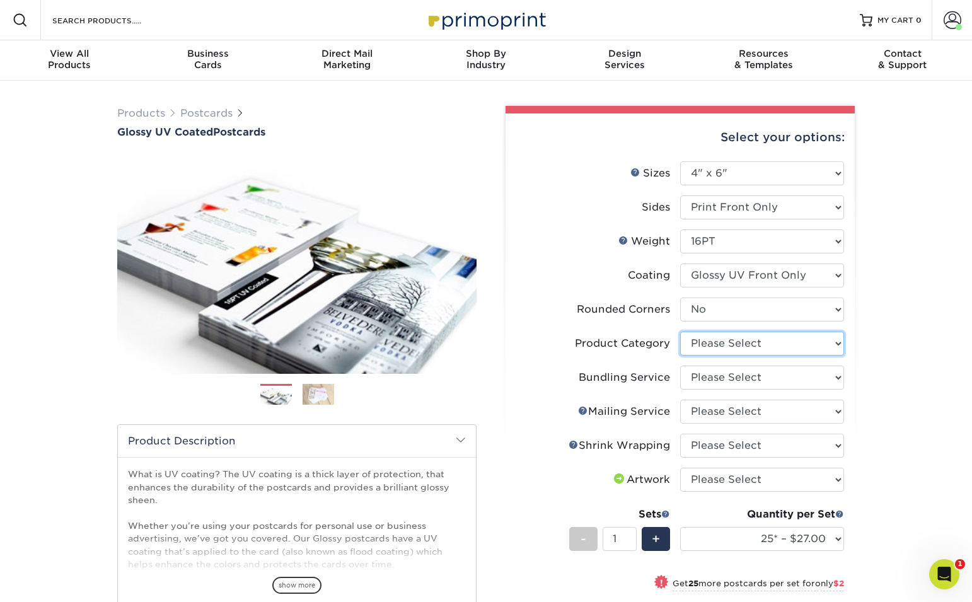
click at [836, 347] on select "Please Select Postcards" at bounding box center [762, 343] width 164 height 24
select select "9b7272e0-d6c8-4c3c-8e97-d3a1bcdab858"
click at [680, 331] on select "Please Select Postcards" at bounding box center [762, 343] width 164 height 24
click at [773, 379] on select "Please Select No Bundling Services Yes, Bundles of 50 (+2 Days) Yes, Bundles of…" at bounding box center [762, 377] width 164 height 24
select select "58689abb-25c0-461c-a4c3-a80b627d6649"
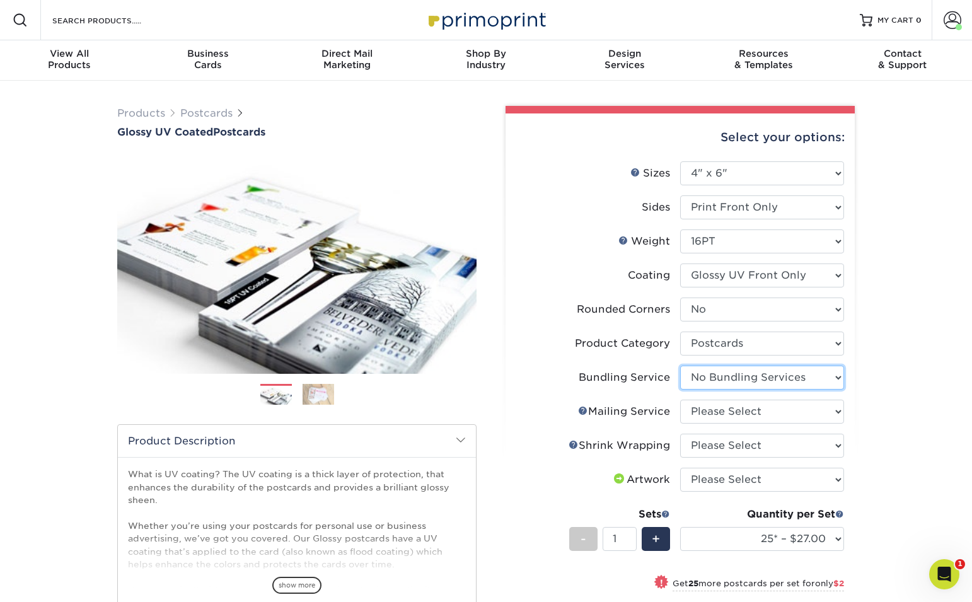
click at [680, 365] on select "Please Select No Bundling Services Yes, Bundles of 50 (+2 Days) Yes, Bundles of…" at bounding box center [762, 377] width 164 height 24
click at [773, 406] on select "Please Select No Direct Mailing Service No, I will mail/stamp/imprint Direct Ma…" at bounding box center [762, 412] width 164 height 24
select select "3e5e9bdd-d78a-4c28-a41d-fe1407925ca6"
click at [680, 400] on select "Please Select No Direct Mailing Service No, I will mail/stamp/imprint Direct Ma…" at bounding box center [762, 412] width 164 height 24
click at [753, 452] on select "Please Select No Shrink Wrapping Shrink Wrap 100 Per Package Shrink Wrap 50 Per…" at bounding box center [762, 446] width 164 height 24
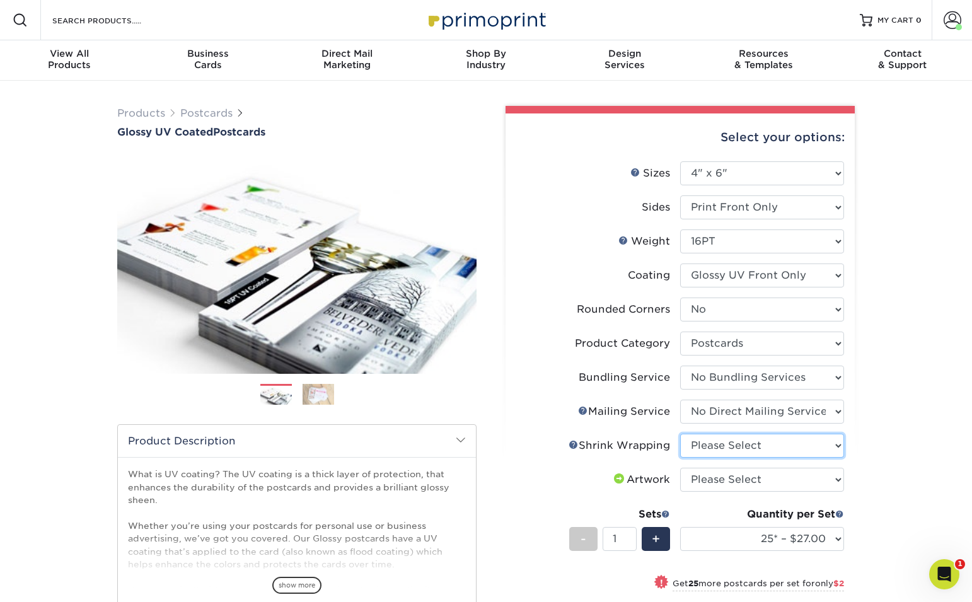
select select "c8749376-e7da-41d0-b3dc-647faf84d907"
click at [680, 434] on select "Please Select No Shrink Wrapping Shrink Wrap 100 Per Package Shrink Wrap 50 Per…" at bounding box center [762, 446] width 164 height 24
click at [761, 486] on select "Please Select I will upload files I need a design - $150" at bounding box center [762, 480] width 164 height 24
select select "upload"
click at [680, 468] on select "Please Select I will upload files I need a design - $150" at bounding box center [762, 480] width 164 height 24
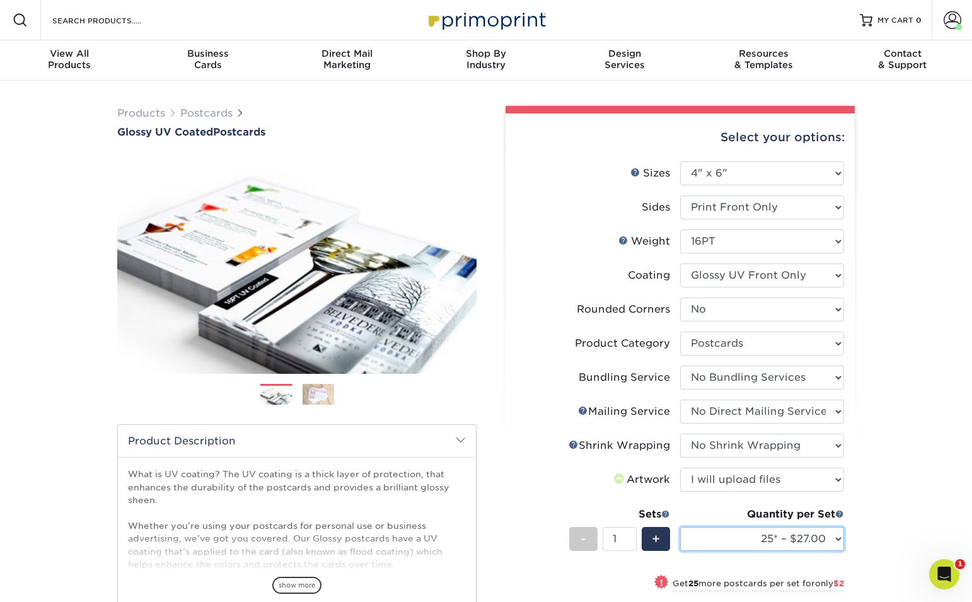
click at [817, 529] on select "25* – $27.00 50* – $29.00 75* – $29.00 100* – $46.00 250* – $84.00 500 – $100.0…" at bounding box center [762, 539] width 164 height 24
click at [680, 527] on select "25* – $27.00 50* – $29.00 75* – $29.00 100* – $46.00 250* – $84.00 500 – $100.0…" at bounding box center [762, 539] width 164 height 24
click at [786, 535] on select "25* – $27.00 50* – $29.00 75* – $29.00 100* – $46.00 250* – $84.00 500 – $100.0…" at bounding box center [762, 539] width 164 height 24
click at [680, 527] on select "25* – $27.00 50* – $29.00 75* – $29.00 100* – $46.00 250* – $84.00 500 – $100.0…" at bounding box center [762, 539] width 164 height 24
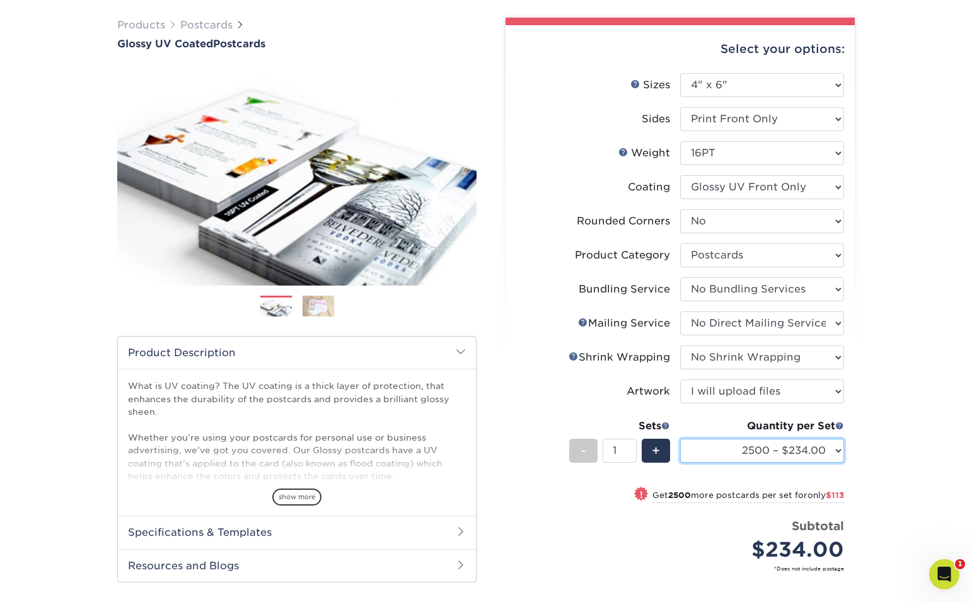
scroll to position [86, 0]
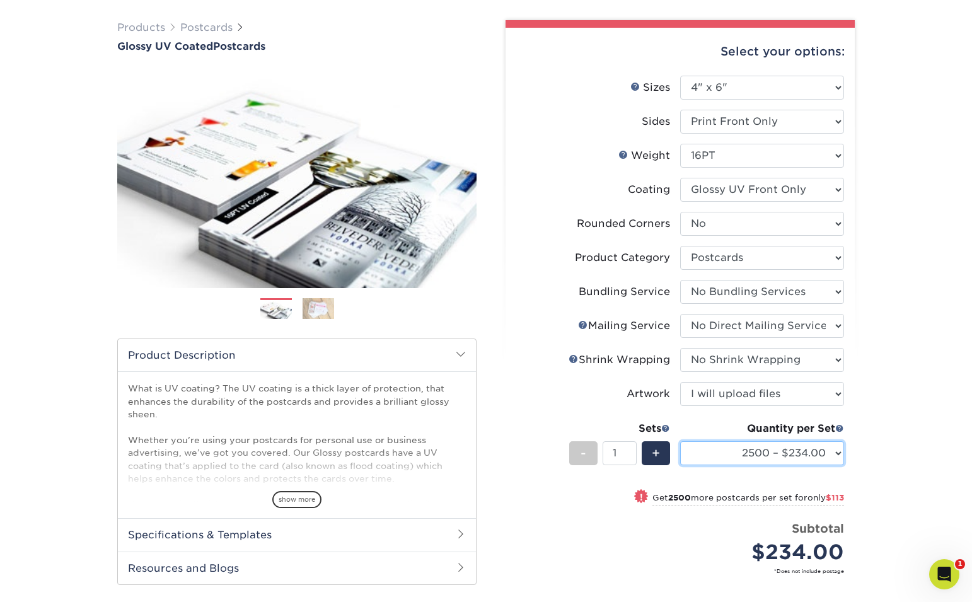
click at [832, 454] on select "25* – $27.00 50* – $29.00 75* – $29.00 100* – $46.00 250* – $84.00 500 – $100.0…" at bounding box center [762, 453] width 164 height 24
click at [680, 441] on select "25* – $27.00 50* – $29.00 75* – $29.00 100* – $46.00 250* – $84.00 500 – $100.0…" at bounding box center [762, 453] width 164 height 24
click at [797, 456] on select "25* – $27.00 50* – $29.00 75* – $29.00 100* – $46.00 250* – $84.00 500 – $100.0…" at bounding box center [762, 453] width 164 height 24
select select "2500 – $234.00"
click at [680, 441] on select "25* – $27.00 50* – $29.00 75* – $29.00 100* – $46.00 250* – $84.00 500 – $100.0…" at bounding box center [762, 453] width 164 height 24
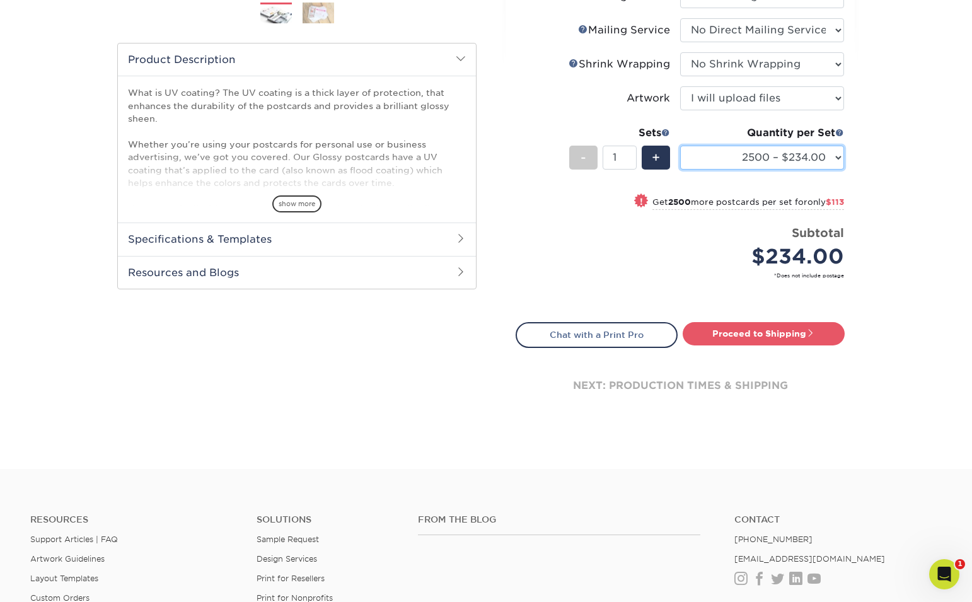
scroll to position [383, 0]
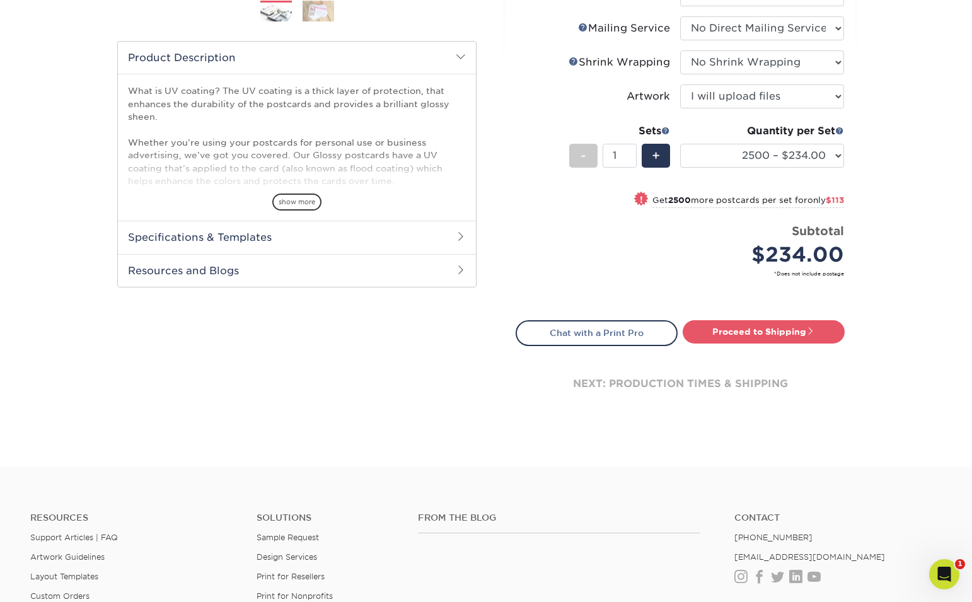
drag, startPoint x: 718, startPoint y: 314, endPoint x: 723, endPoint y: 321, distance: 8.6
click at [718, 315] on div "Select your options: Sizes Help Sizes Please Select 1.5" x 7" 2" x 4" 2" x 6" 2…" at bounding box center [679, 80] width 349 height 701
click at [733, 330] on link "Proceed to Shipping" at bounding box center [763, 331] width 162 height 23
type input "Set 1"
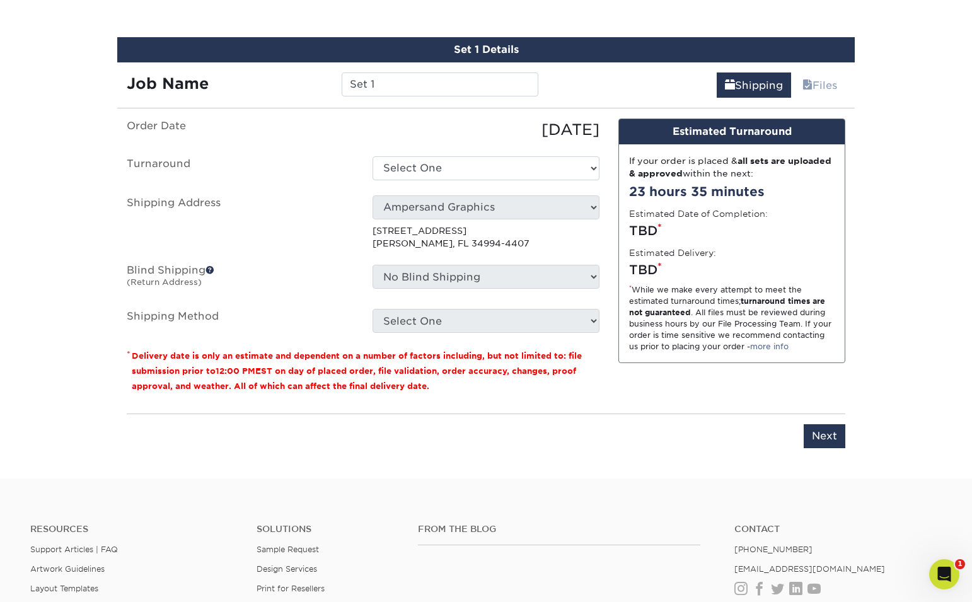
scroll to position [738, 0]
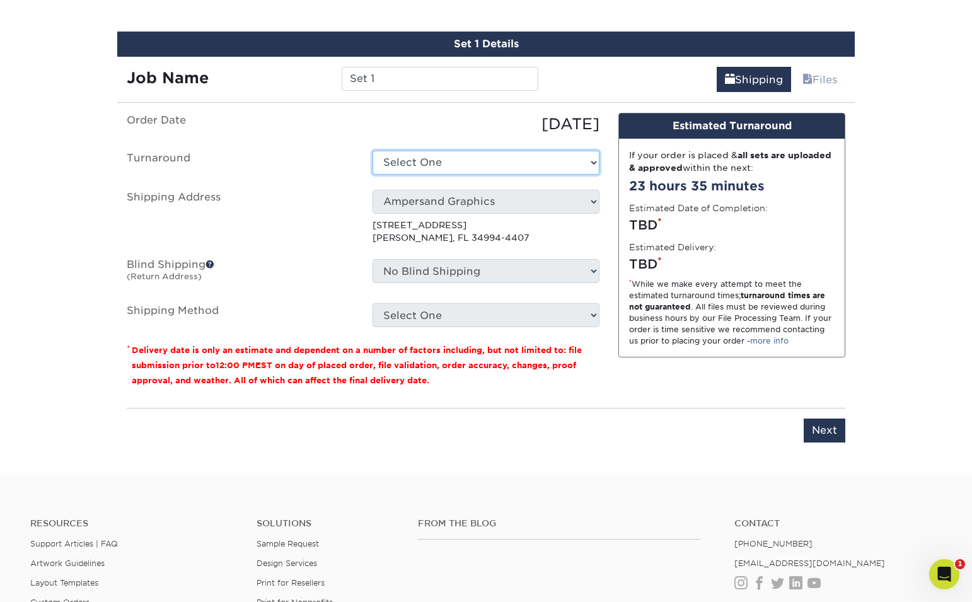
click at [523, 161] on select "Select One 2-4 Business Days 2 Day Next Business Day" at bounding box center [485, 163] width 227 height 24
select select "63aabafe-cbe2-4491-8a31-ab93bee9c4e4"
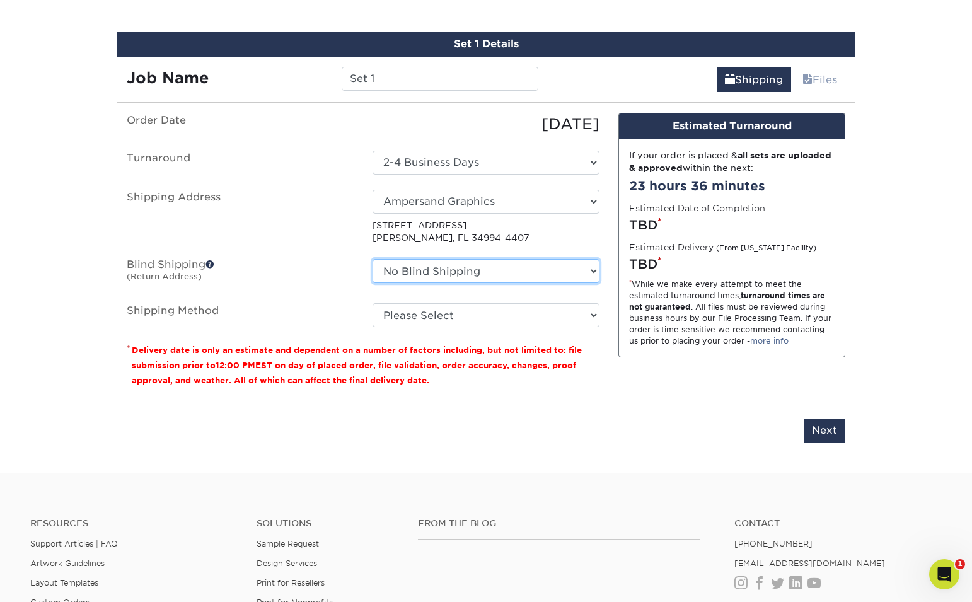
click at [519, 277] on select "No Blind Shipping Ampersand Graphics + Add New Address" at bounding box center [485, 271] width 227 height 24
select select "260382"
click at [372, 259] on select "No Blind Shipping Ampersand Graphics + Add New Address" at bounding box center [485, 271] width 227 height 24
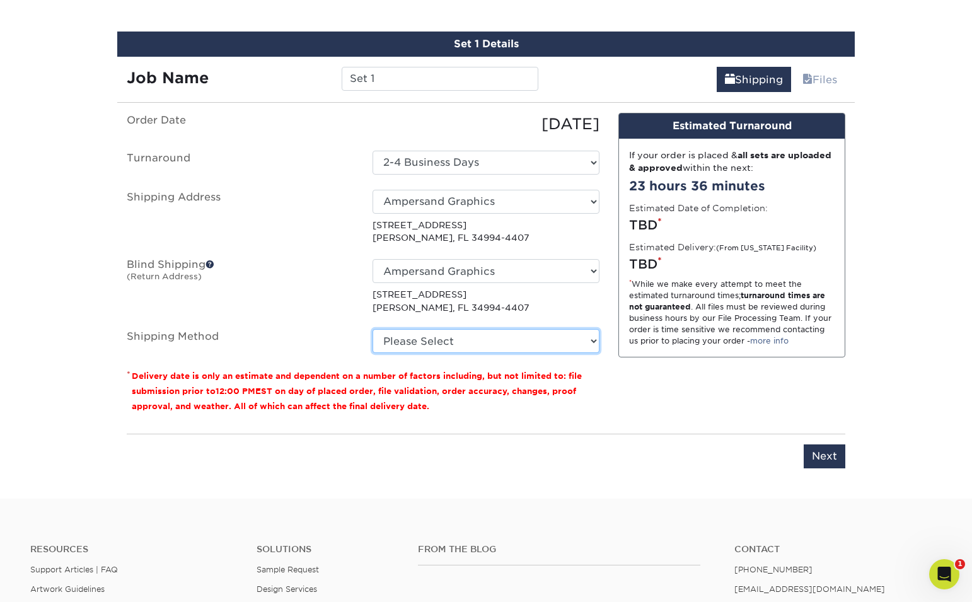
click at [490, 342] on select "Please Select Ground Shipping (+$20.94) 3 Day Shipping Service (+$30.84) 2 Day …" at bounding box center [485, 341] width 227 height 24
select select "03"
click at [372, 329] on select "Please Select Ground Shipping (+$20.94) 3 Day Shipping Service (+$30.84) 2 Day …" at bounding box center [485, 341] width 227 height 24
